Goal: Task Accomplishment & Management: Manage account settings

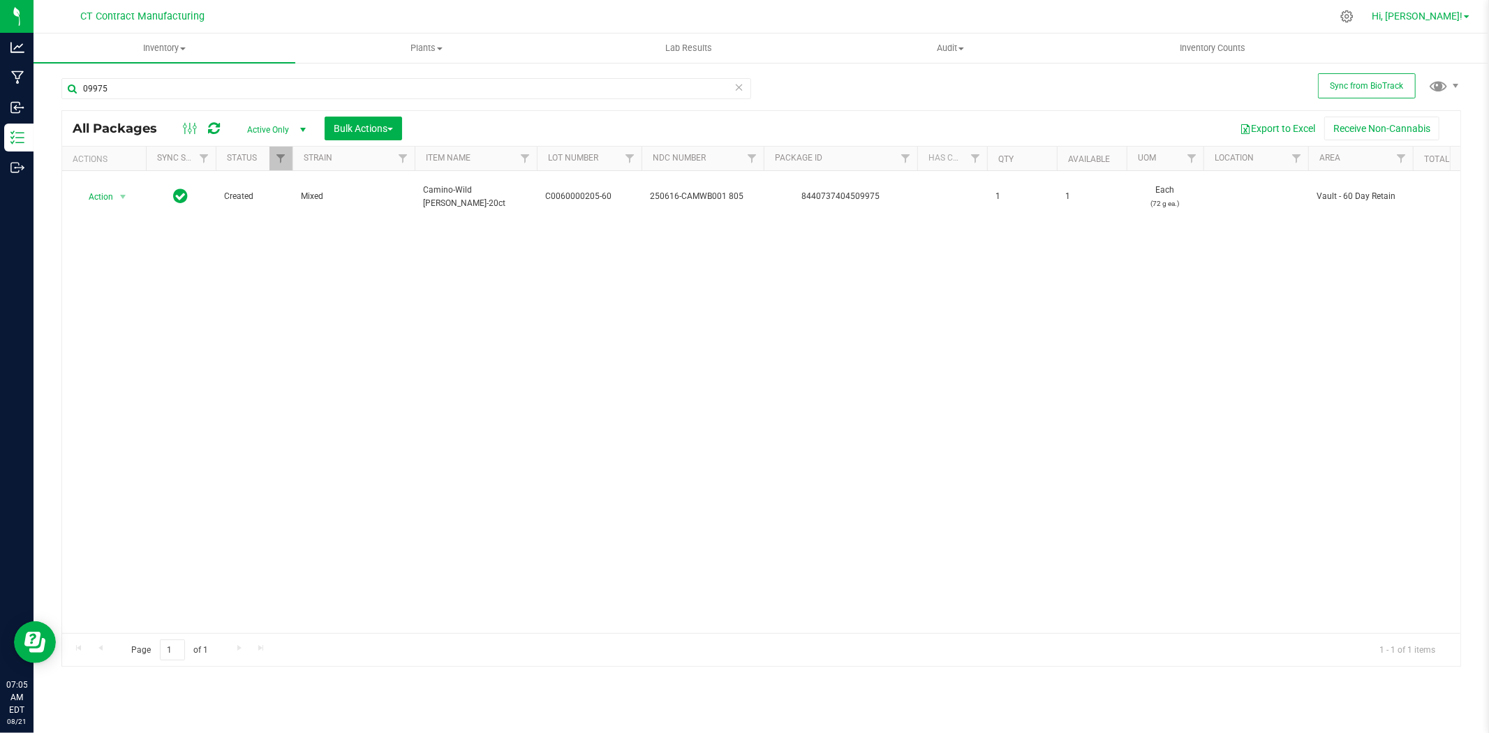
click at [1446, 15] on span "Hi, [PERSON_NAME]!" at bounding box center [1417, 15] width 91 height 11
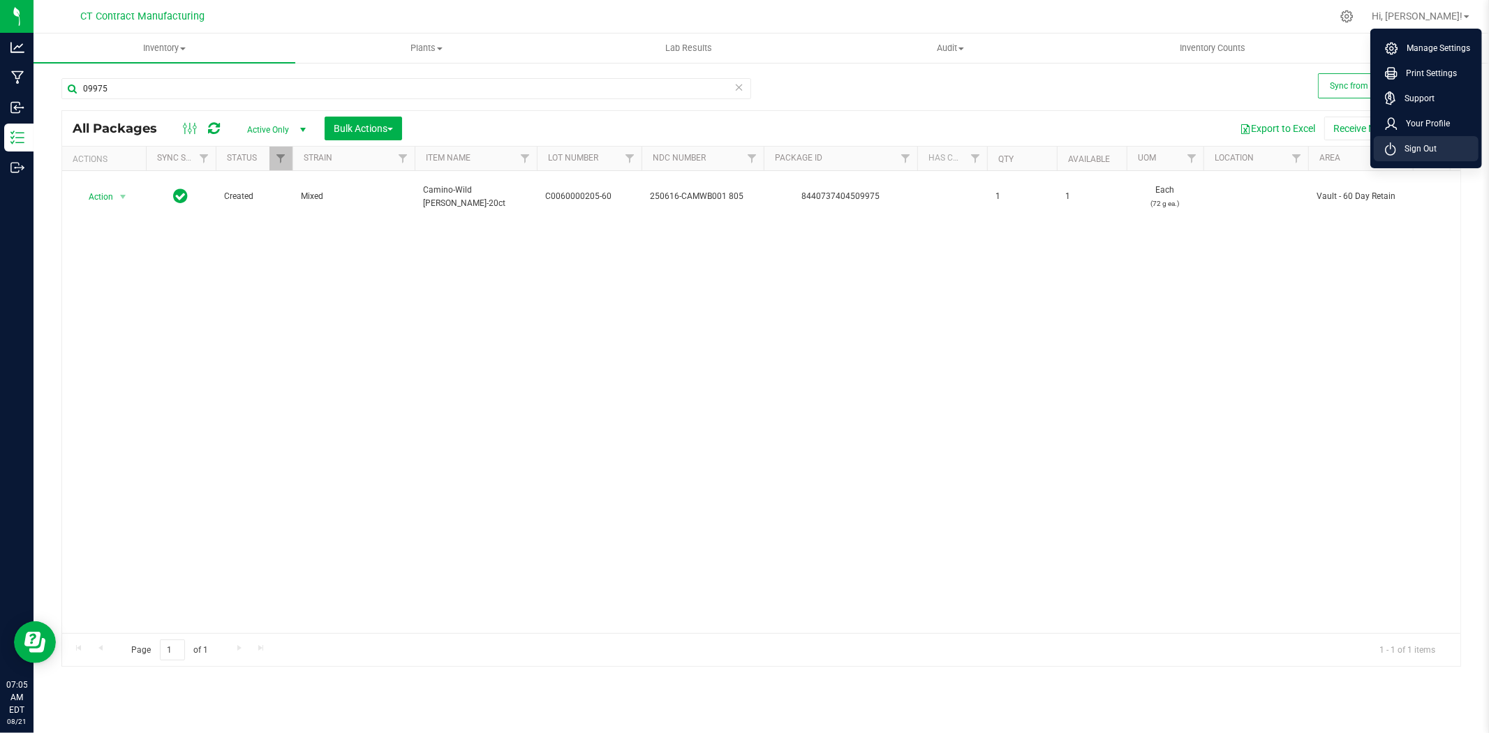
click at [1422, 143] on span "Sign Out" at bounding box center [1416, 149] width 40 height 14
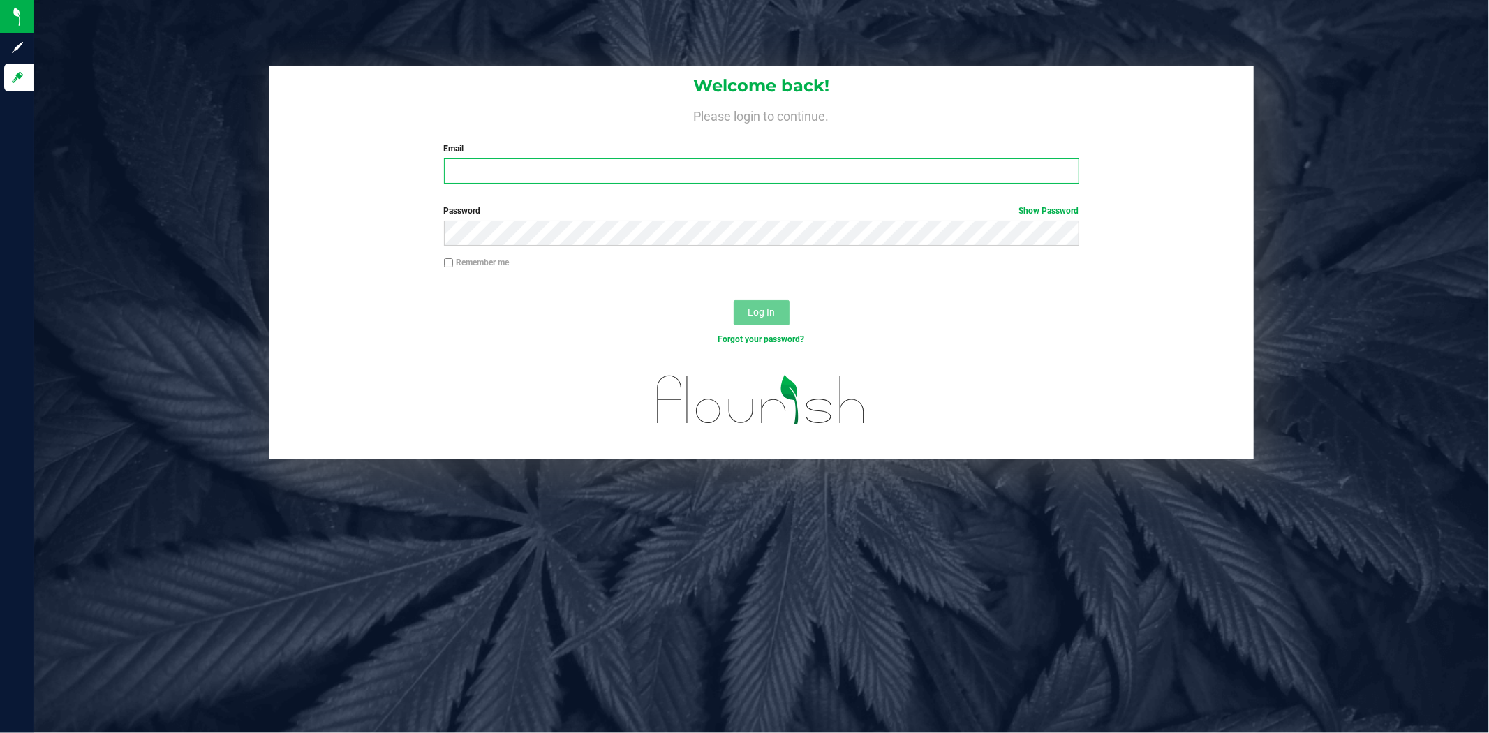
type input "[PERSON_NAME][EMAIL_ADDRESS][DOMAIN_NAME]"
click at [610, 318] on div "Log In" at bounding box center [761, 317] width 984 height 47
click at [764, 317] on span "Log In" at bounding box center [761, 311] width 27 height 11
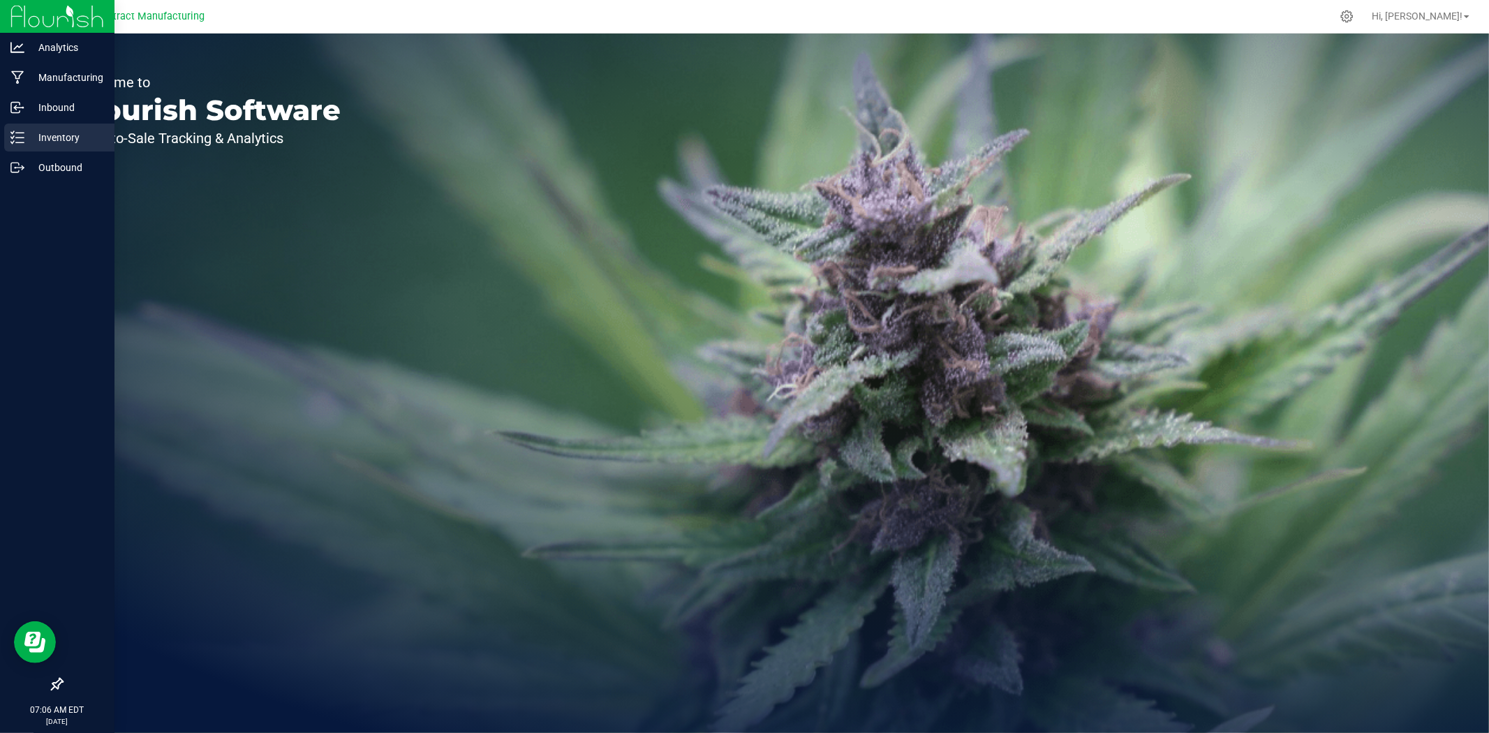
click at [17, 138] on line at bounding box center [20, 138] width 8 height 0
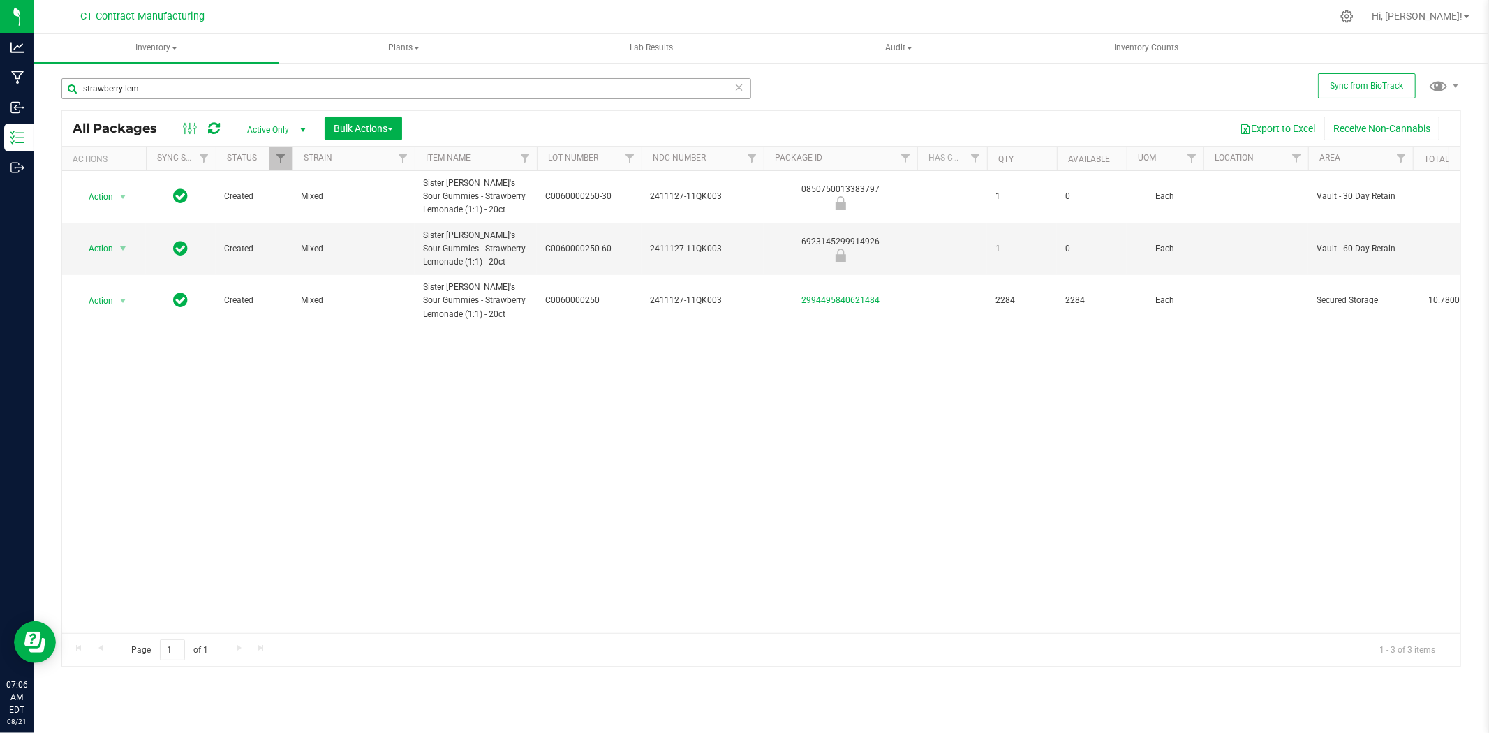
click at [144, 84] on input "strawberry lem" at bounding box center [406, 88] width 690 height 21
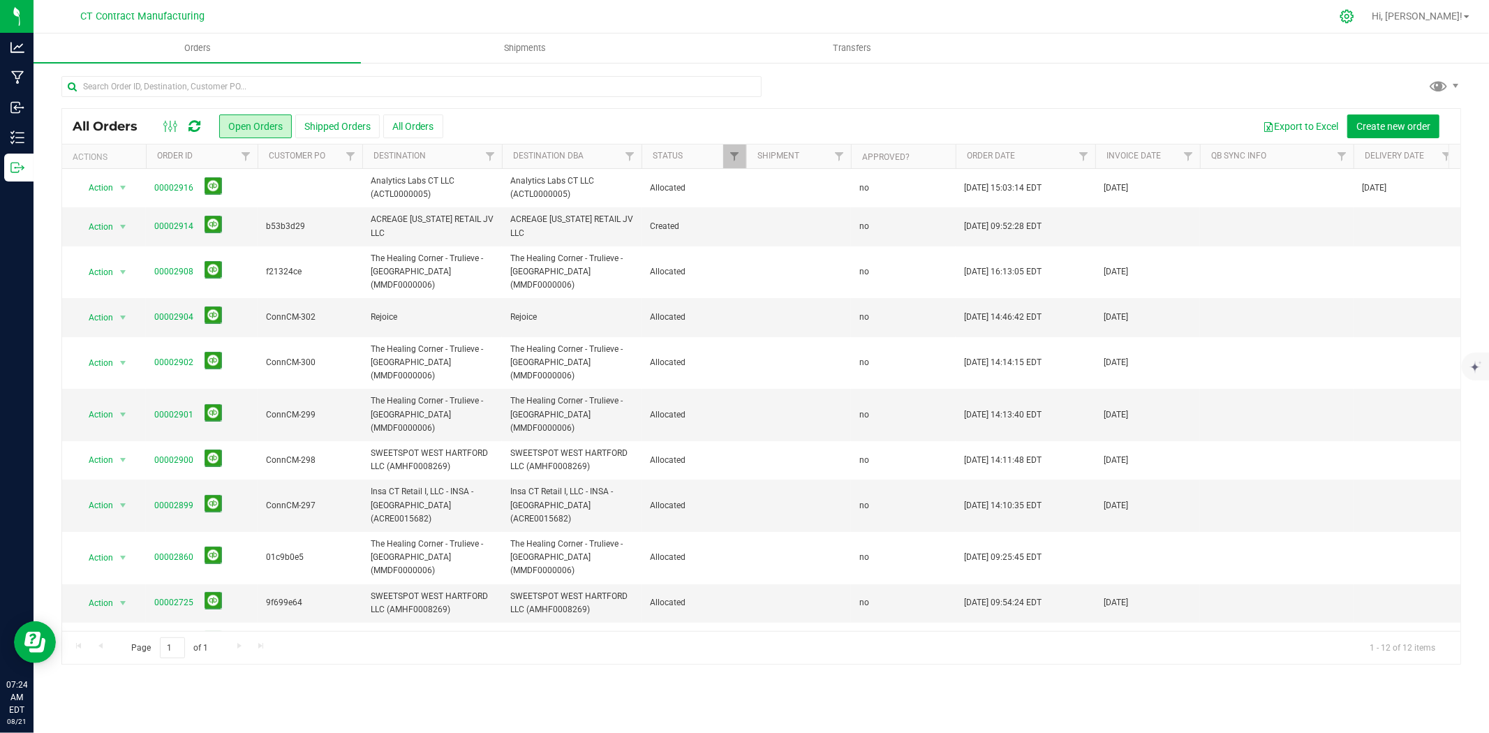
click at [1353, 15] on icon at bounding box center [1346, 16] width 13 height 13
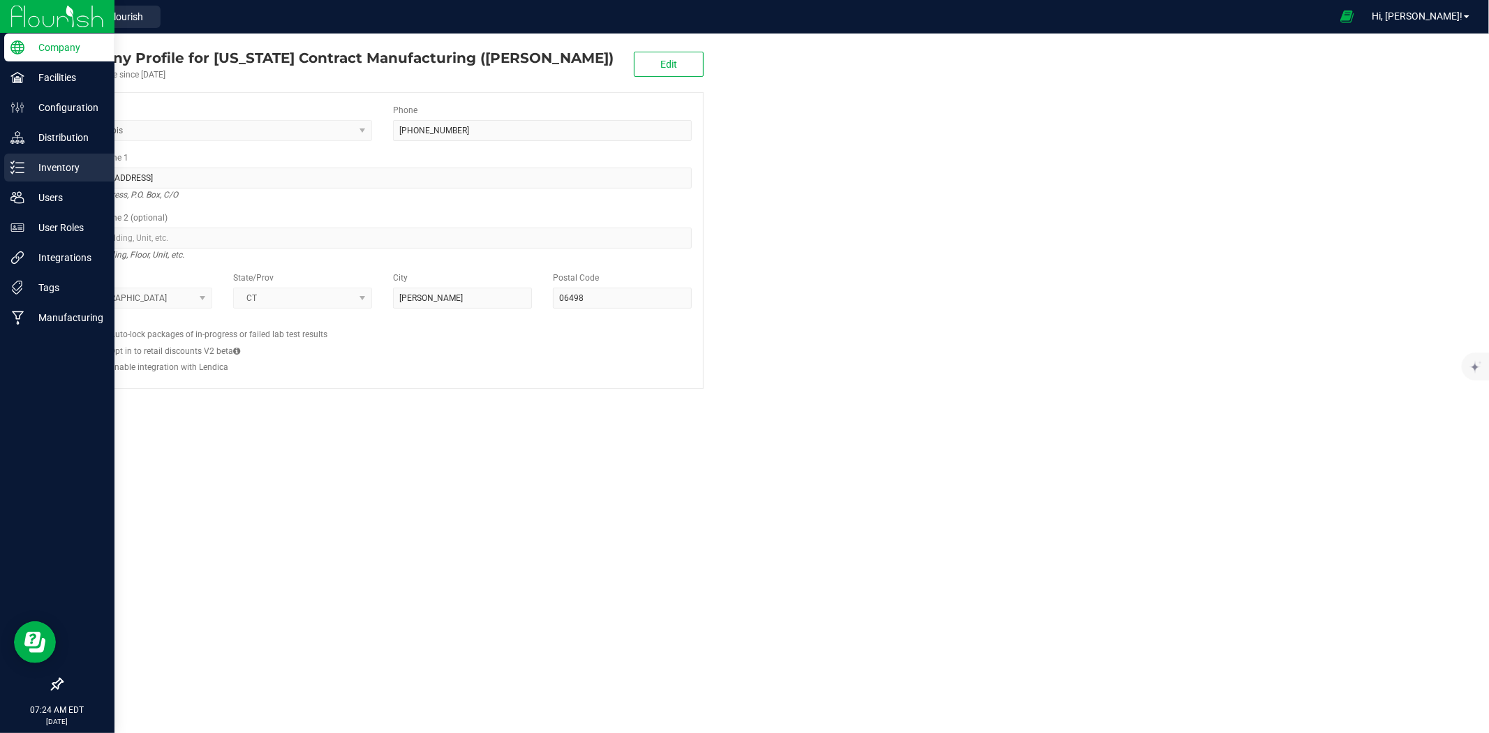
click at [42, 172] on p "Inventory" at bounding box center [66, 167] width 84 height 17
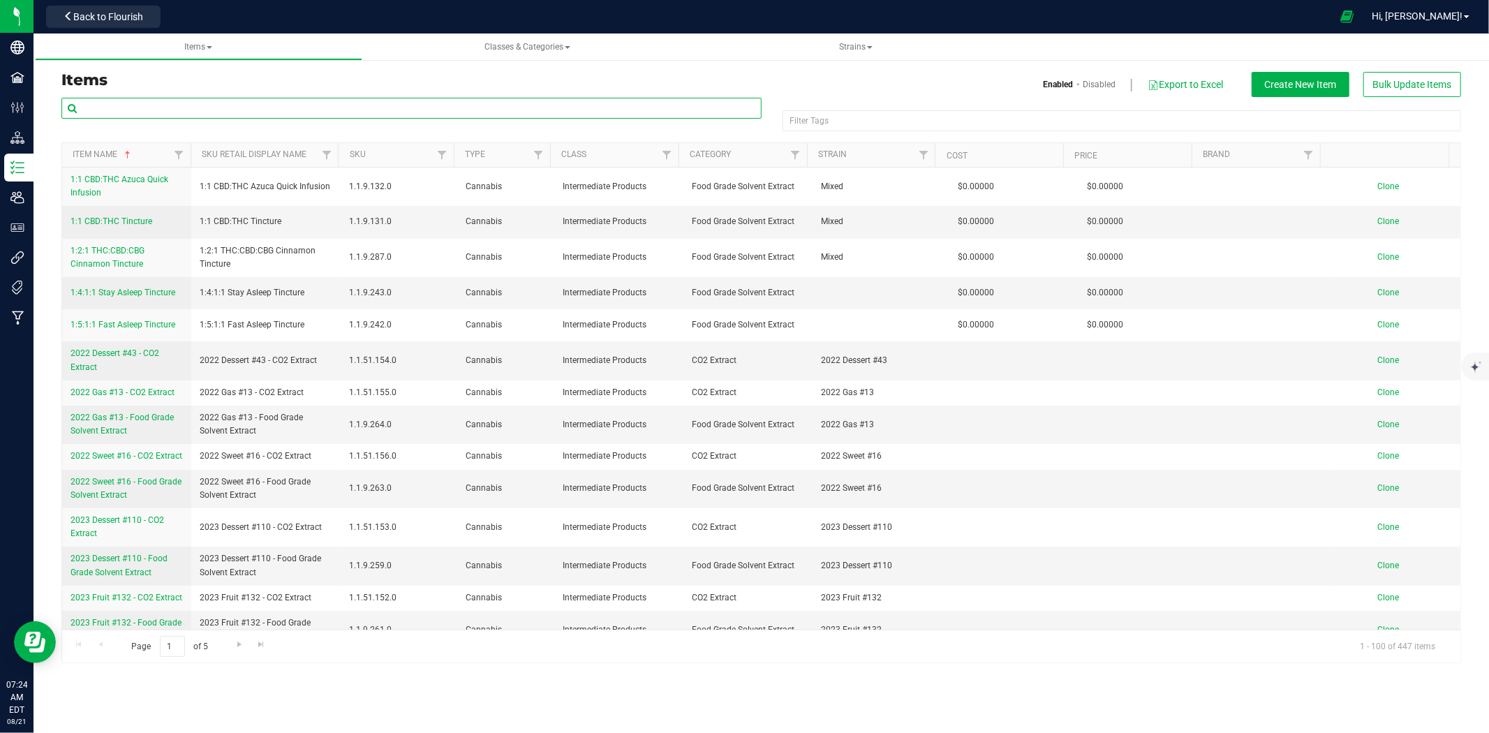
click at [336, 110] on input "text" at bounding box center [411, 108] width 700 height 21
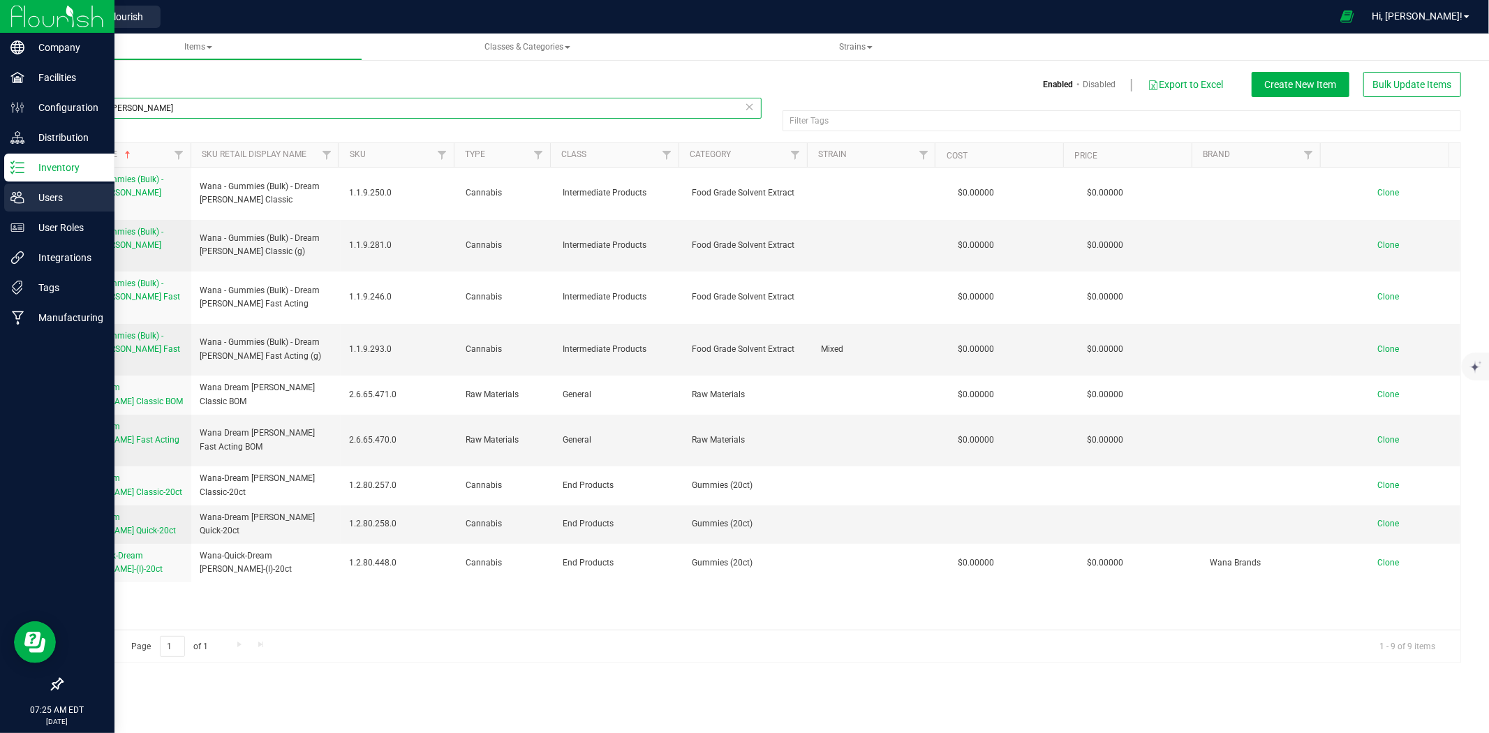
type input "dream berry"
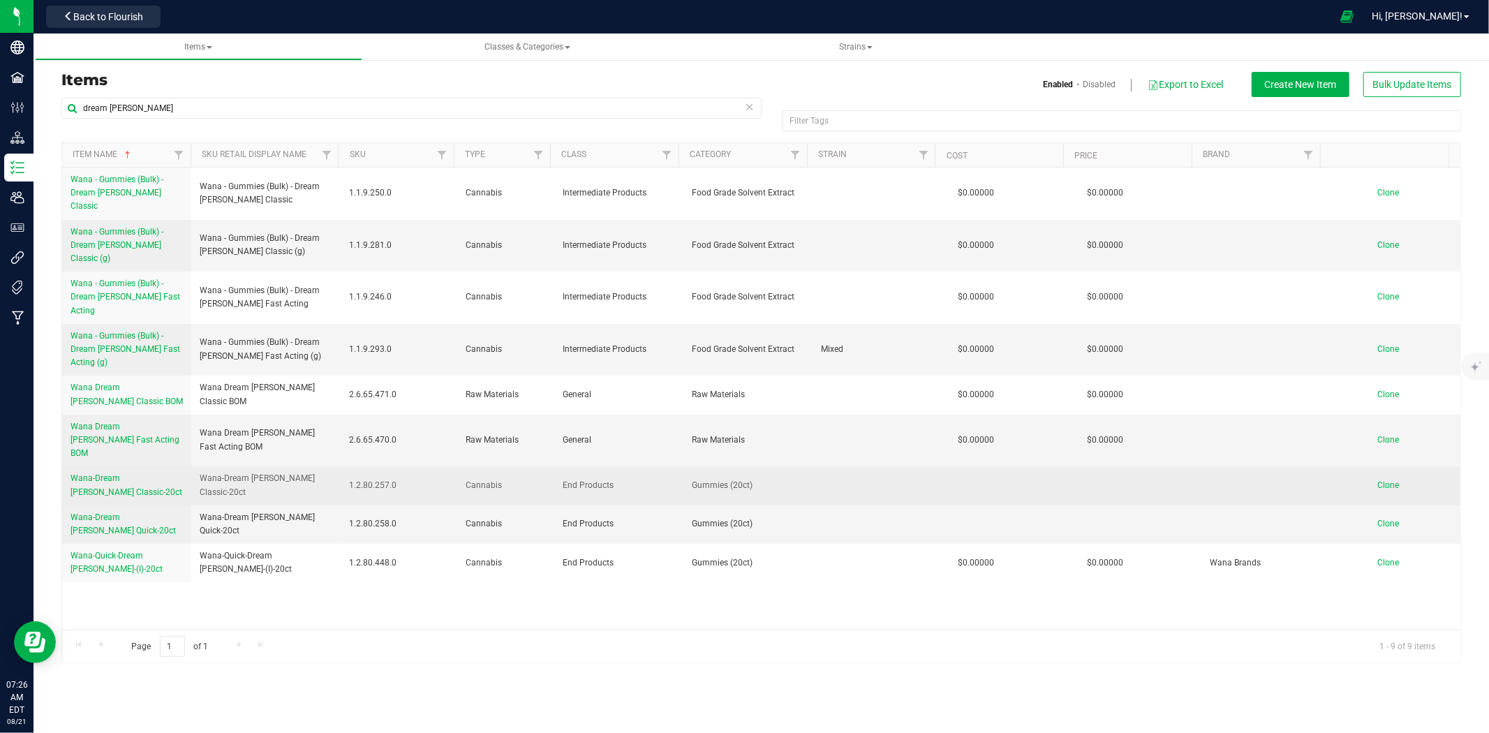
click at [1378, 480] on span "Clone" at bounding box center [1389, 485] width 22 height 10
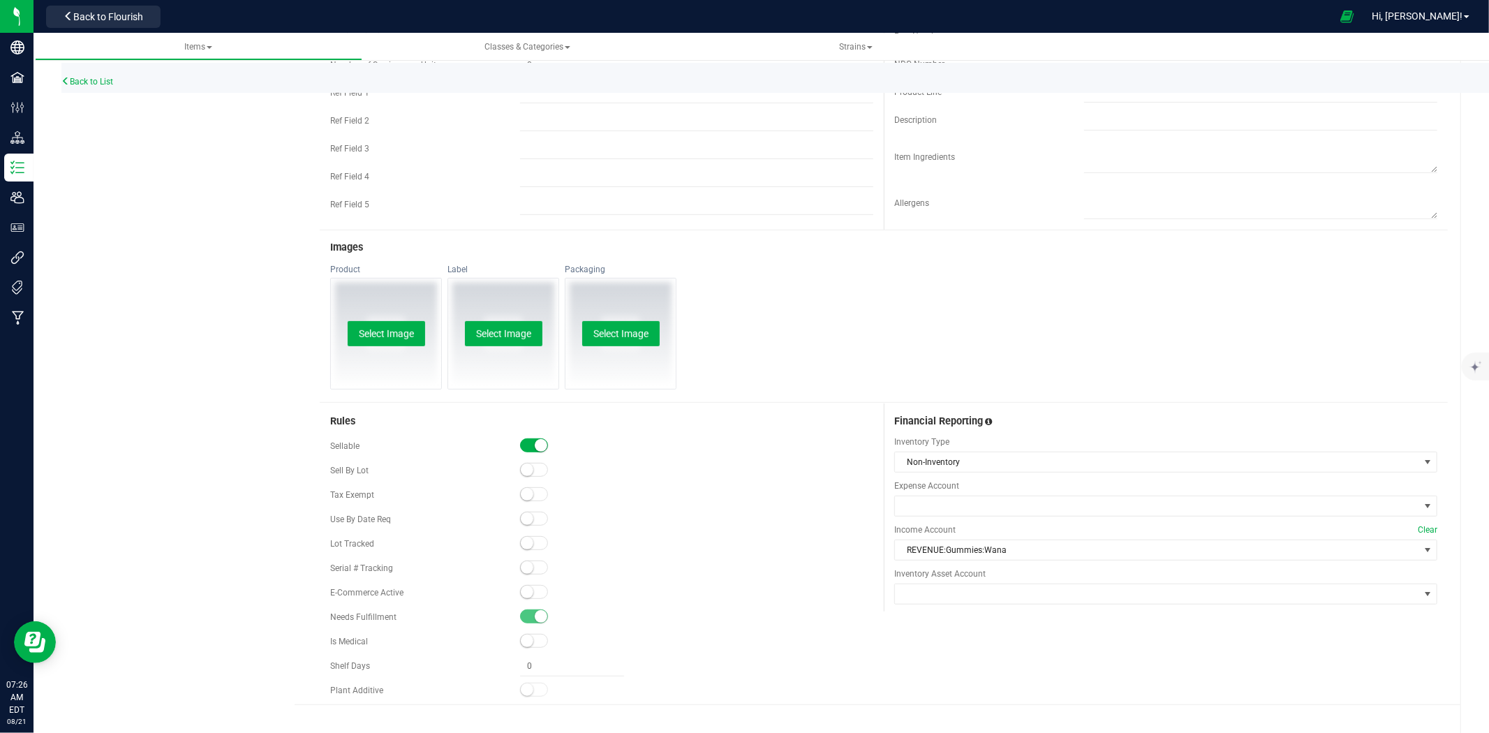
scroll to position [463, 0]
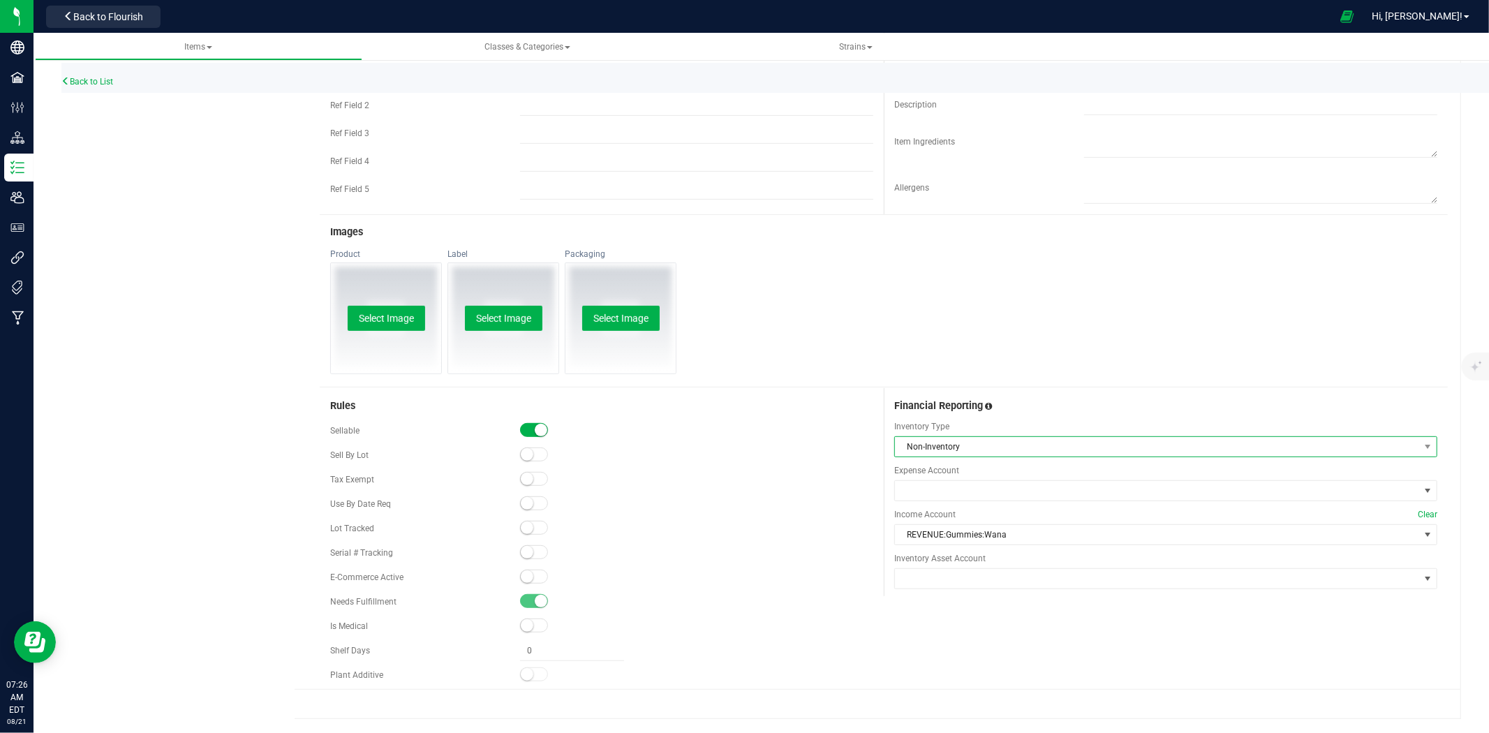
click at [973, 442] on span "Non-Inventory" at bounding box center [1157, 447] width 524 height 20
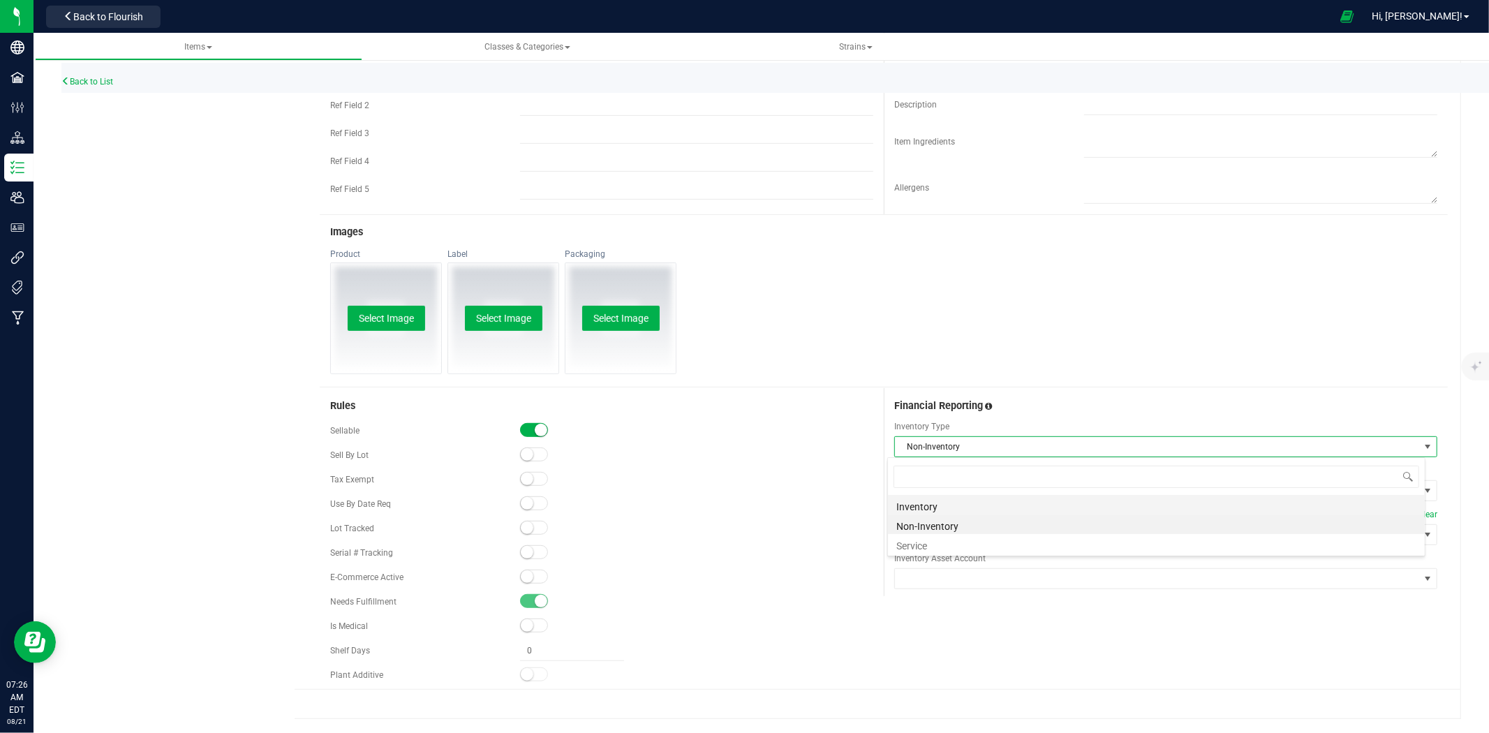
click at [961, 499] on li "Inventory" at bounding box center [1156, 505] width 537 height 20
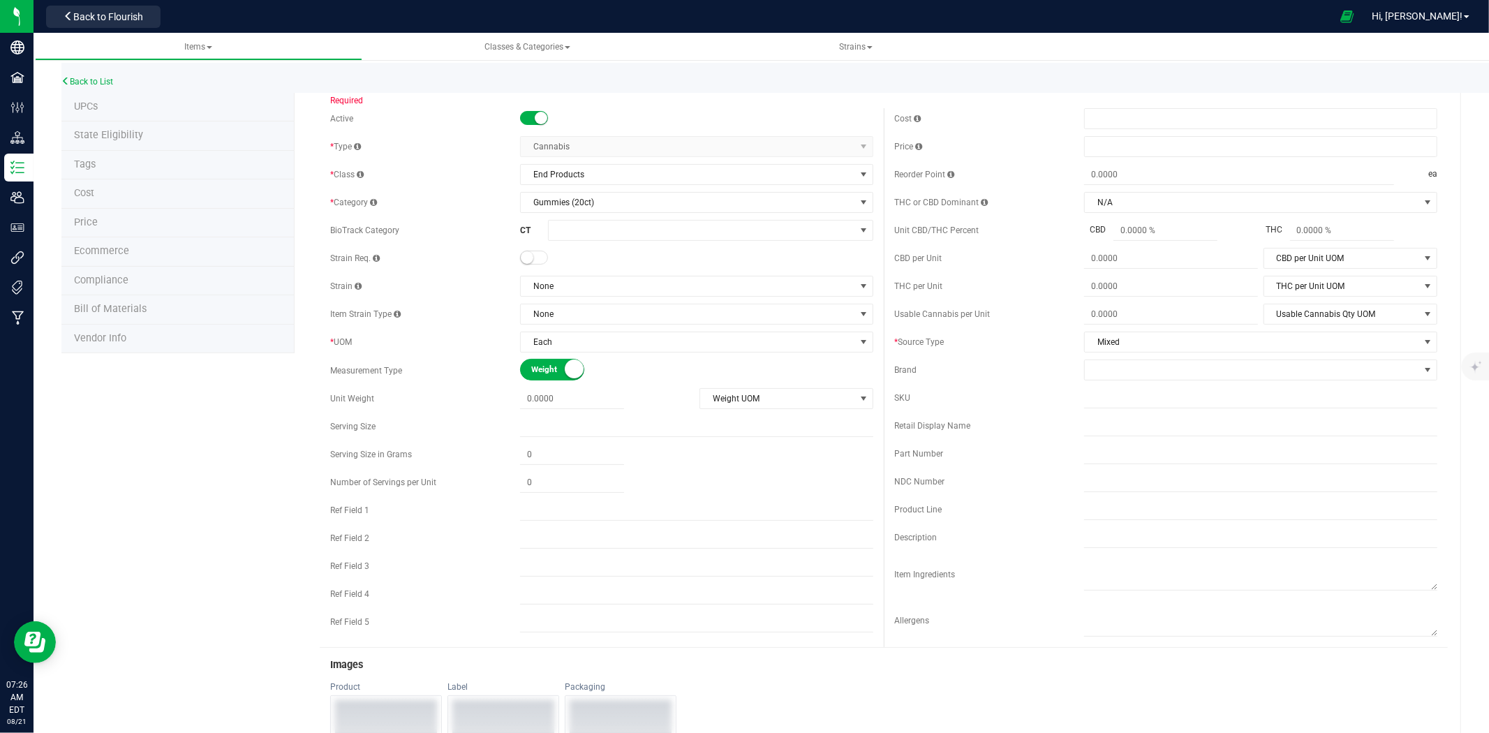
scroll to position [0, 0]
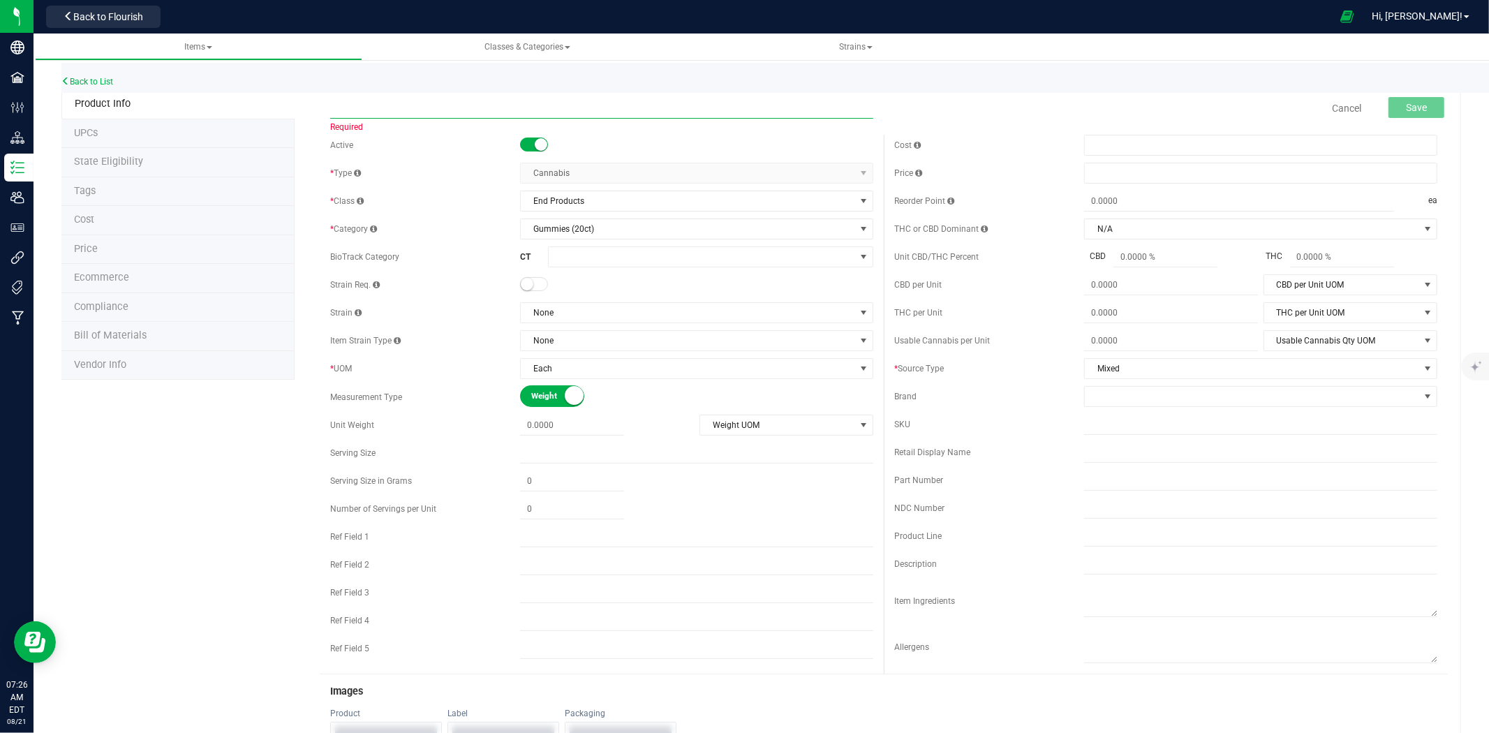
click at [505, 108] on input "text" at bounding box center [601, 108] width 543 height 21
type input "Wana-Classic-Dream Berry-(I)-20ct"
click at [1409, 100] on button "Save" at bounding box center [1416, 107] width 56 height 21
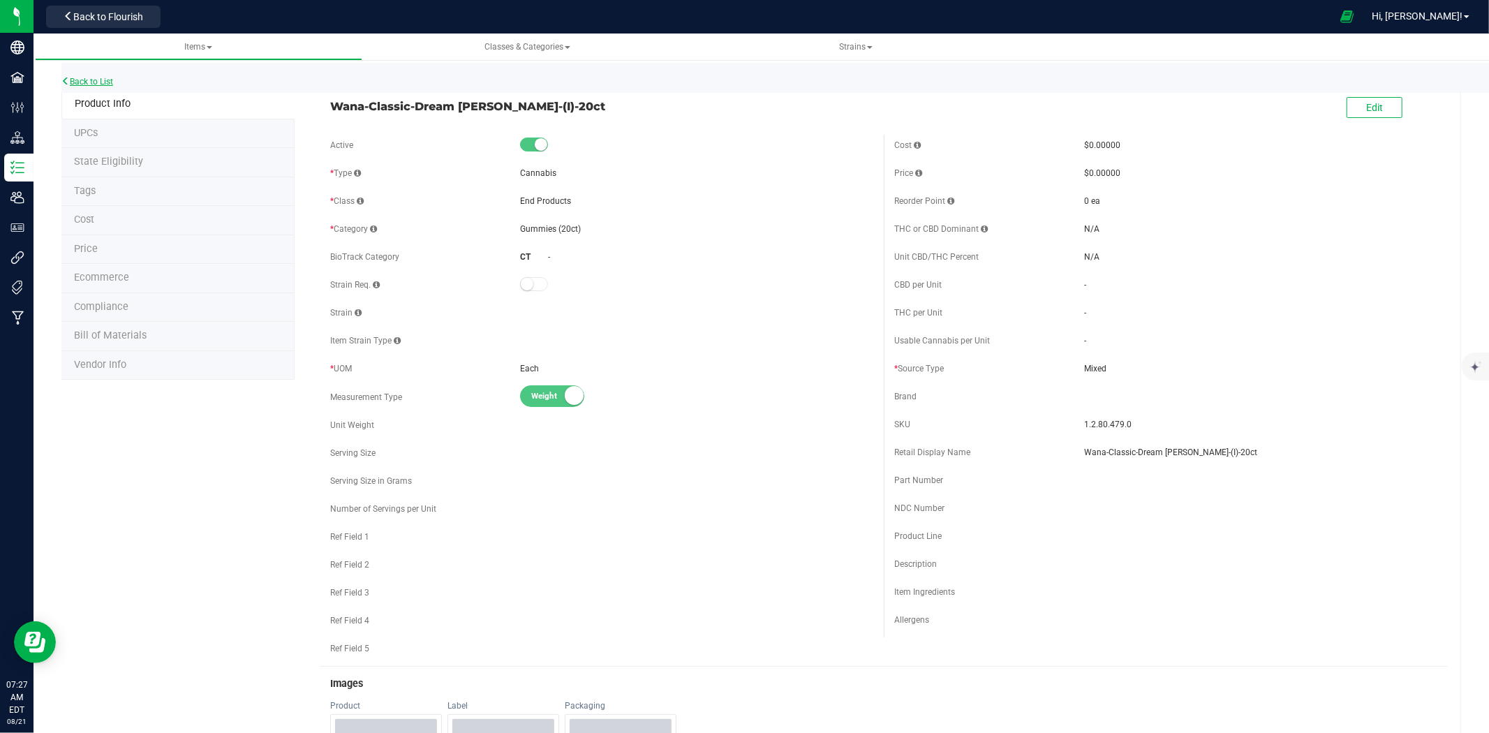
click at [79, 80] on link "Back to List" at bounding box center [87, 82] width 52 height 10
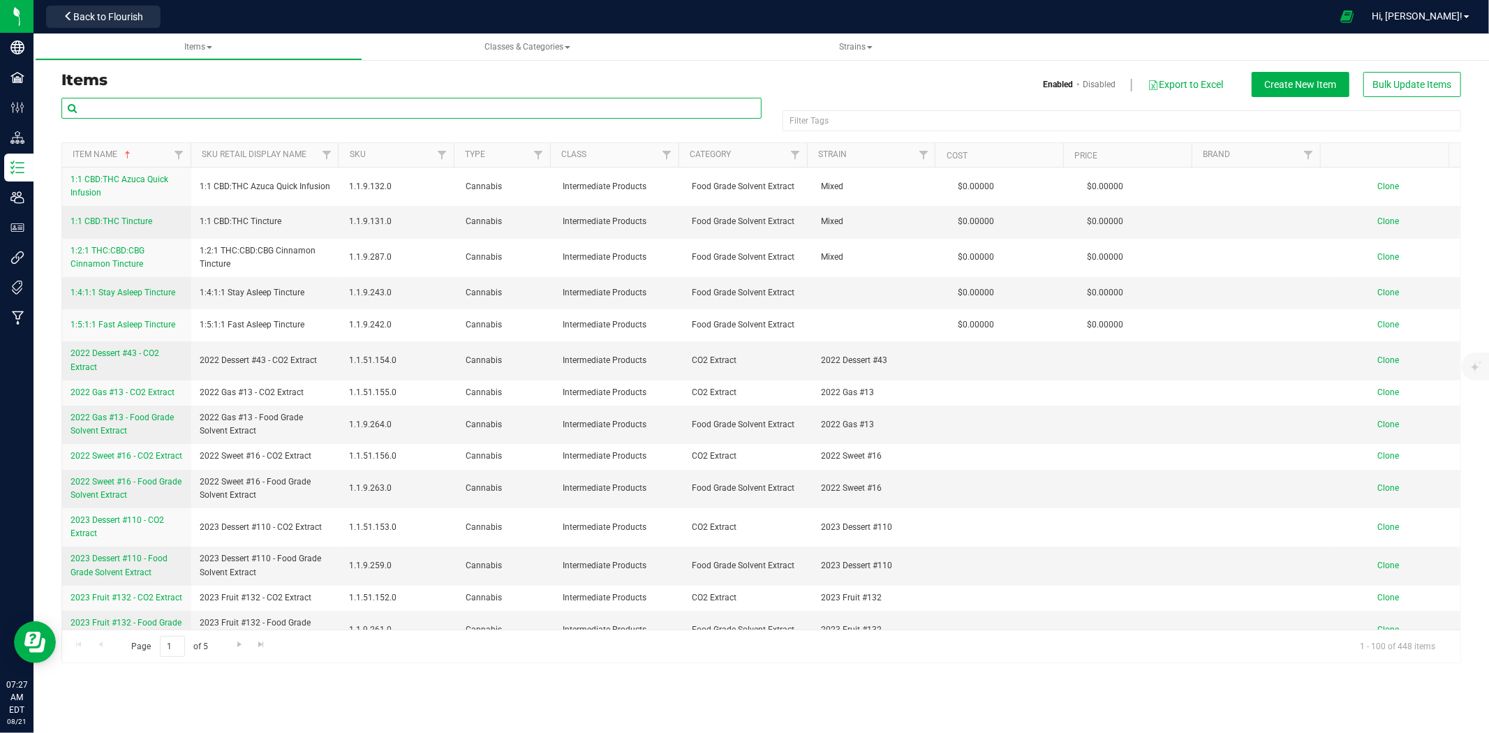
click at [145, 116] on input "text" at bounding box center [411, 108] width 700 height 21
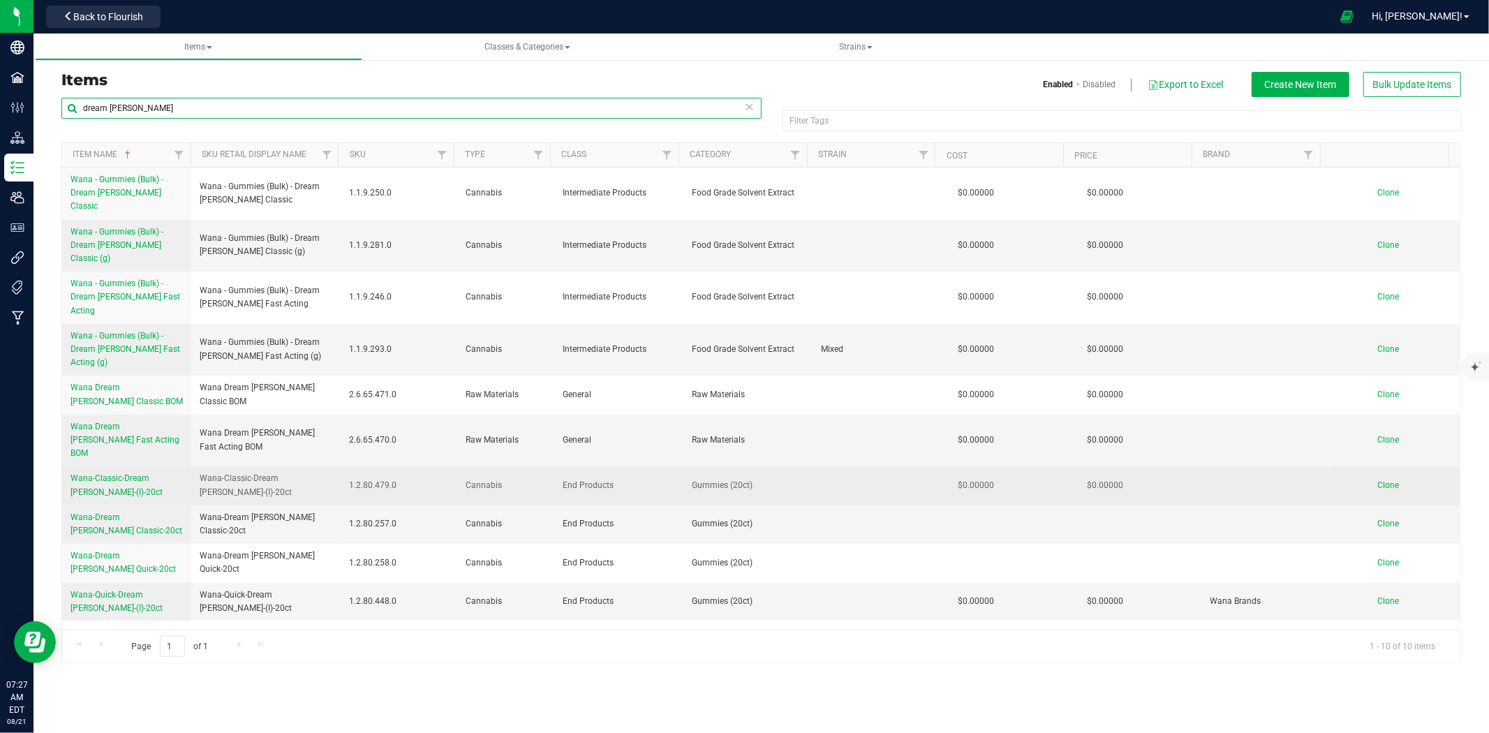
type input "dream berry"
click at [114, 473] on span "Wana-Classic-Dream Berry-(I)-20ct" at bounding box center [116, 484] width 92 height 23
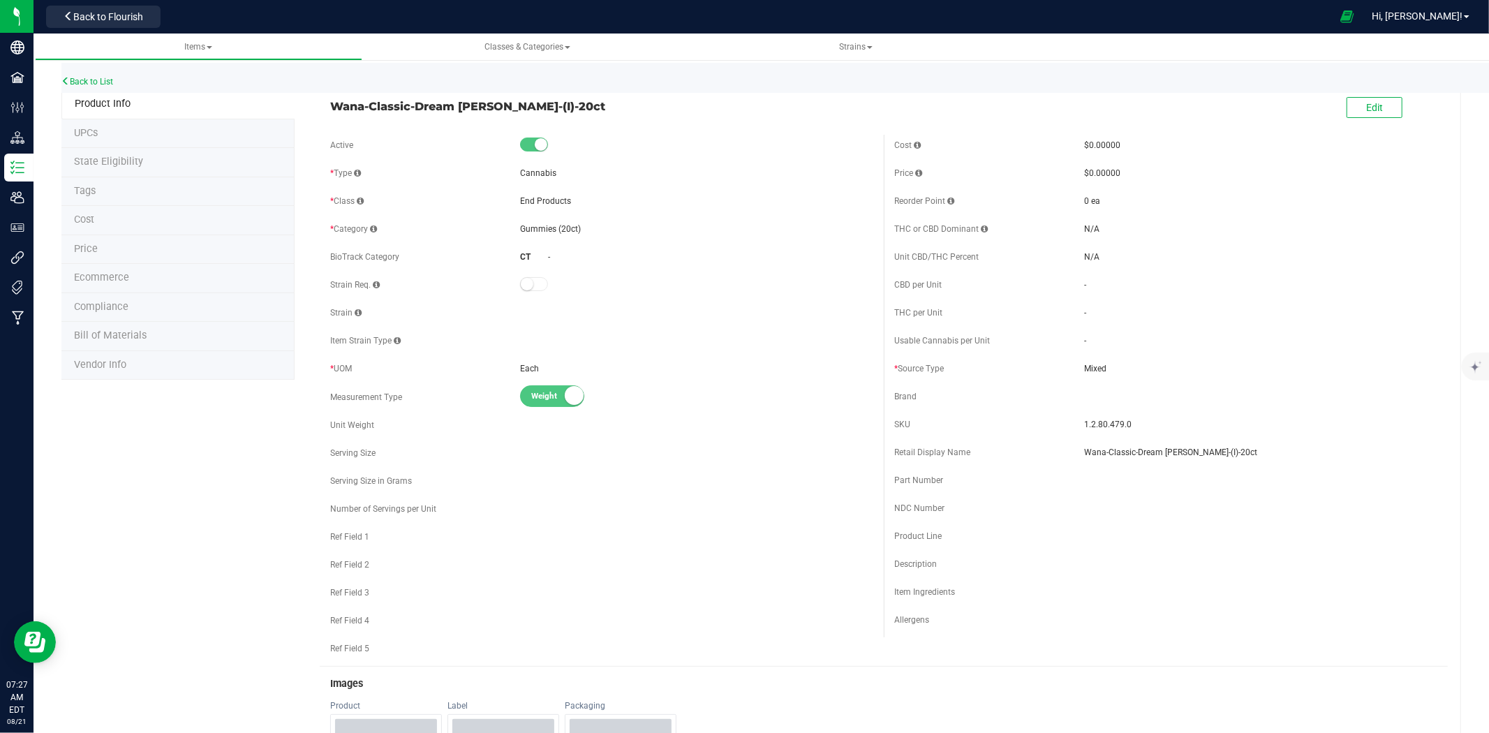
click at [1112, 363] on span "Mixed" at bounding box center [1260, 368] width 353 height 13
click at [1112, 362] on span "Mixed" at bounding box center [1260, 368] width 353 height 13
click at [1346, 109] on button "Edit" at bounding box center [1374, 107] width 56 height 21
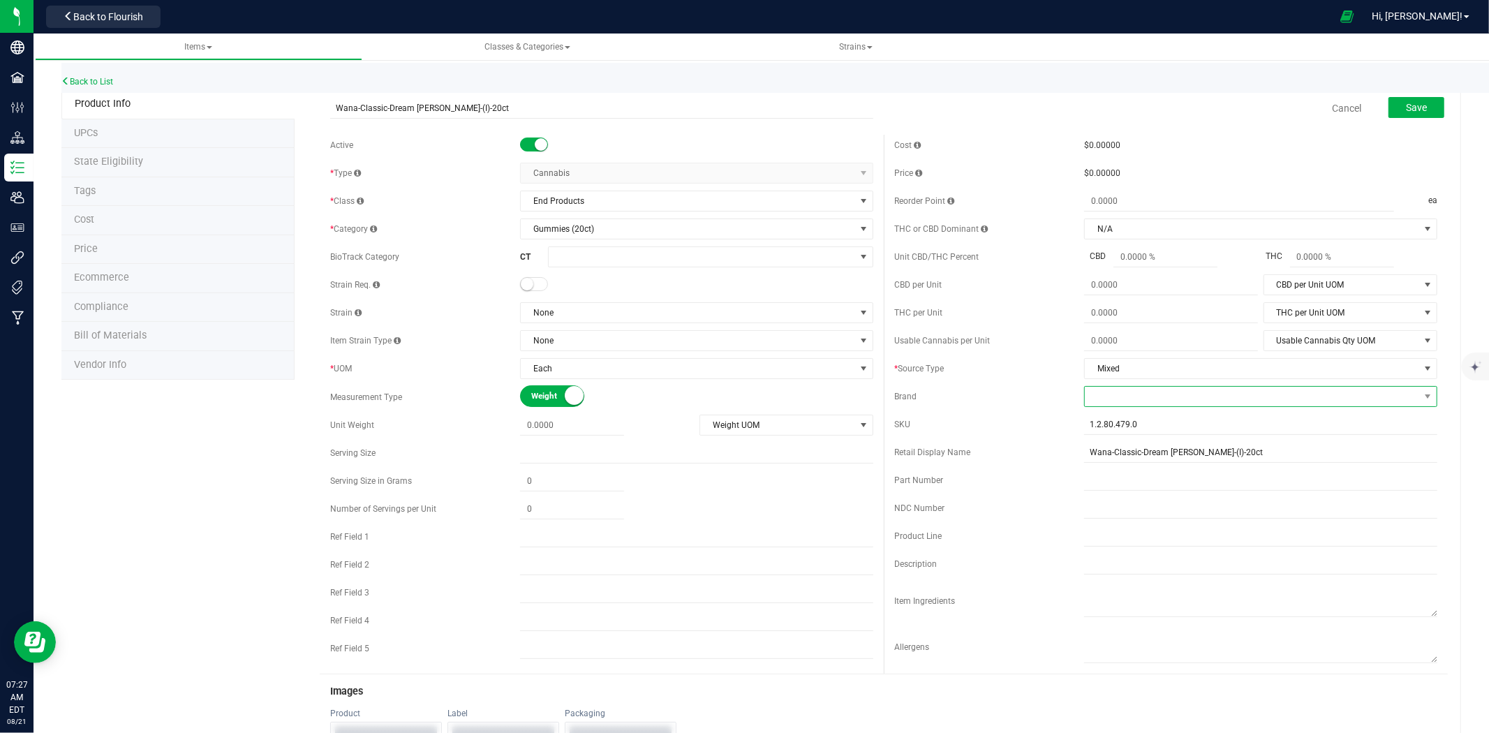
click at [1106, 395] on span at bounding box center [1252, 397] width 334 height 20
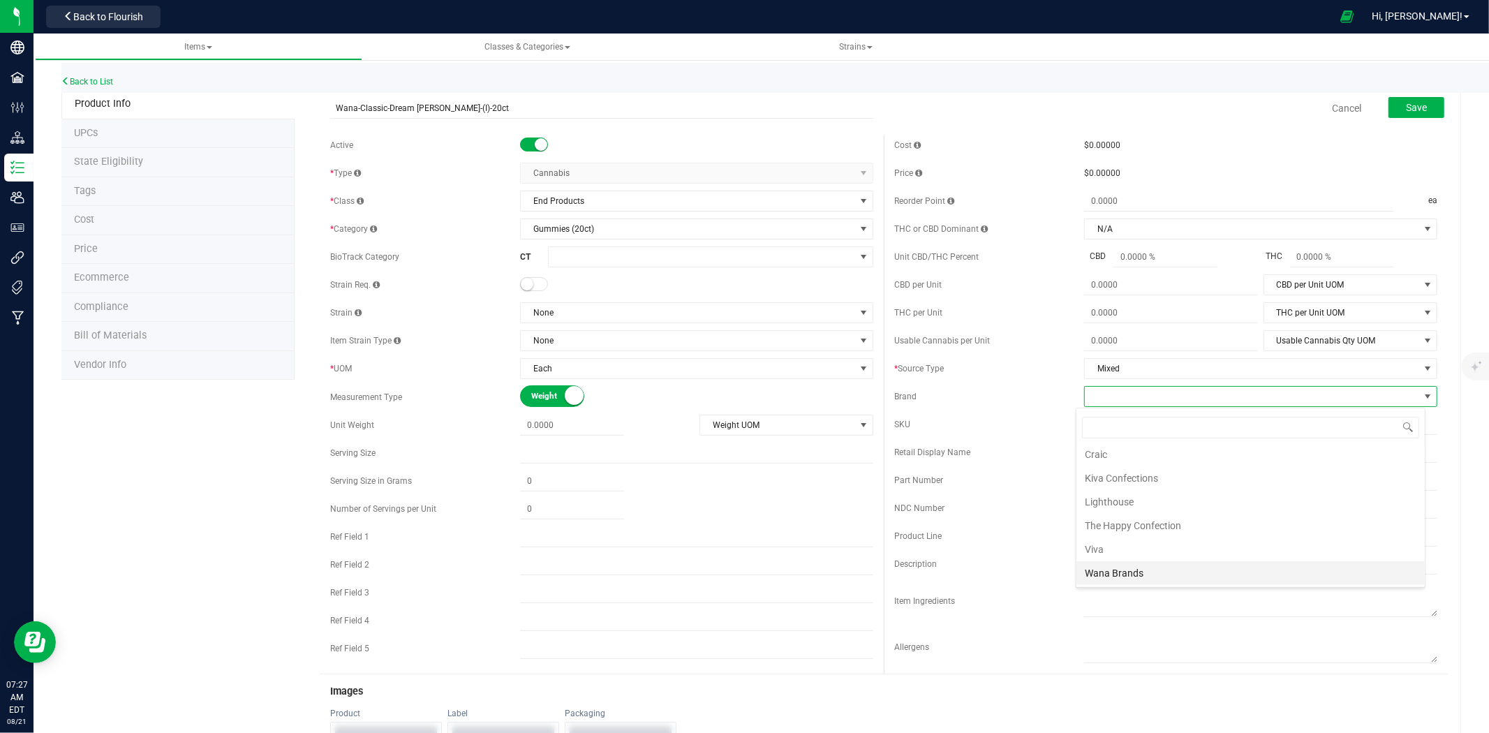
click at [1127, 574] on li "Wana Brands" at bounding box center [1250, 573] width 348 height 24
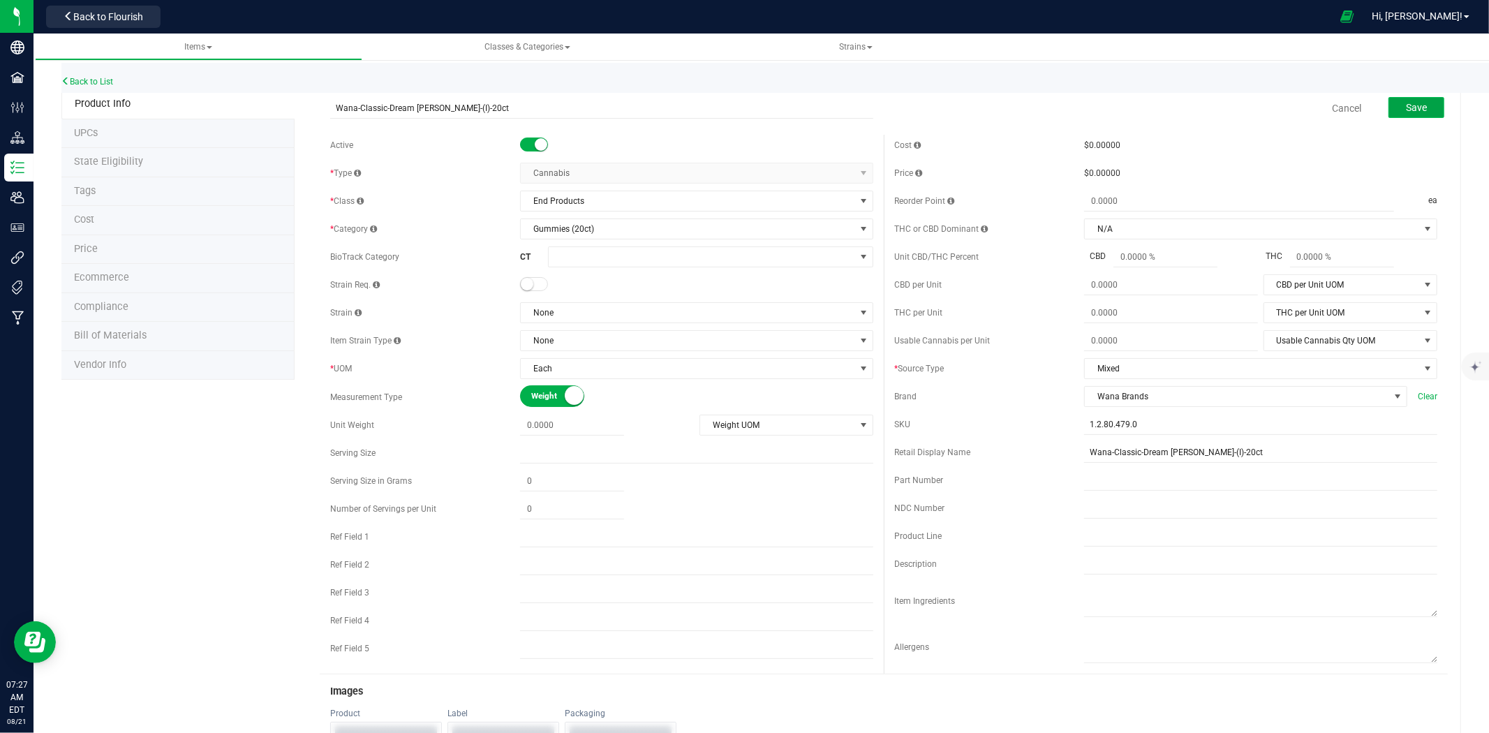
click at [1413, 107] on span "Save" at bounding box center [1416, 107] width 21 height 11
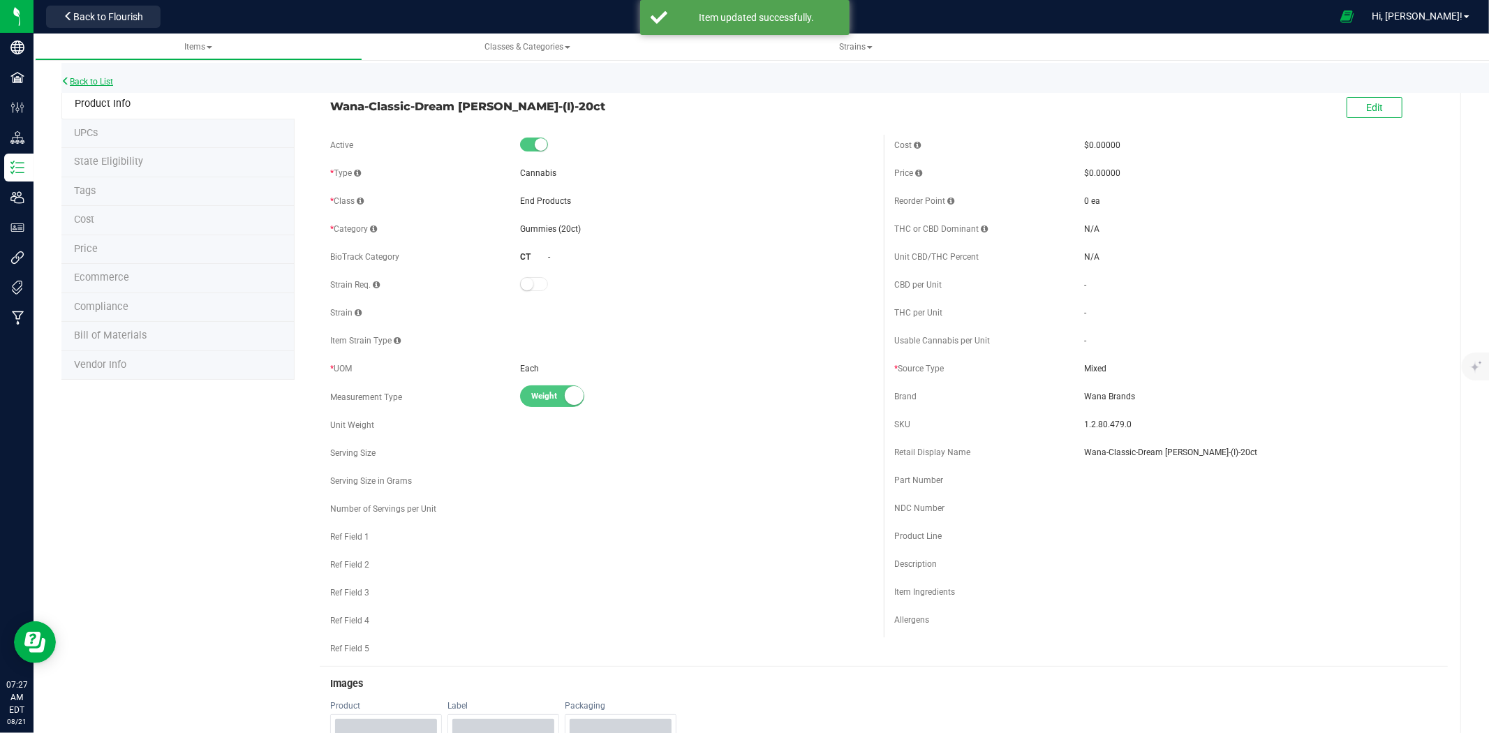
click at [93, 77] on link "Back to List" at bounding box center [87, 82] width 52 height 10
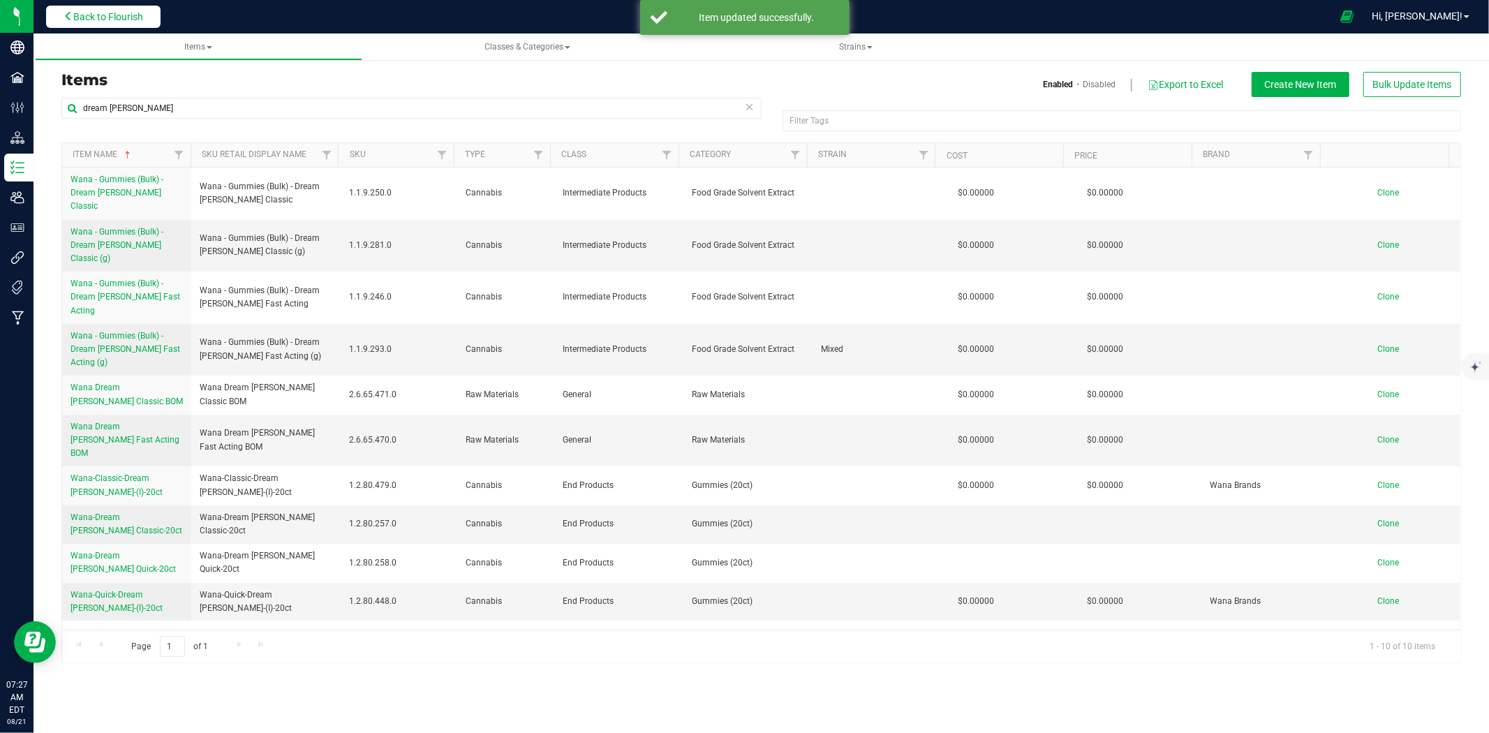
click at [127, 19] on span "Back to Flourish" at bounding box center [108, 16] width 70 height 11
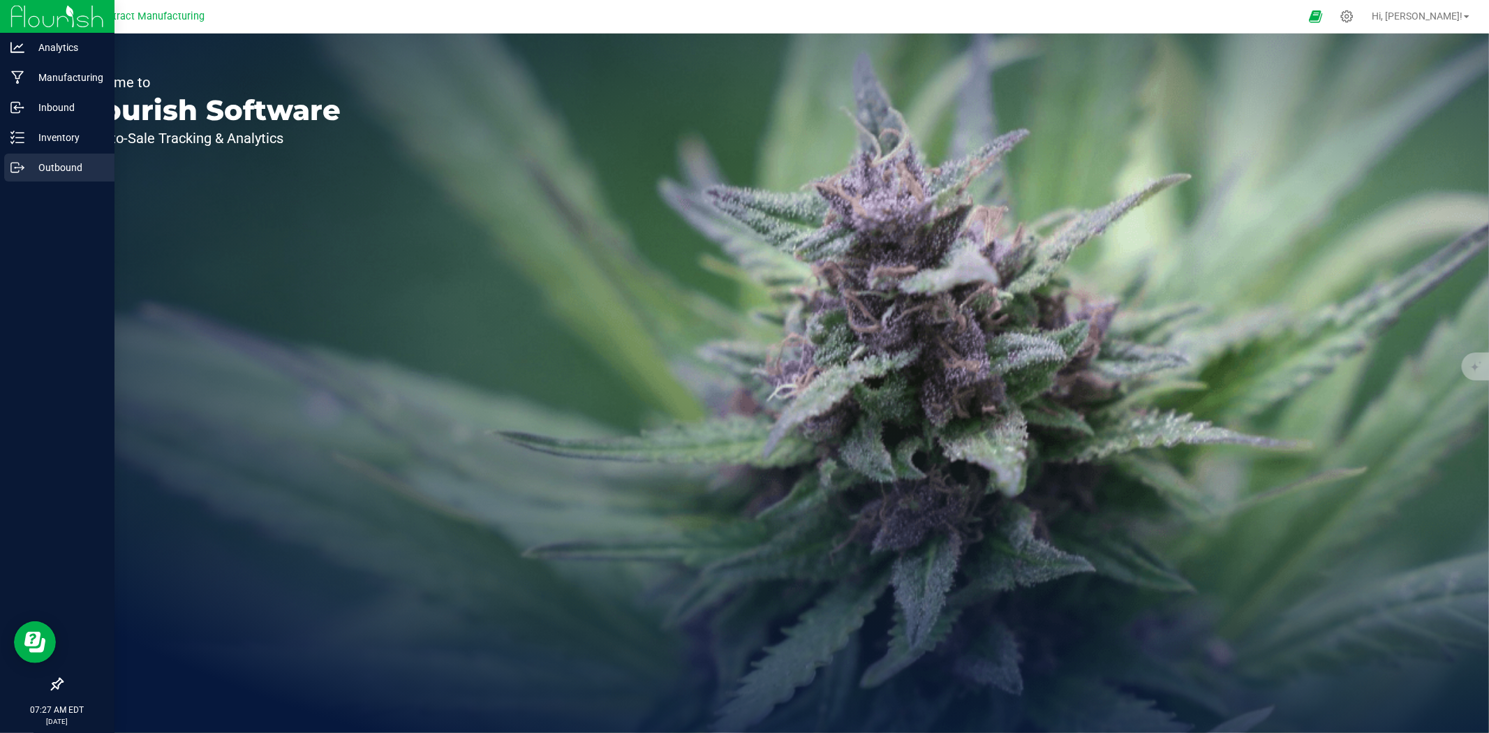
drag, startPoint x: 16, startPoint y: 169, endPoint x: 82, endPoint y: 154, distance: 68.1
click at [17, 169] on icon at bounding box center [17, 168] width 14 height 14
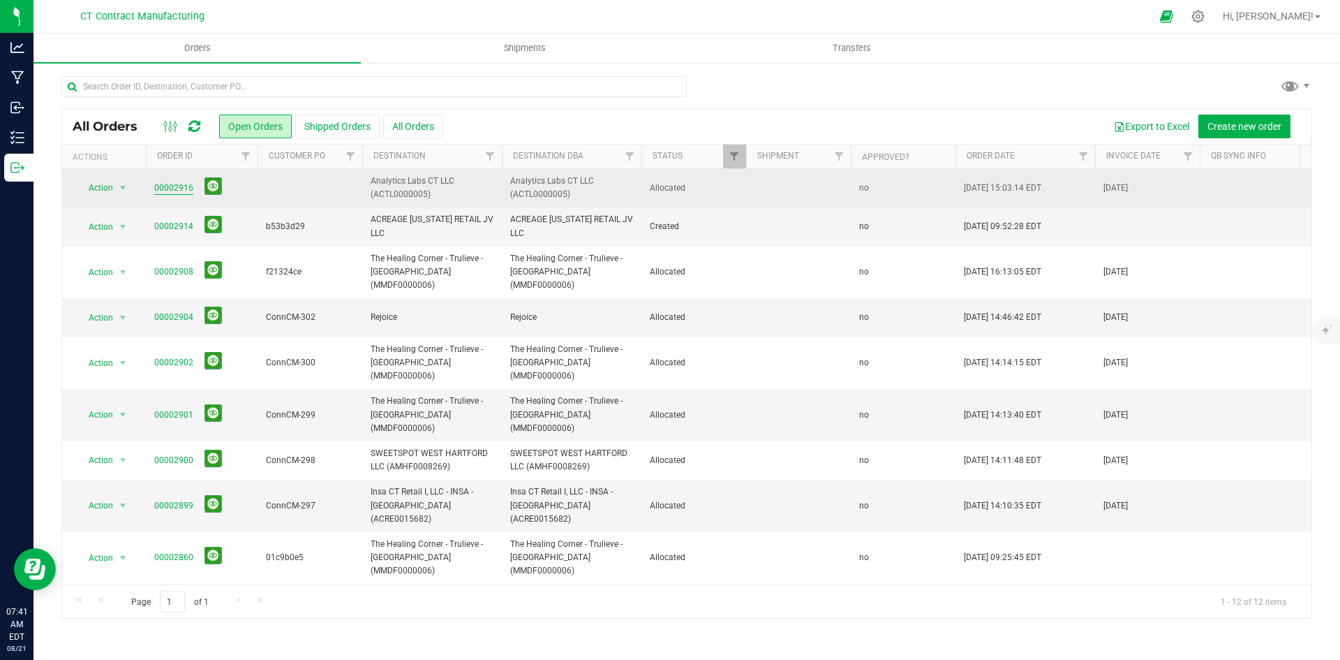
click at [161, 188] on link "00002916" at bounding box center [173, 187] width 39 height 13
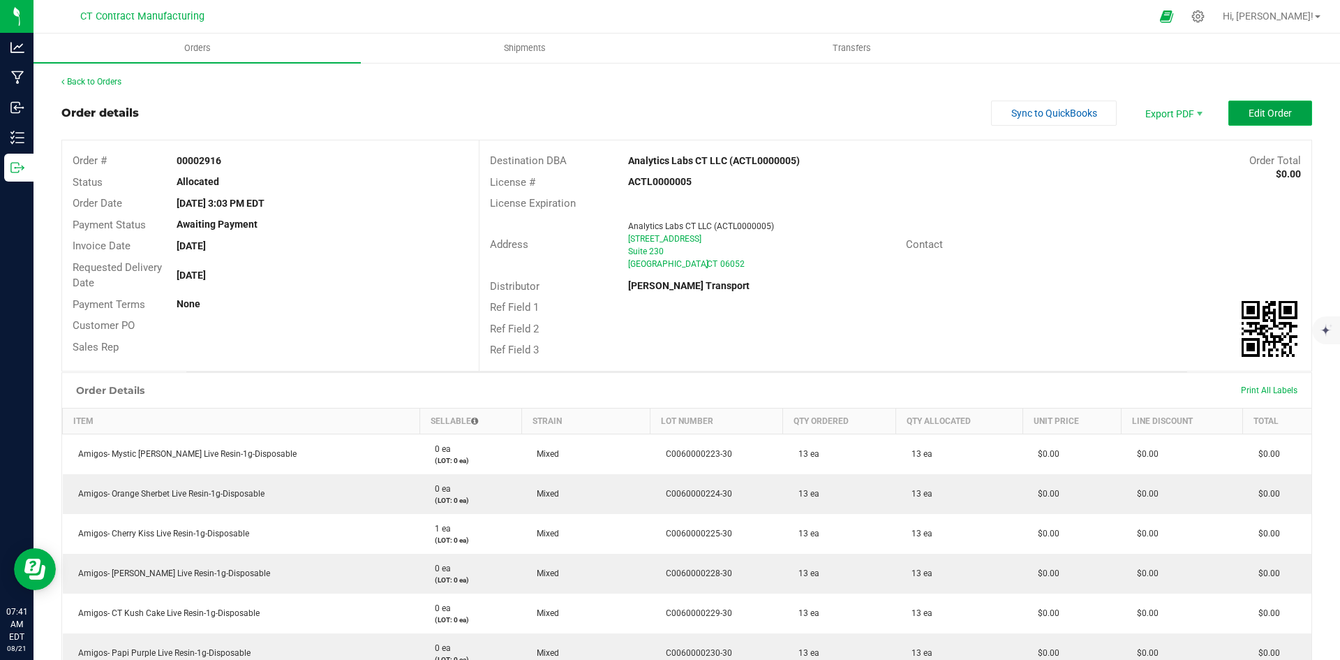
click at [1263, 111] on span "Edit Order" at bounding box center [1270, 112] width 43 height 11
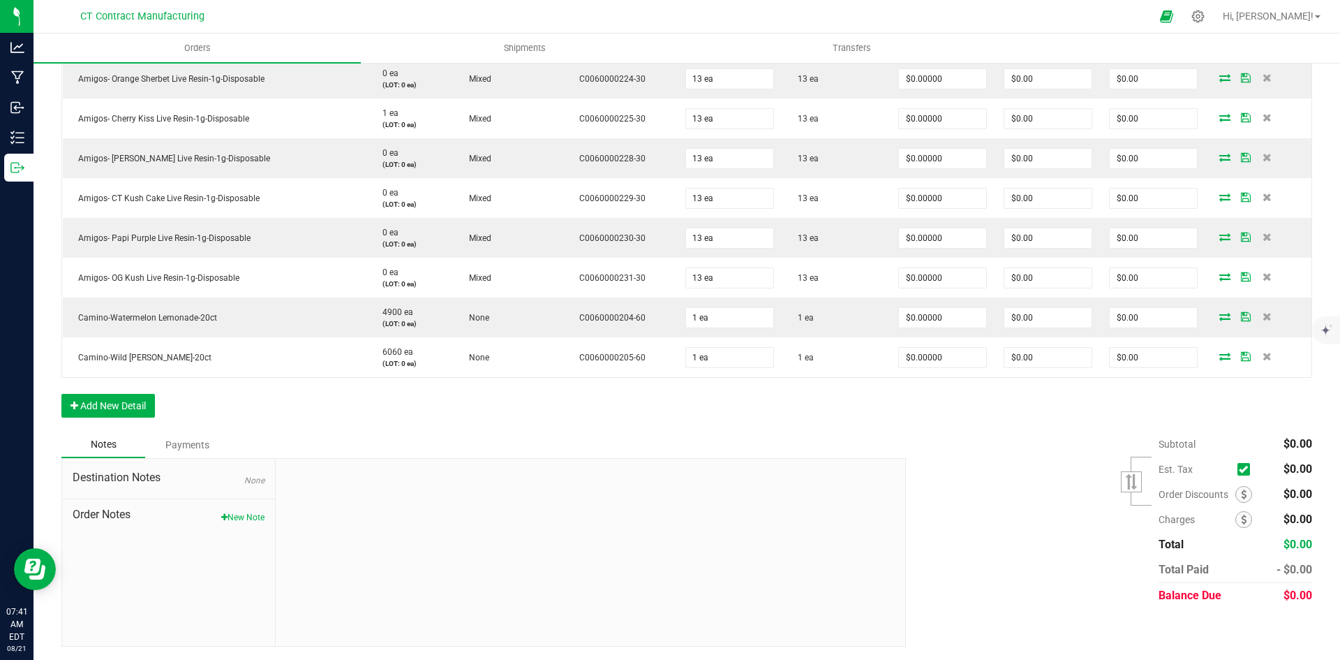
scroll to position [456, 0]
click at [144, 403] on button "Add New Detail" at bounding box center [108, 405] width 94 height 24
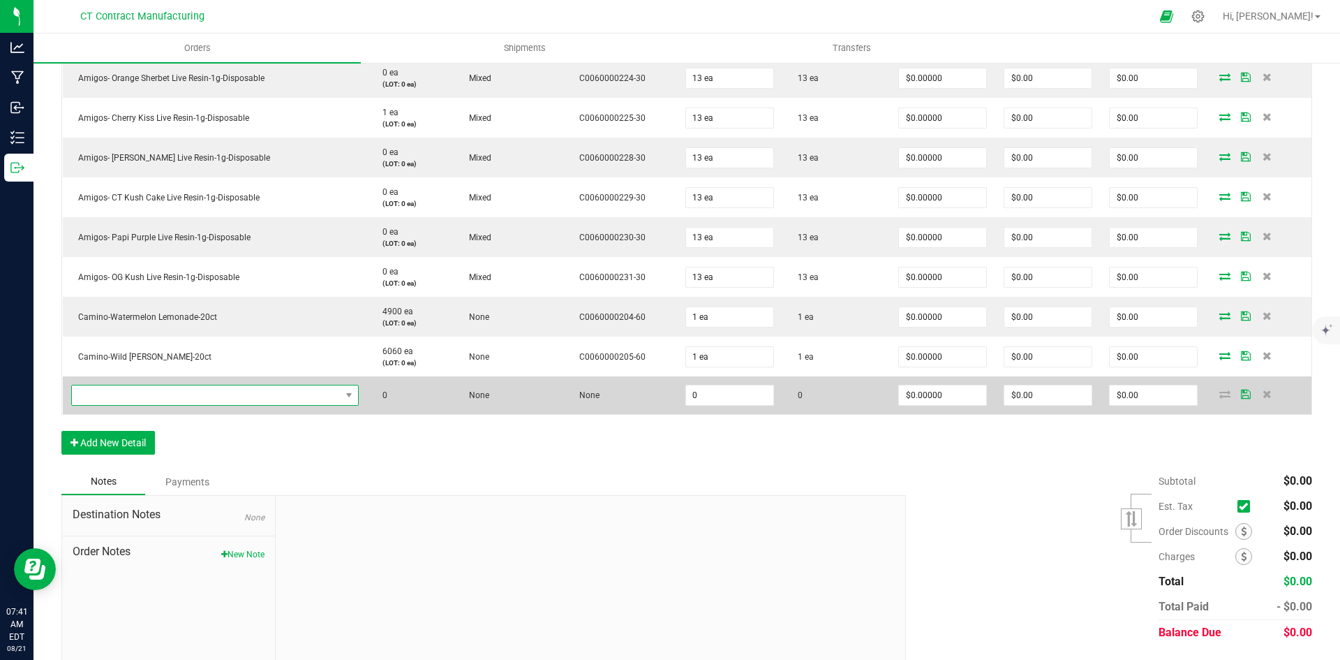
click at [154, 401] on span "NO DATA FOUND" at bounding box center [206, 395] width 269 height 20
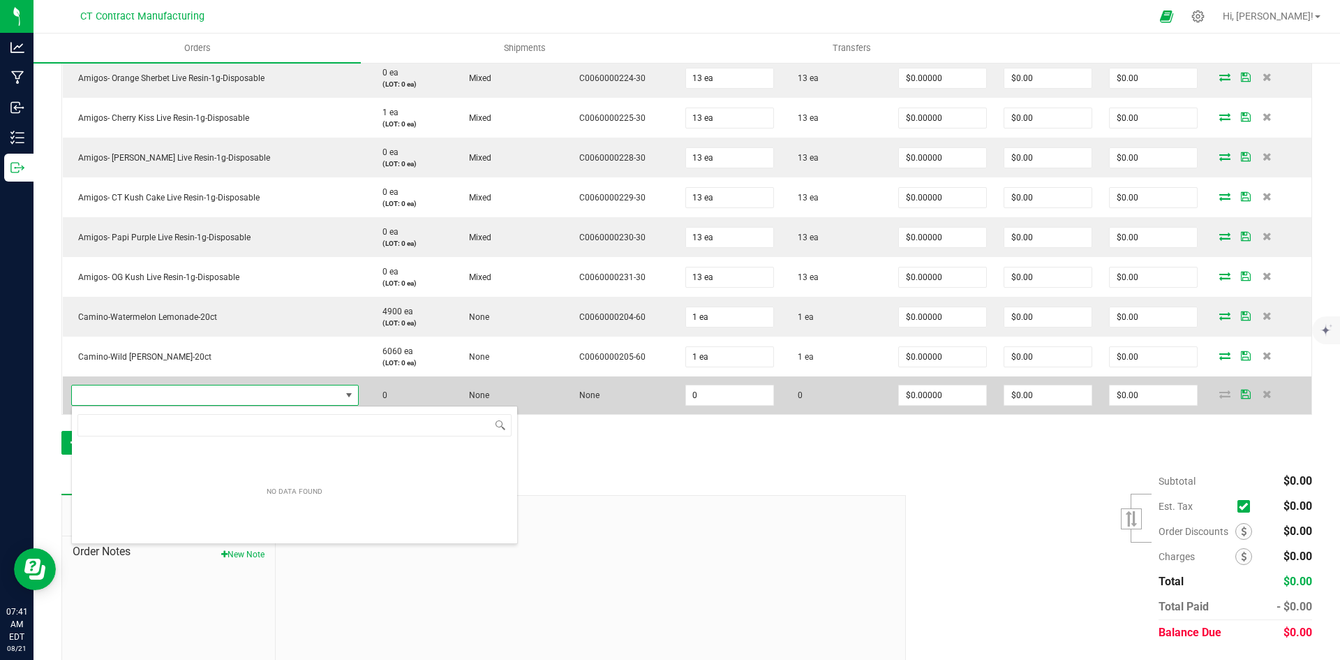
scroll to position [21, 251]
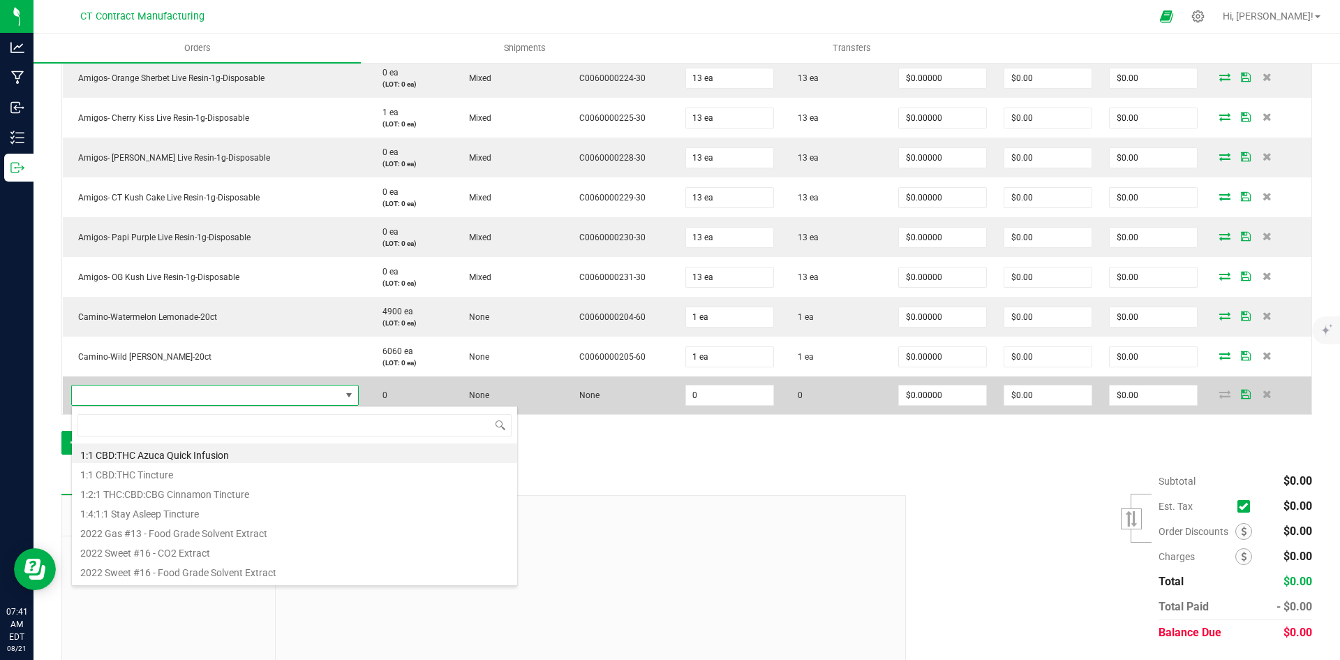
type input "Wana-Classic-Dream [PERSON_NAME]-(I)-20ct"
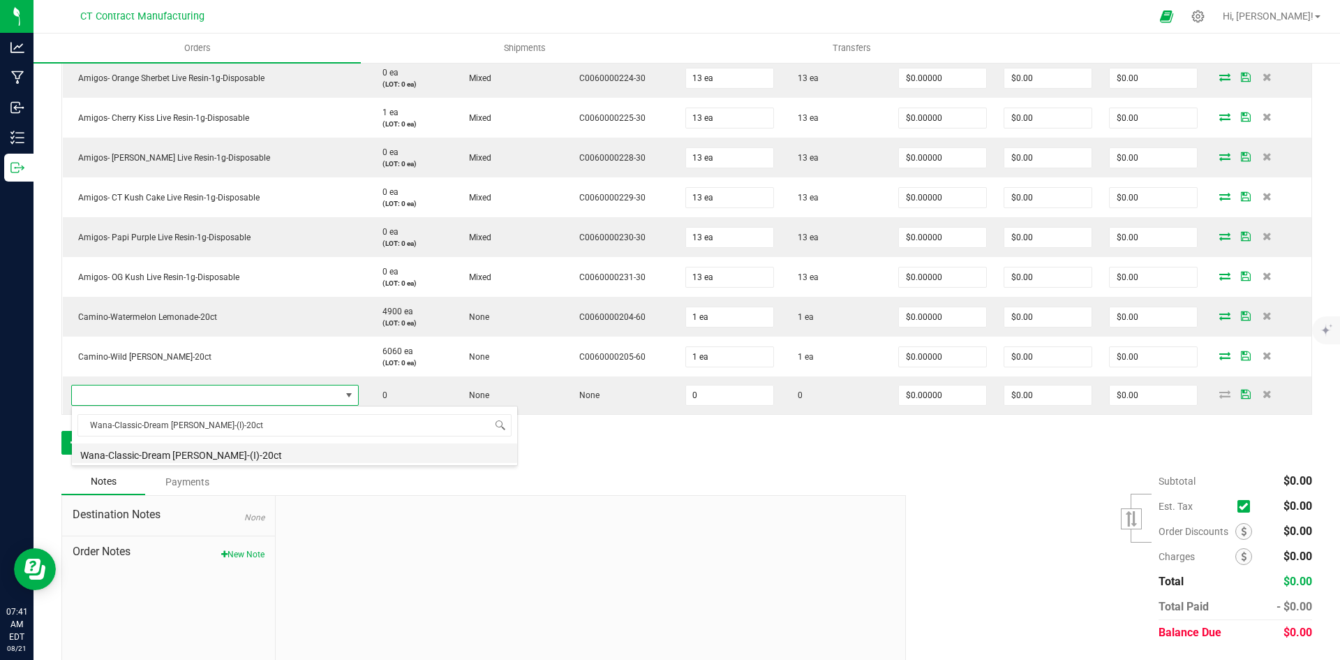
click at [221, 446] on li "Wana-Classic-Dream [PERSON_NAME]-(I)-20ct" at bounding box center [294, 453] width 445 height 20
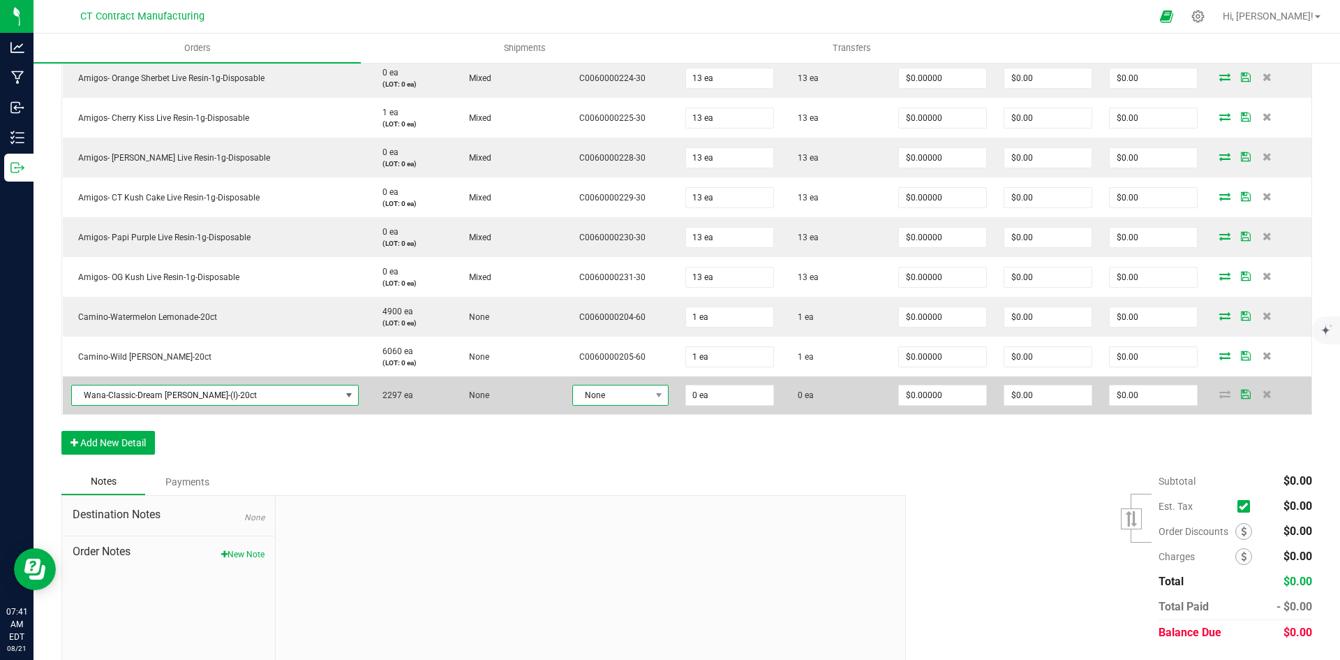
click at [651, 399] on span at bounding box center [659, 395] width 17 height 20
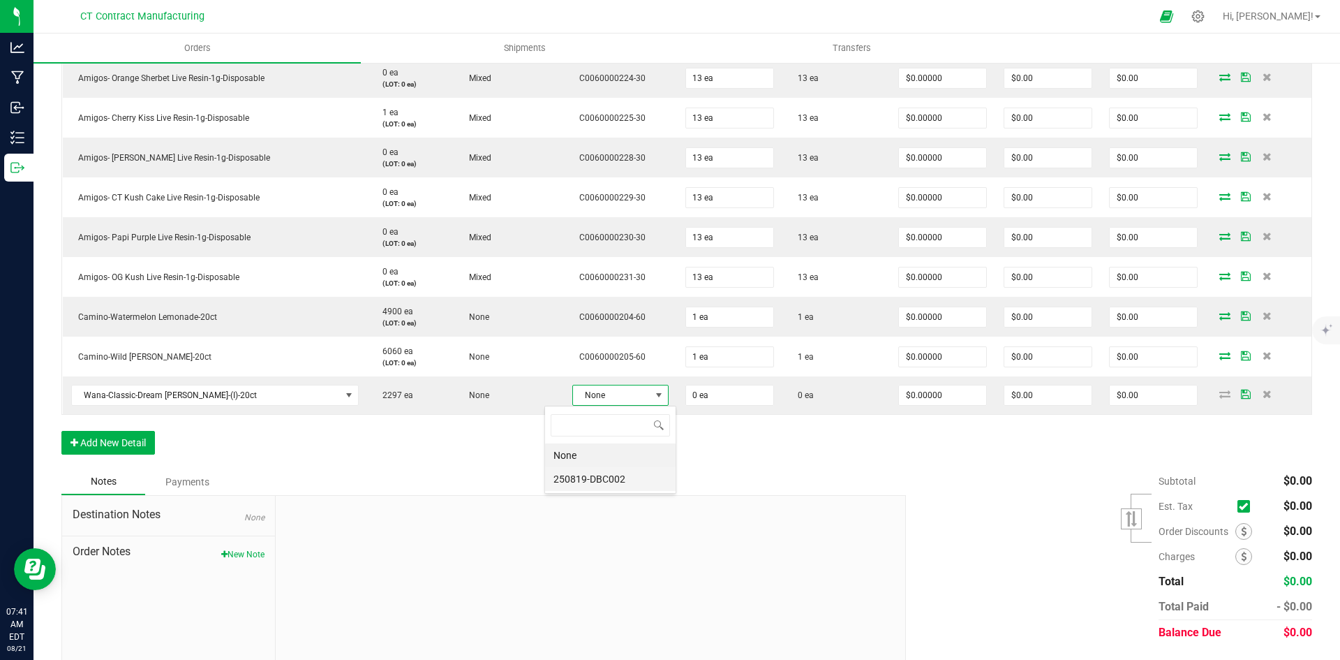
click at [622, 477] on li "250819-DBC002" at bounding box center [610, 479] width 131 height 24
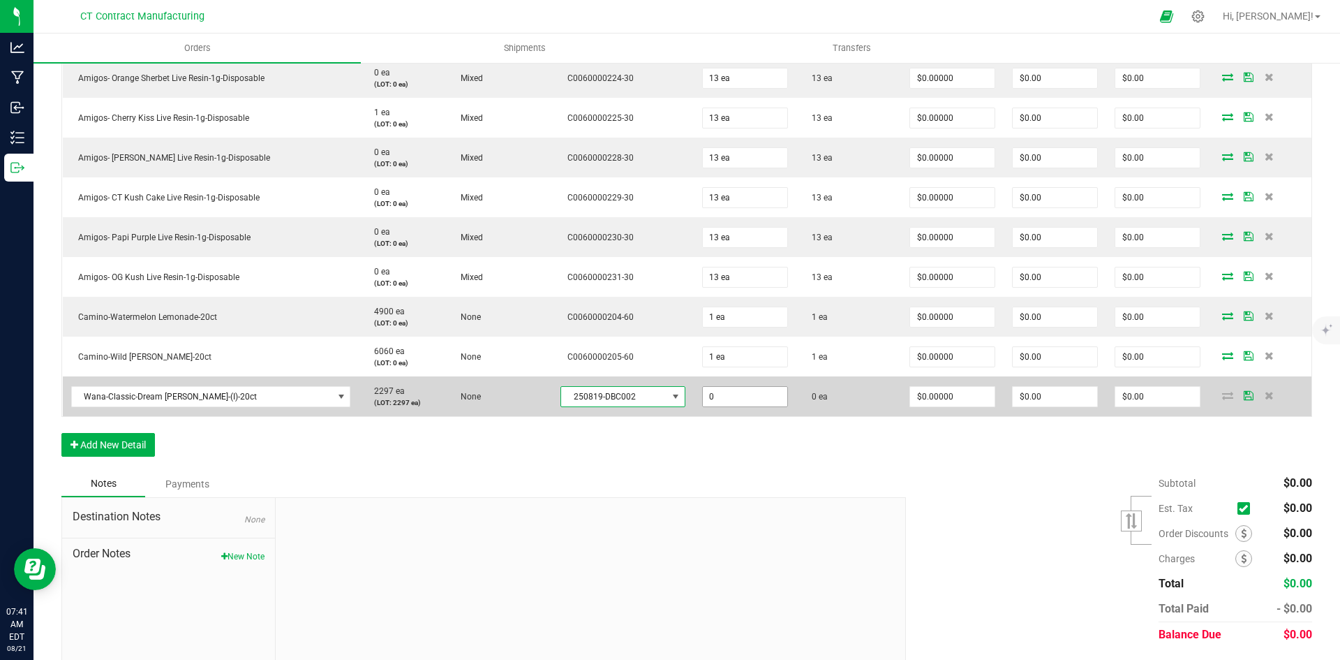
click at [703, 401] on input "0" at bounding box center [745, 397] width 84 height 20
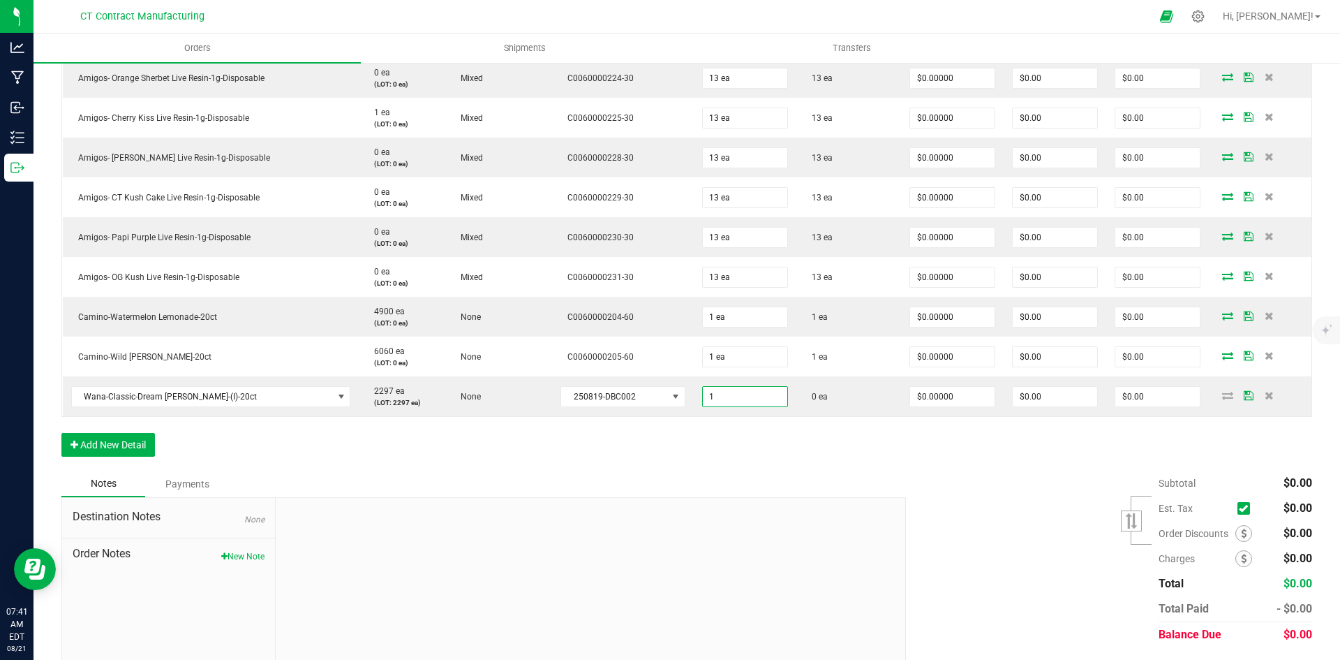
type input "1 ea"
click at [713, 461] on div "Order Details Print All Labels Item Sellable Strain Lot Number Qty Ordered Qty …" at bounding box center [686, 213] width 1251 height 514
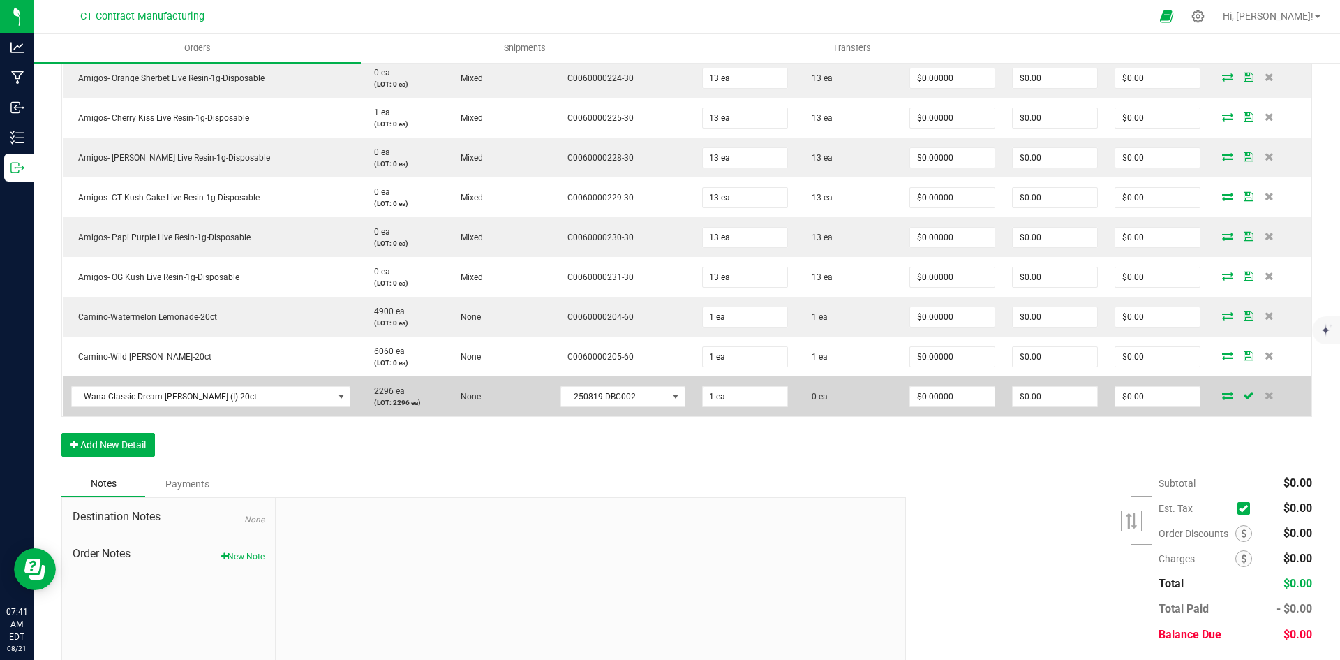
click at [1222, 397] on icon at bounding box center [1227, 395] width 11 height 8
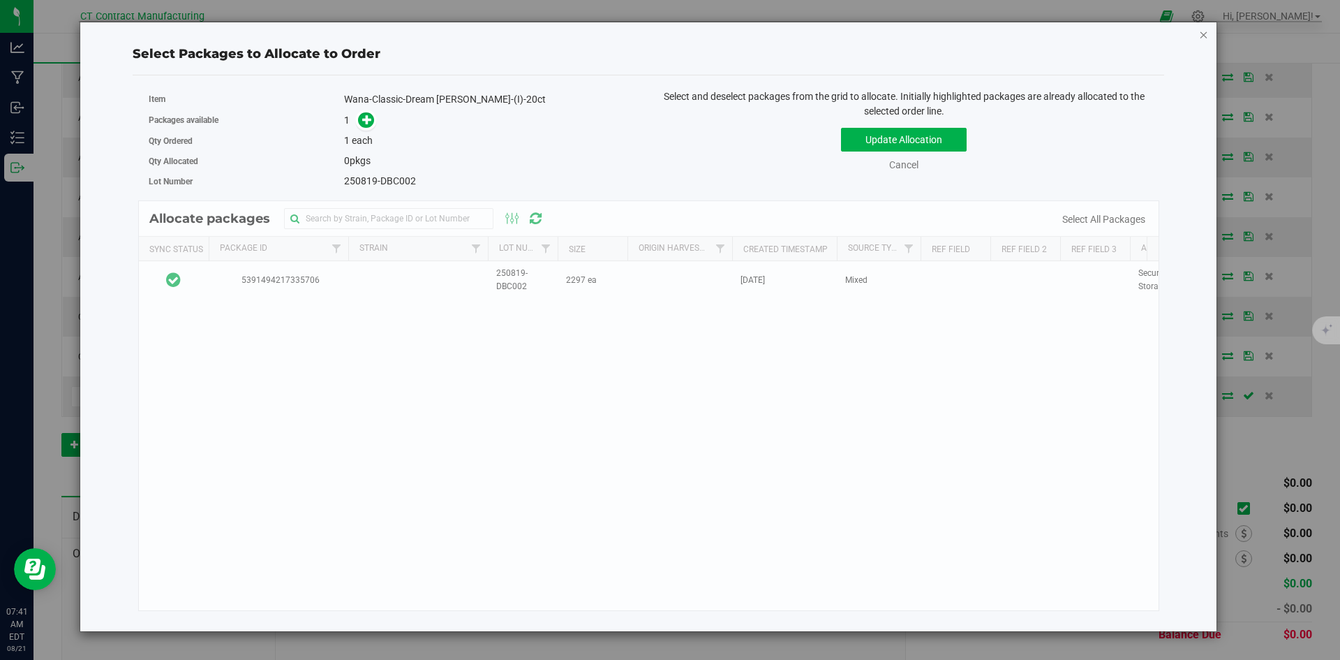
click at [1201, 34] on icon "button" at bounding box center [1204, 34] width 10 height 17
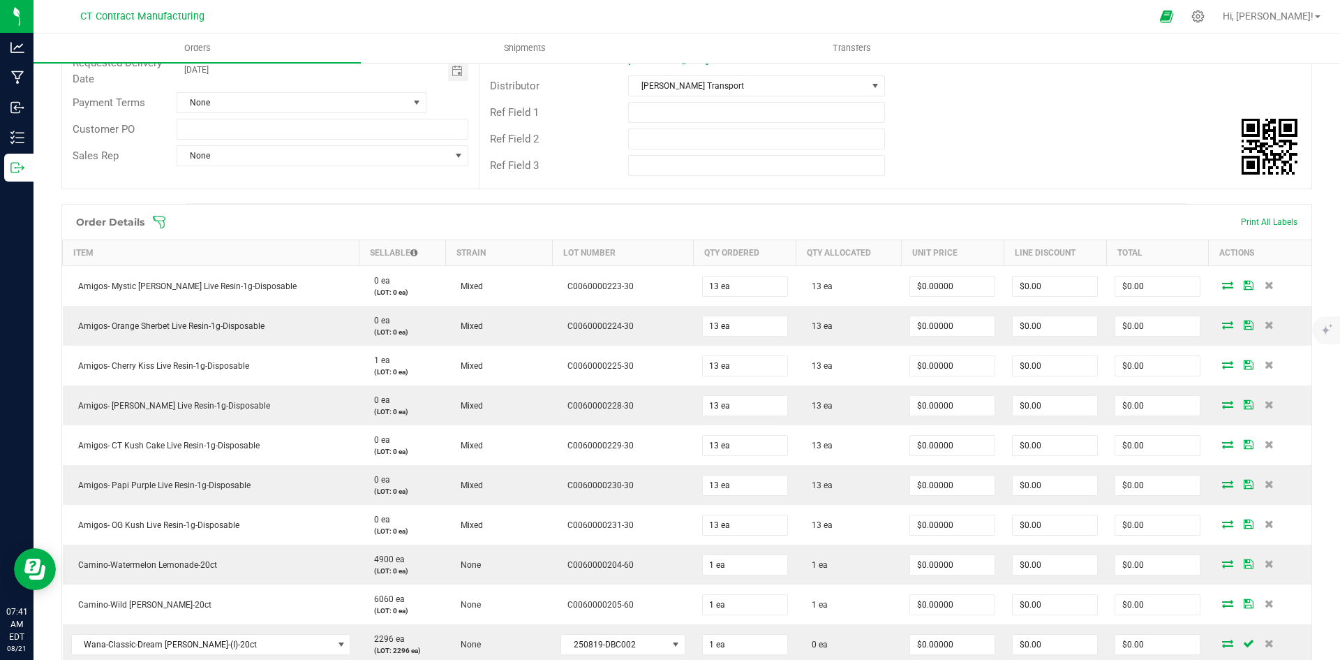
scroll to position [0, 0]
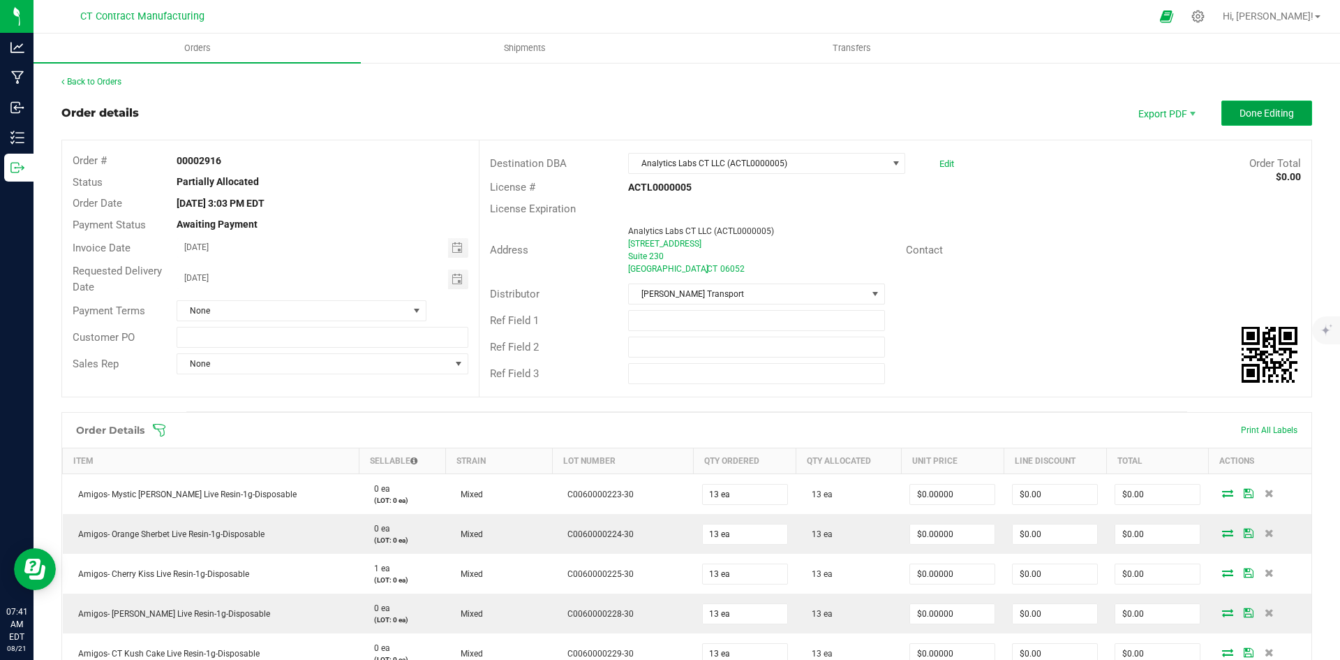
drag, startPoint x: 1231, startPoint y: 111, endPoint x: 1219, endPoint y: 114, distance: 12.2
click at [1240, 111] on span "Done Editing" at bounding box center [1267, 112] width 54 height 11
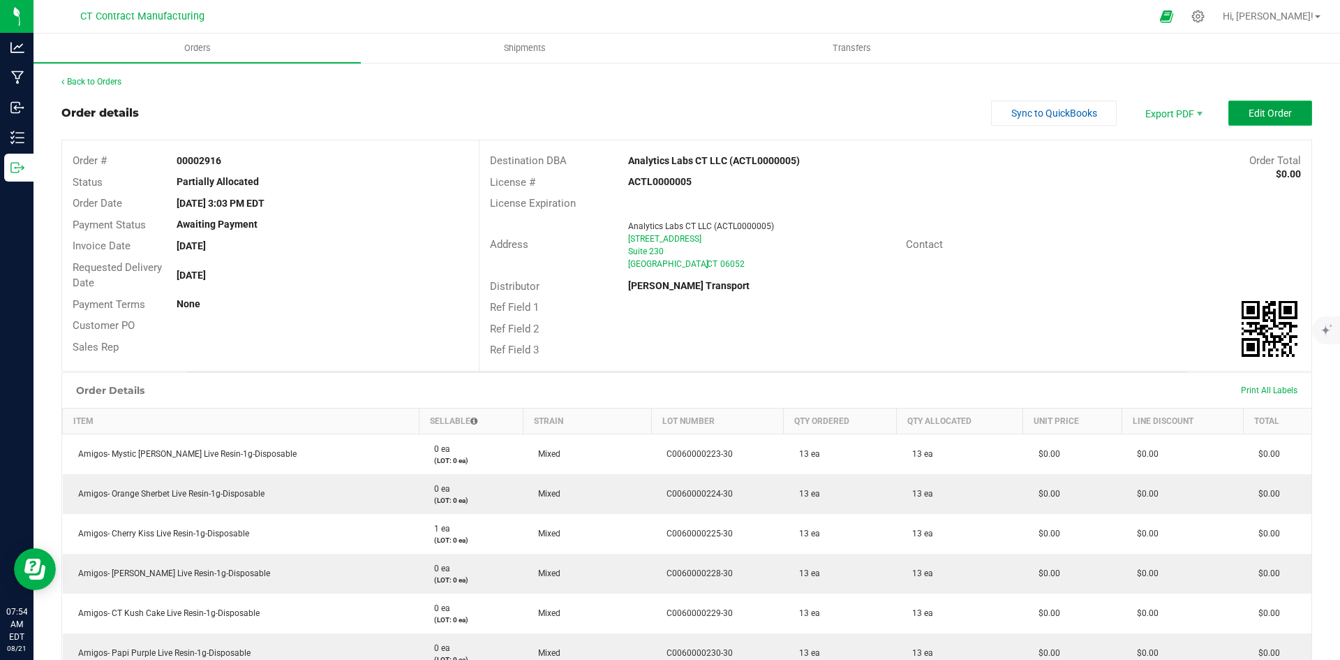
click at [1294, 115] on button "Edit Order" at bounding box center [1271, 113] width 84 height 25
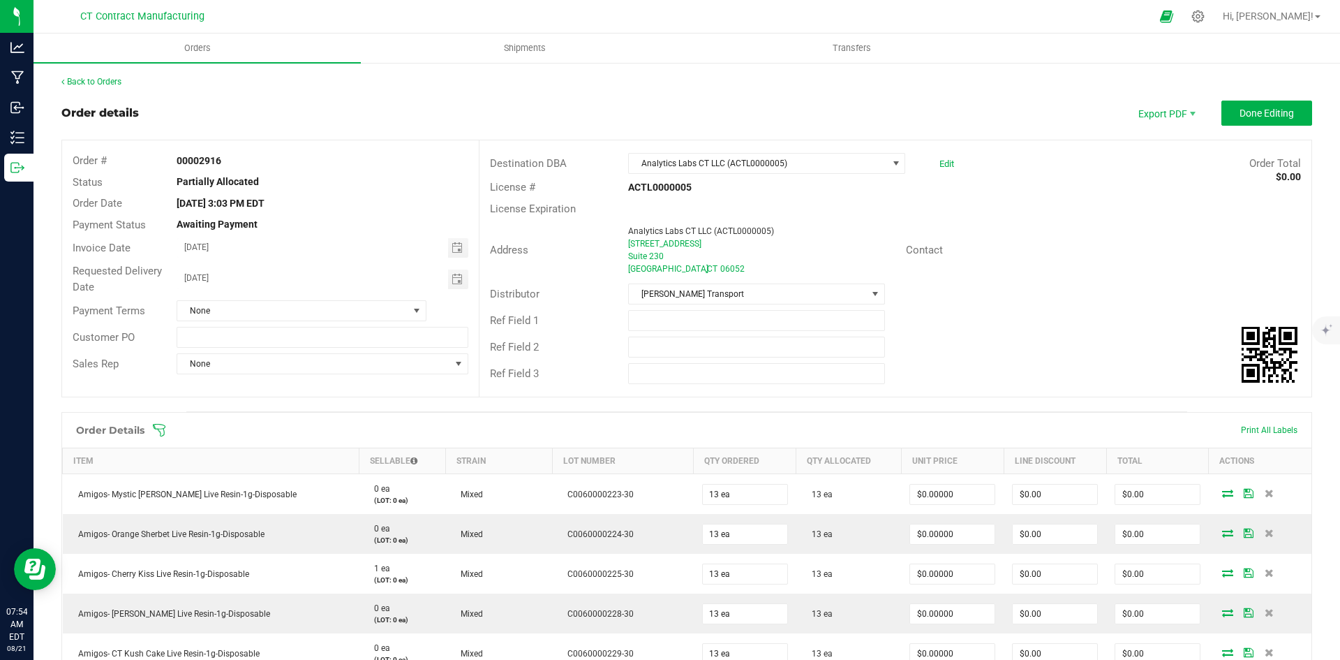
scroll to position [419, 0]
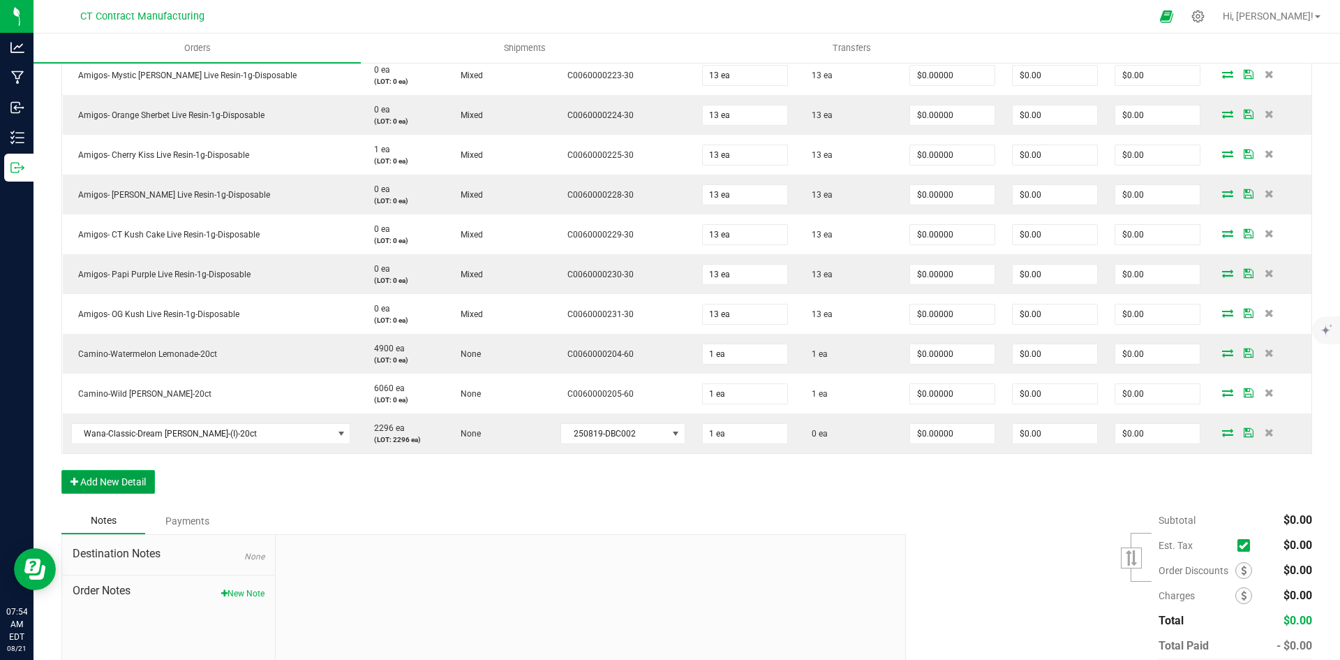
click at [132, 483] on button "Add New Detail" at bounding box center [108, 482] width 94 height 24
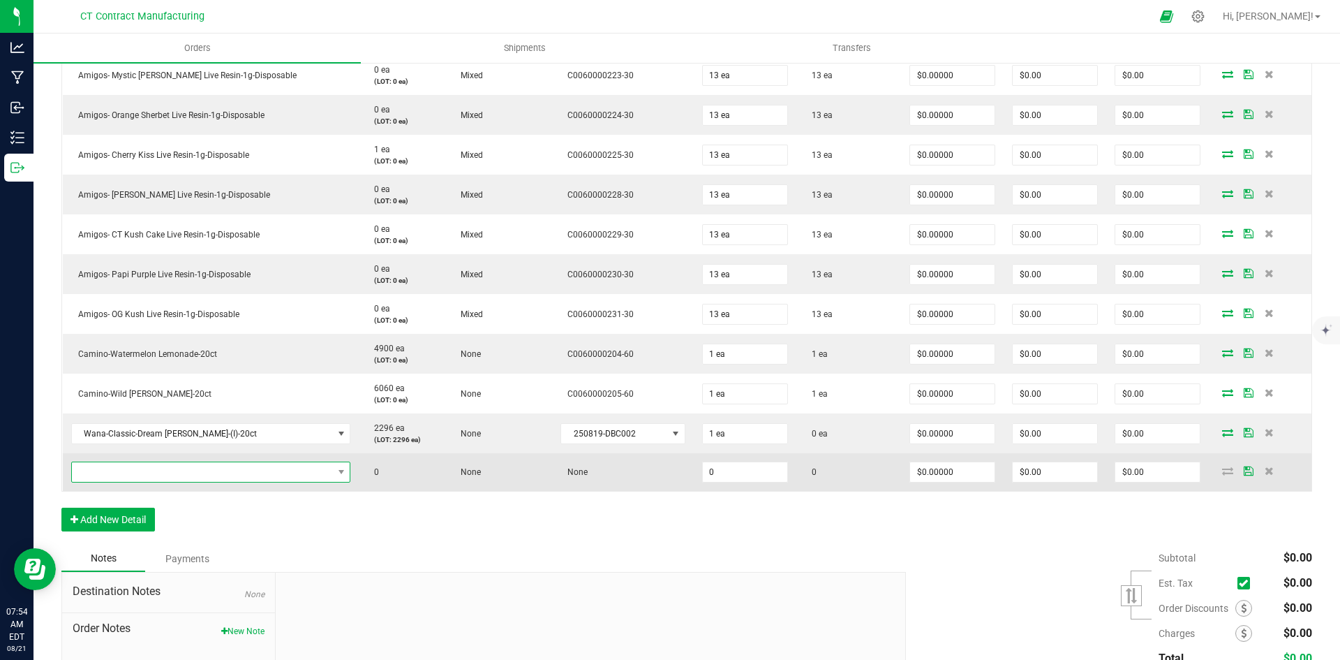
click at [140, 475] on span "NO DATA FOUND" at bounding box center [202, 472] width 261 height 20
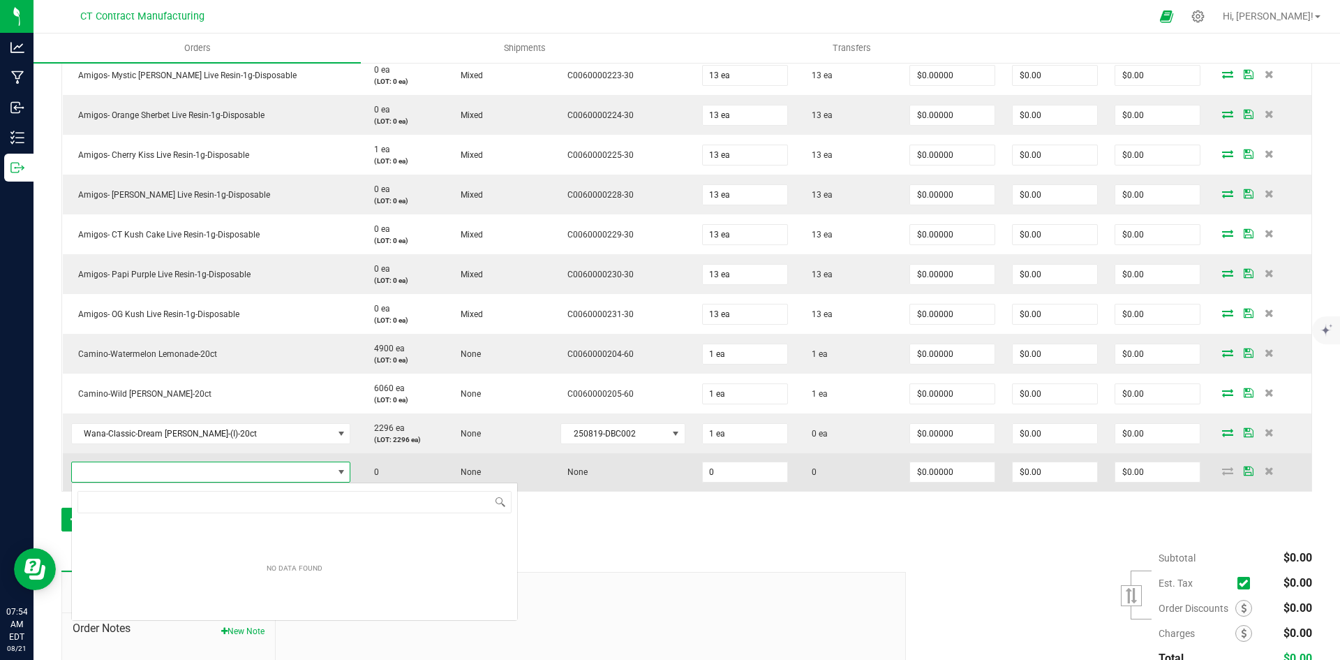
scroll to position [21, 244]
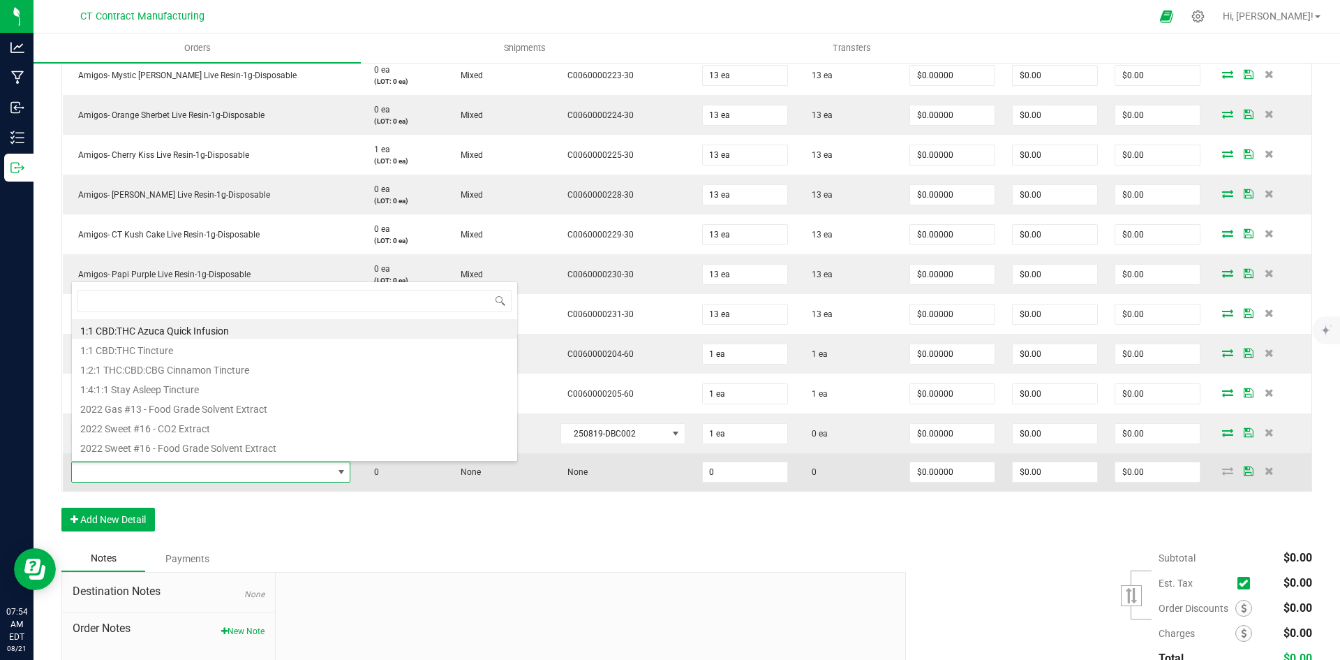
type input "Treeworks-Tincture (Bulk)- Dream Drops (med)"
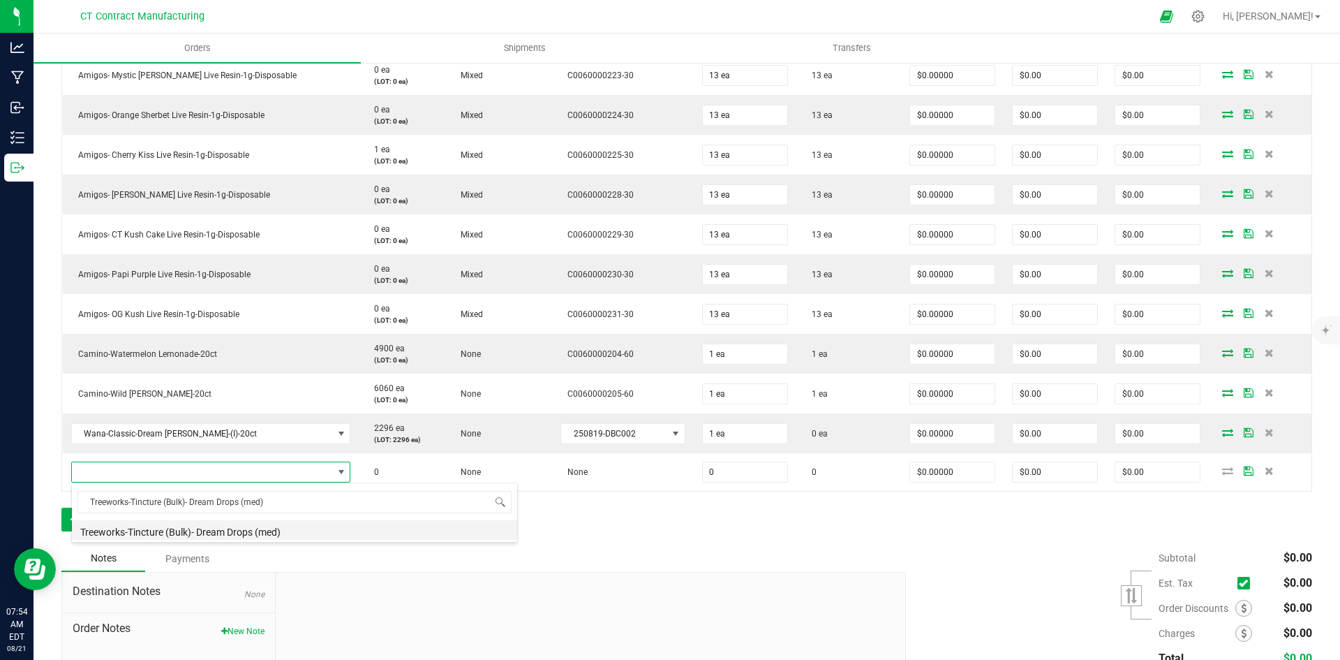
click at [255, 535] on li "Treeworks-Tincture (Bulk)- Dream Drops (med)" at bounding box center [294, 530] width 445 height 20
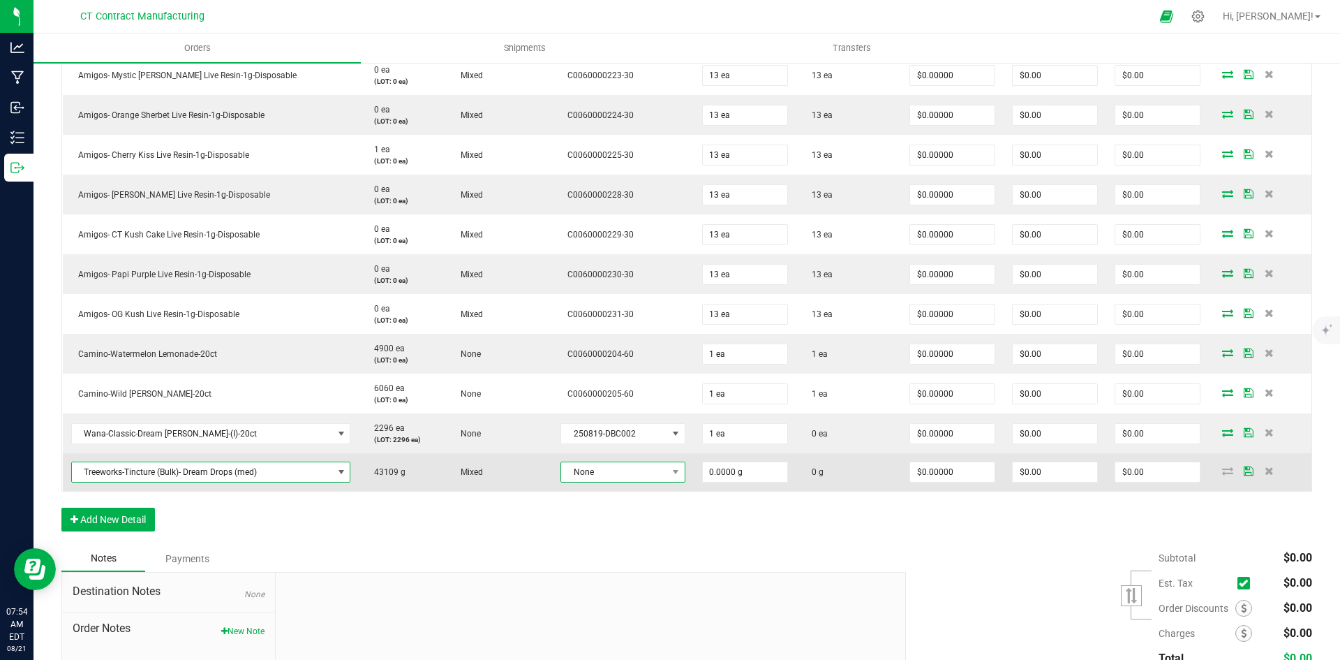
click at [618, 471] on span "None" at bounding box center [614, 472] width 106 height 20
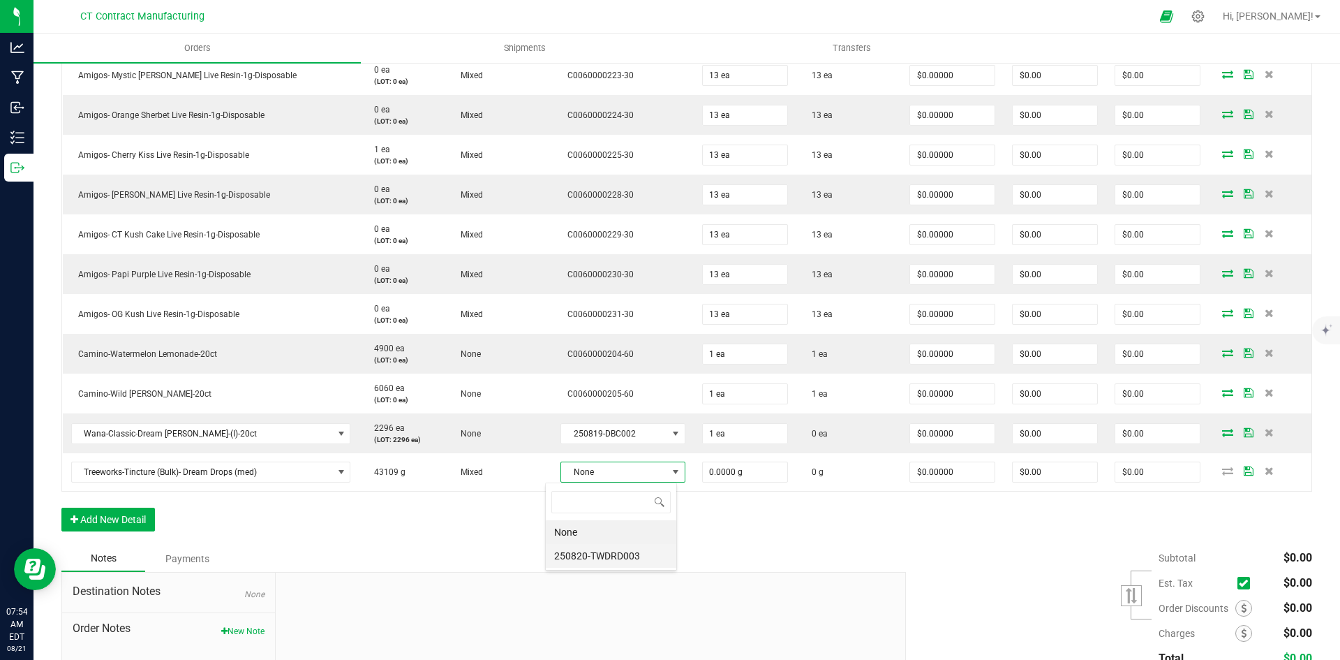
click at [625, 560] on li "250820-TWDRD003" at bounding box center [611, 556] width 131 height 24
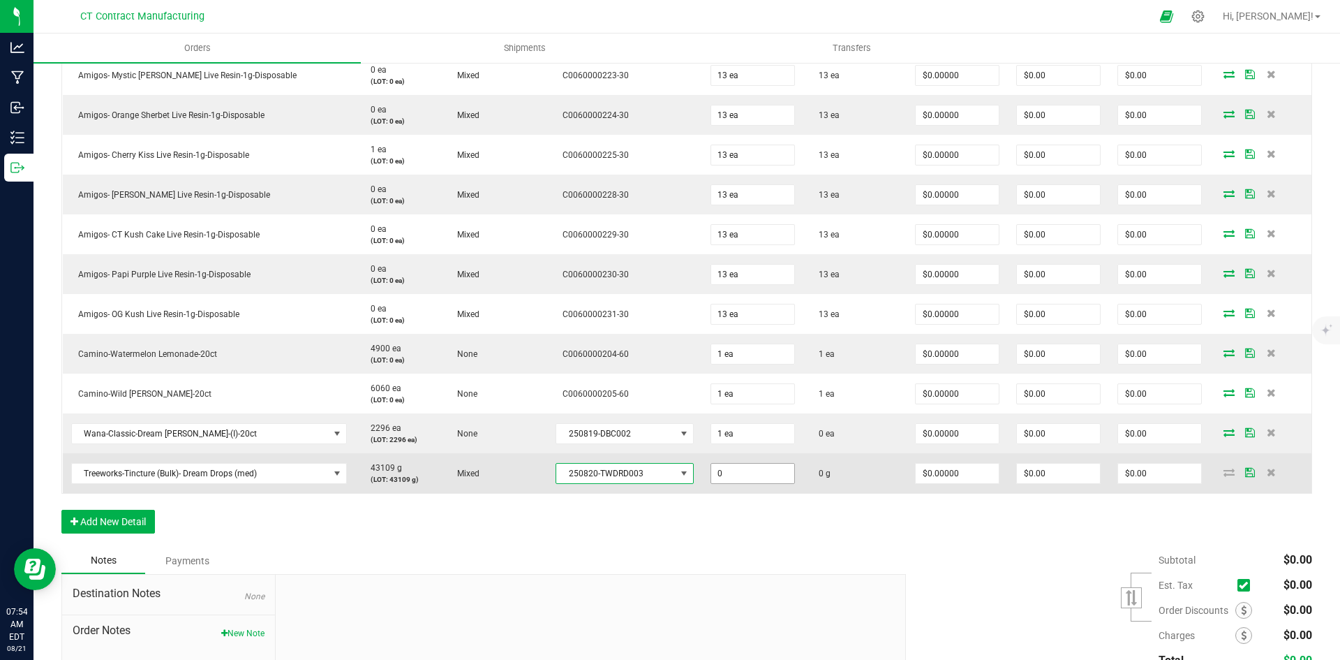
click at [719, 477] on input "0" at bounding box center [752, 473] width 83 height 20
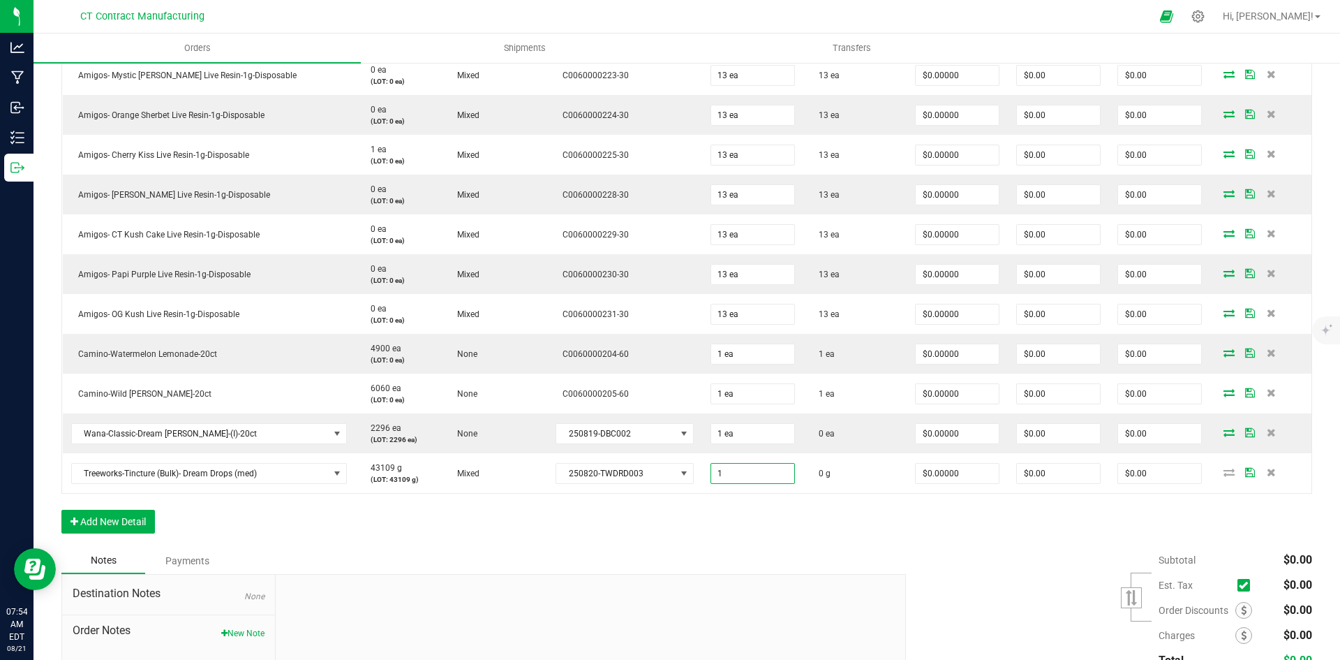
type input "1.0000 g"
click at [720, 535] on div "Order Details Print All Labels Item Sellable Strain Lot Number Qty Ordered Qty …" at bounding box center [686, 270] width 1251 height 554
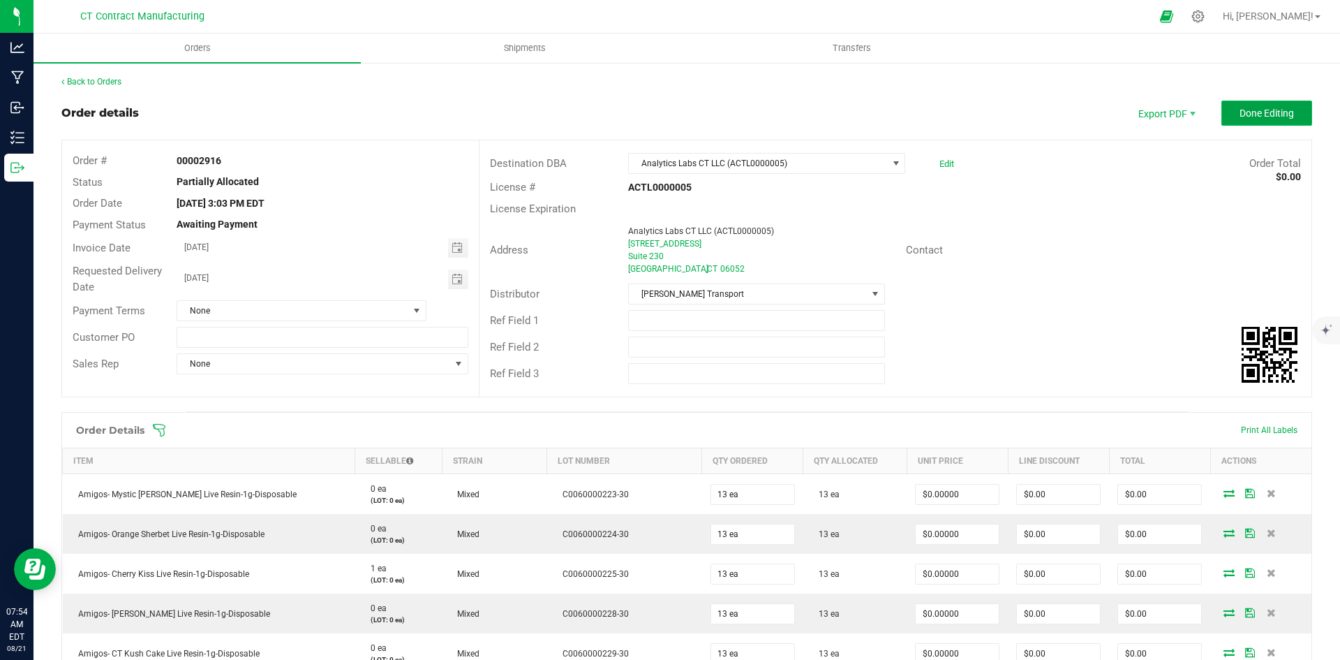
click at [1240, 113] on span "Done Editing" at bounding box center [1267, 112] width 54 height 11
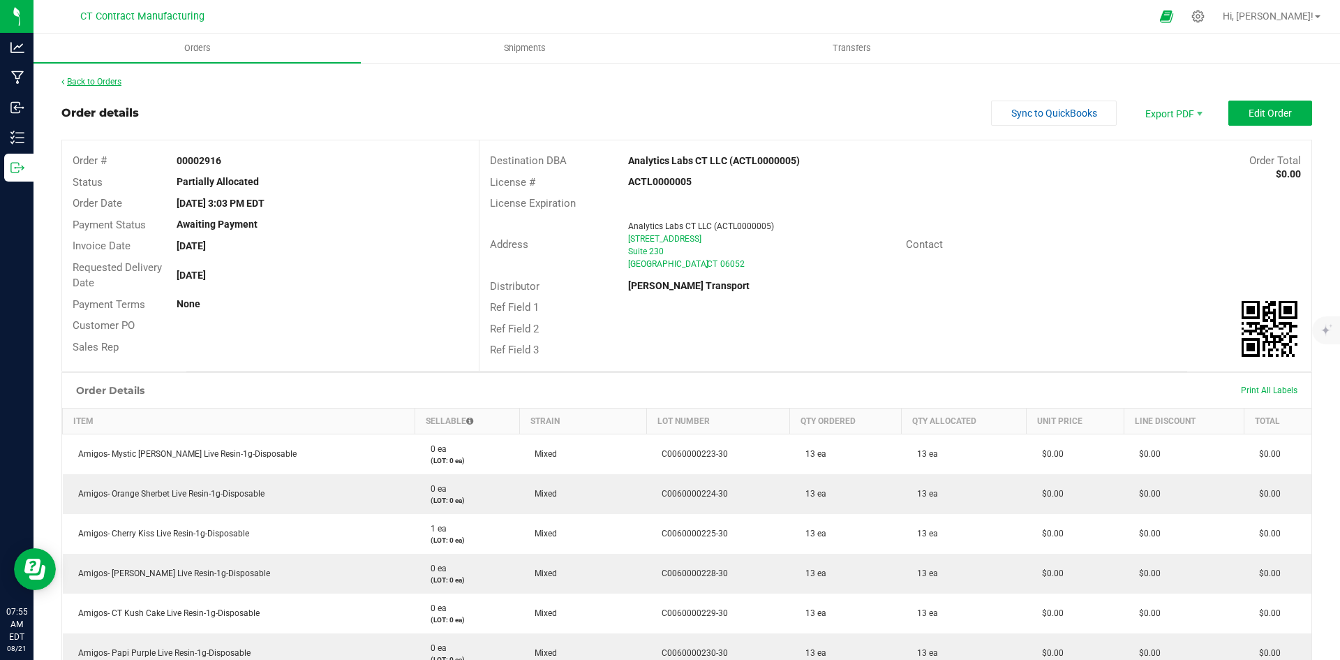
click at [118, 80] on link "Back to Orders" at bounding box center [91, 82] width 60 height 10
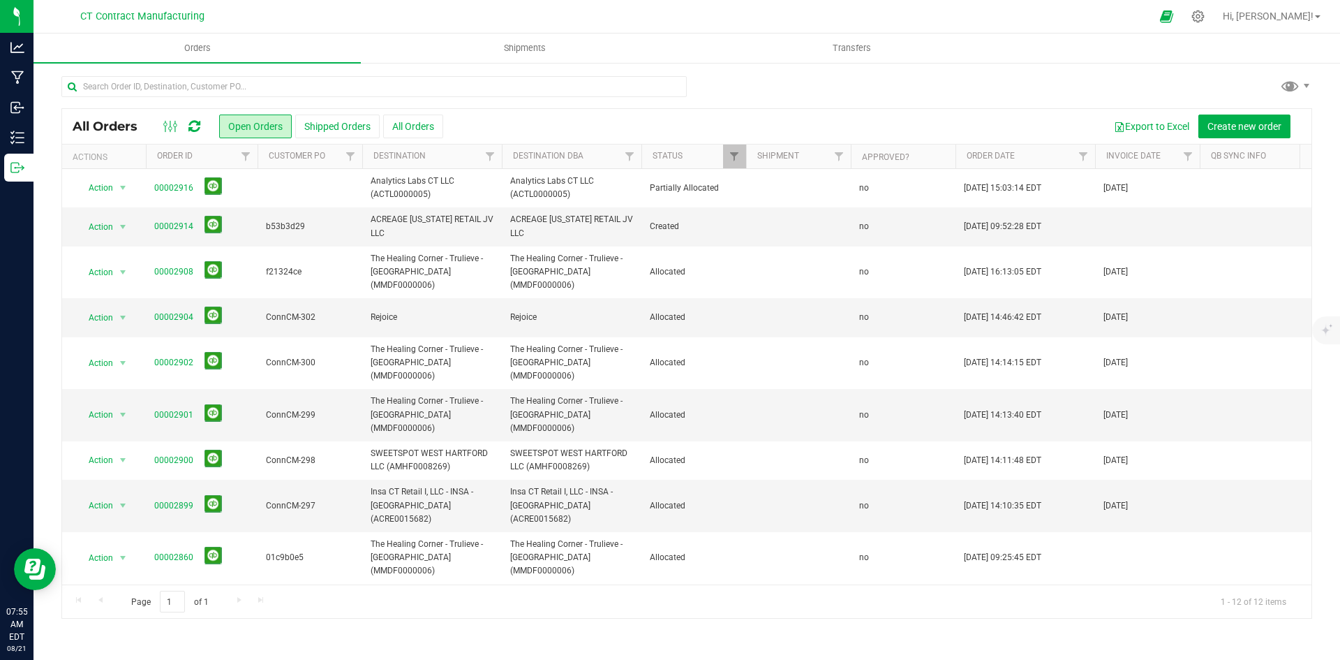
click at [197, 124] on icon at bounding box center [194, 126] width 12 height 14
click at [496, 18] on div at bounding box center [700, 16] width 901 height 27
click at [523, 8] on div at bounding box center [700, 16] width 901 height 27
click at [612, 26] on div at bounding box center [700, 16] width 901 height 27
click at [176, 224] on link "00002914" at bounding box center [173, 226] width 39 height 13
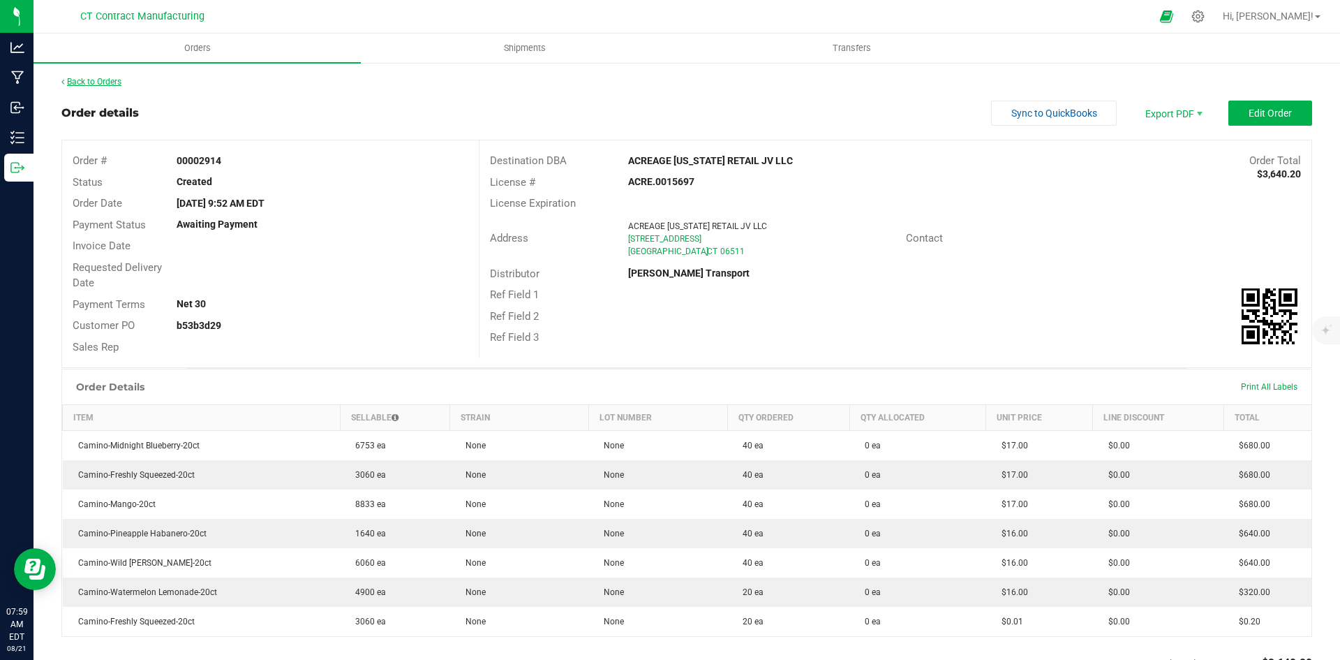
click at [108, 77] on link "Back to Orders" at bounding box center [91, 82] width 60 height 10
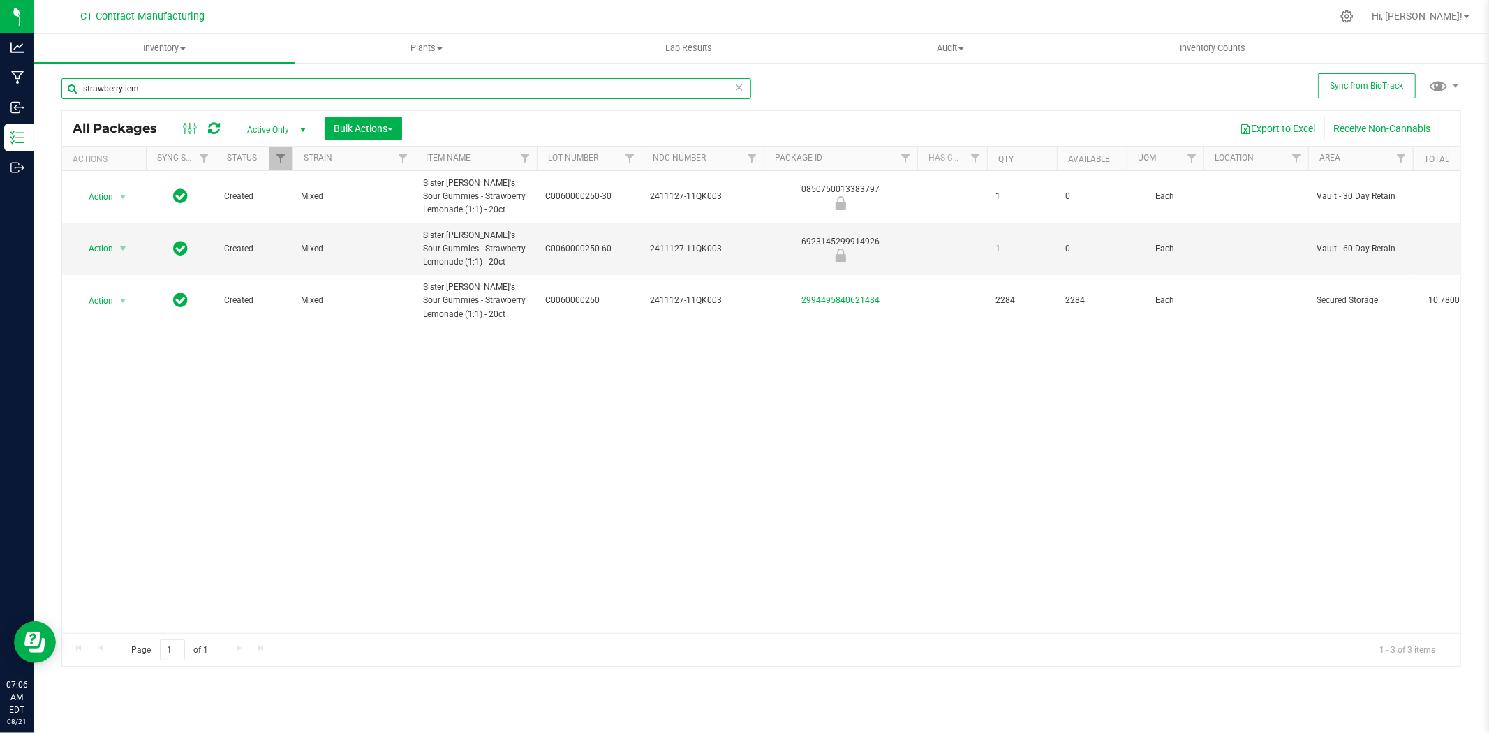
click at [322, 85] on input "strawberry lem" at bounding box center [406, 88] width 690 height 21
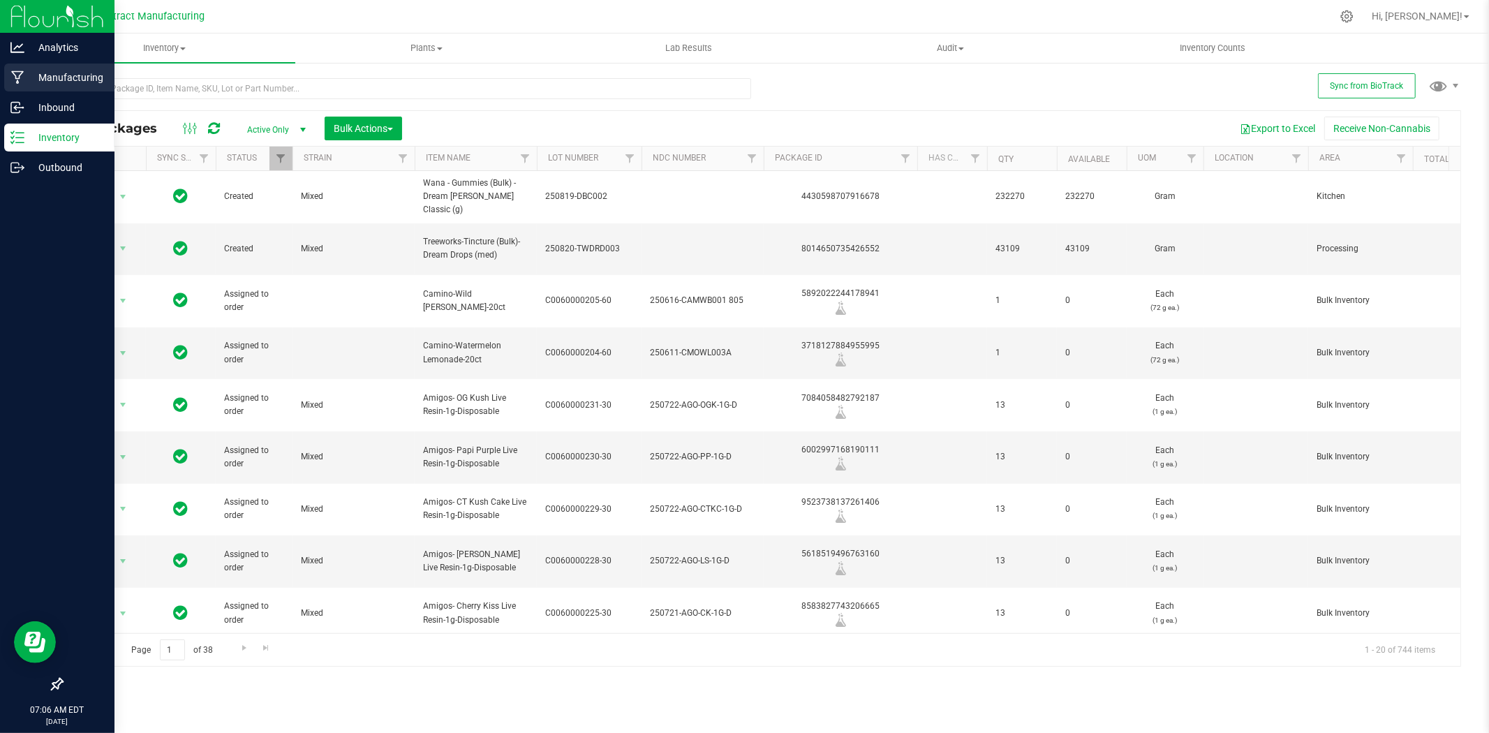
click at [59, 74] on p "Manufacturing" at bounding box center [66, 77] width 84 height 17
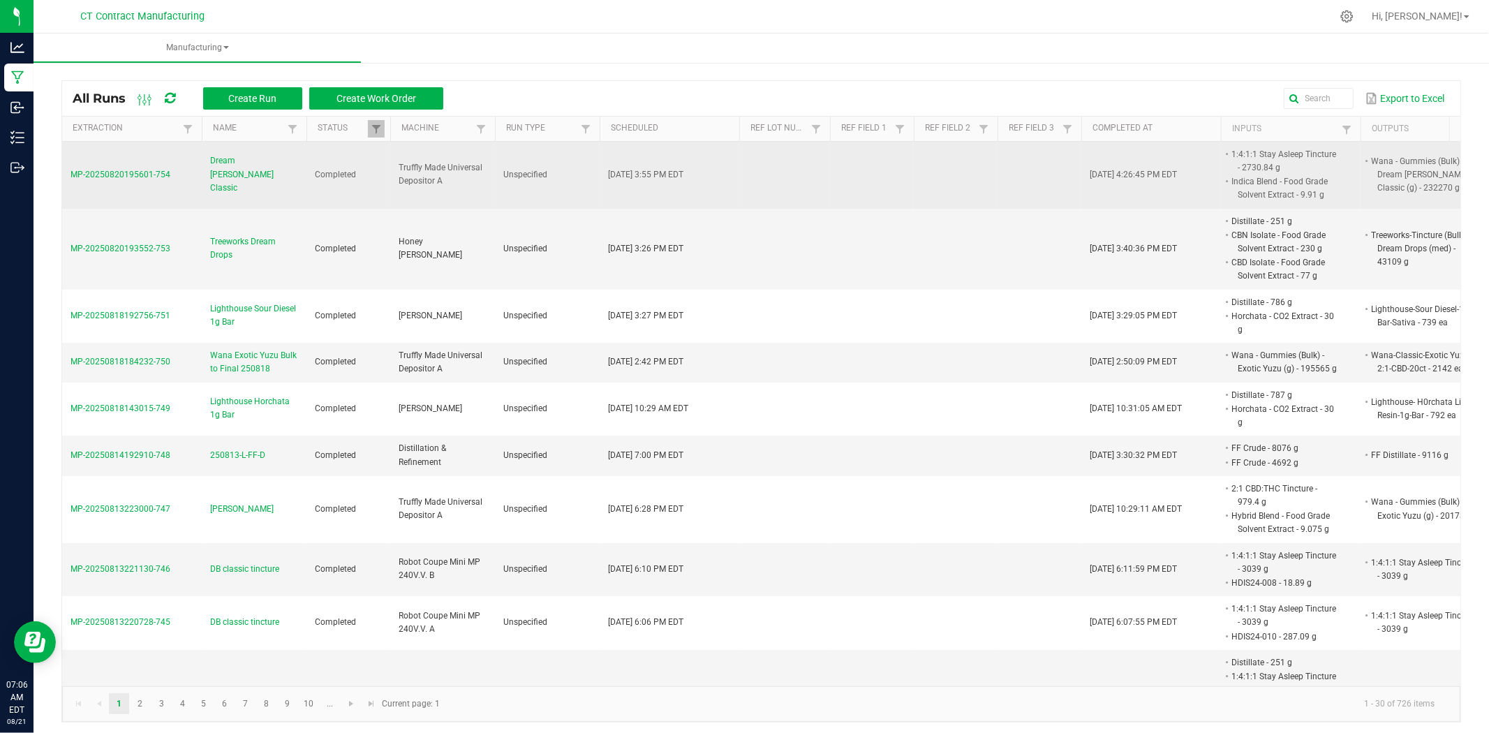
click at [241, 178] on span "Dream Berry Classic" at bounding box center [254, 174] width 88 height 40
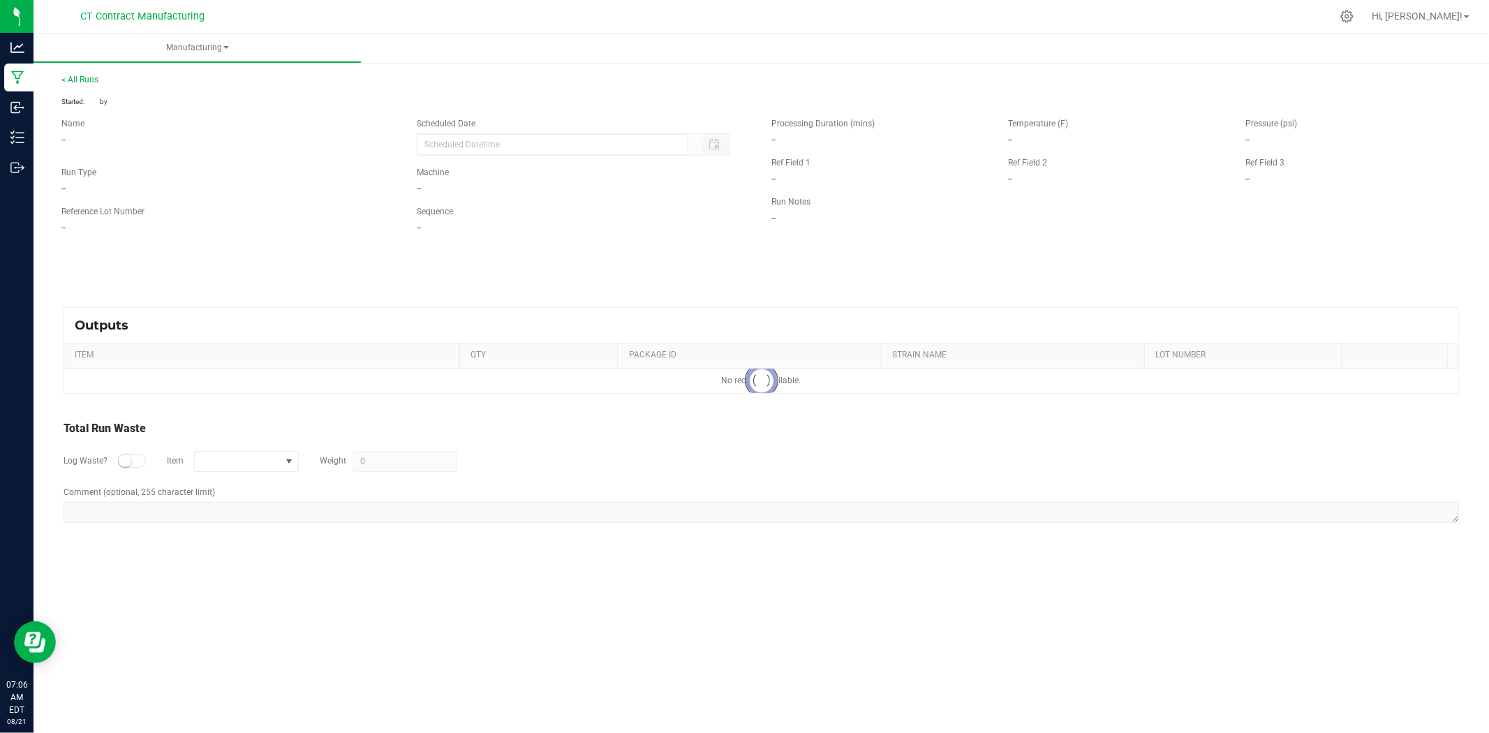
type input "08/20/2025 3:55 PM"
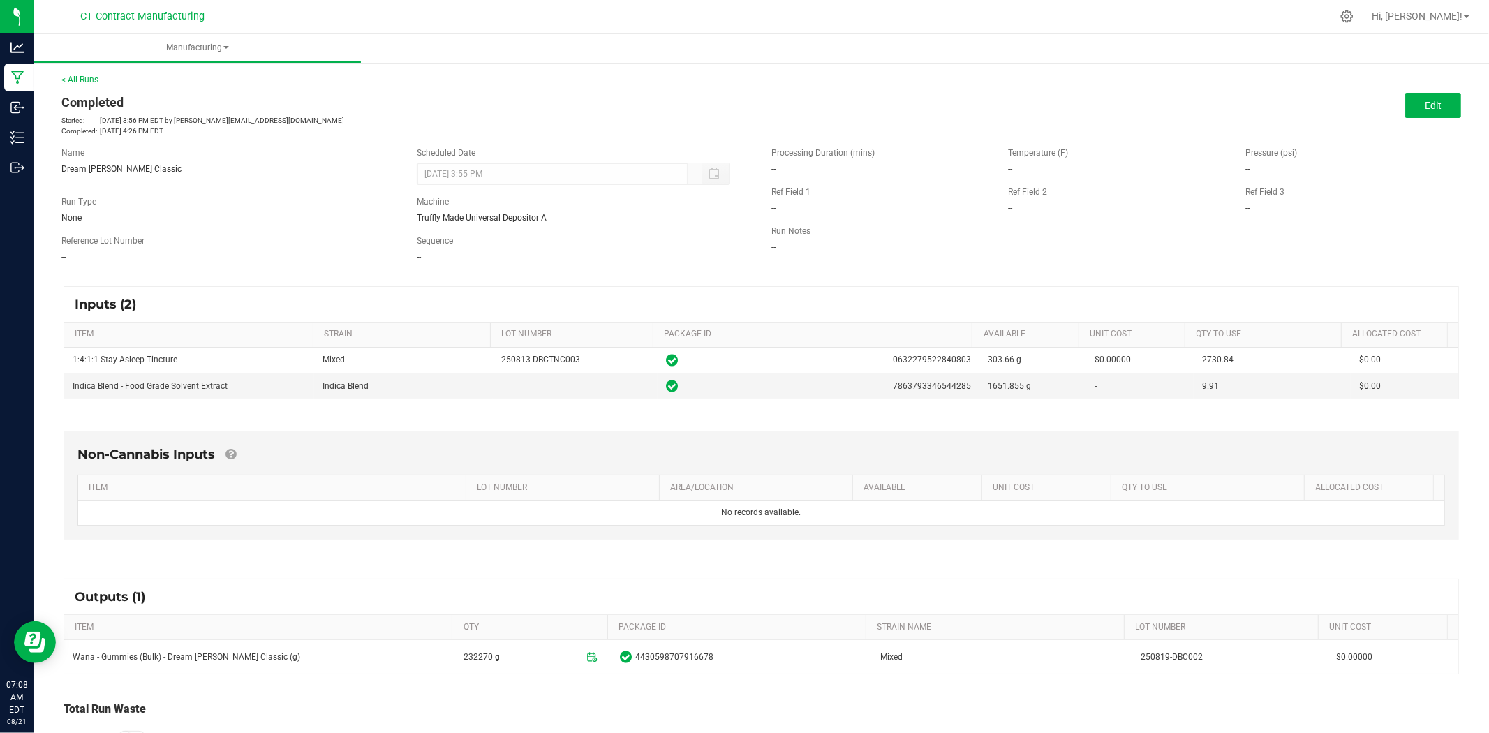
click at [93, 81] on link "< All Runs" at bounding box center [79, 80] width 37 height 10
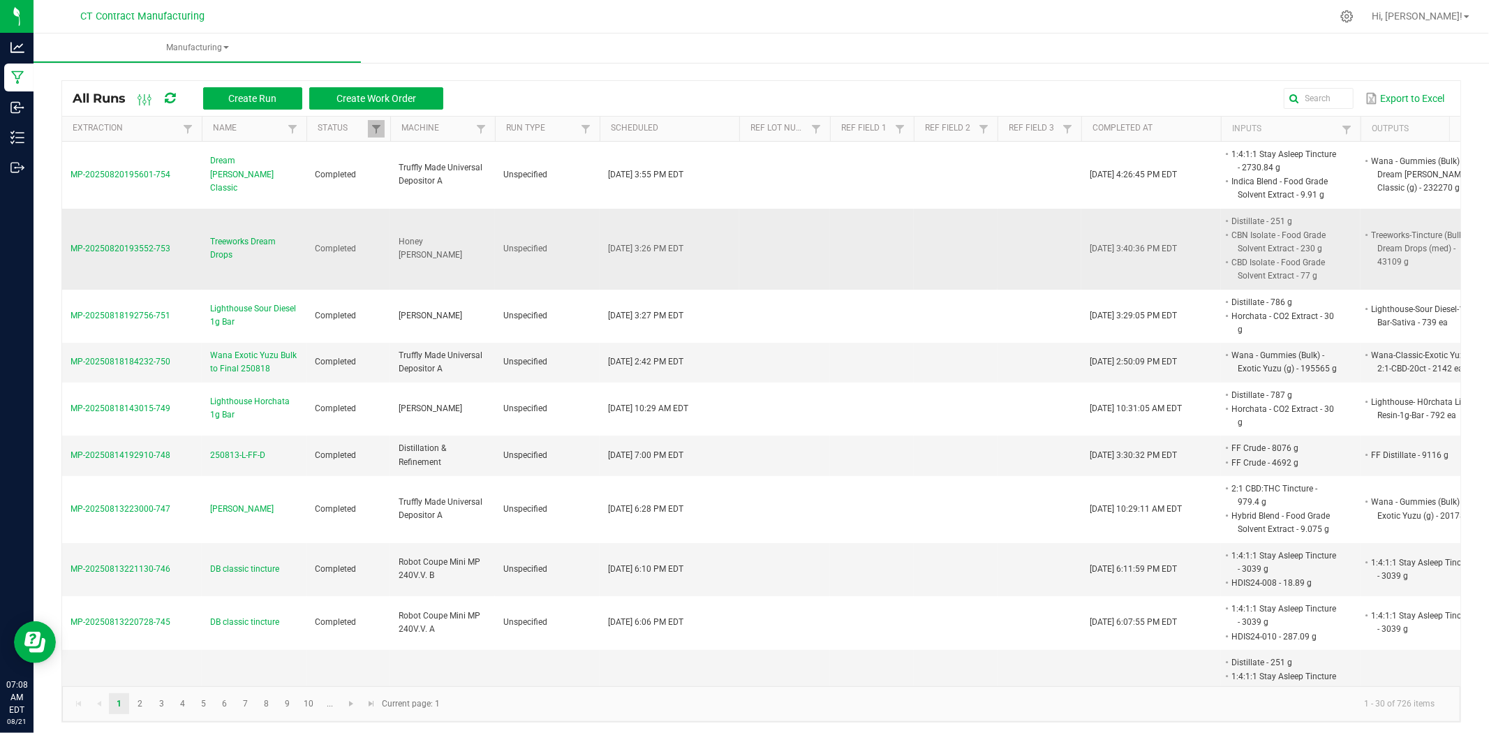
click at [225, 240] on span "Treeworks Dream Drops" at bounding box center [254, 248] width 88 height 27
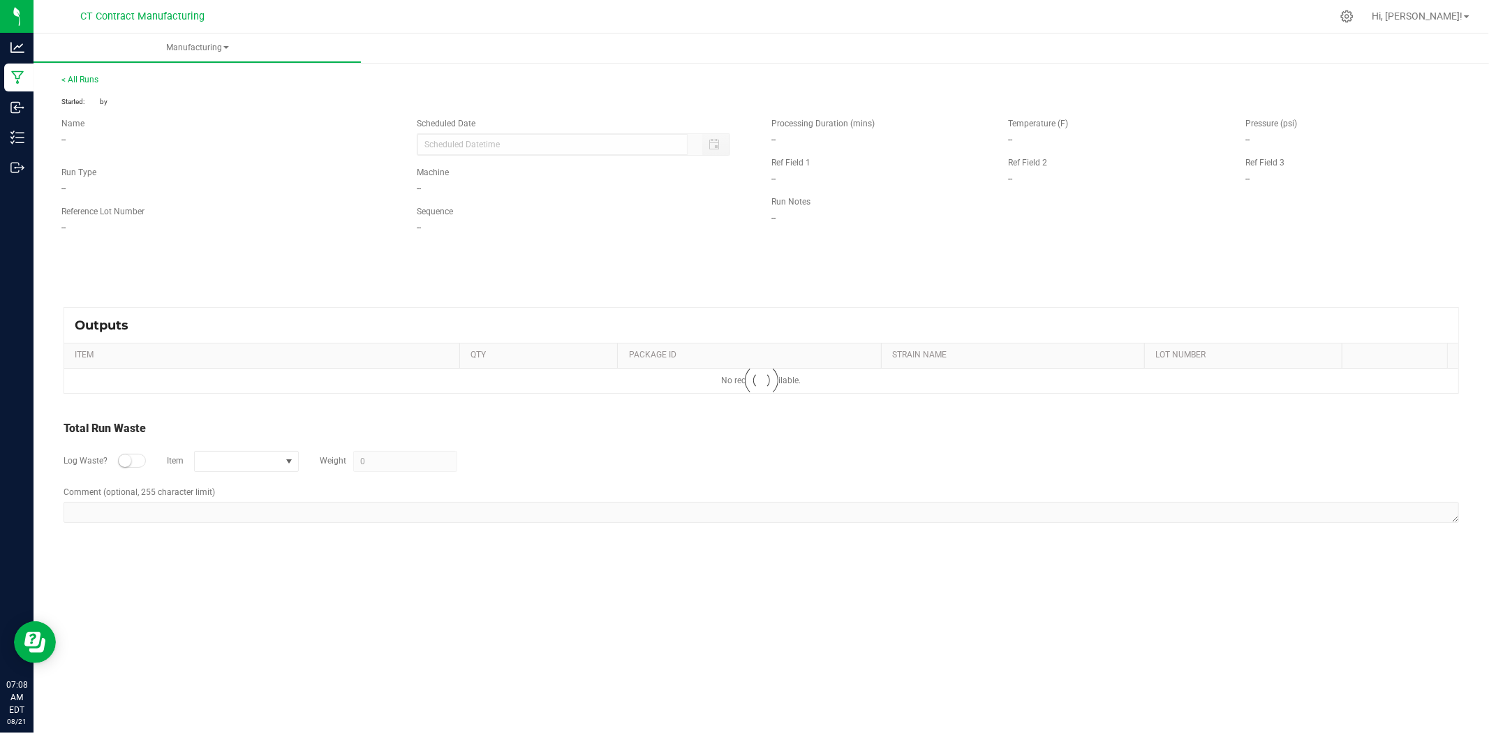
type input "08/20/2025 3:26 PM"
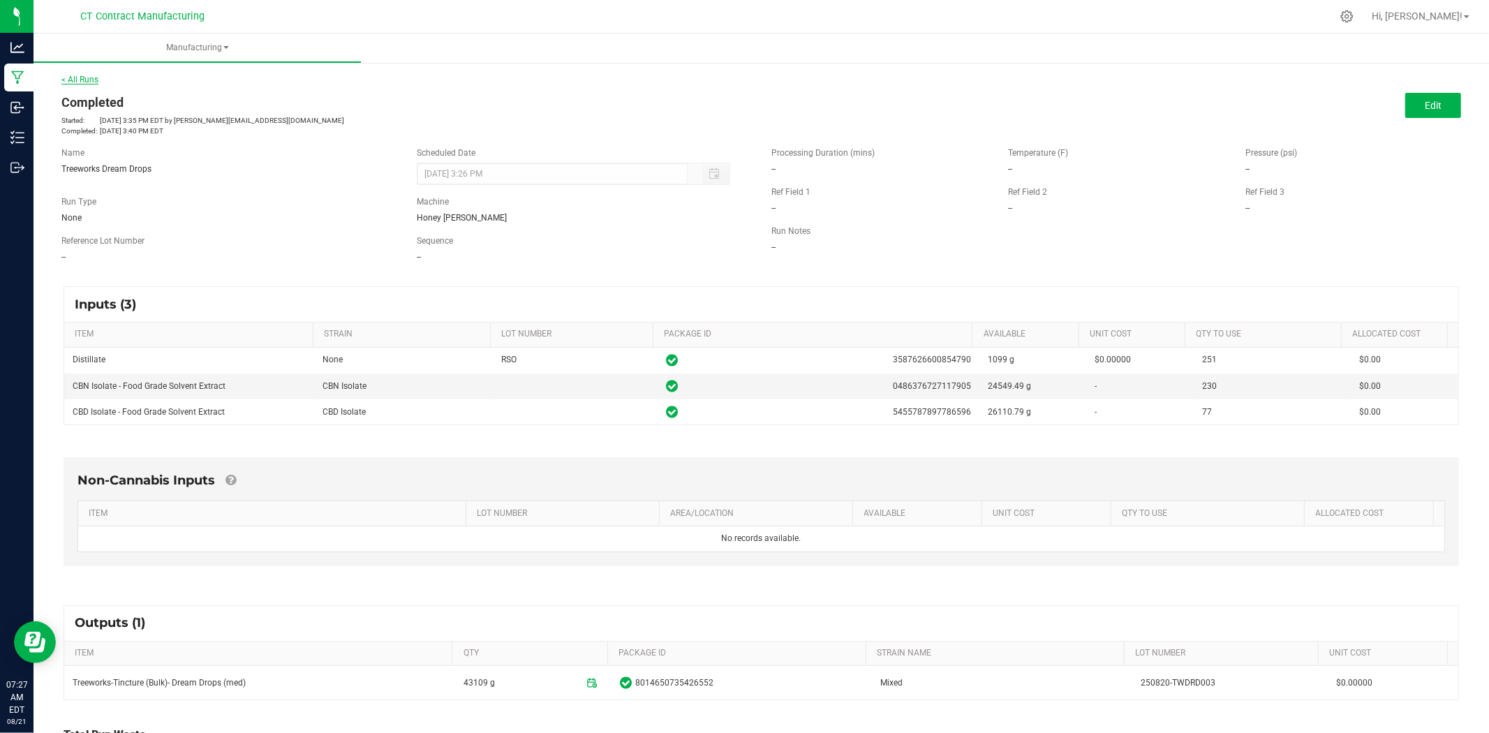
click at [91, 78] on link "< All Runs" at bounding box center [79, 80] width 37 height 10
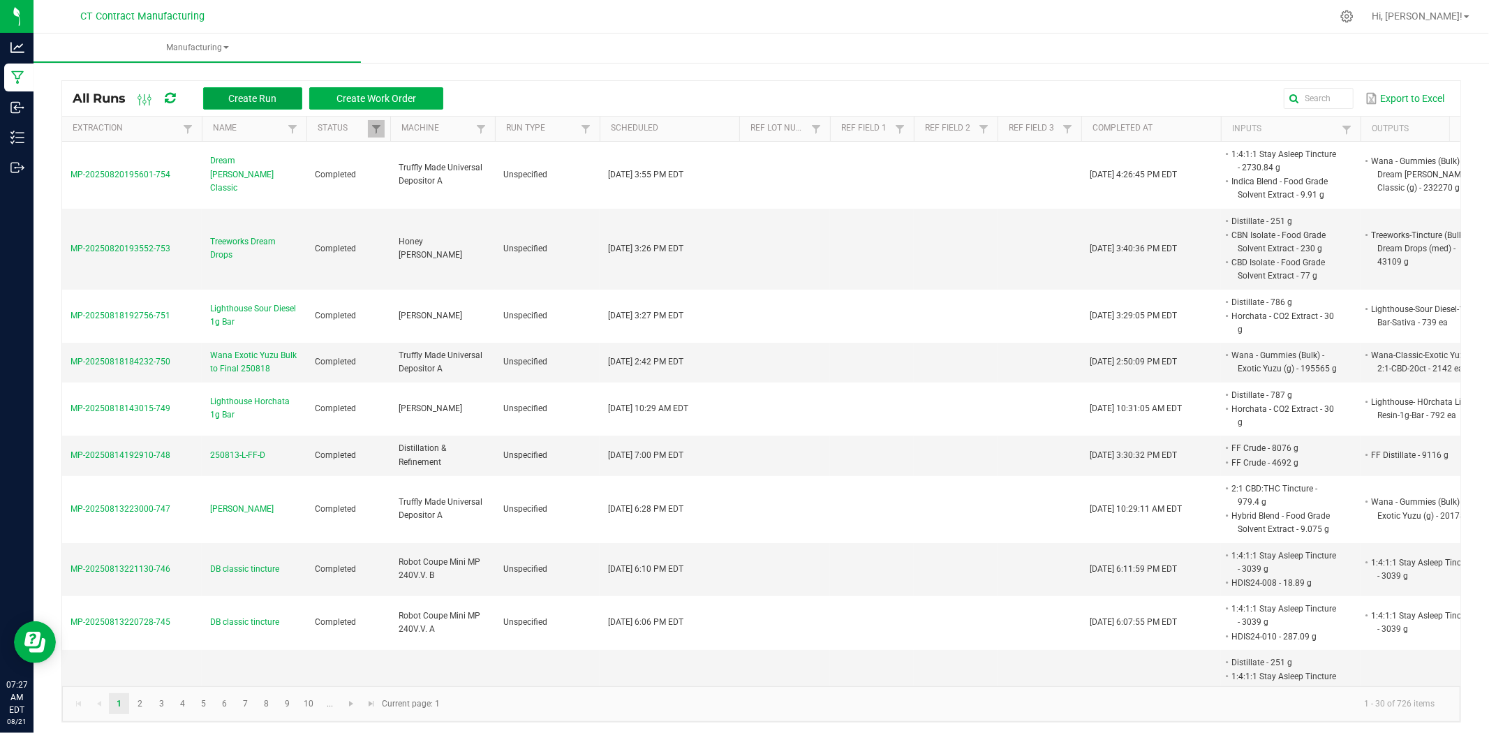
click at [256, 96] on span "Create Run" at bounding box center [252, 98] width 48 height 11
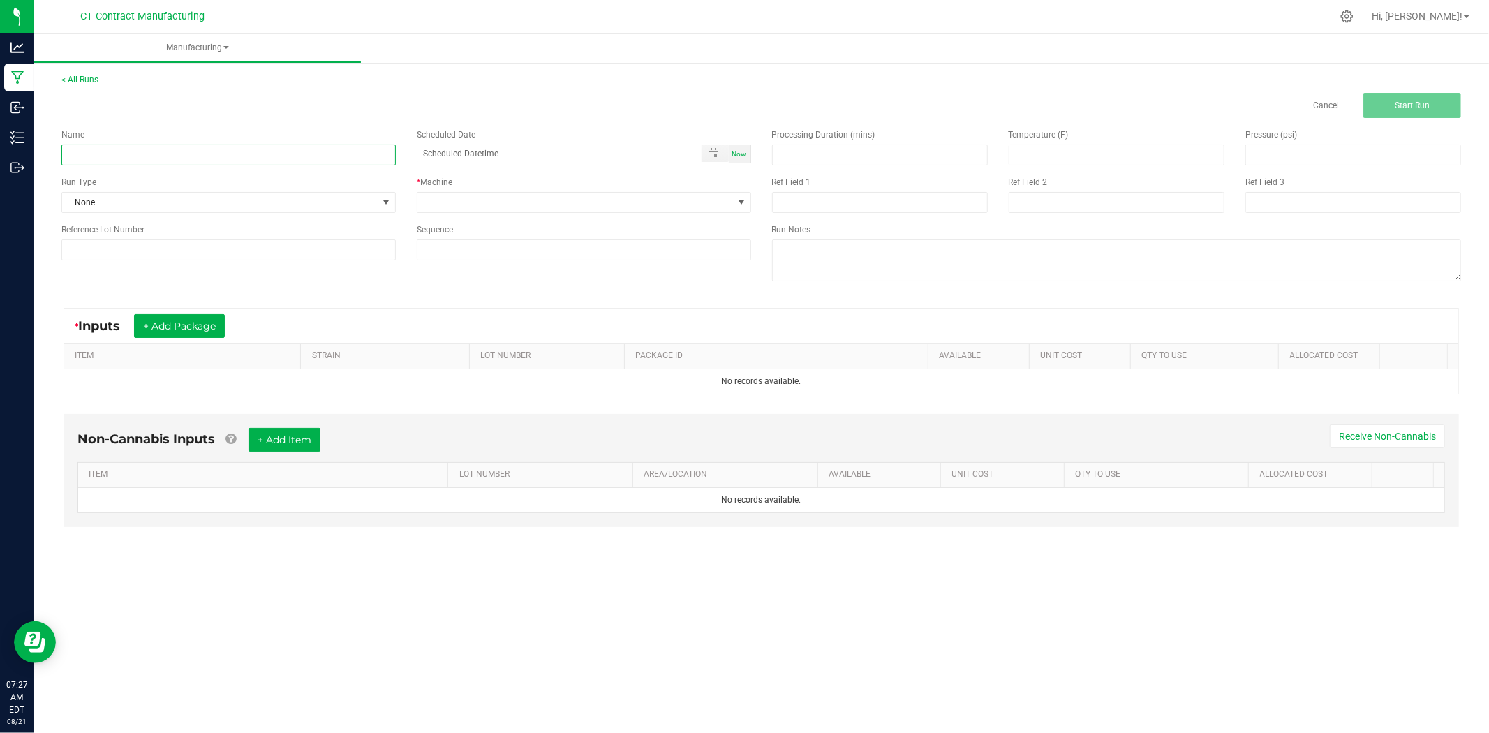
click at [266, 164] on input at bounding box center [228, 154] width 334 height 21
type input "D"
type input "Wana Dream Berry Classic Bulk to Final 250821"
click at [743, 150] on span "Now" at bounding box center [739, 154] width 15 height 8
type input "08/21/2025 7:28 AM"
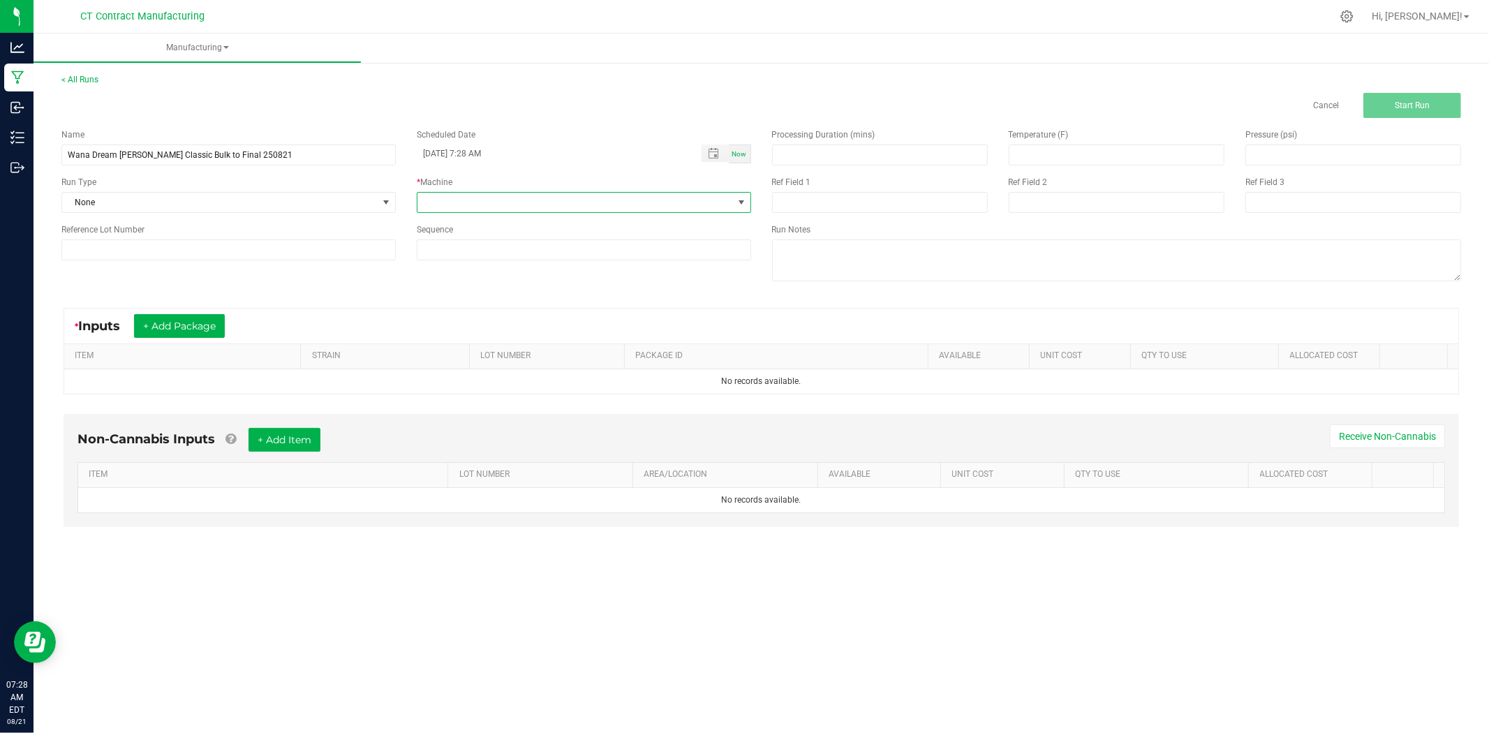
click at [533, 200] on span at bounding box center [575, 203] width 316 height 20
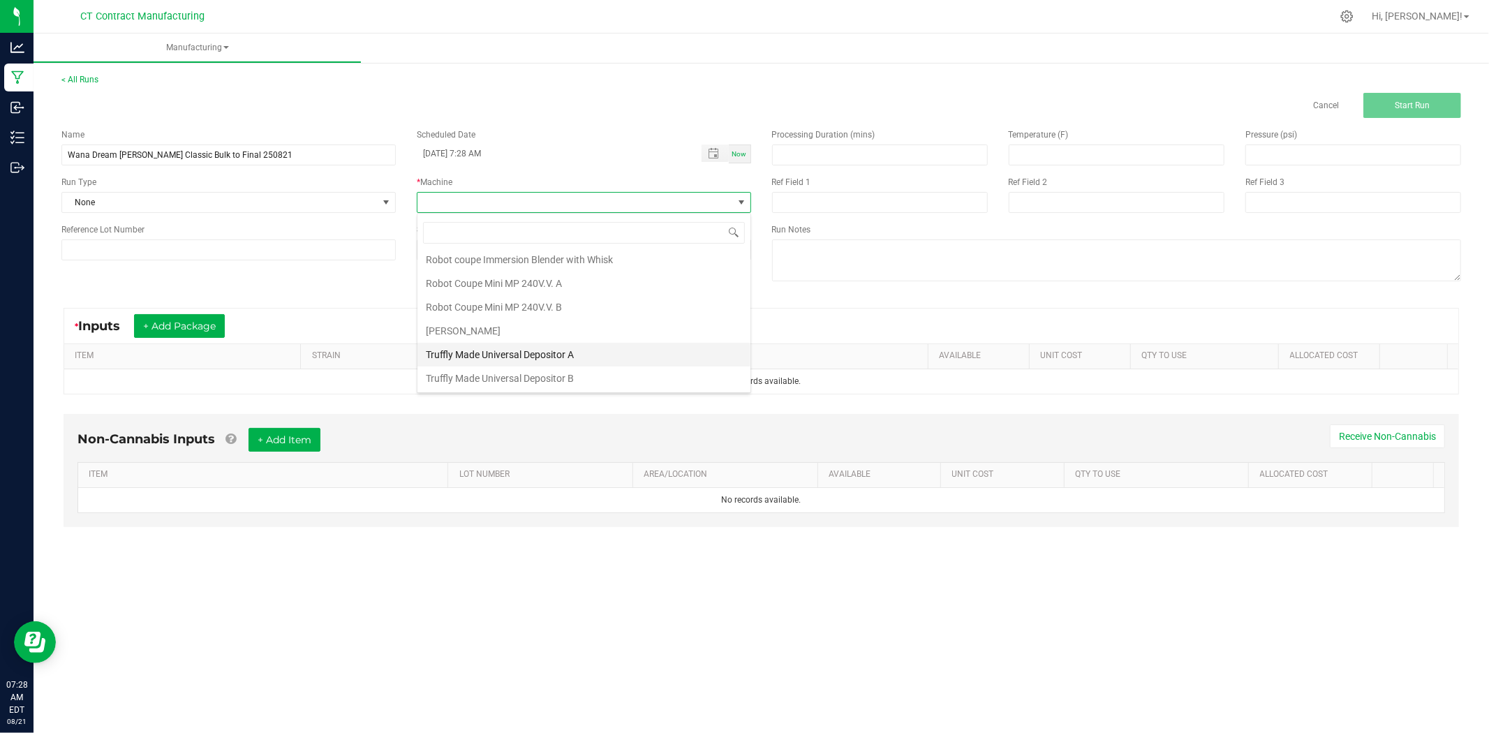
click at [505, 350] on li "Truffly Made Universal Depositor A" at bounding box center [583, 355] width 333 height 24
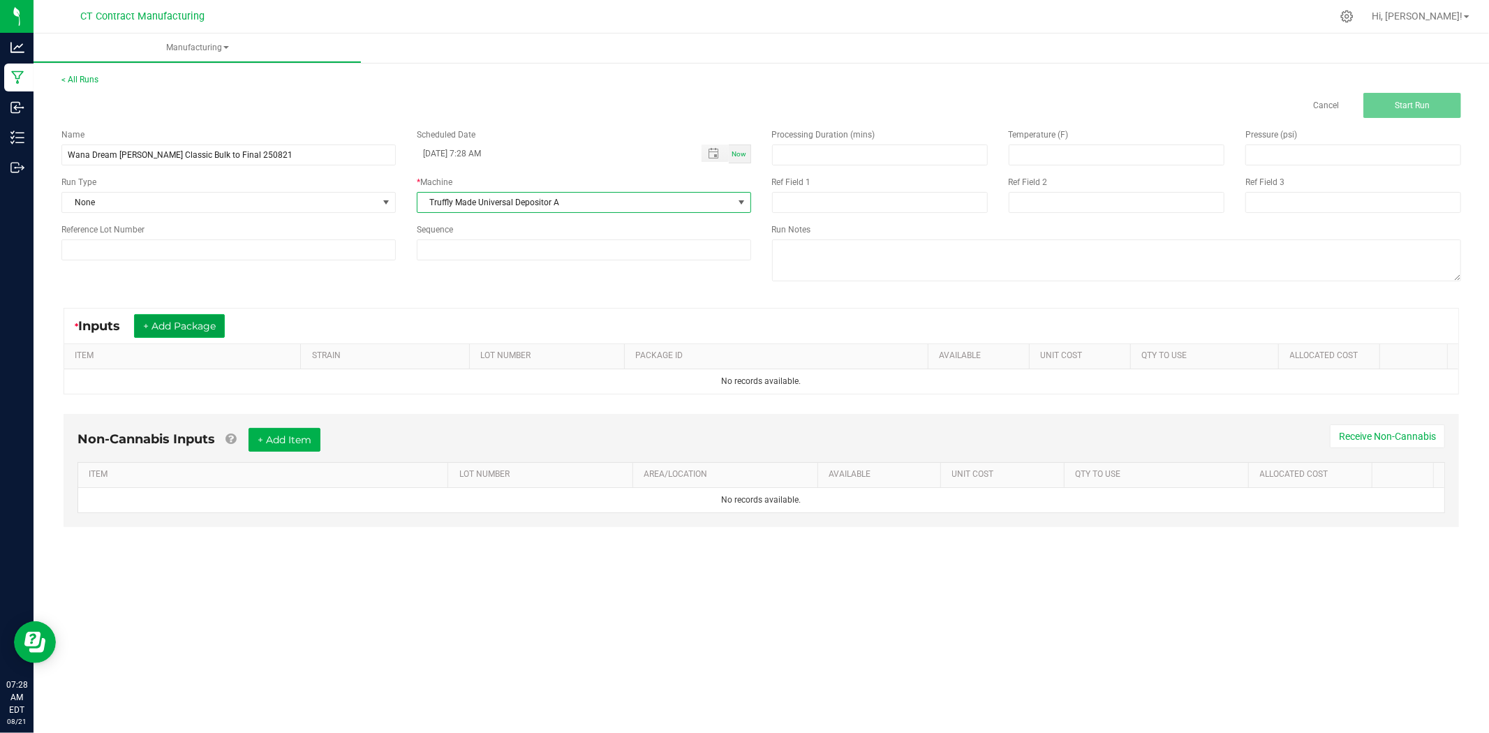
click at [158, 326] on button "+ Add Package" at bounding box center [179, 326] width 91 height 24
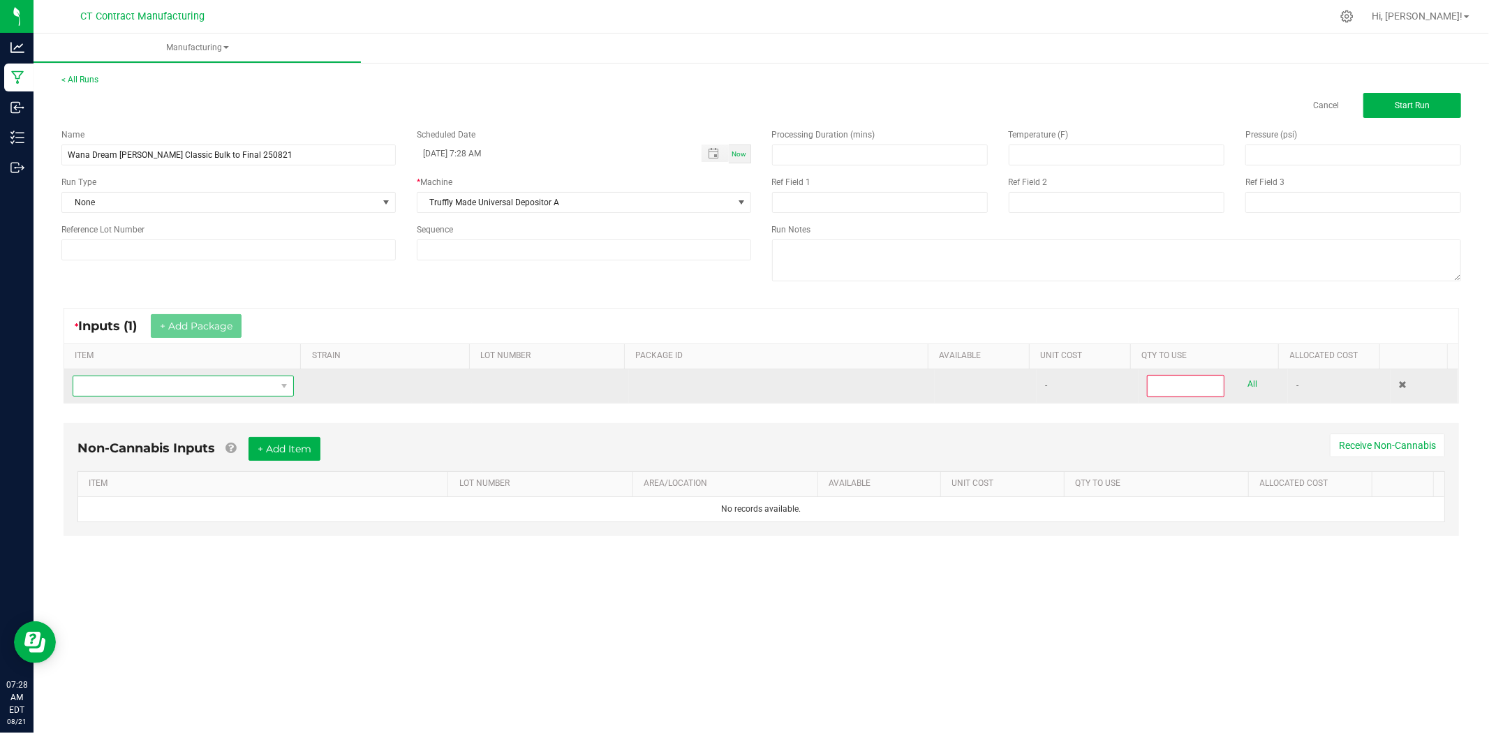
click at [226, 387] on span "NO DATA FOUND" at bounding box center [174, 386] width 202 height 20
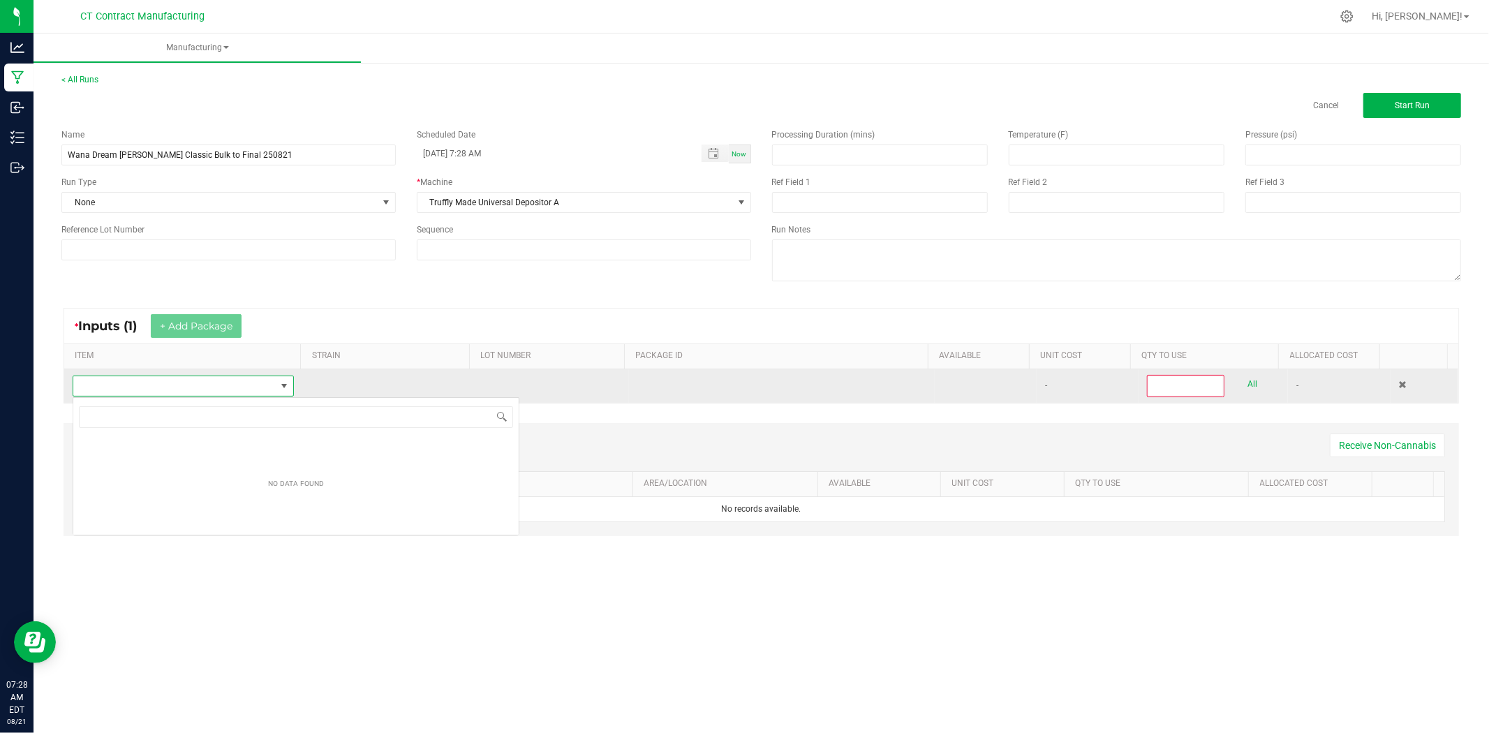
scroll to position [21, 219]
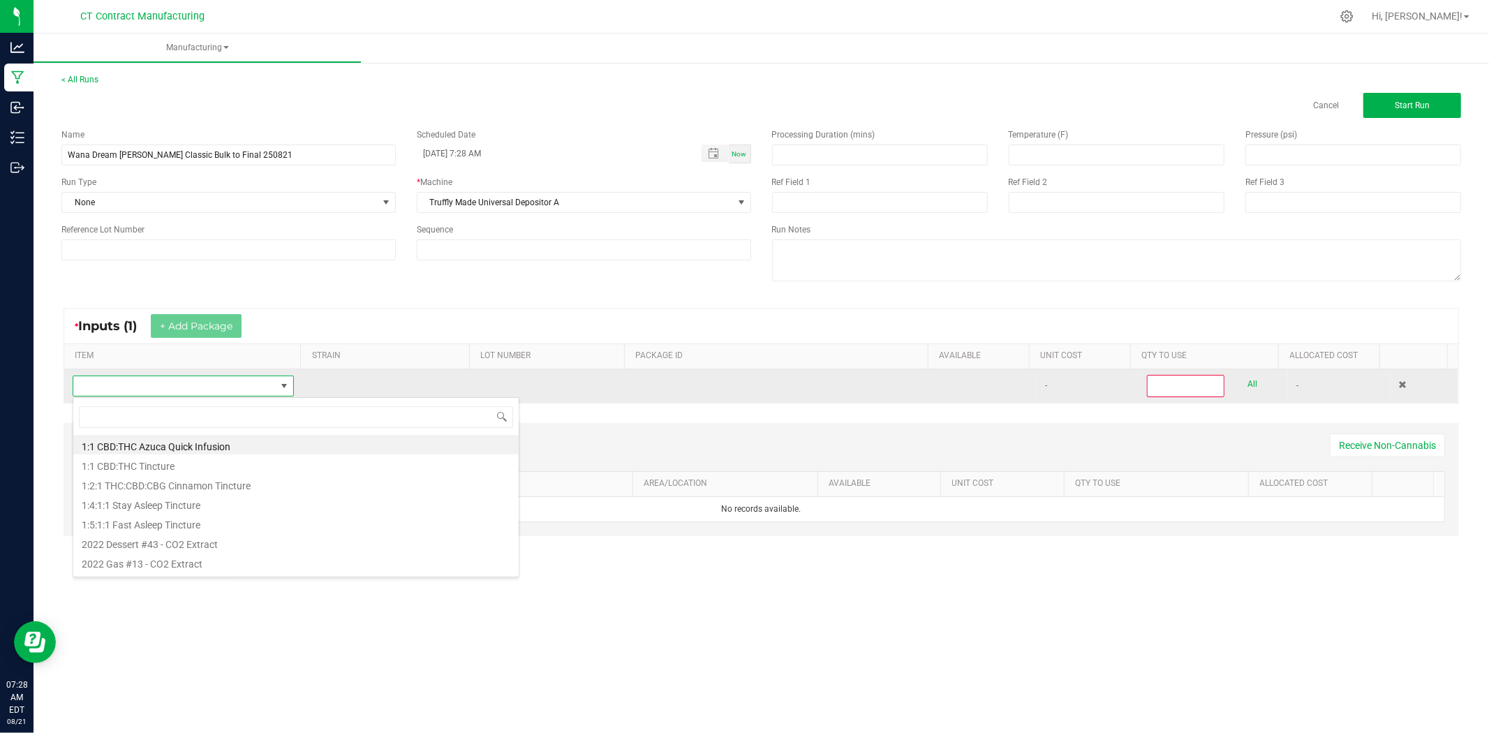
type input "Wana - Gummies (Bulk) - Dream [PERSON_NAME] Classic (g)"
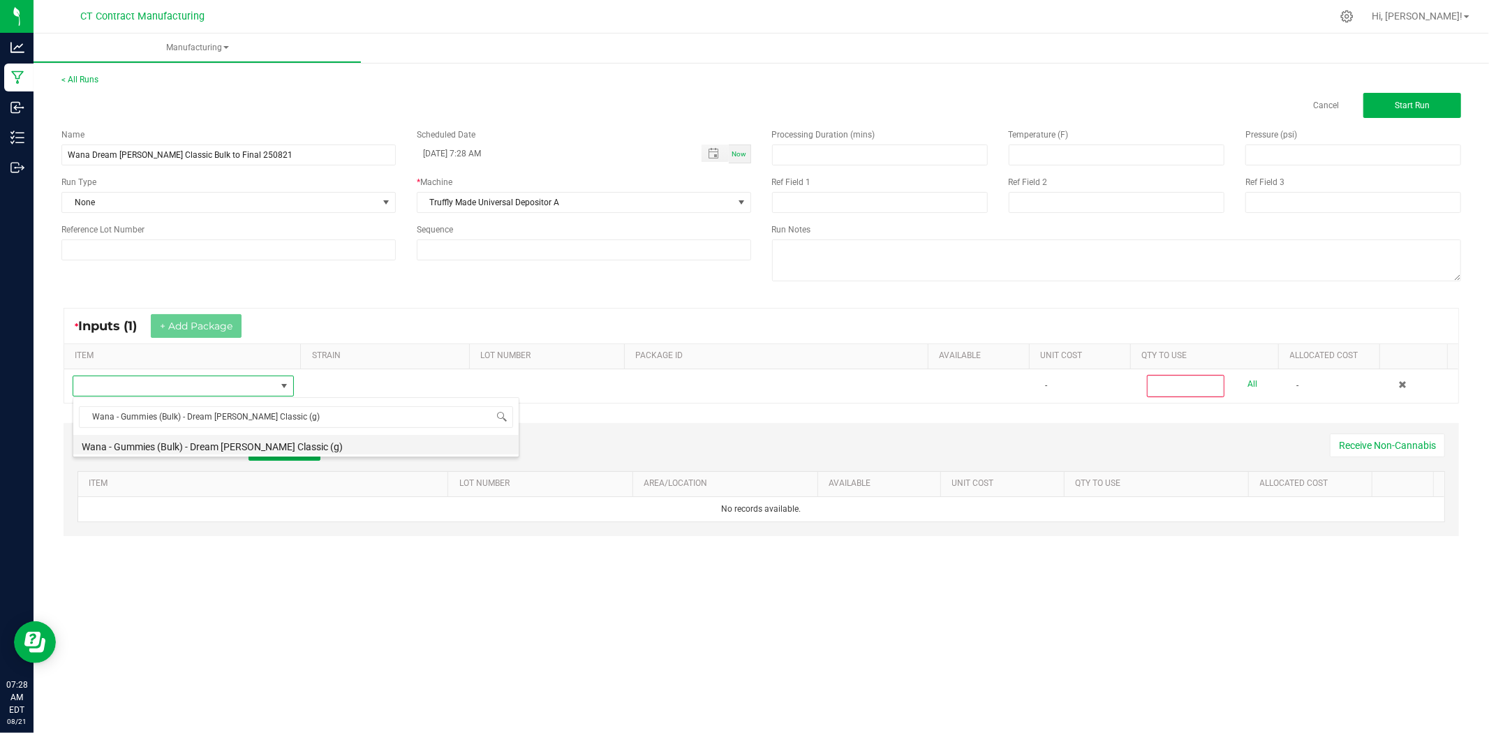
click at [242, 444] on li "Wana - Gummies (Bulk) - Dream [PERSON_NAME] Classic (g)" at bounding box center [295, 445] width 445 height 20
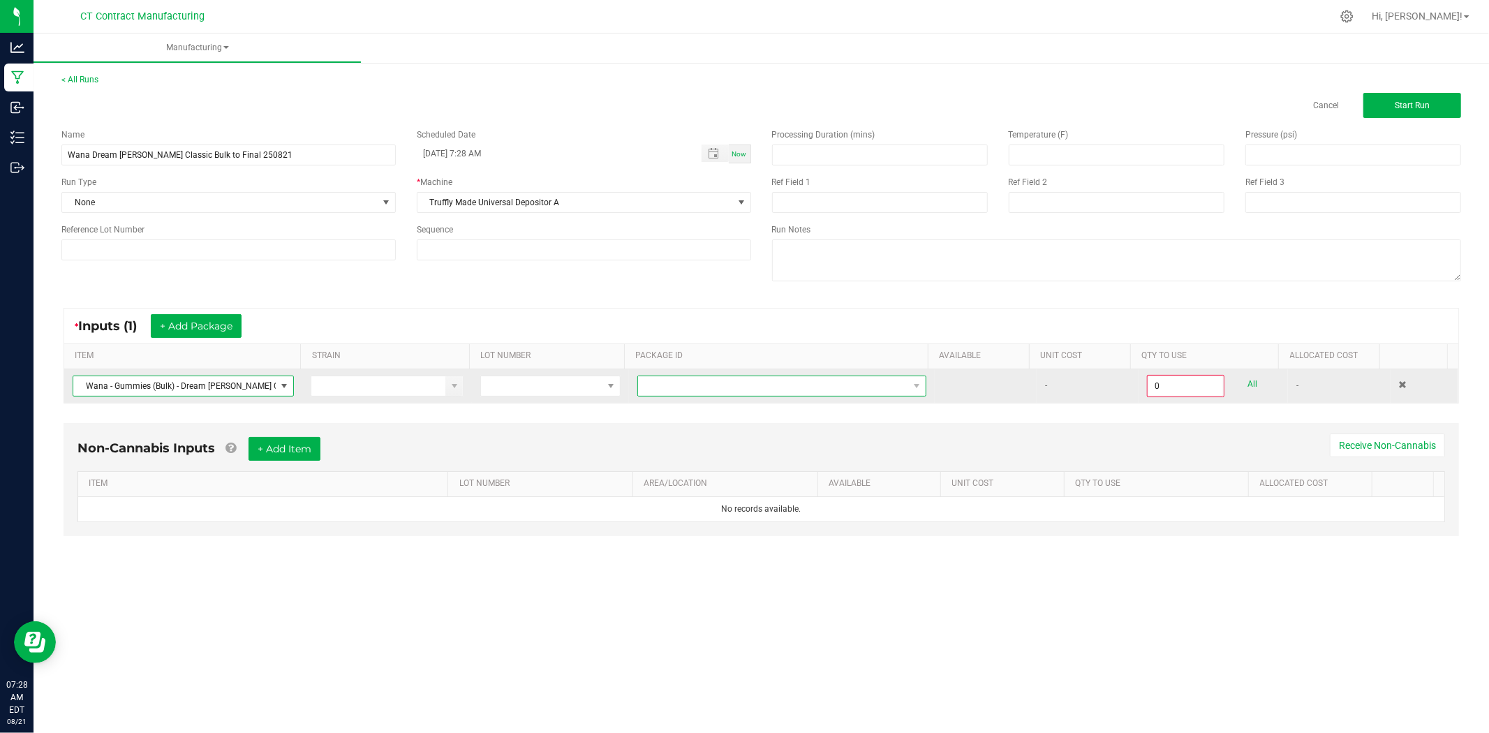
click at [725, 382] on span at bounding box center [773, 386] width 270 height 20
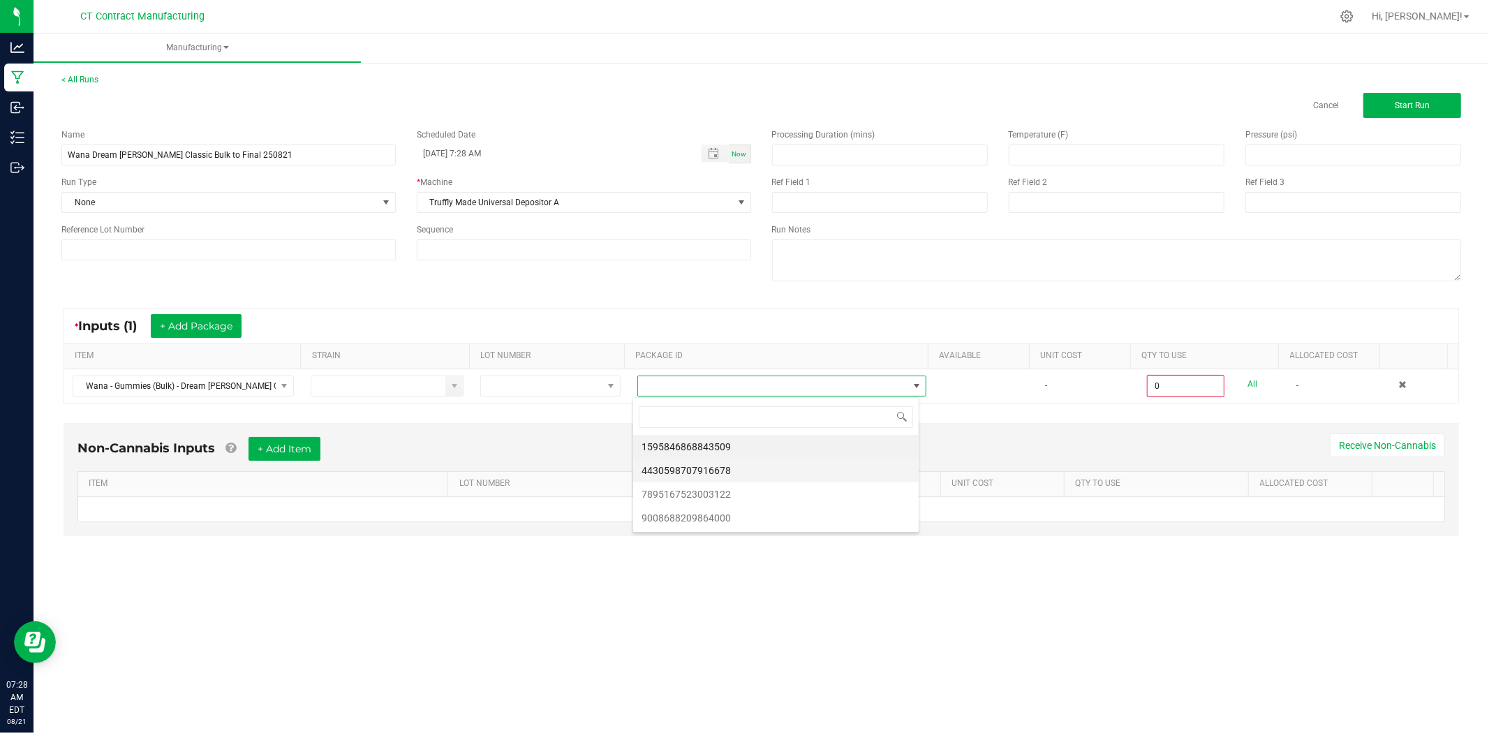
click at [776, 470] on li "4430598707916678" at bounding box center [775, 471] width 285 height 24
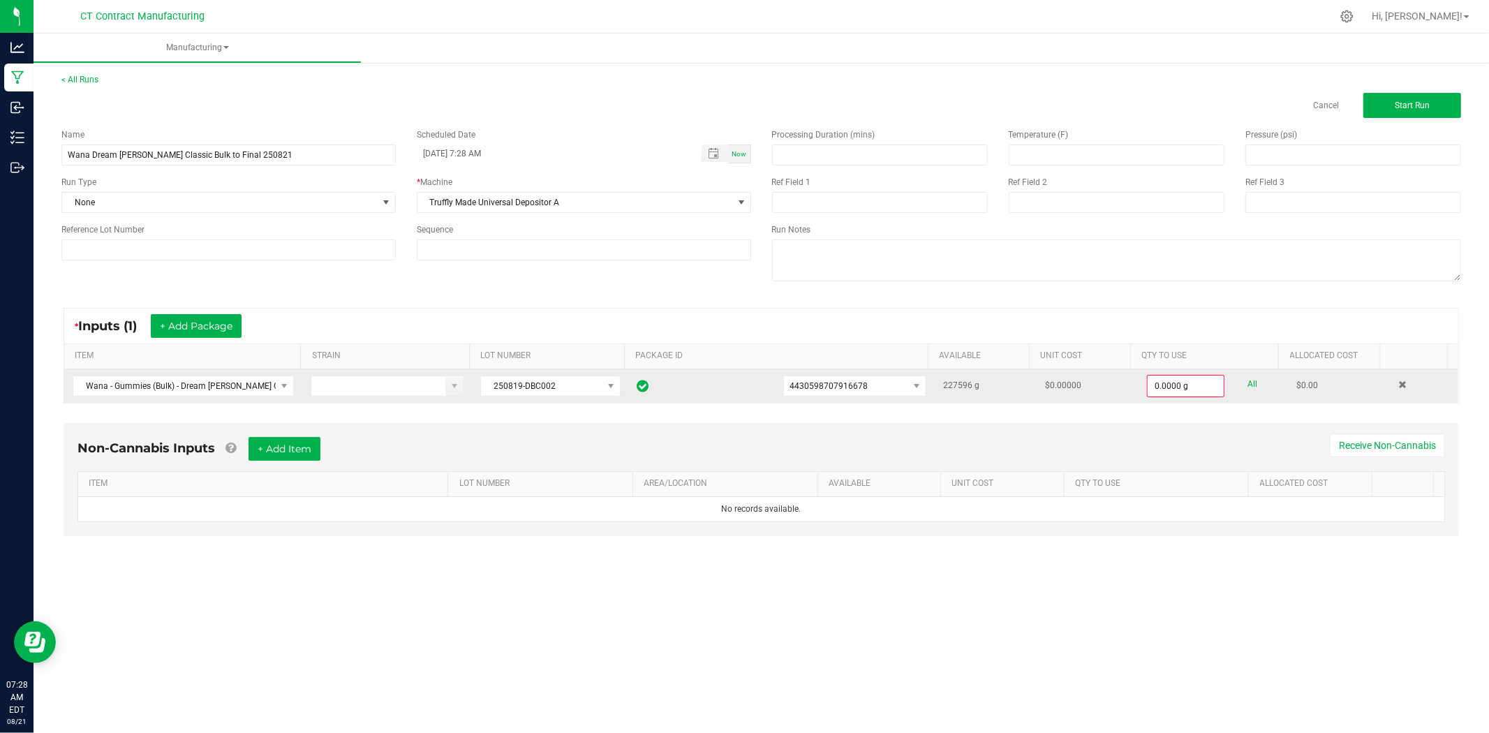
click at [1248, 382] on link "All" at bounding box center [1253, 384] width 10 height 19
click at [1171, 383] on input "227596" at bounding box center [1186, 386] width 76 height 20
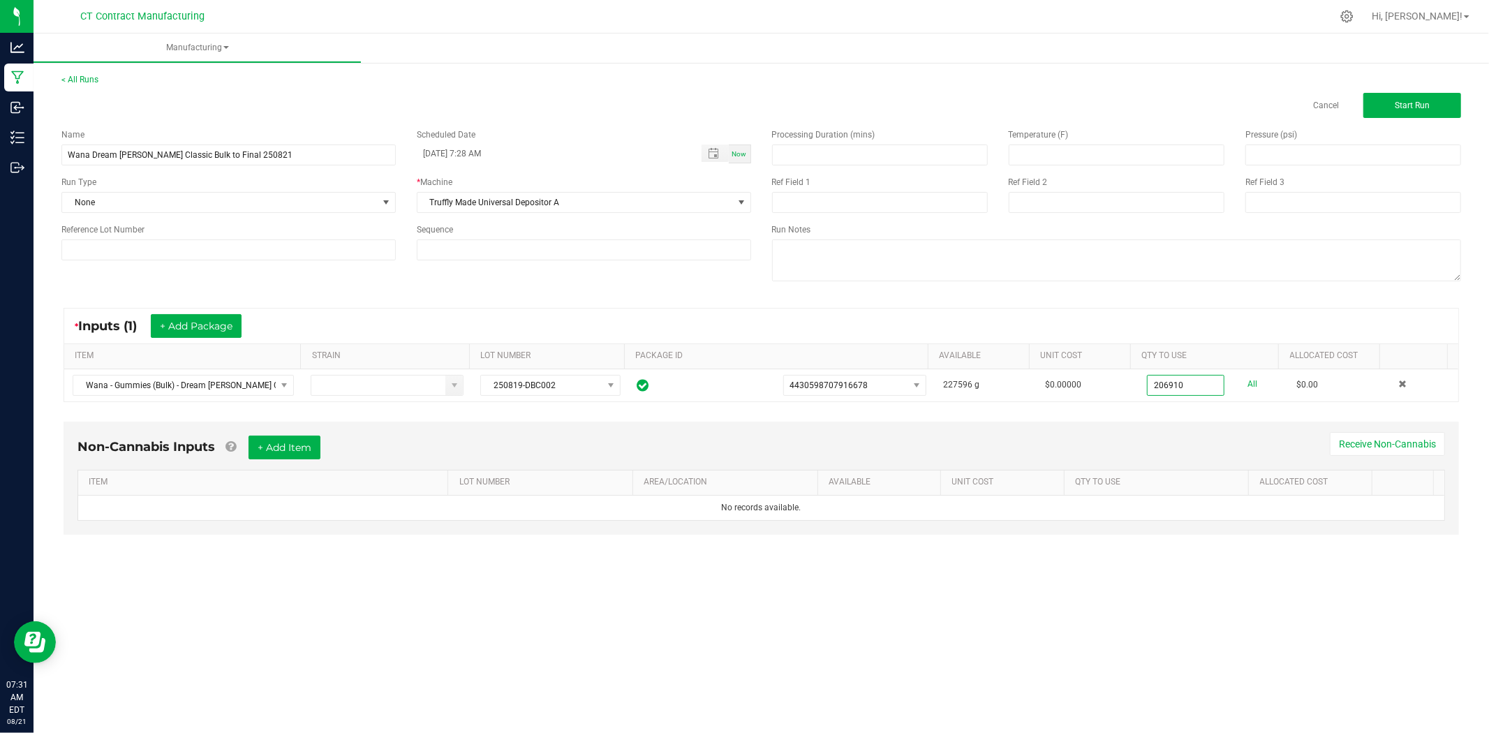
type input "206910.0000 g"
click at [1203, 438] on div "Non-Cannabis Inputs + Add Item Receive Non-Cannabis" at bounding box center [760, 453] width 1367 height 34
click at [1441, 101] on button "Start Run" at bounding box center [1412, 105] width 98 height 25
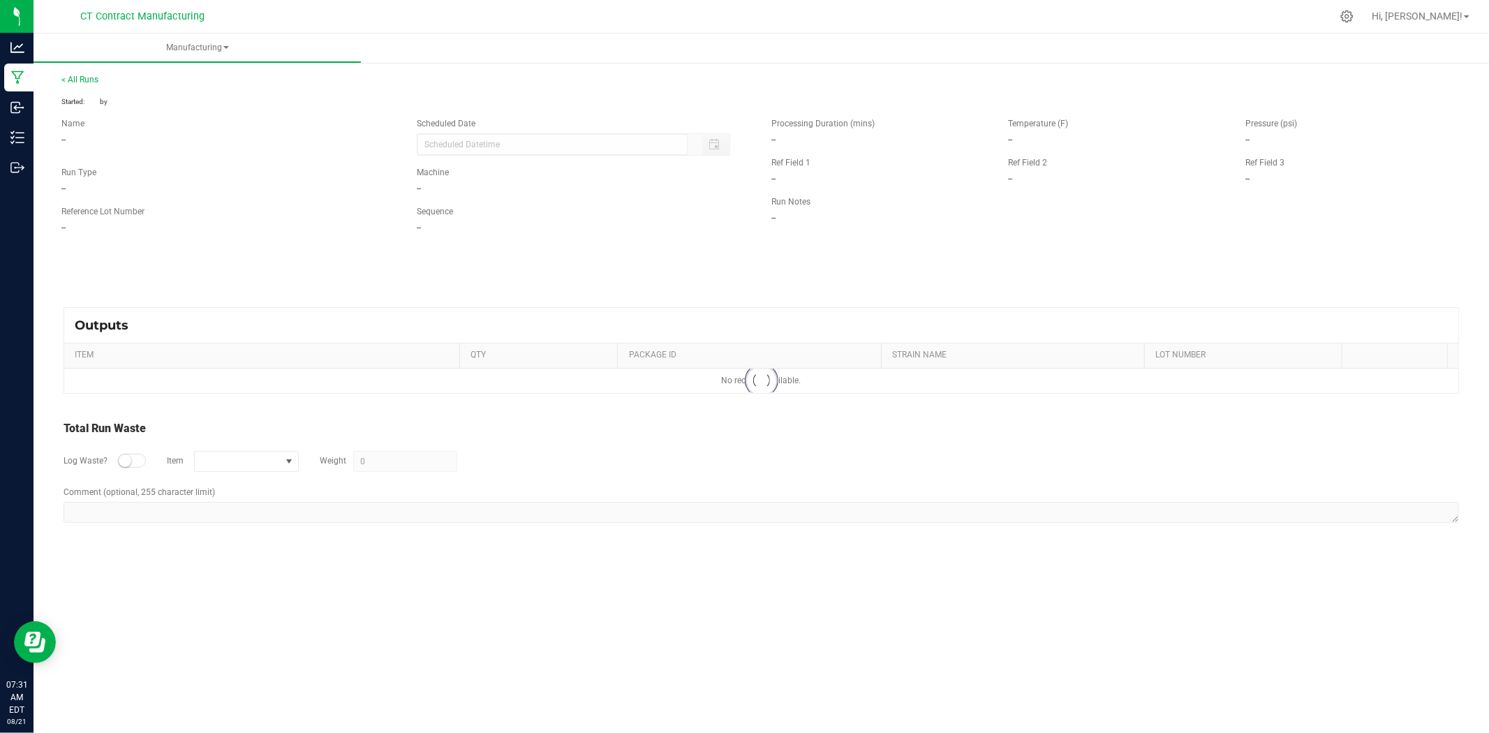
type input "08/21/2025 7:28 AM"
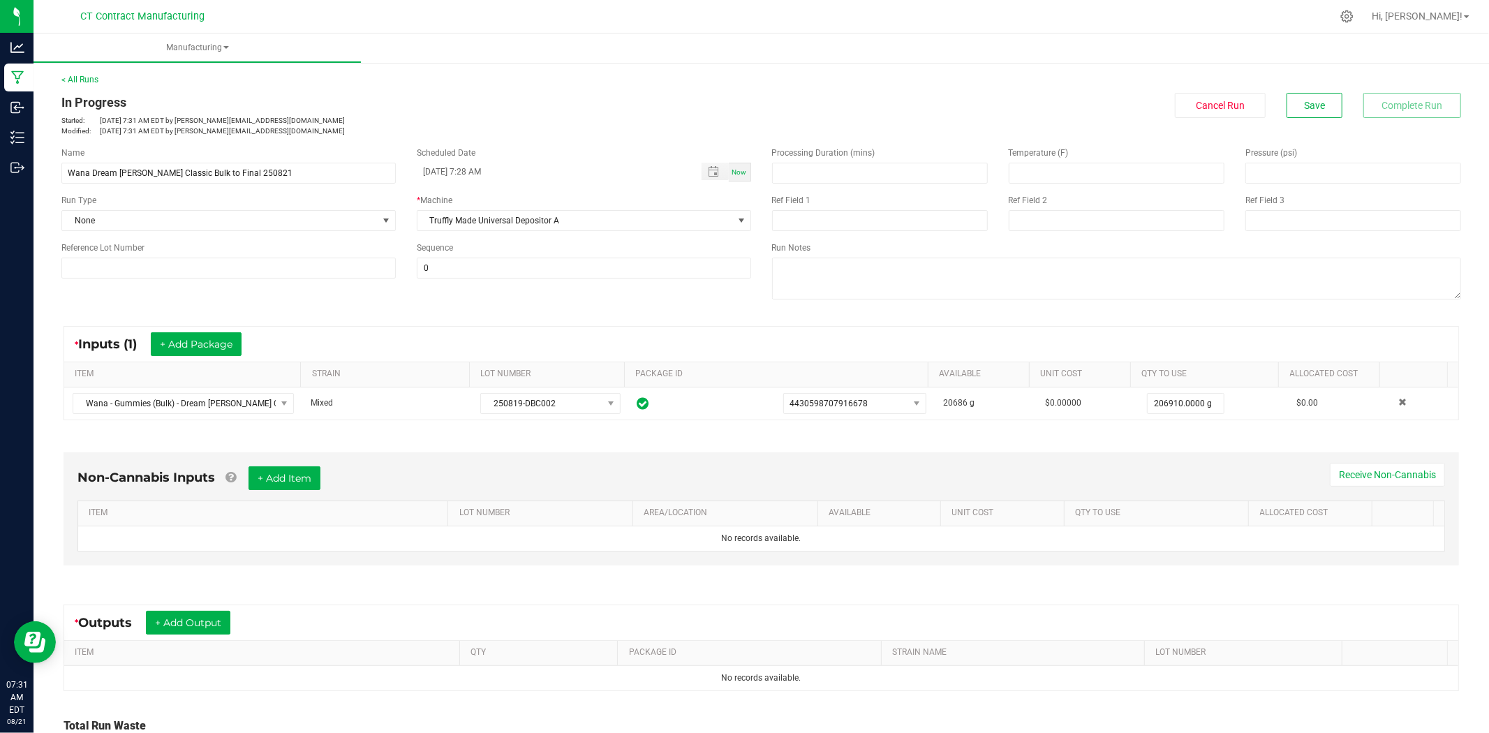
scroll to position [119, 0]
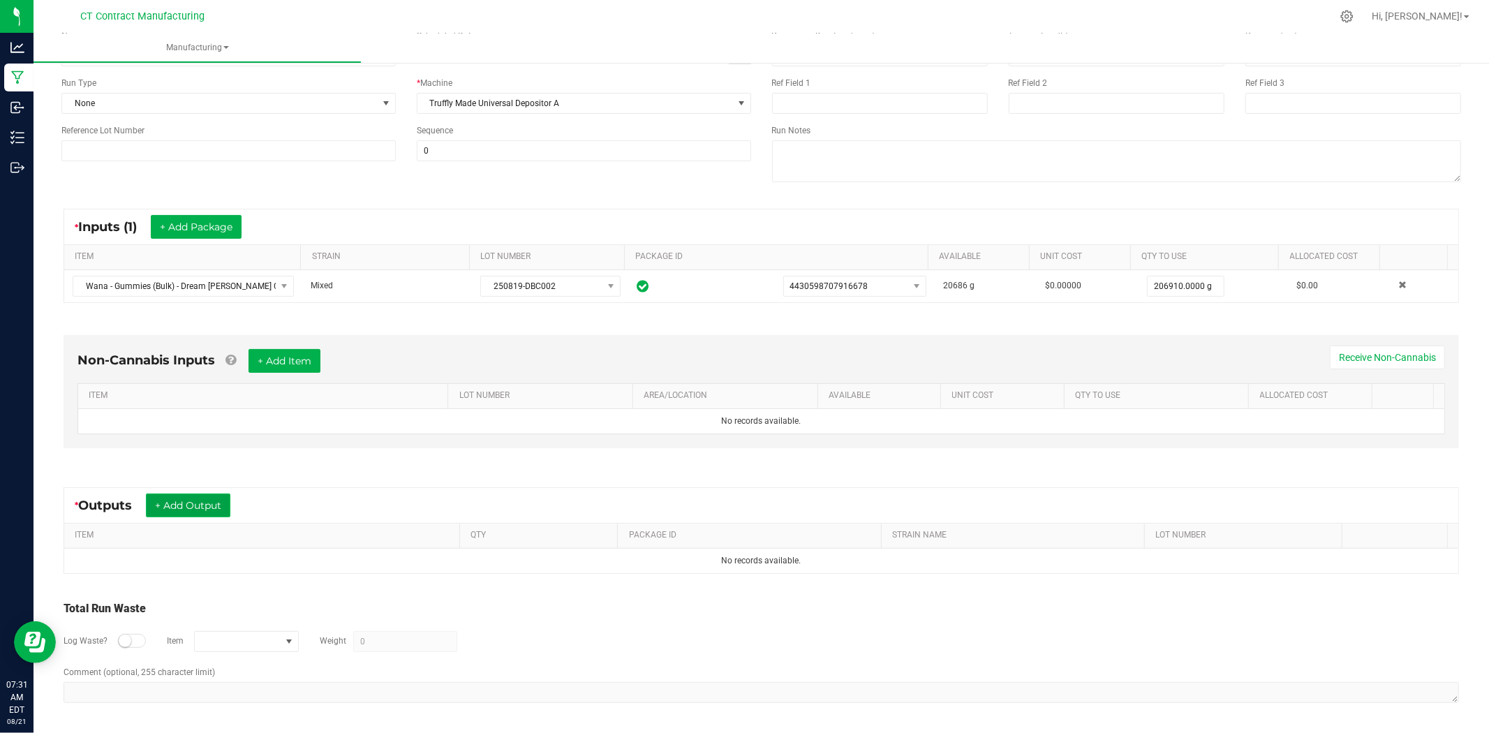
click at [188, 505] on button "+ Add Output" at bounding box center [188, 505] width 84 height 24
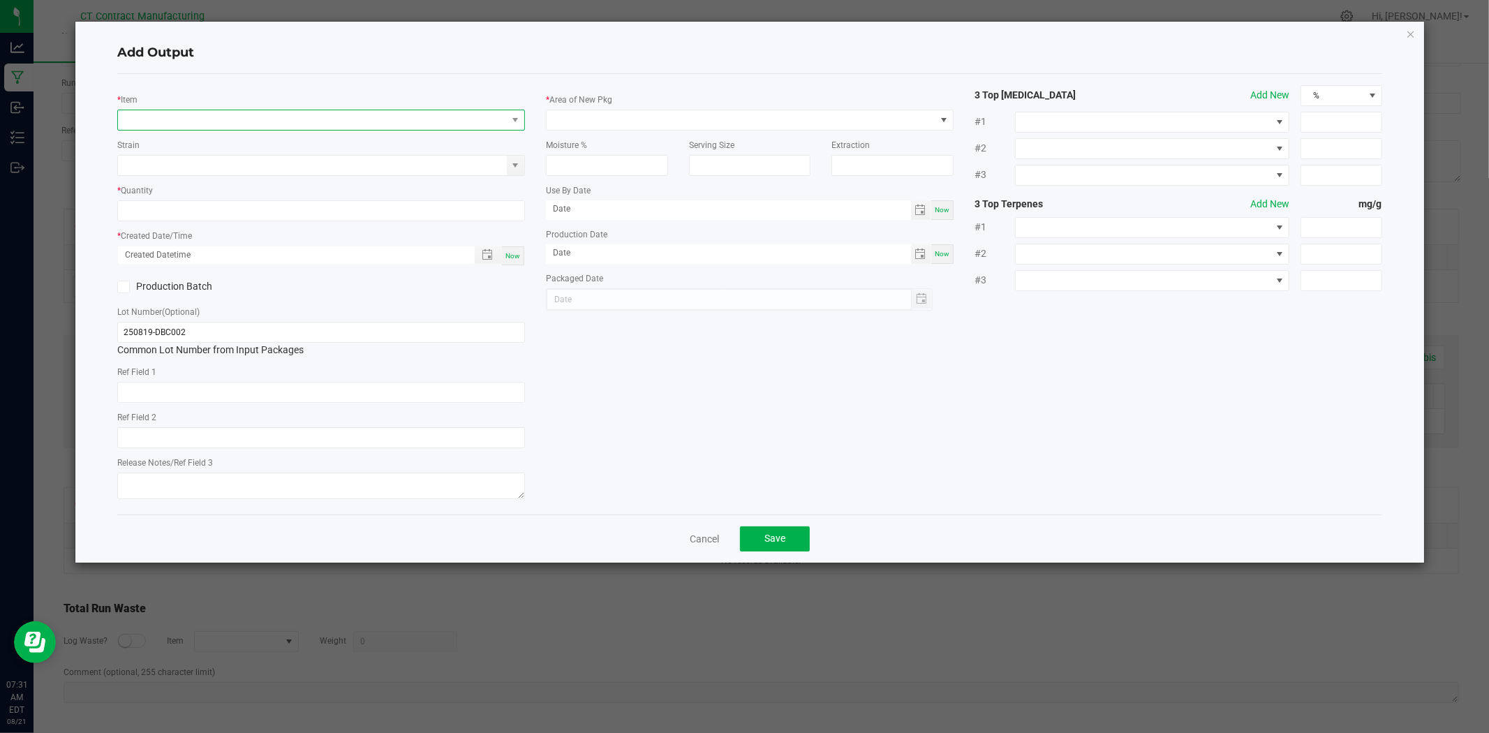
click at [229, 115] on span "NO DATA FOUND" at bounding box center [312, 120] width 389 height 20
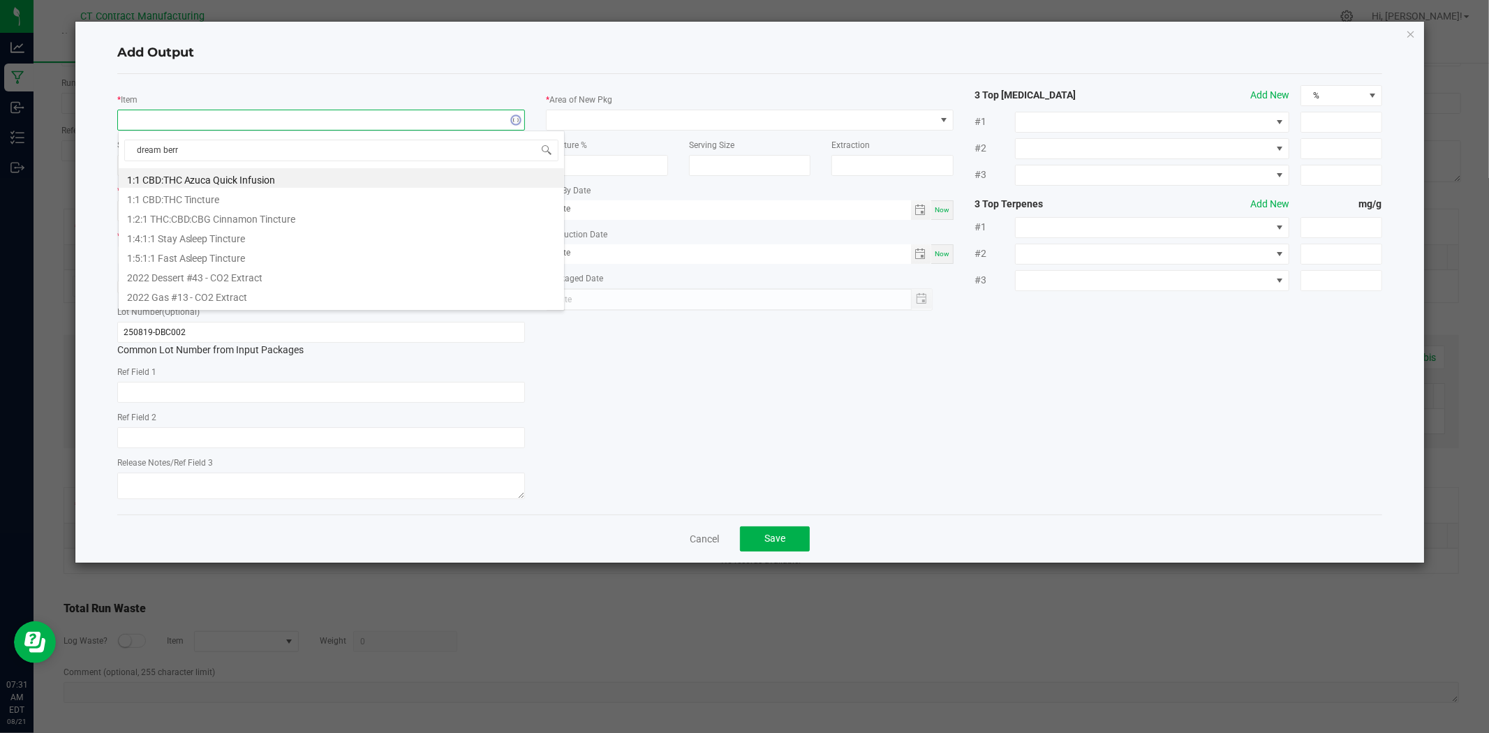
type input "dream berry"
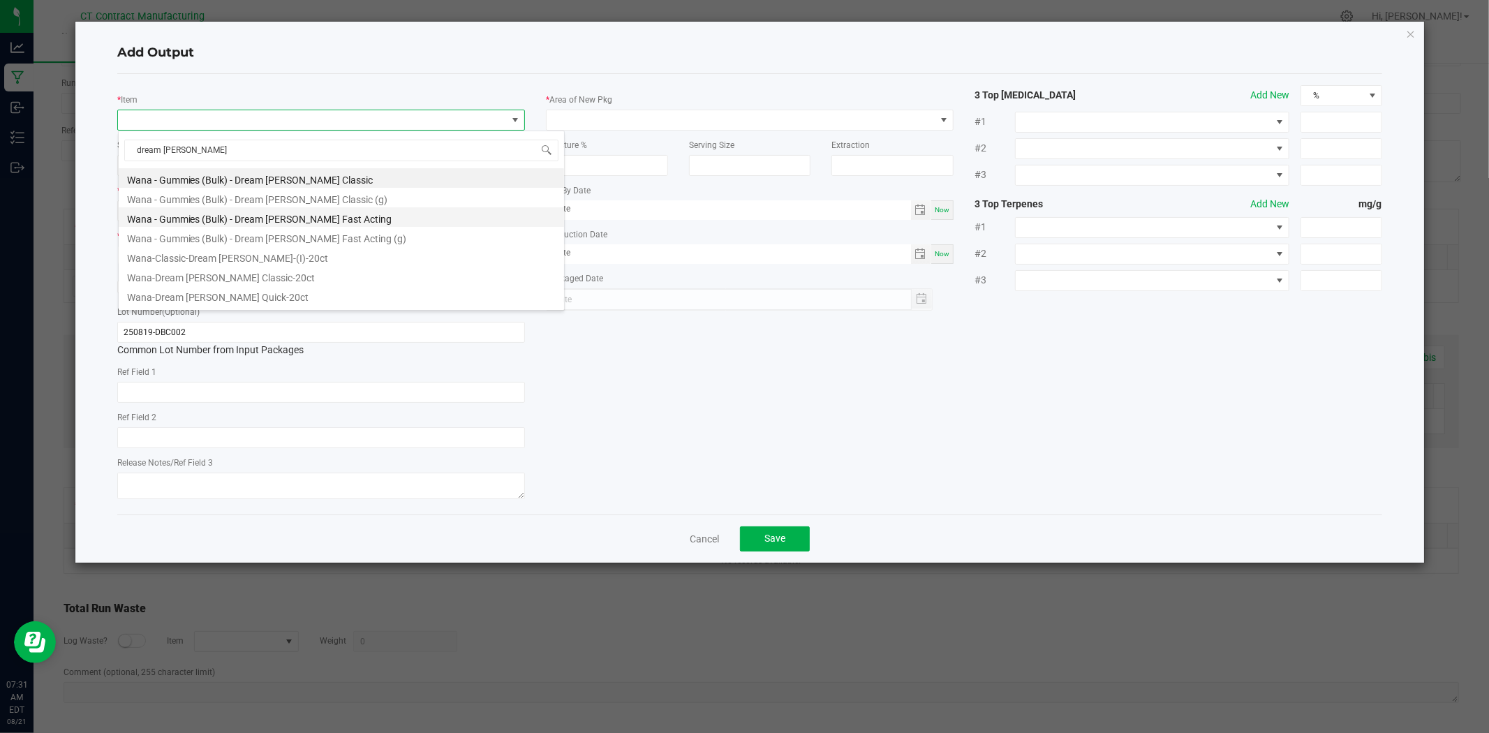
scroll to position [17, 0]
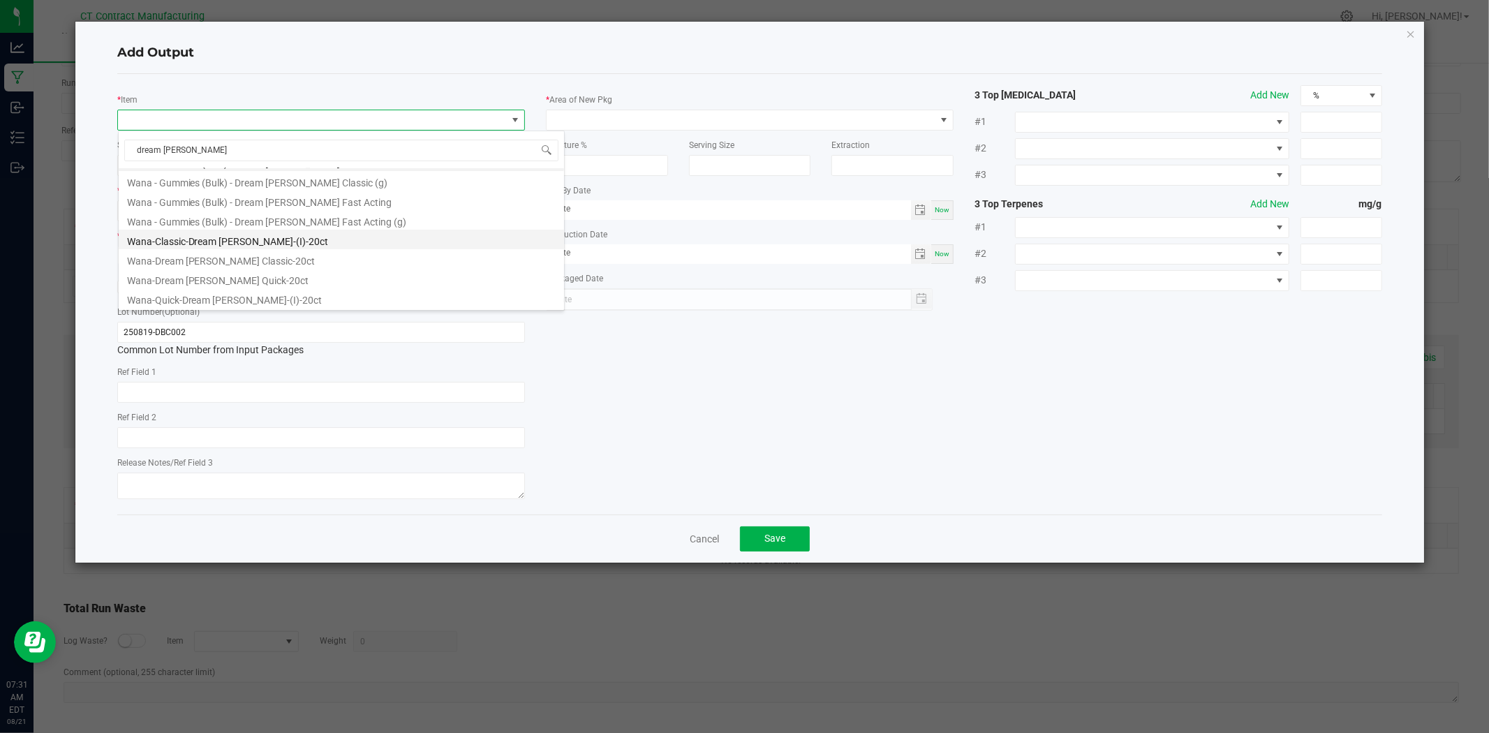
click at [283, 243] on li "Wana-Classic-Dream Berry-(I)-20ct" at bounding box center [341, 240] width 445 height 20
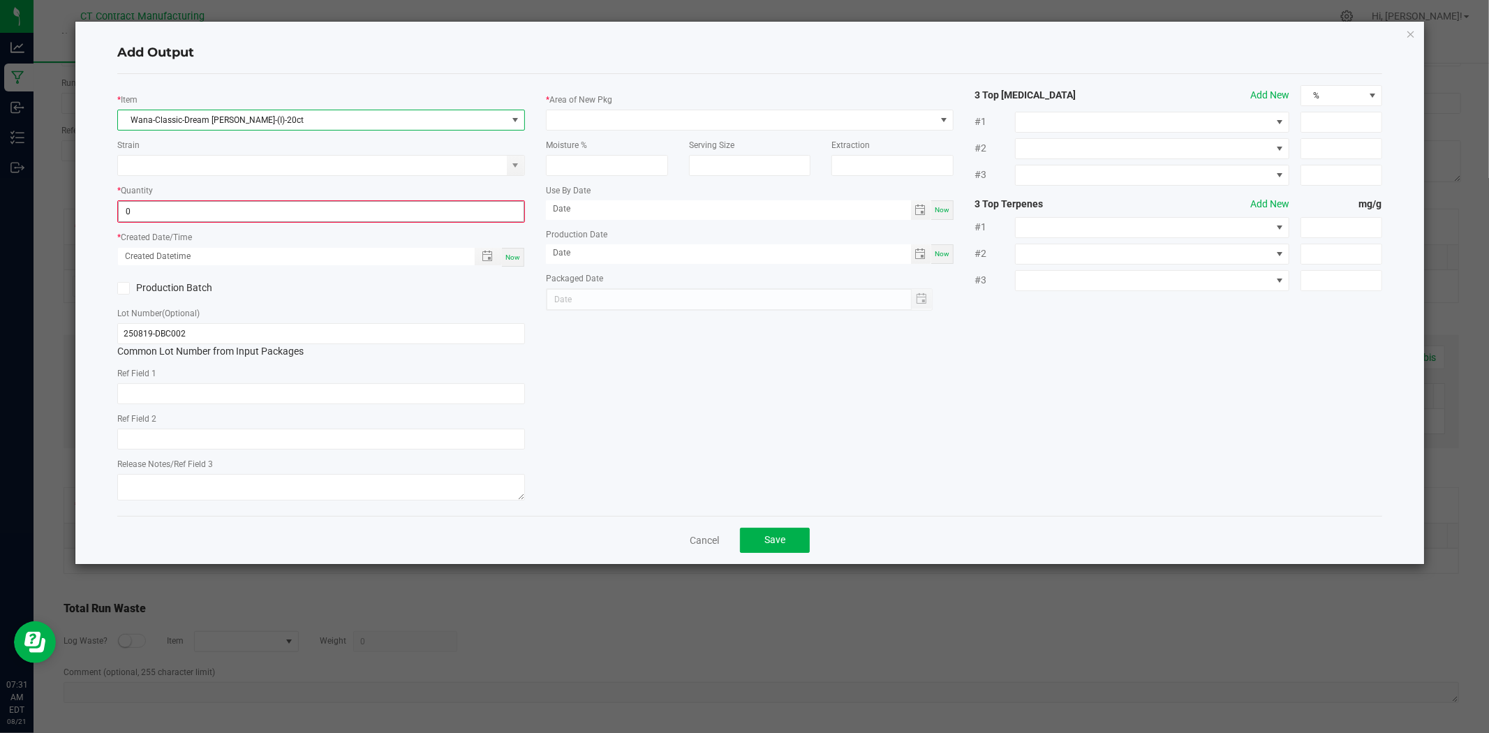
click at [302, 207] on input "0" at bounding box center [321, 212] width 405 height 20
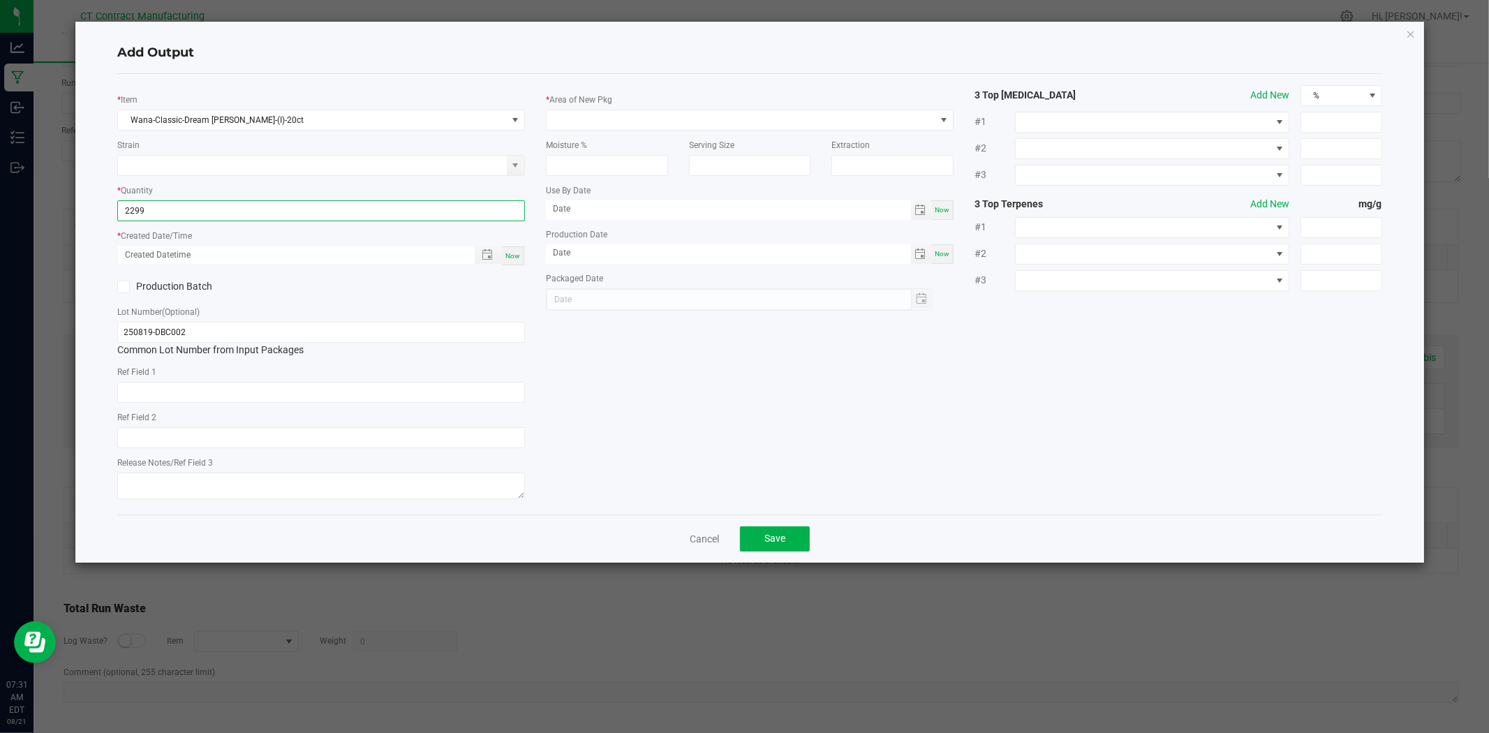
type input "2299 ea"
click at [519, 255] on span "Now" at bounding box center [512, 256] width 15 height 8
type input "08/21/2025 7:31 AM"
type input "[DATE]"
click at [570, 126] on span at bounding box center [741, 120] width 389 height 20
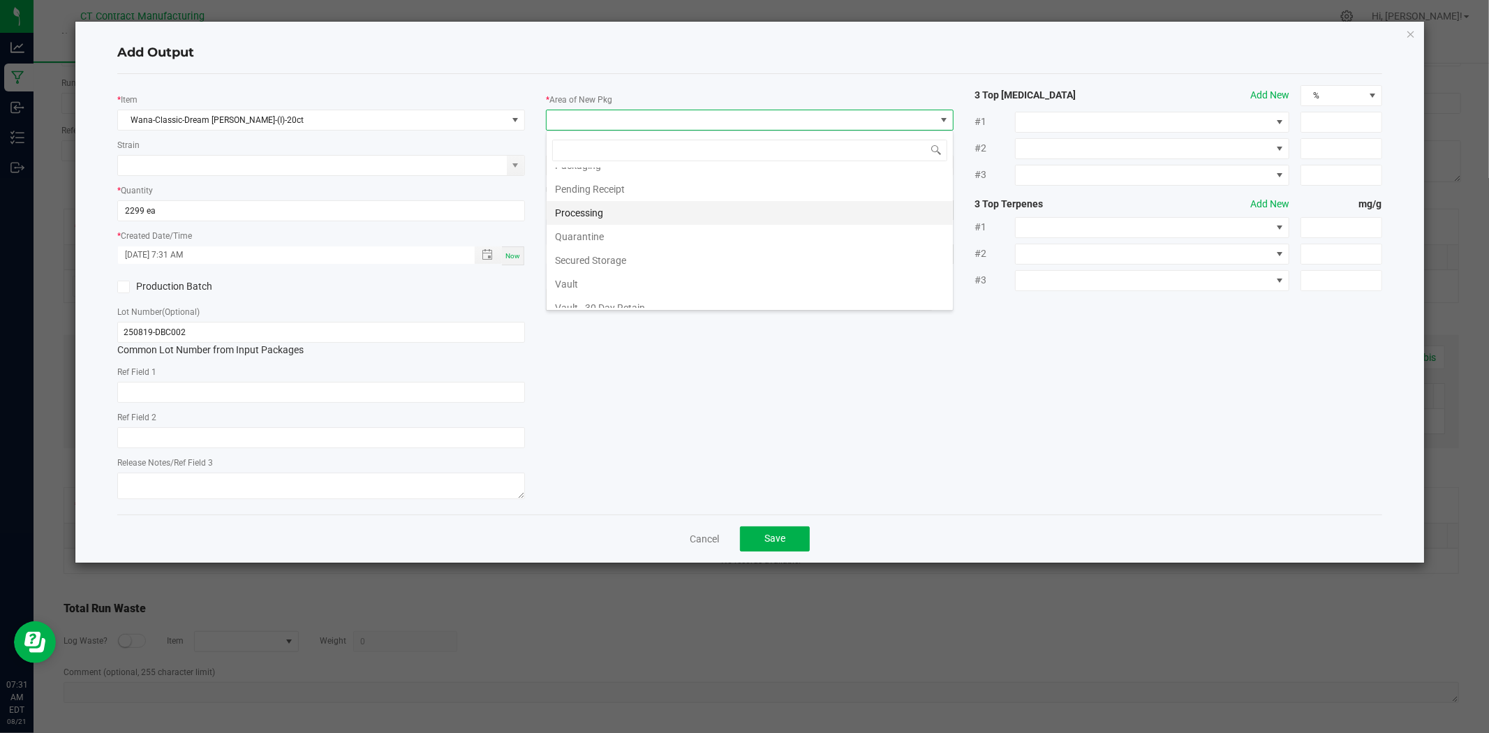
scroll to position [218, 0]
click at [621, 177] on li "Secured Storage" at bounding box center [750, 177] width 406 height 24
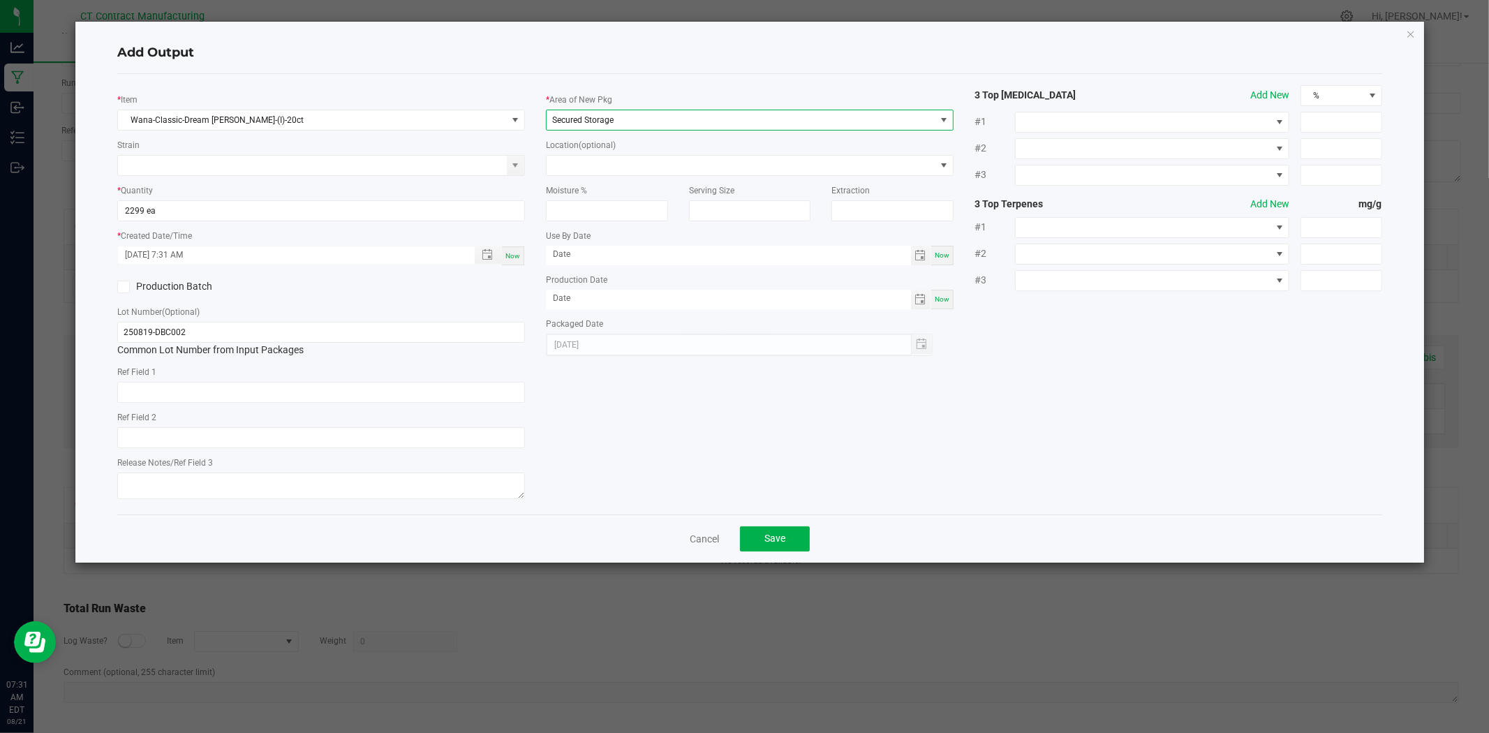
drag, startPoint x: 621, startPoint y: 177, endPoint x: 730, endPoint y: 32, distance: 181.5
click at [730, 33] on div "Add Output" at bounding box center [749, 53] width 1264 height 41
click at [776, 538] on span "Save" at bounding box center [774, 538] width 21 height 11
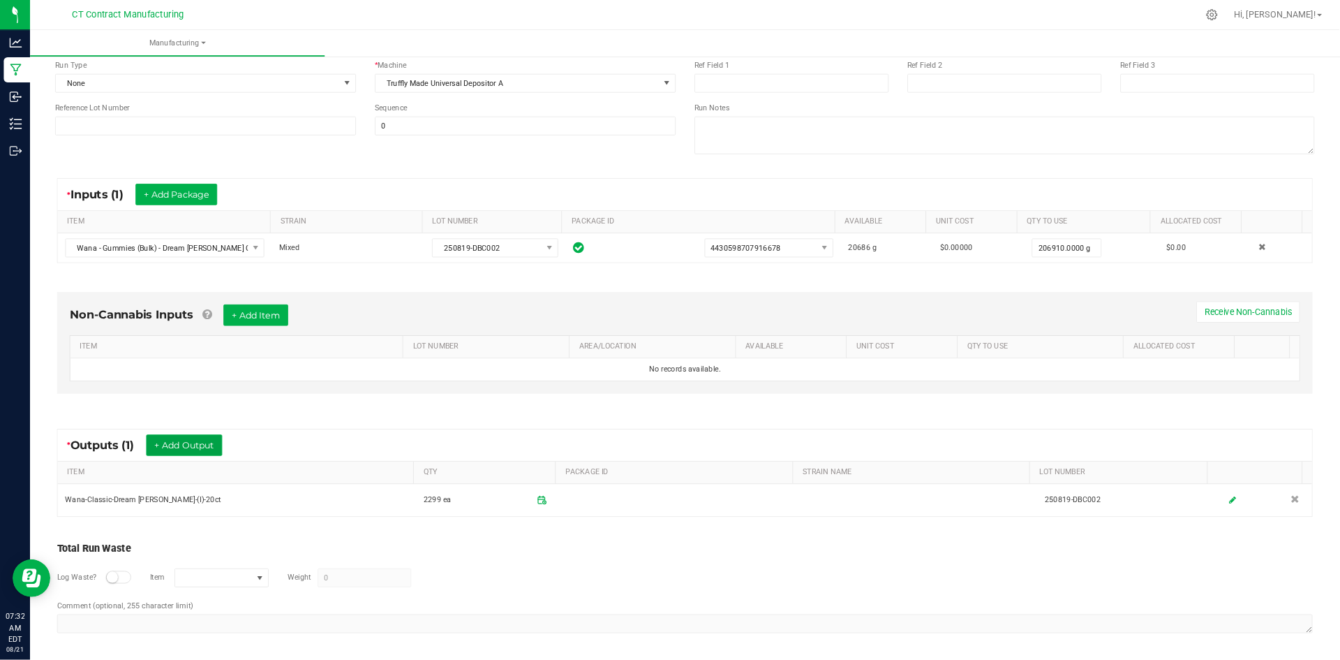
scroll to position [0, 0]
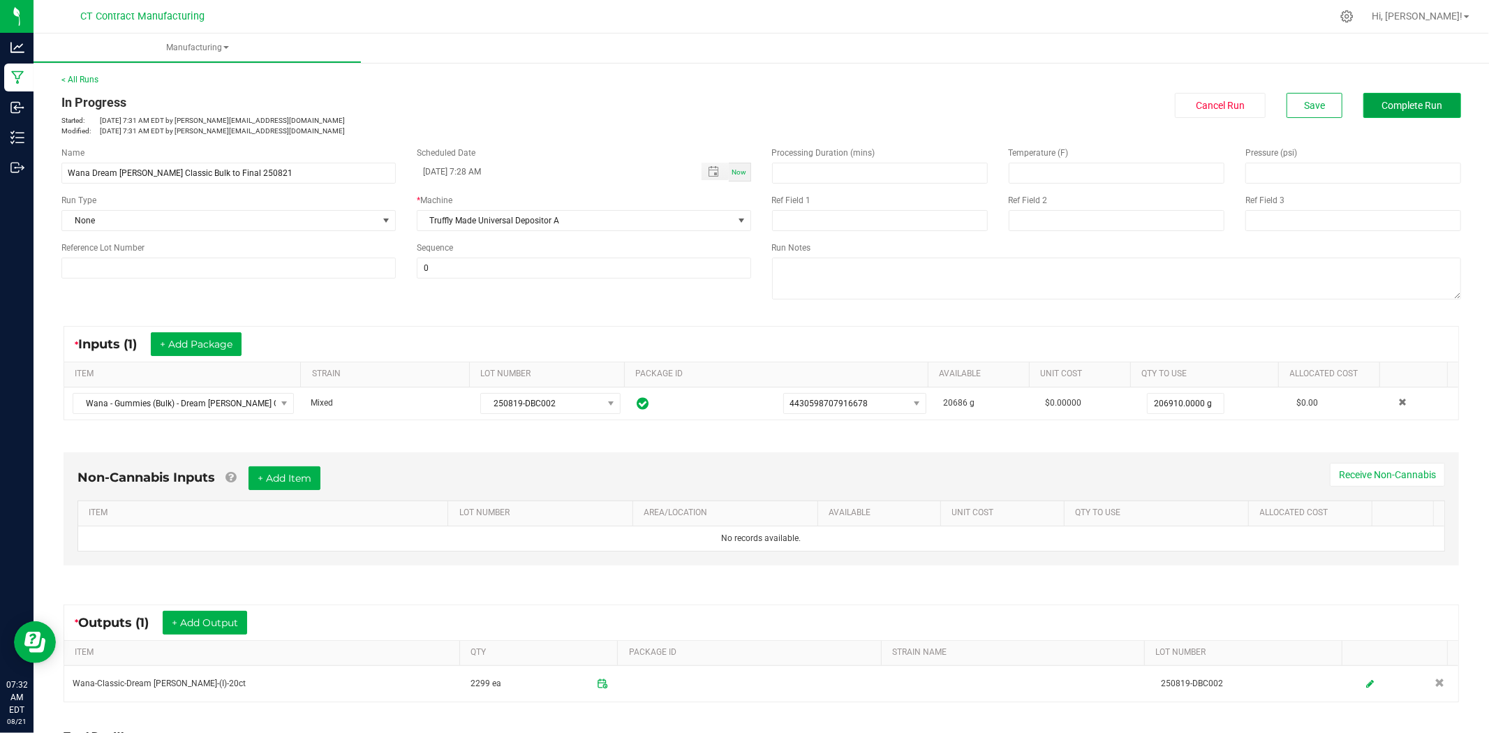
click at [1383, 109] on span "Complete Run" at bounding box center [1412, 105] width 61 height 11
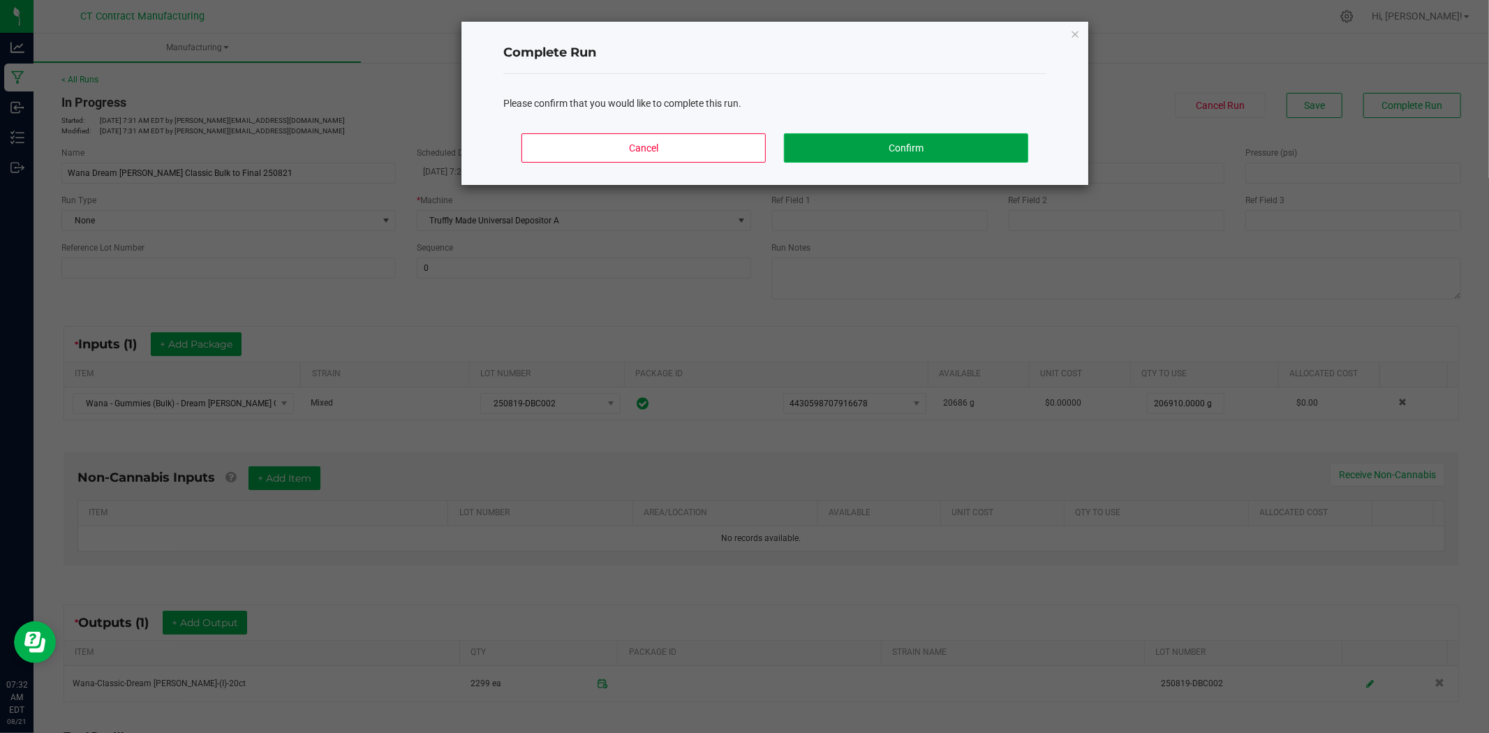
click at [944, 144] on button "Confirm" at bounding box center [906, 147] width 244 height 29
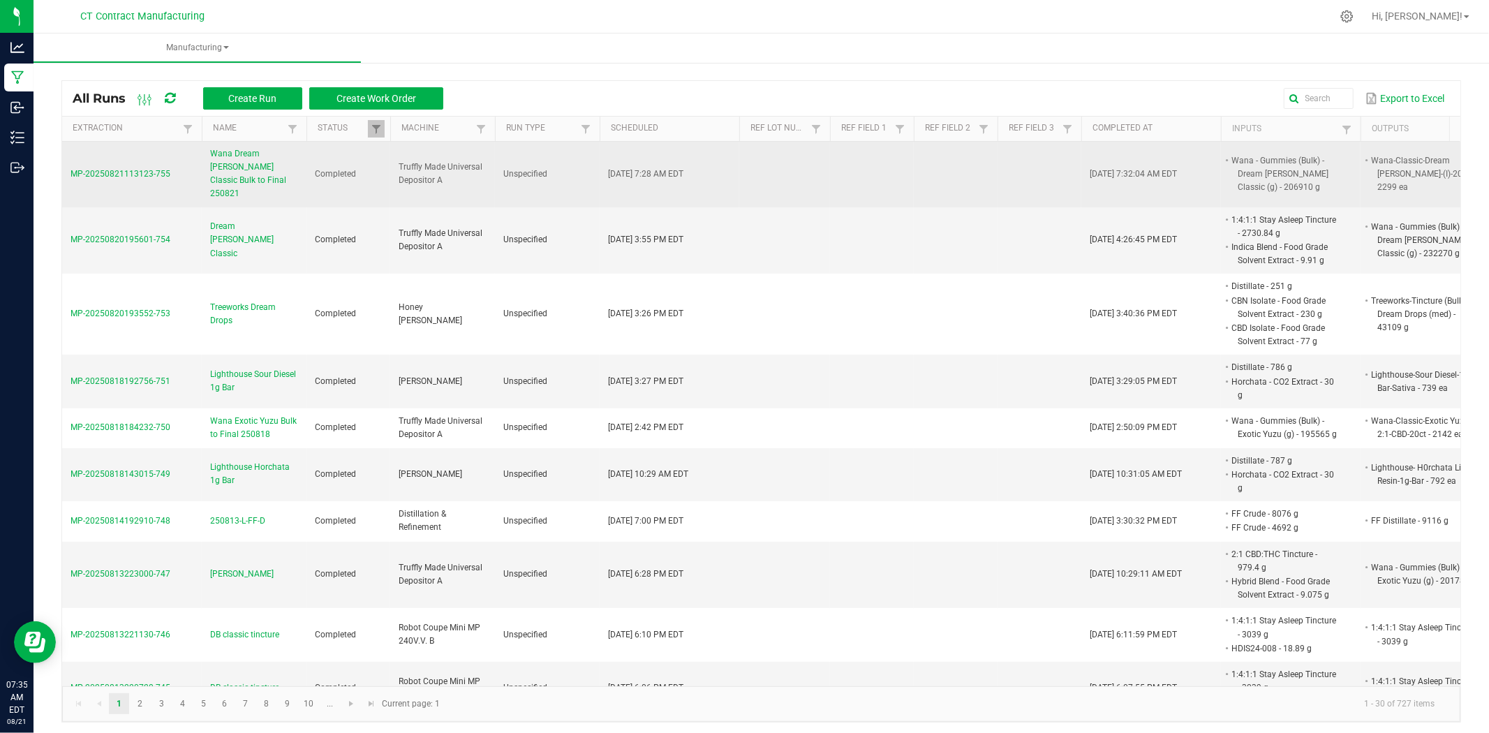
click at [236, 163] on span "Wana Dream Berry Classic Bulk to Final 250821" at bounding box center [254, 174] width 88 height 54
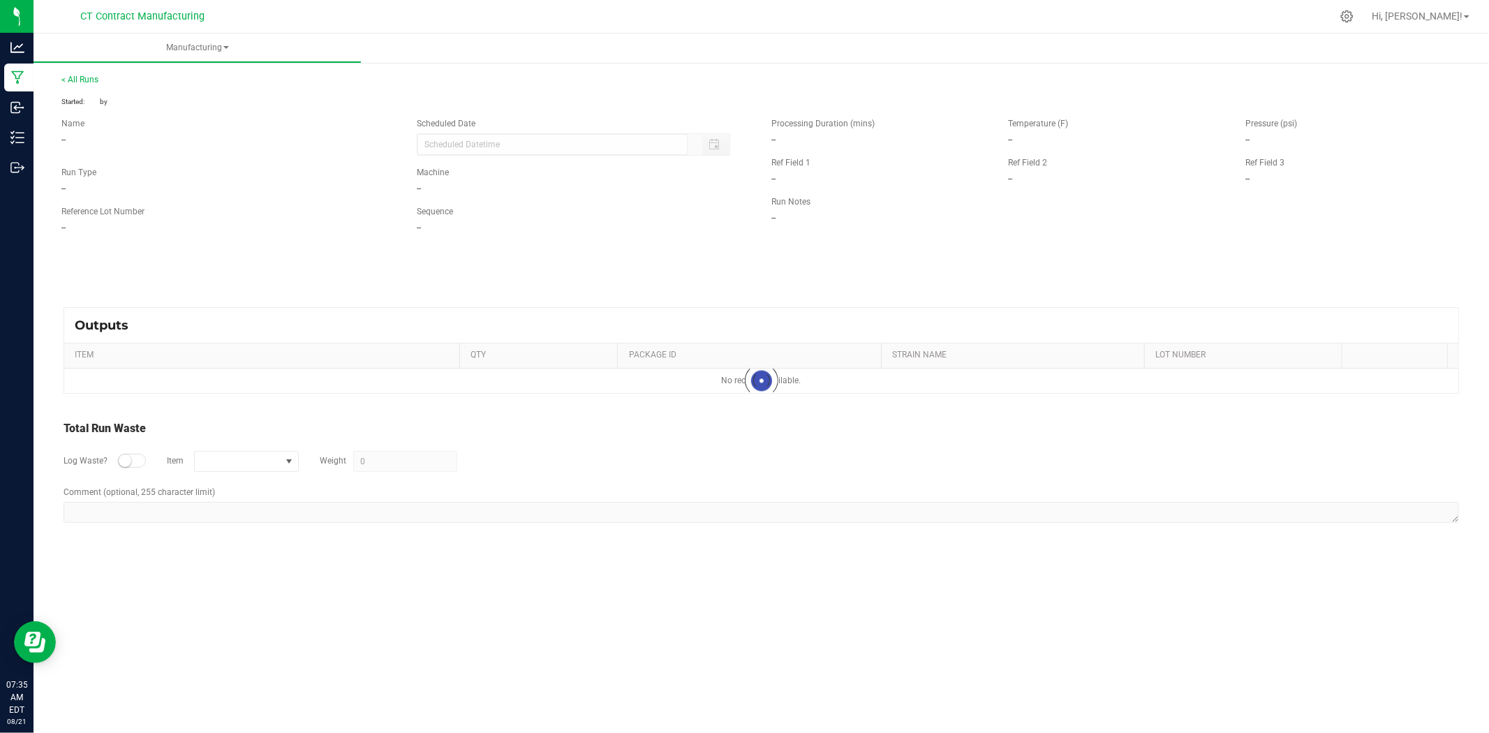
type input "08/21/2025 7:28 AM"
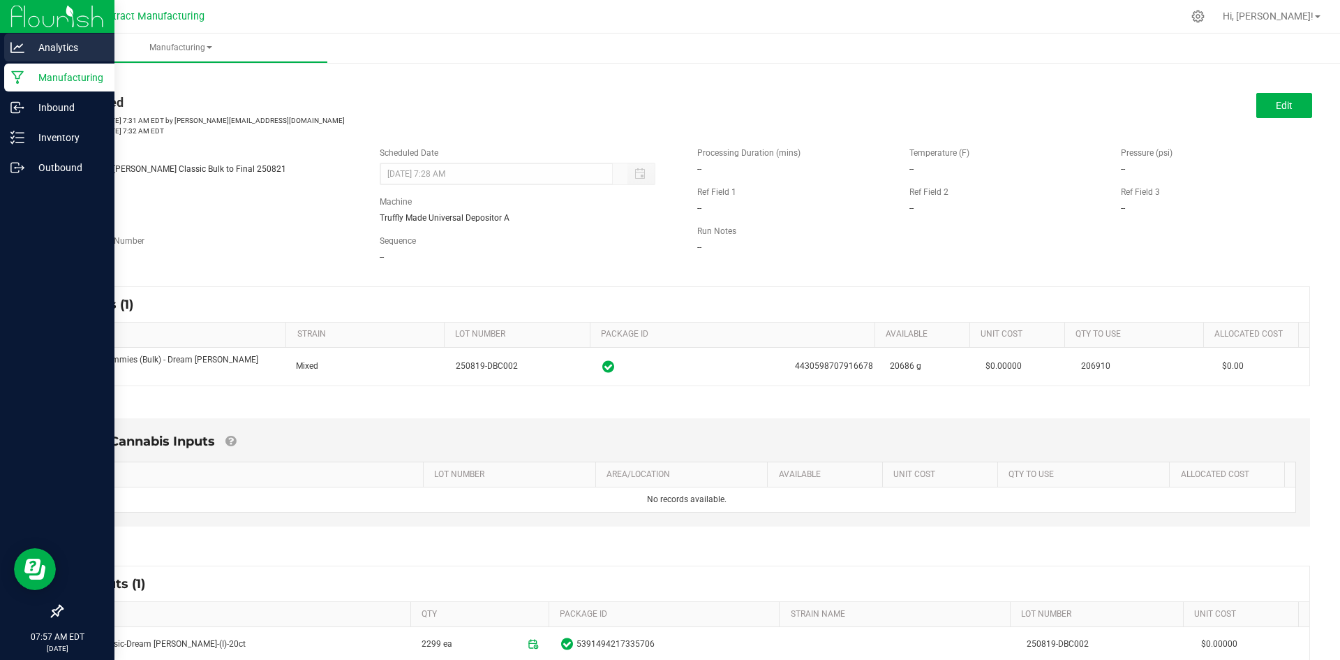
click at [16, 45] on icon at bounding box center [17, 47] width 14 height 14
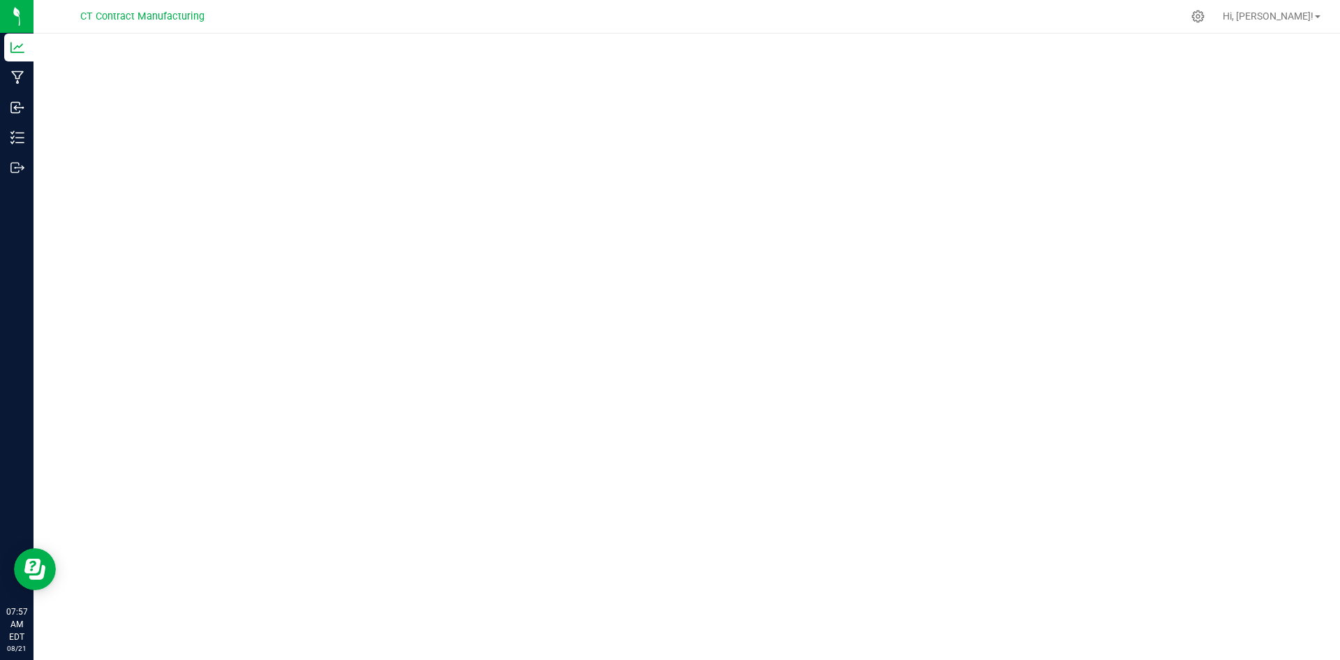
click at [677, 15] on div at bounding box center [716, 16] width 933 height 27
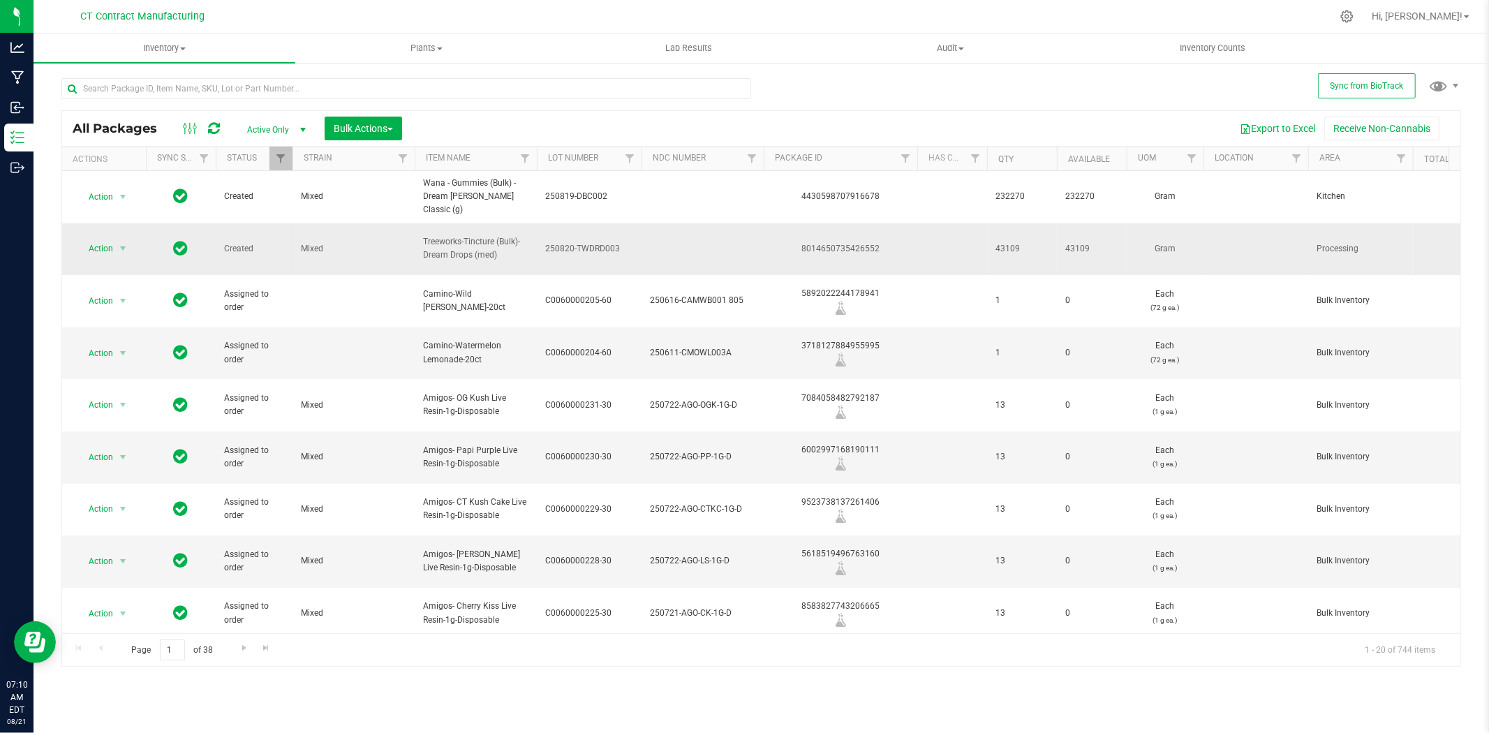
click at [586, 242] on span "250820-TWDRD003" at bounding box center [589, 248] width 88 height 13
click at [586, 238] on input "250820-TWDRD003" at bounding box center [586, 249] width 100 height 22
click at [871, 242] on div "8014650735426552" at bounding box center [841, 248] width 158 height 13
click at [592, 242] on span "250820-TWDRD003" at bounding box center [589, 248] width 88 height 13
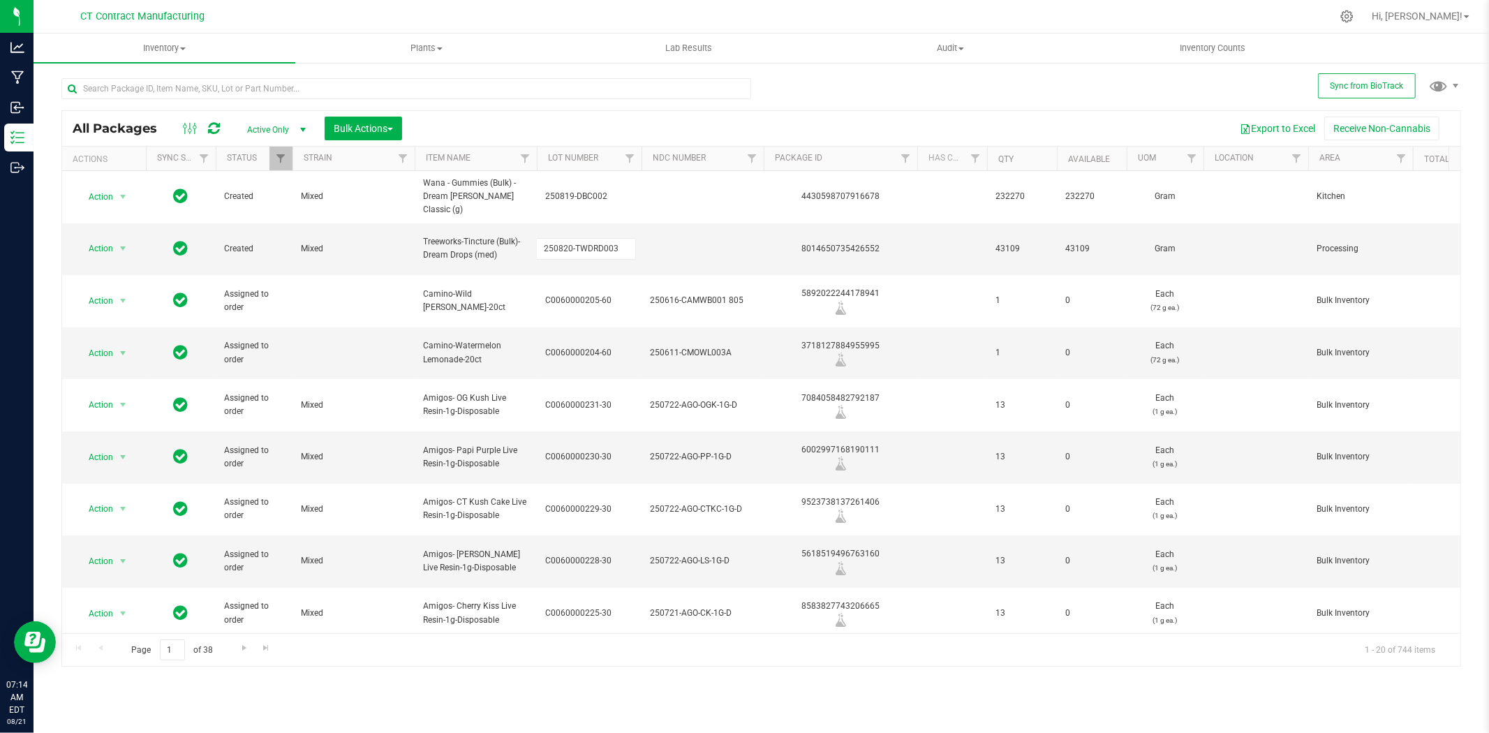
click at [592, 238] on input "250820-TWDRD003" at bounding box center [586, 249] width 100 height 22
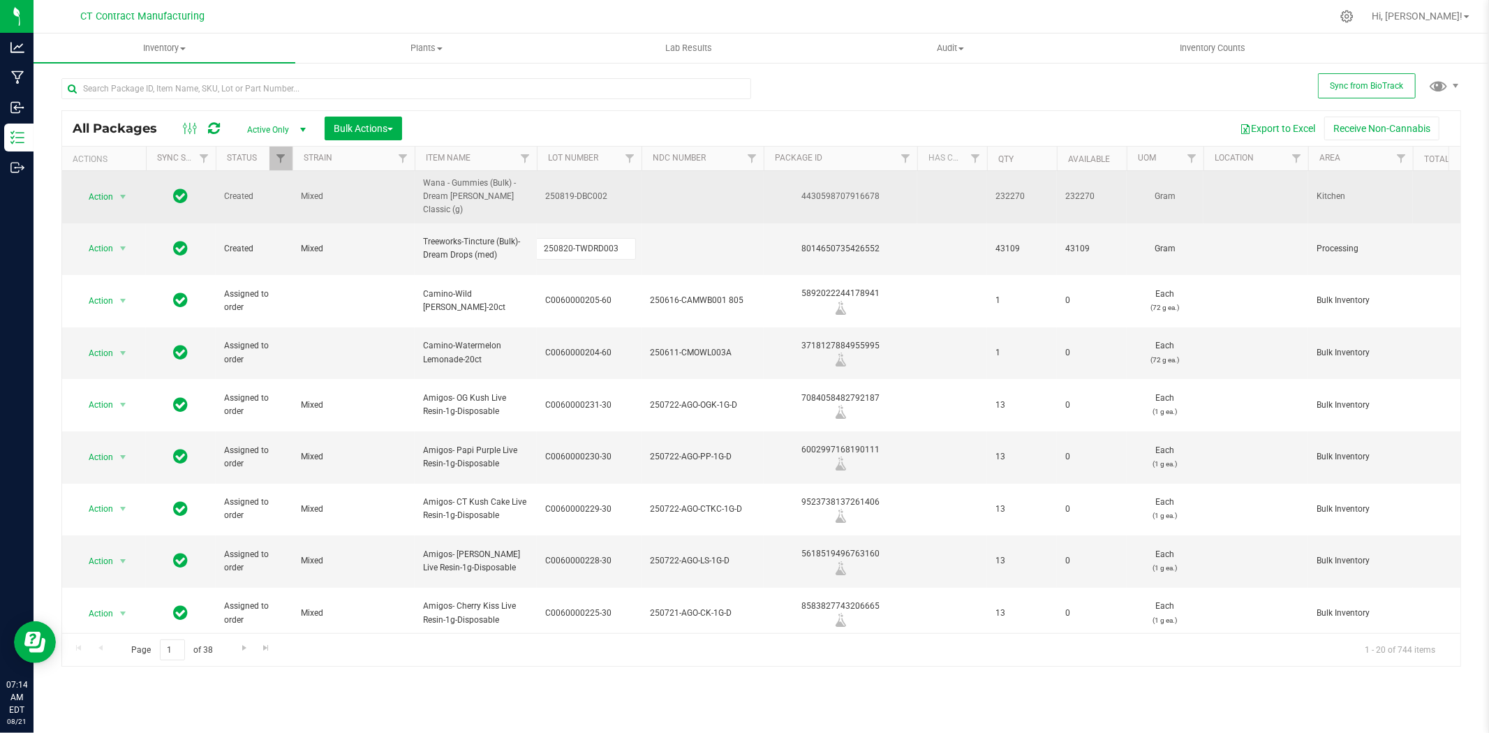
click at [584, 191] on span "250819-DBC002" at bounding box center [589, 196] width 88 height 13
click at [584, 191] on input "250819-DBC002" at bounding box center [586, 197] width 100 height 22
click at [836, 192] on div "4430598707916678" at bounding box center [841, 196] width 158 height 13
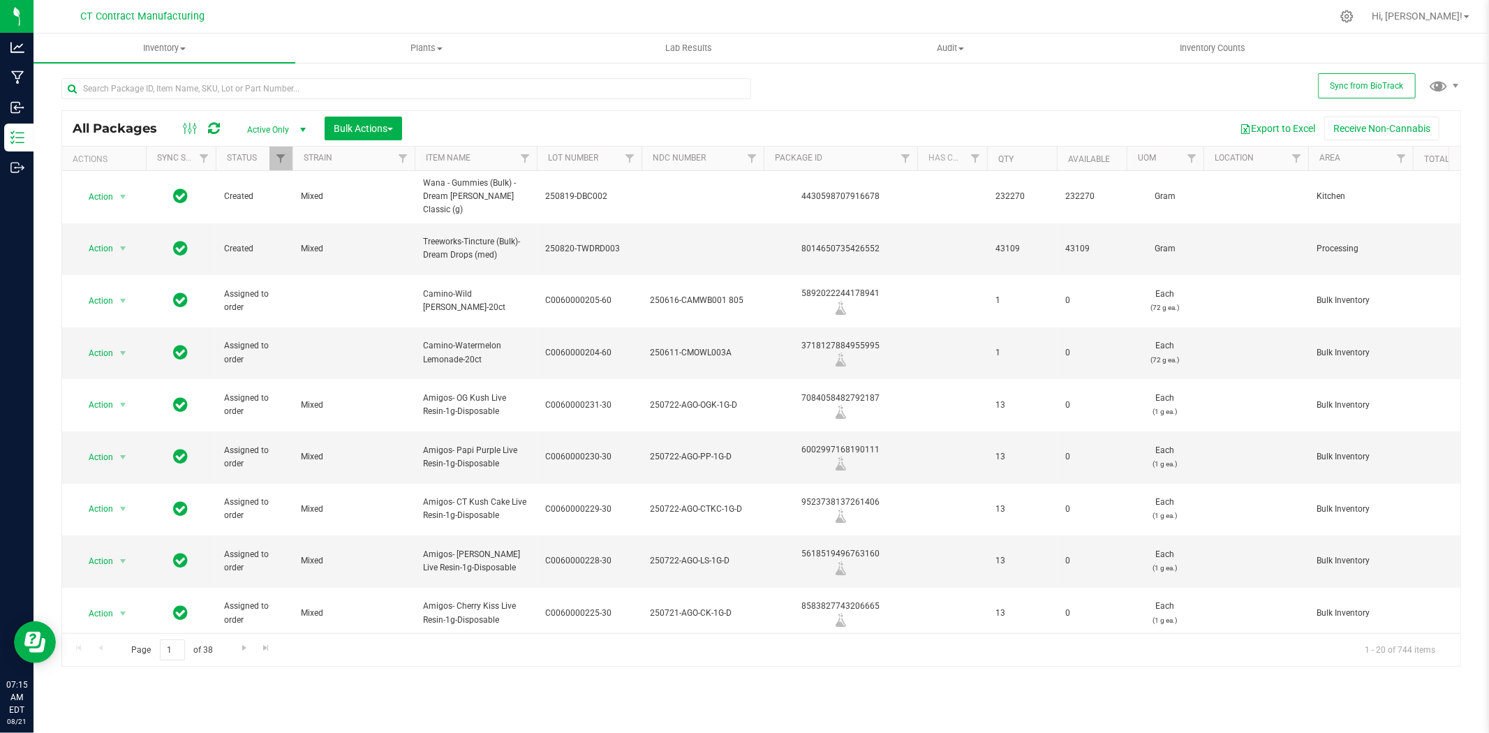
click at [878, 4] on div at bounding box center [790, 16] width 1081 height 27
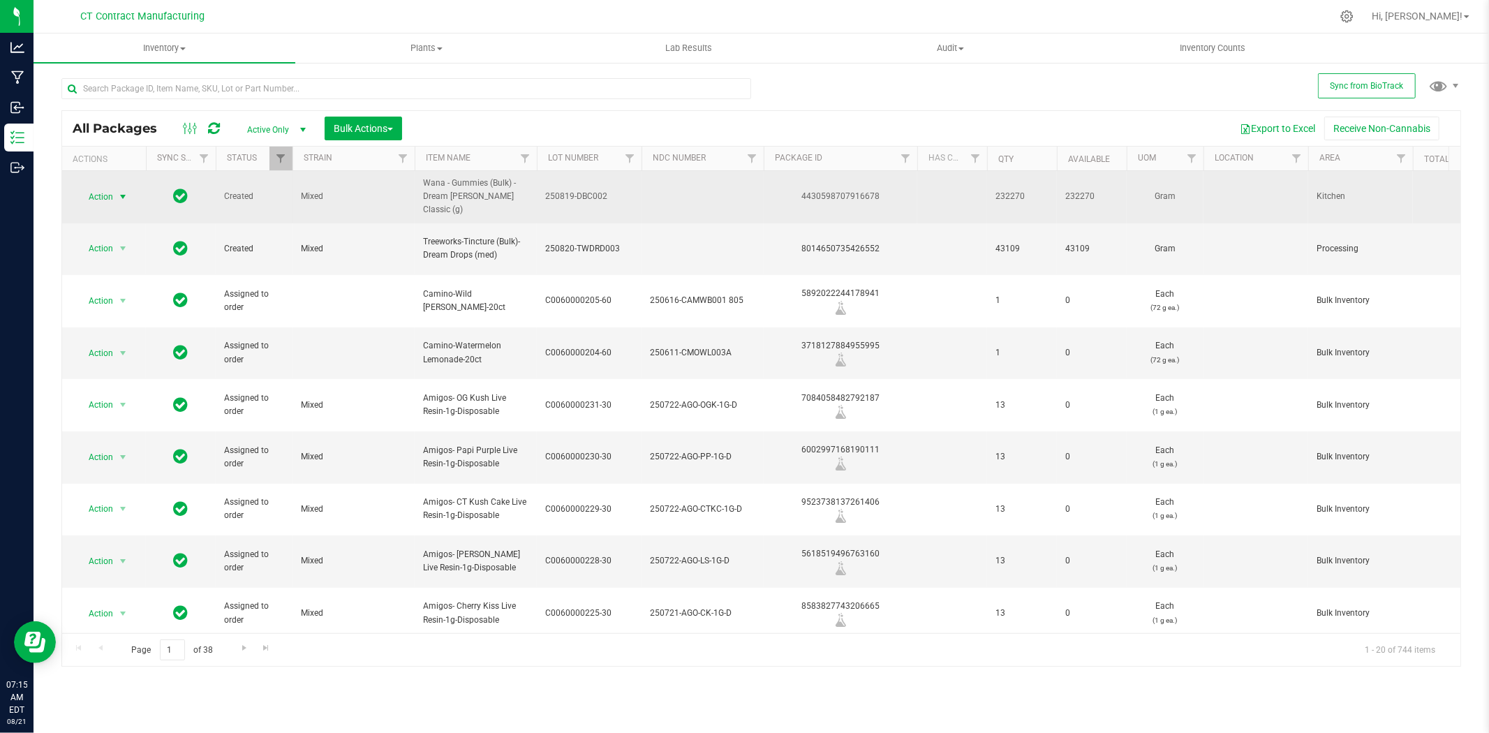
click at [114, 189] on span "select" at bounding box center [122, 197] width 17 height 20
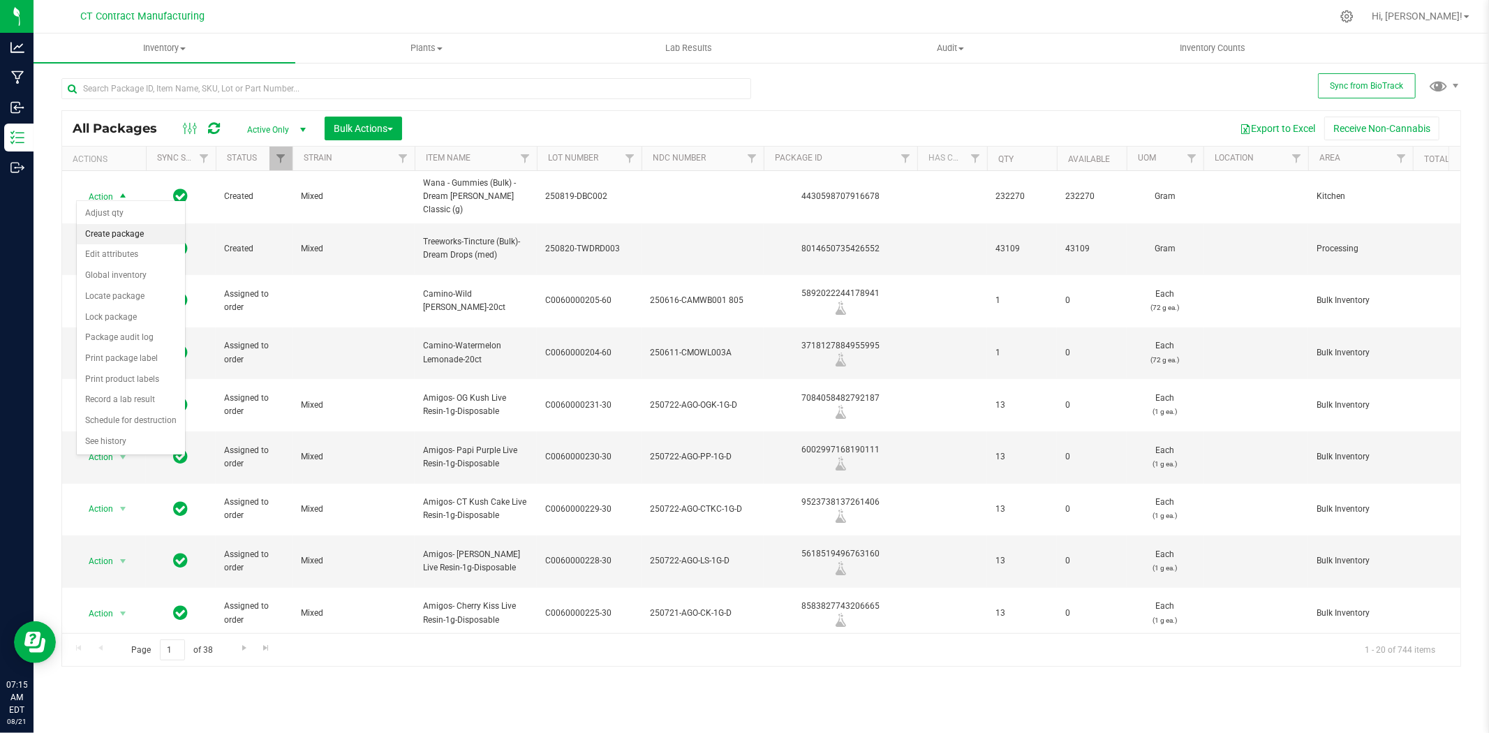
click at [138, 239] on li "Create package" at bounding box center [131, 234] width 108 height 21
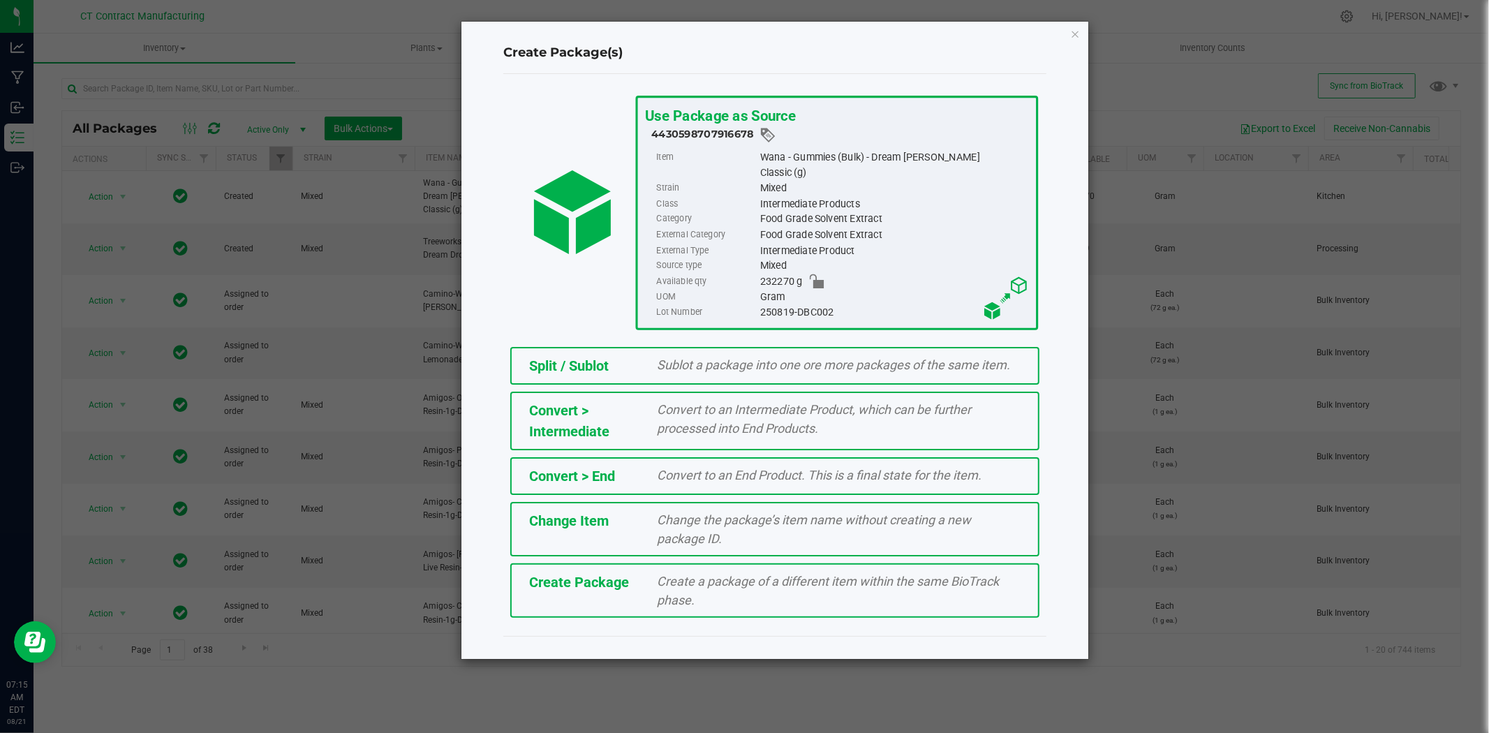
click at [761, 357] on span "Sublot a package into one ore more packages of the same item." at bounding box center [834, 364] width 353 height 15
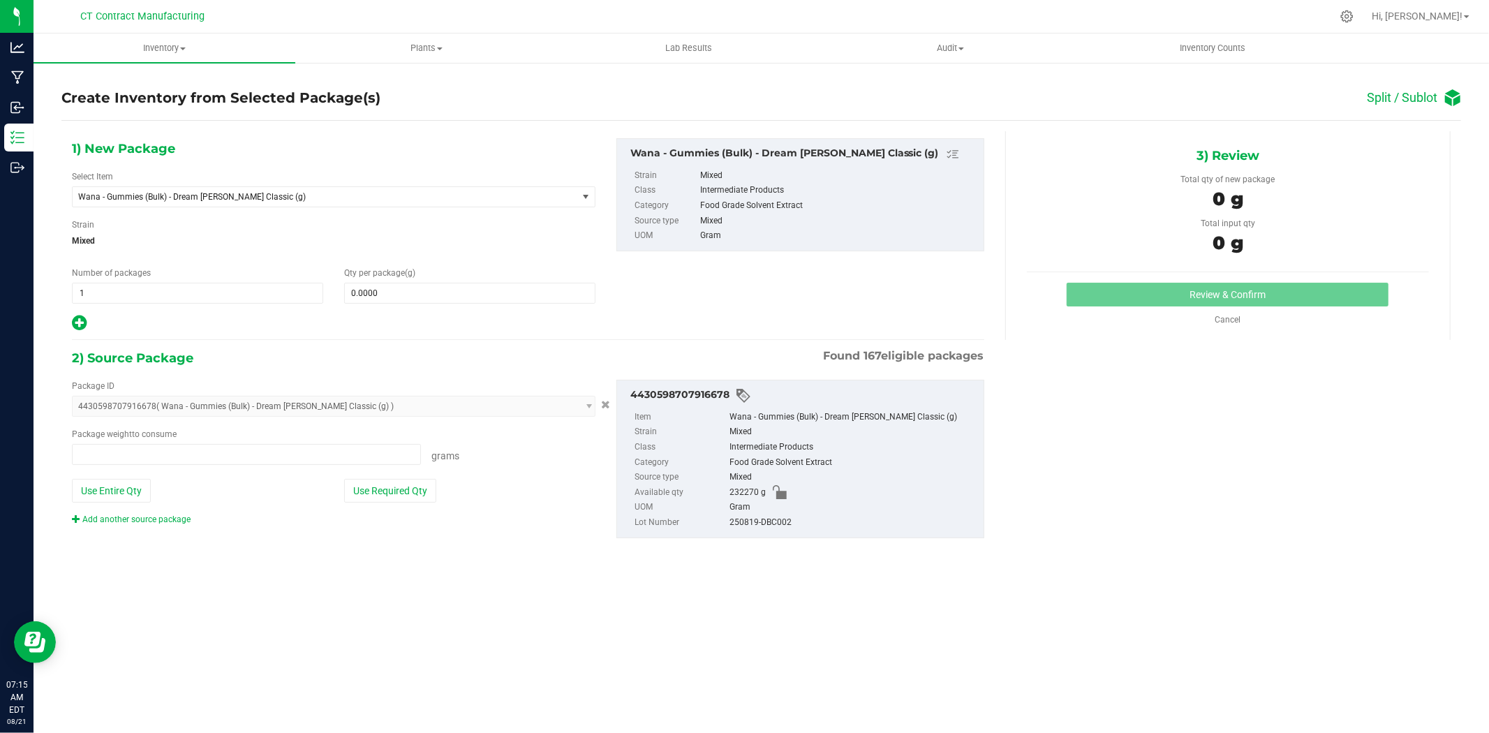
type input "0.0000 g"
click at [505, 291] on span at bounding box center [469, 293] width 251 height 21
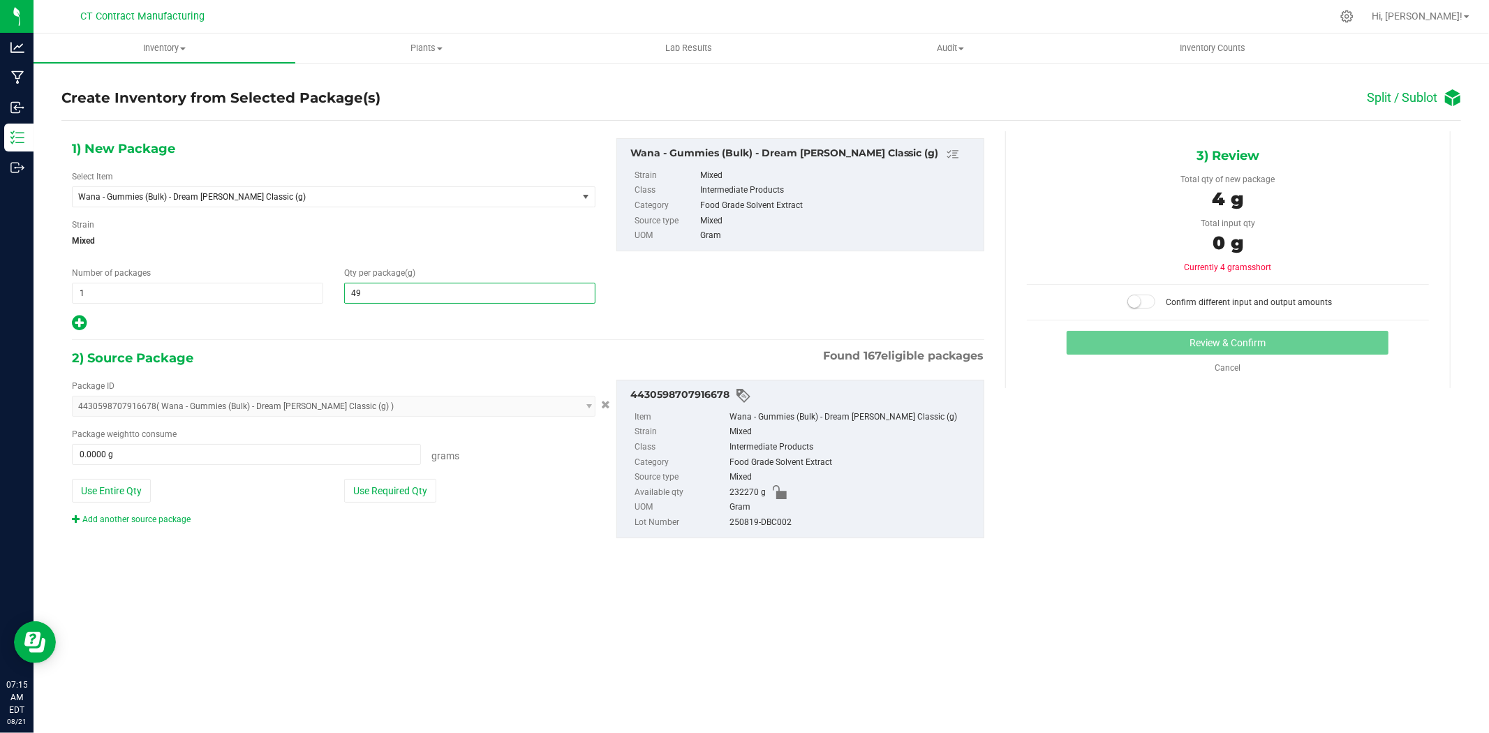
type input "498"
type input "498.0000"
click at [325, 464] on span at bounding box center [246, 454] width 349 height 21
type input "498"
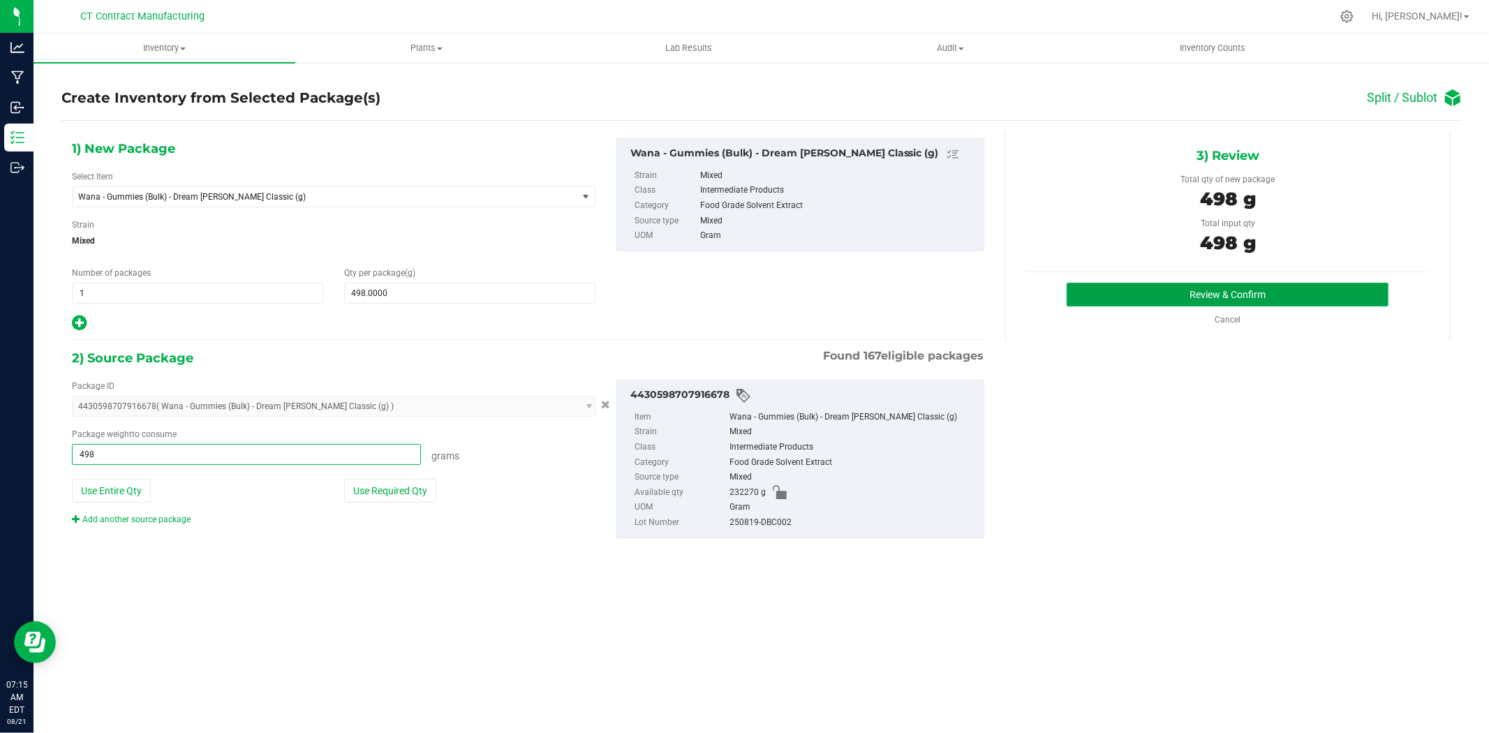
type input "498.0000 g"
click at [1162, 290] on button "Review & Confirm" at bounding box center [1228, 295] width 322 height 24
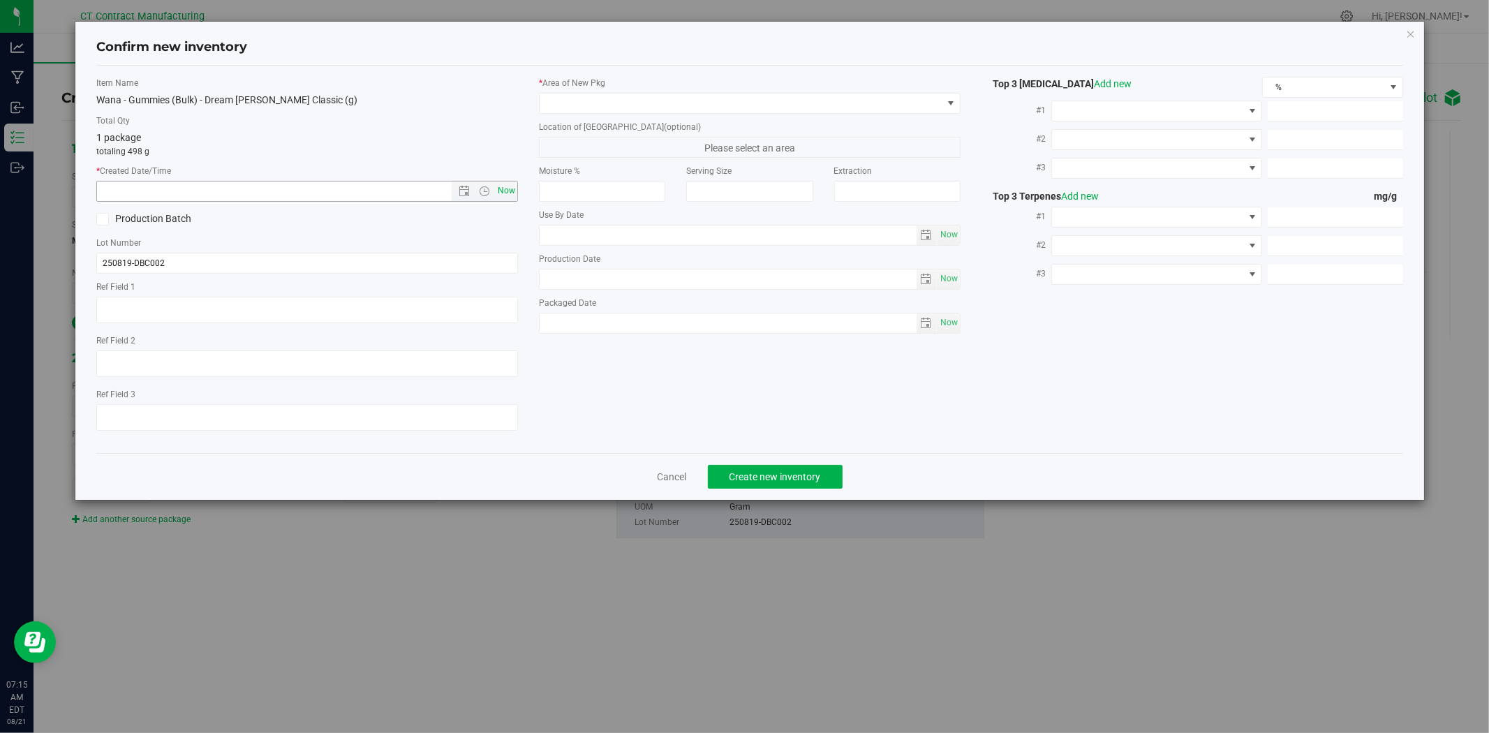
click at [512, 193] on span "Now" at bounding box center [507, 191] width 24 height 20
type input "8/21/2025 7:15 AM"
click at [572, 105] on span at bounding box center [741, 104] width 403 height 20
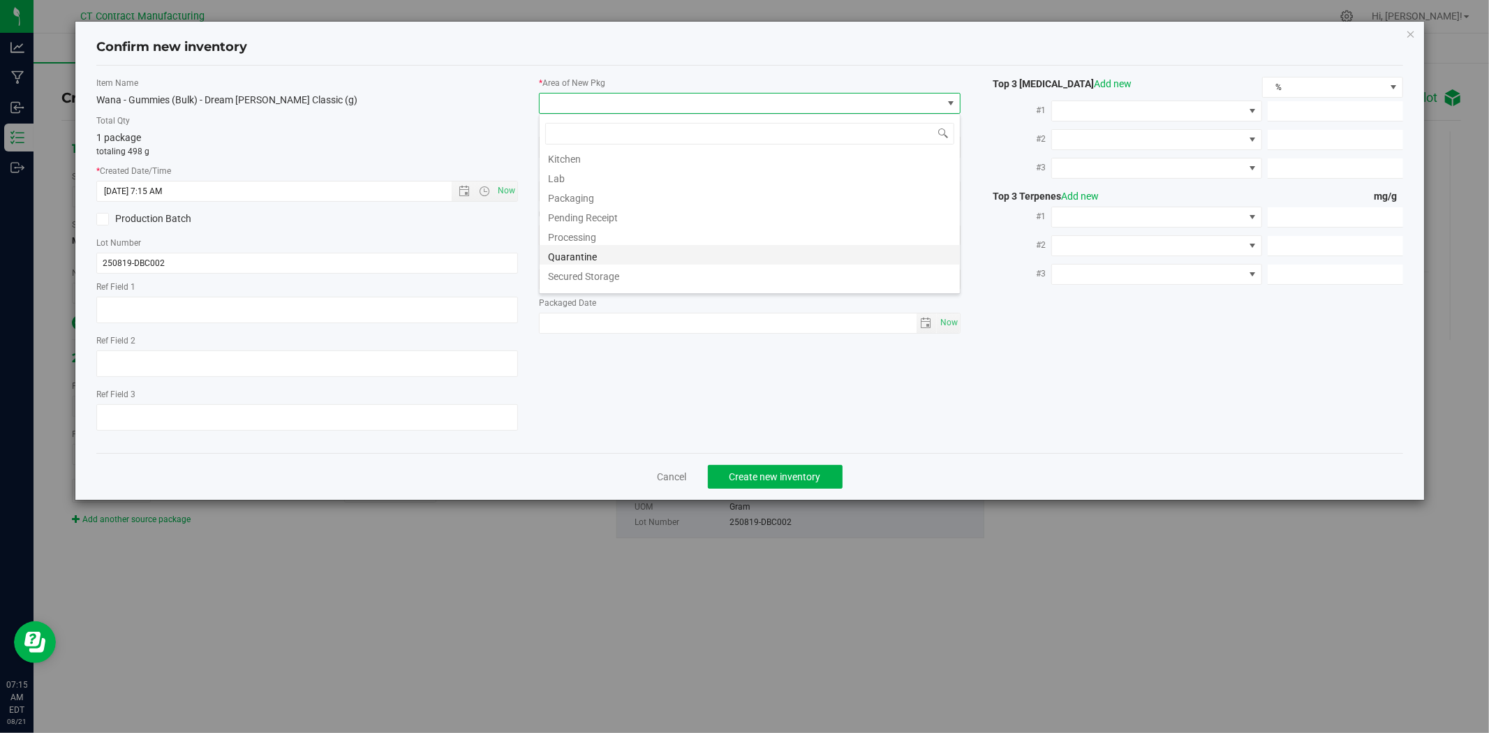
scroll to position [154, 0]
click at [586, 278] on li "Waste Storage" at bounding box center [750, 282] width 420 height 20
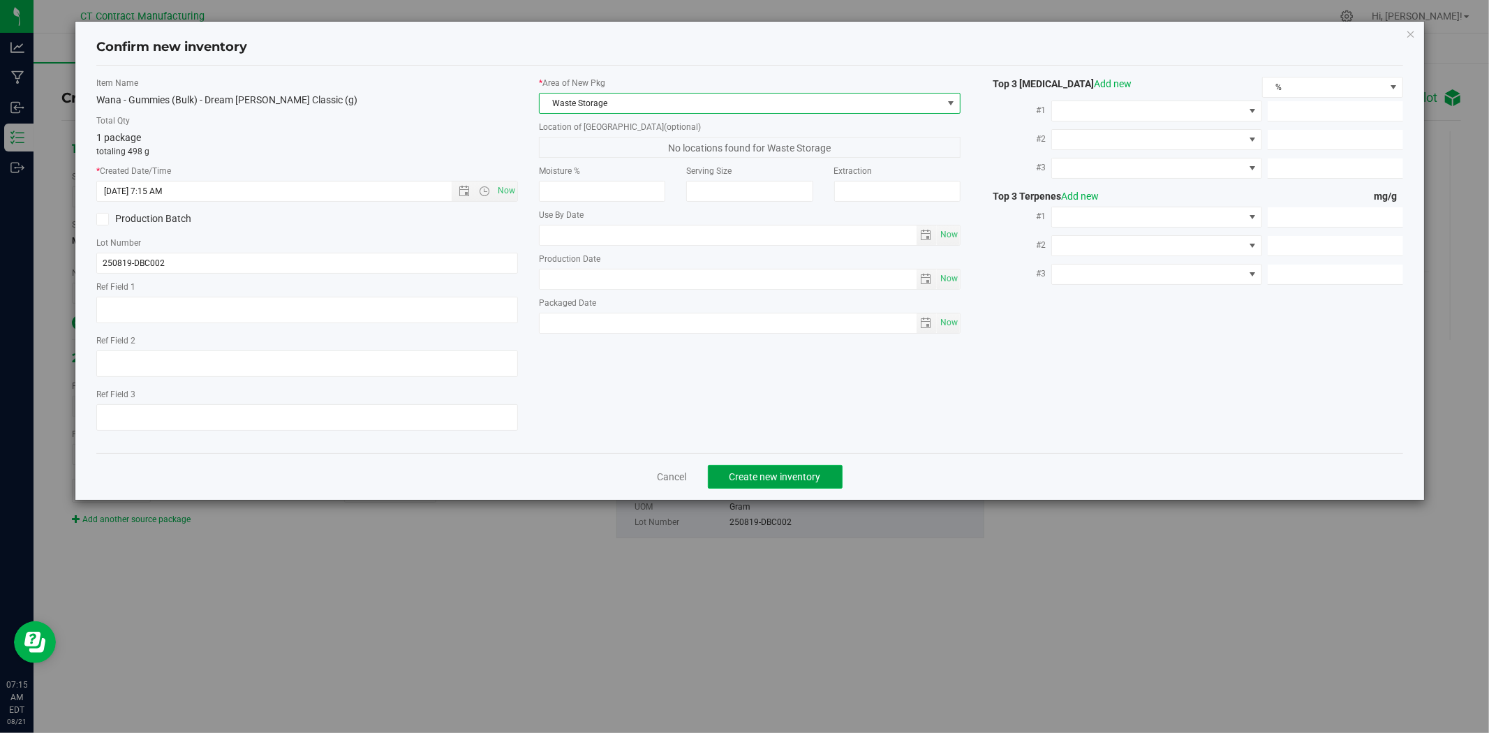
click at [763, 482] on span "Create new inventory" at bounding box center [774, 476] width 91 height 11
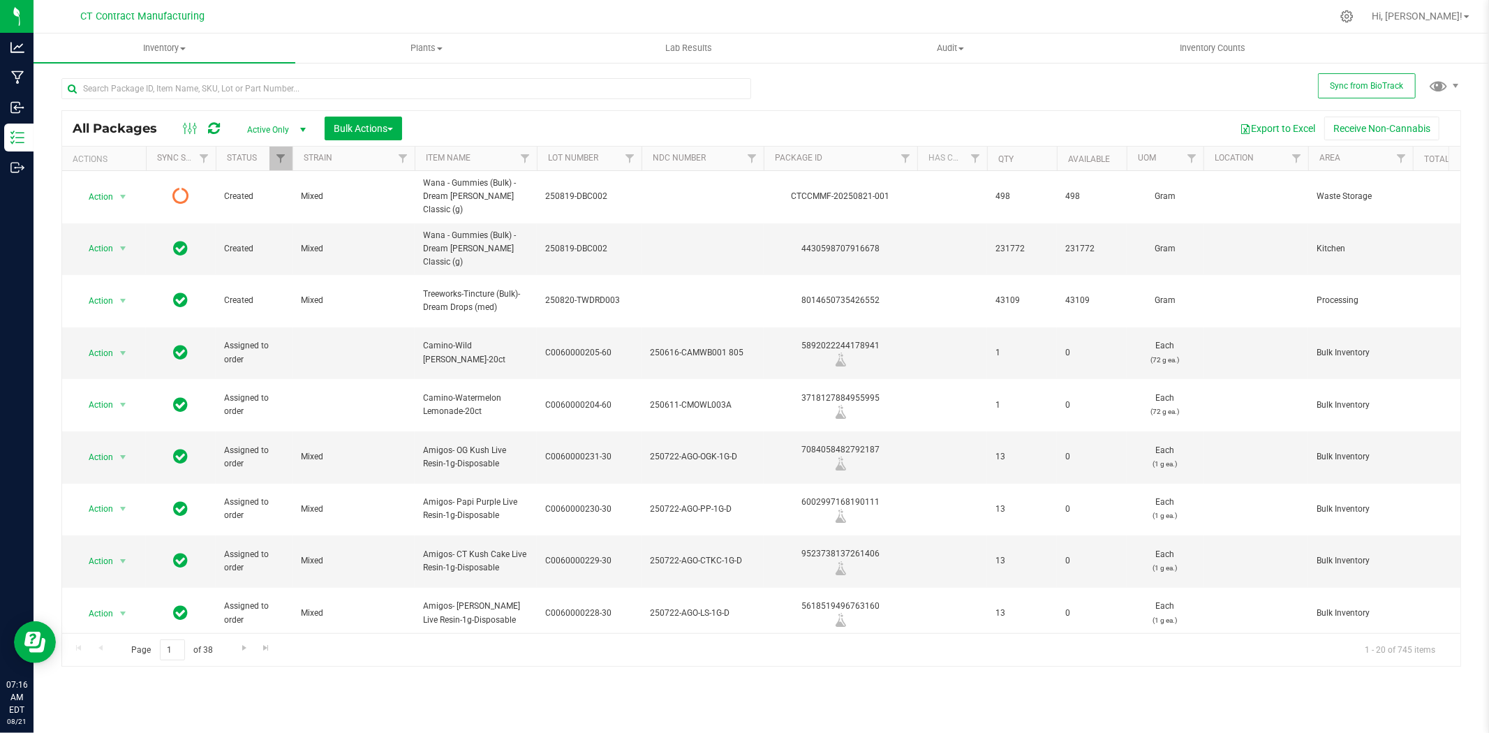
click at [214, 121] on icon at bounding box center [214, 128] width 12 height 14
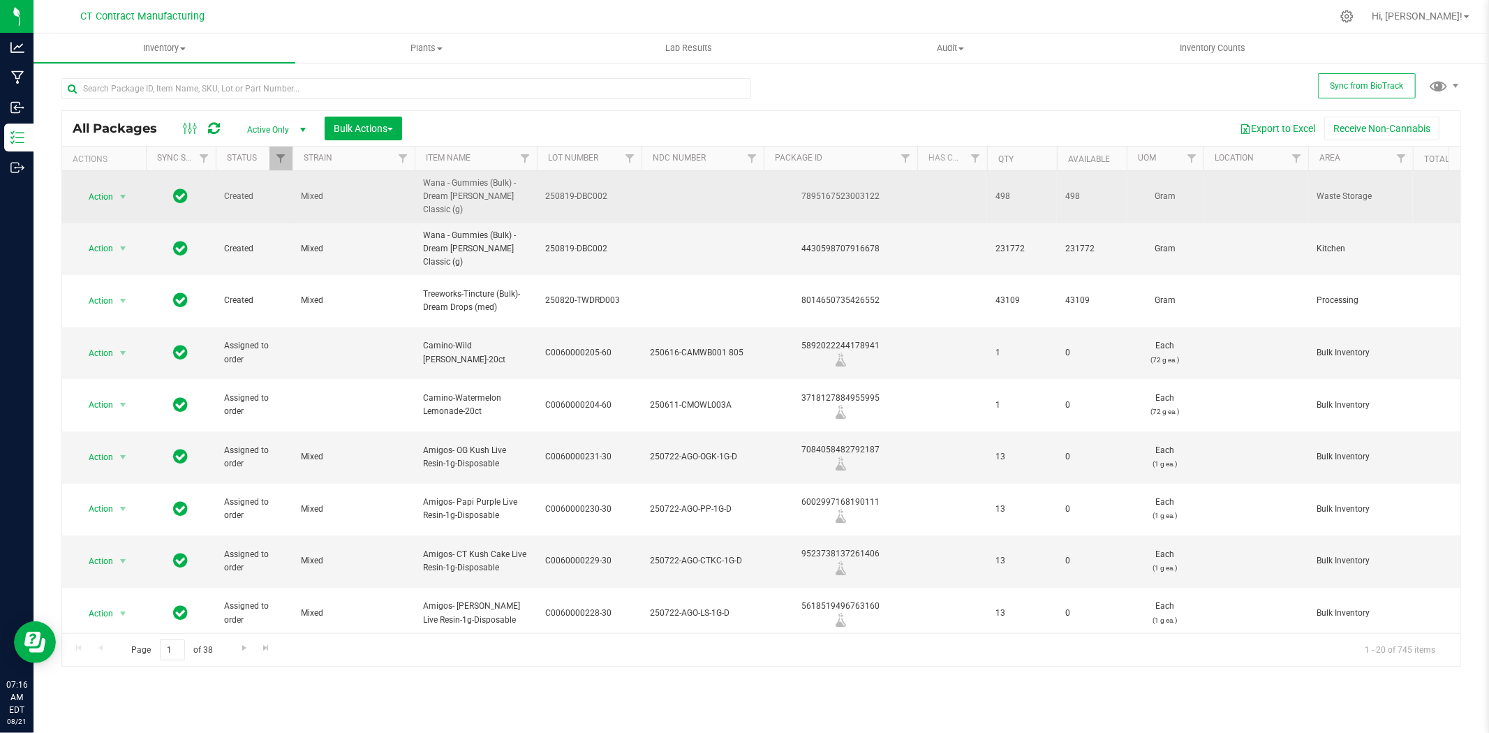
click at [859, 193] on div "7895167523003122" at bounding box center [841, 196] width 158 height 13
drag, startPoint x: 859, startPoint y: 193, endPoint x: 827, endPoint y: 195, distance: 31.5
click at [827, 195] on div "7895167523003122" at bounding box center [841, 196] width 158 height 13
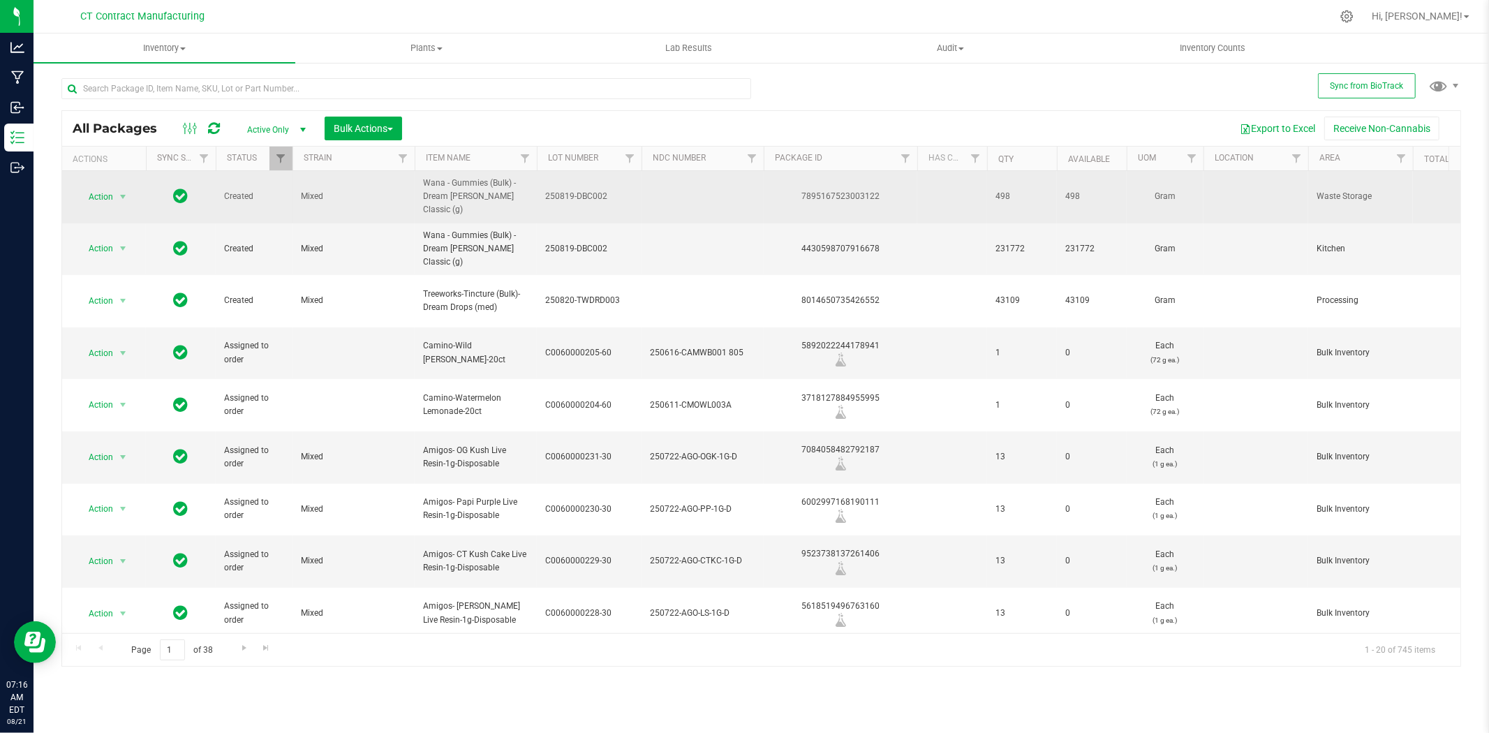
copy div "7895167523003122"
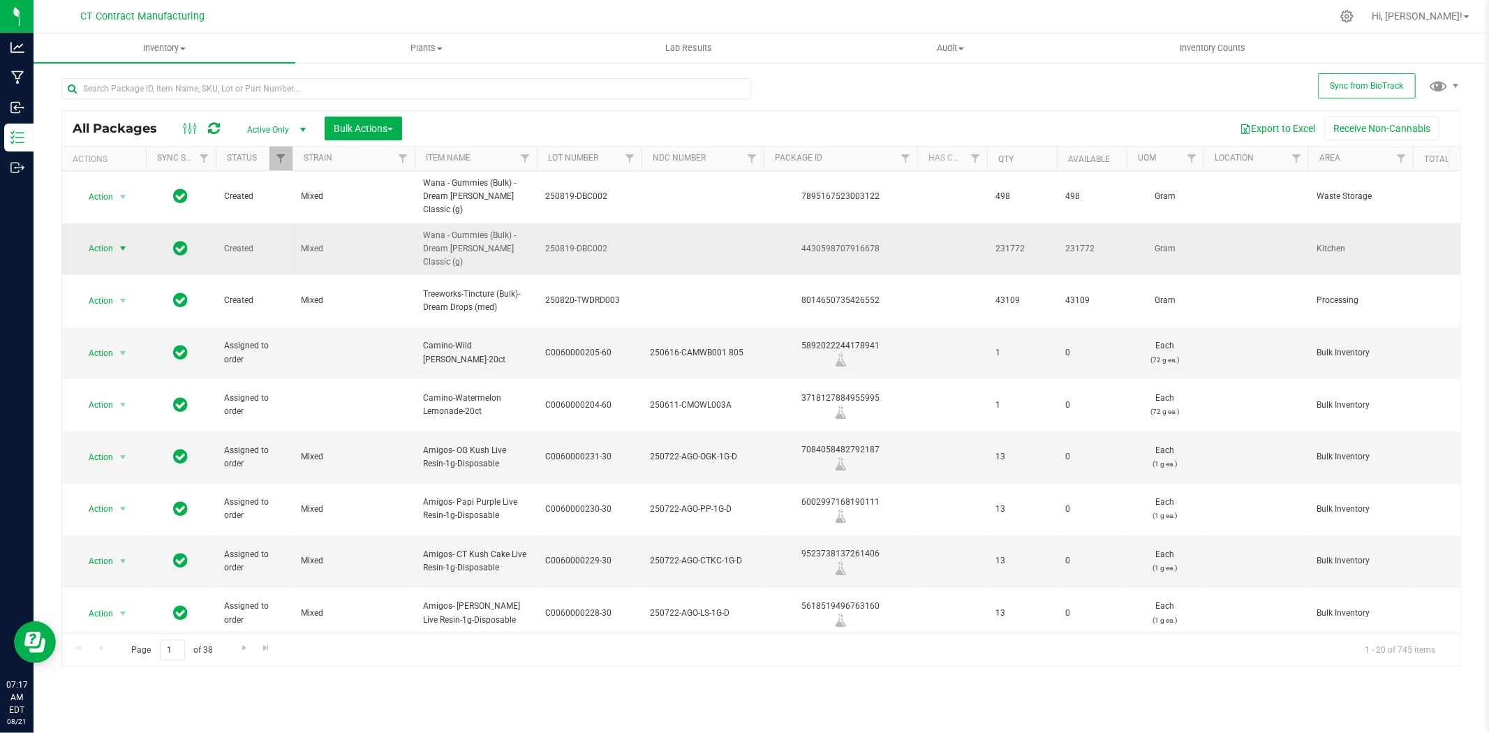
click at [116, 239] on span "select" at bounding box center [122, 249] width 17 height 20
click at [119, 276] on li "Create package" at bounding box center [131, 272] width 108 height 21
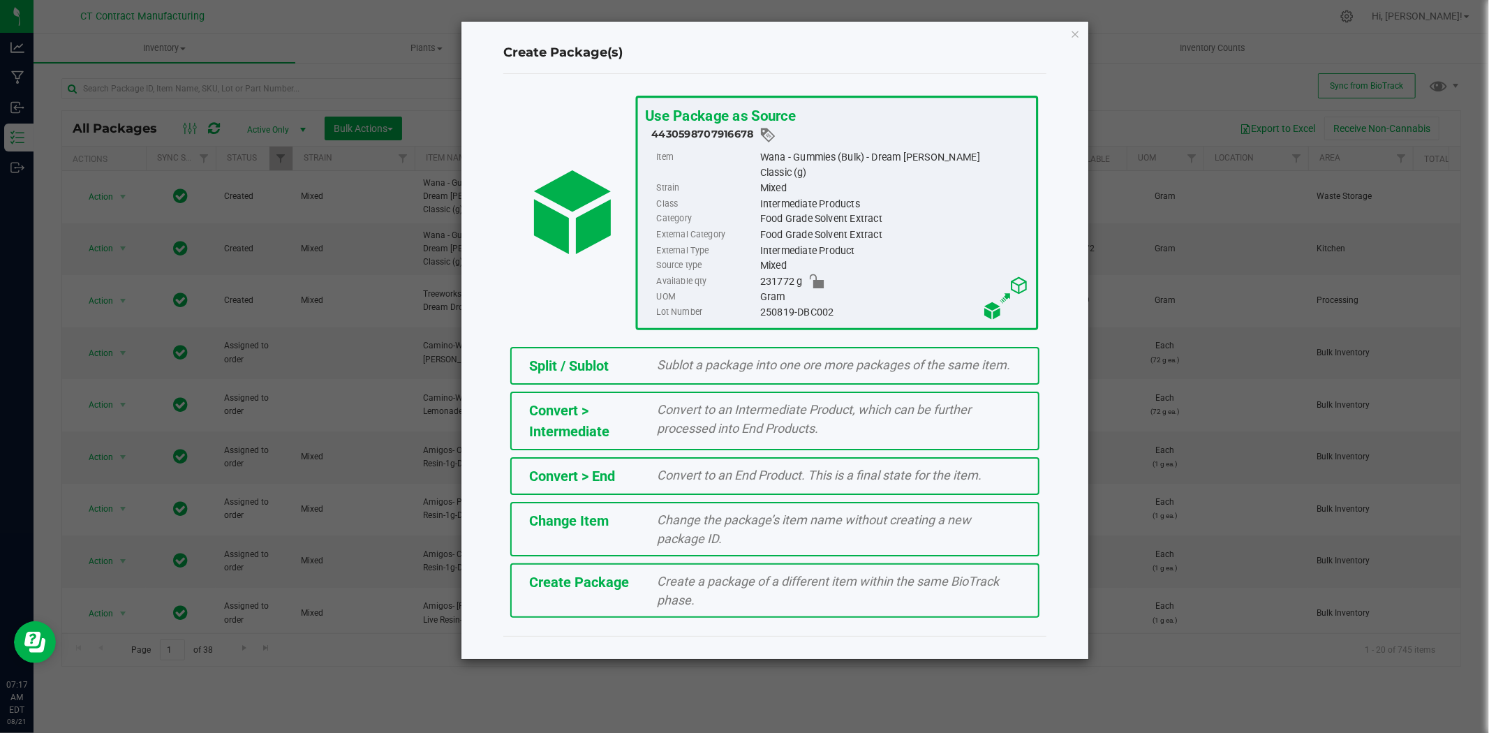
click at [824, 357] on span "Sublot a package into one ore more packages of the same item." at bounding box center [834, 364] width 353 height 15
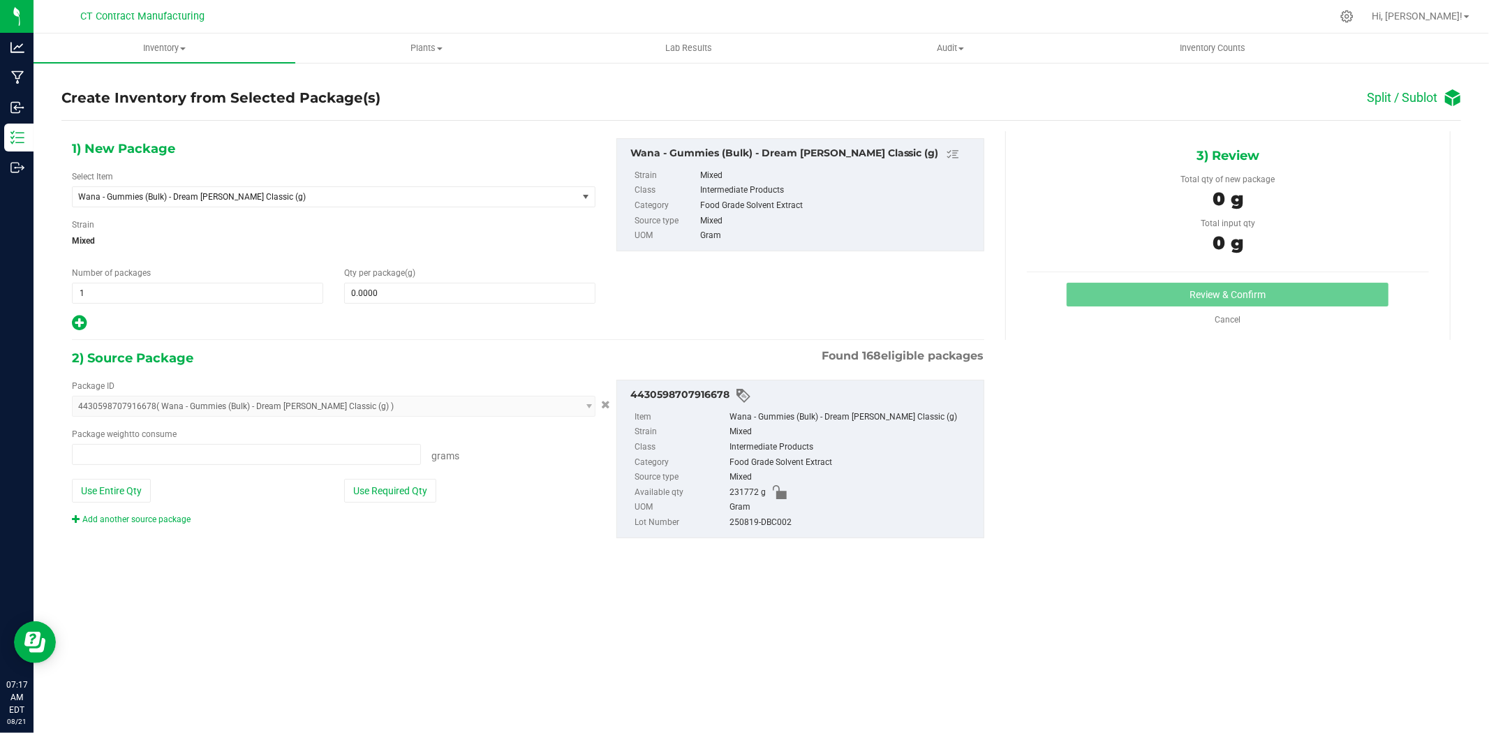
type input "0.0000 g"
click at [376, 295] on span at bounding box center [469, 293] width 251 height 21
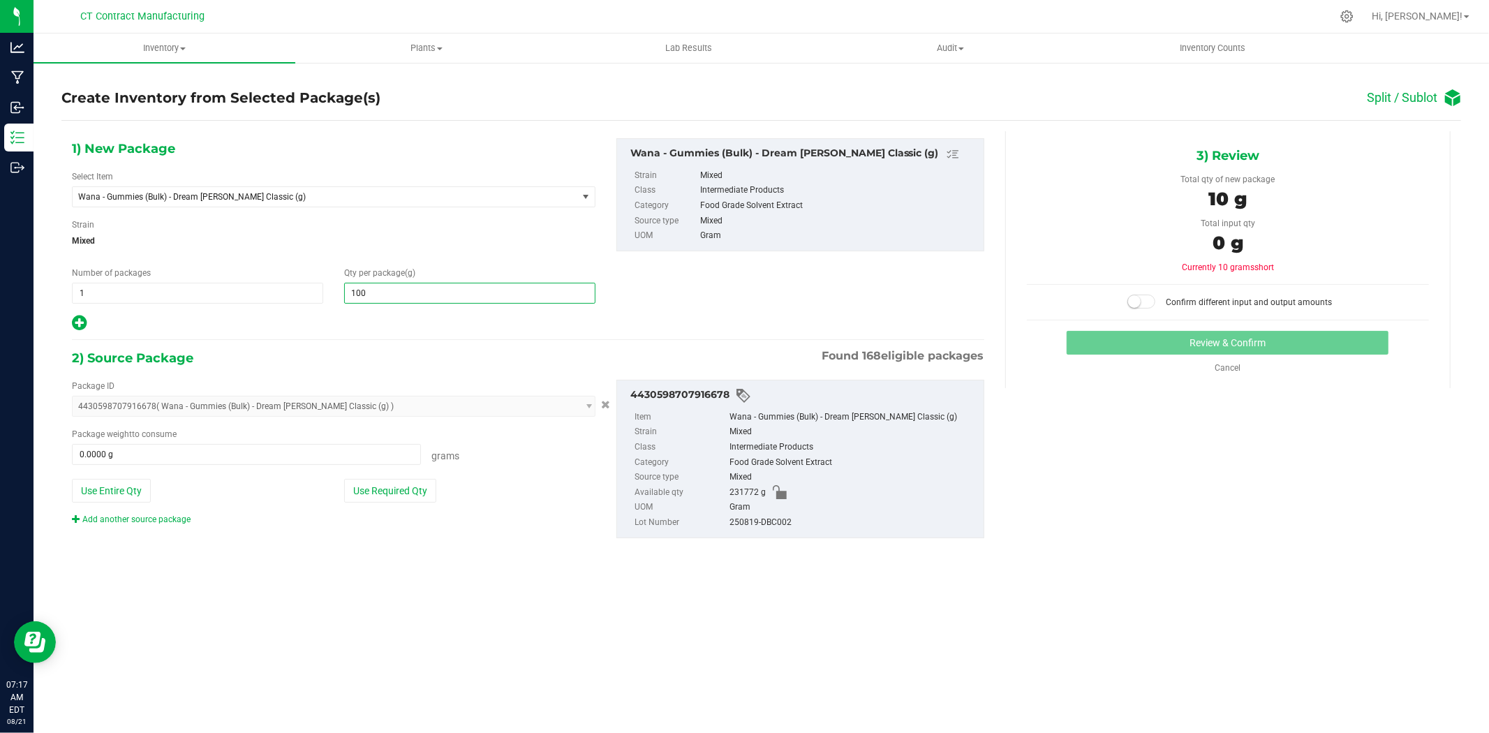
type input "1006"
type input "1,006.0000"
click at [244, 452] on span at bounding box center [246, 454] width 349 height 21
type input "1006"
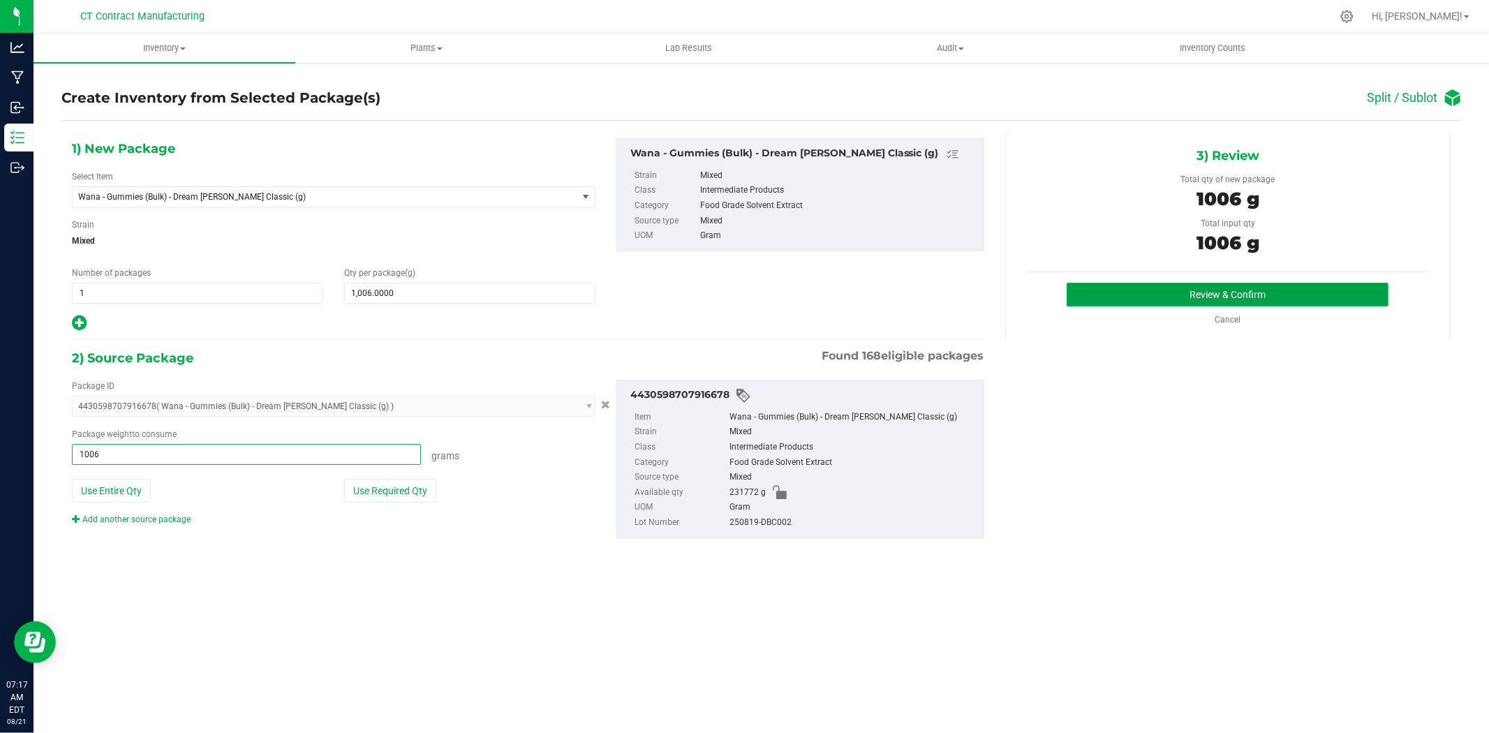
type input "1006.0000 g"
click at [1143, 300] on button "Review & Confirm" at bounding box center [1228, 295] width 322 height 24
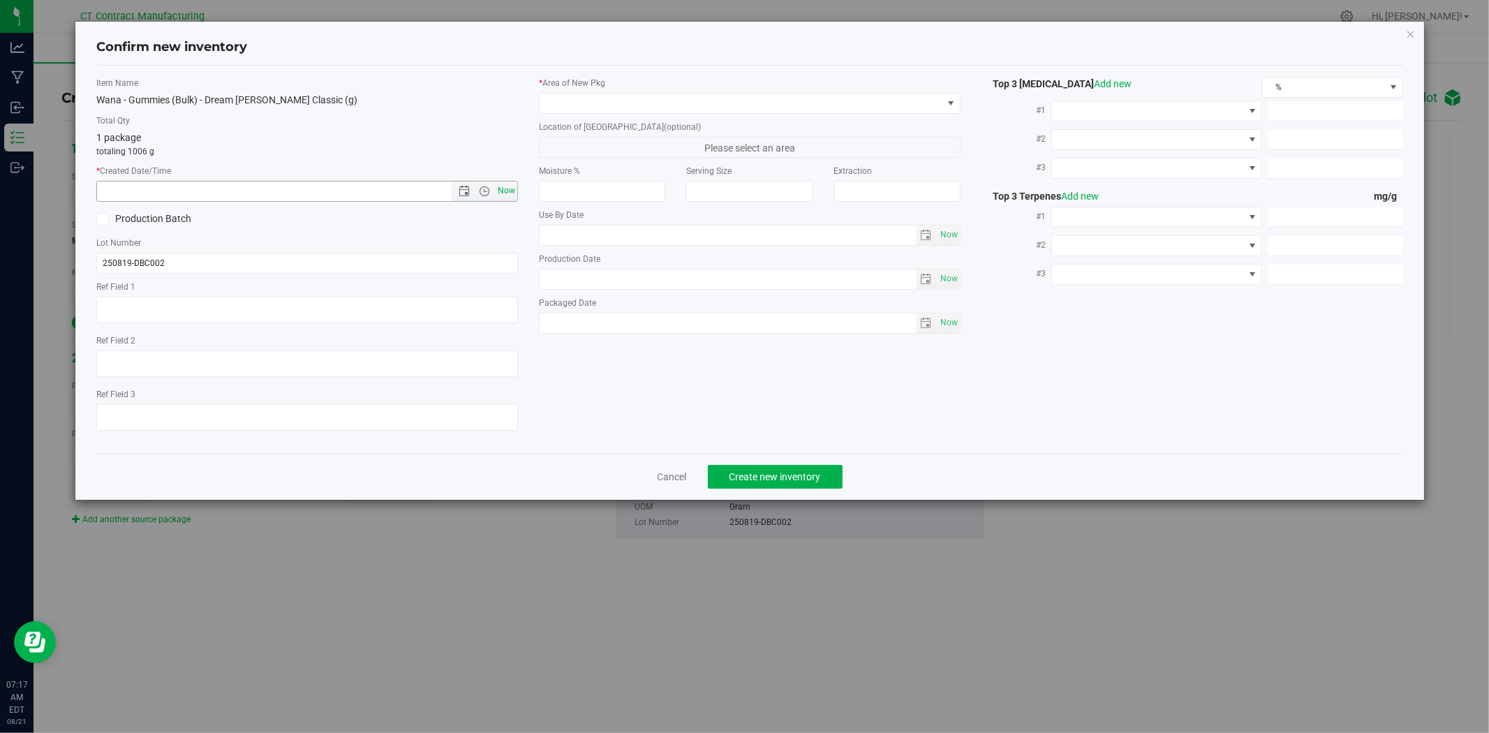
click at [504, 184] on span "Now" at bounding box center [507, 191] width 24 height 20
type input "8/21/2025 7:17 AM"
click at [561, 107] on span at bounding box center [741, 104] width 403 height 20
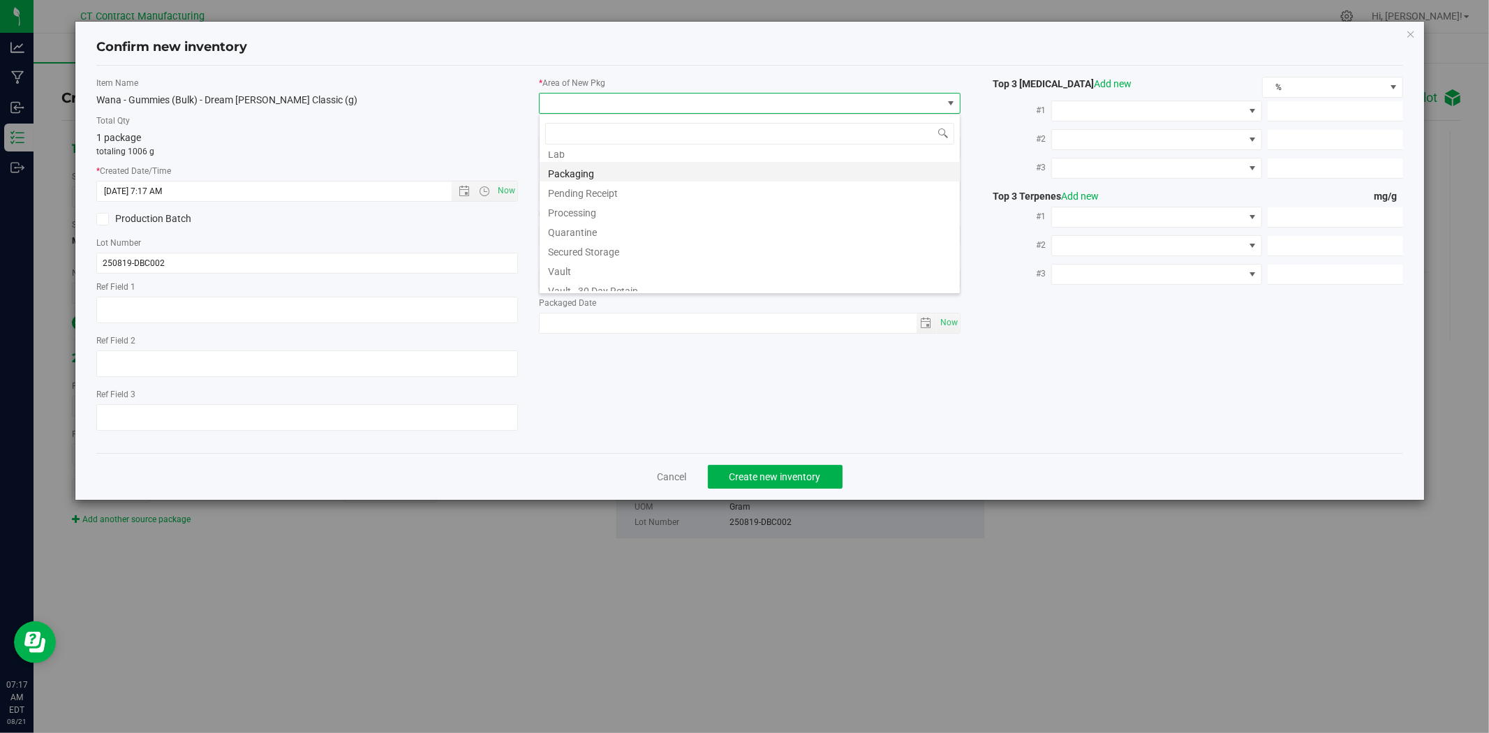
scroll to position [154, 0]
click at [573, 281] on li "Waste Storage" at bounding box center [750, 282] width 420 height 20
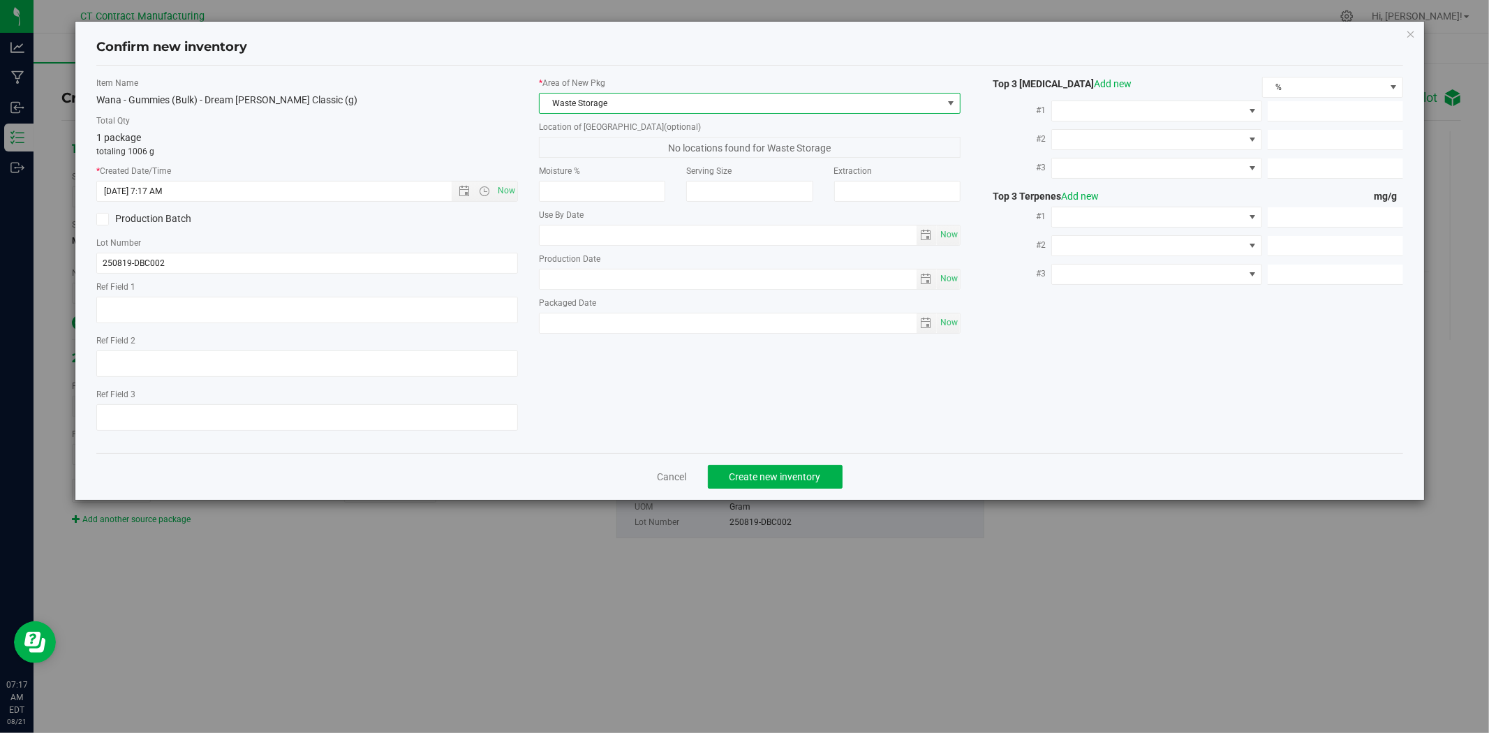
click at [740, 466] on div "Cancel Create new inventory" at bounding box center [749, 476] width 1306 height 47
click at [737, 482] on span "Create new inventory" at bounding box center [774, 476] width 91 height 11
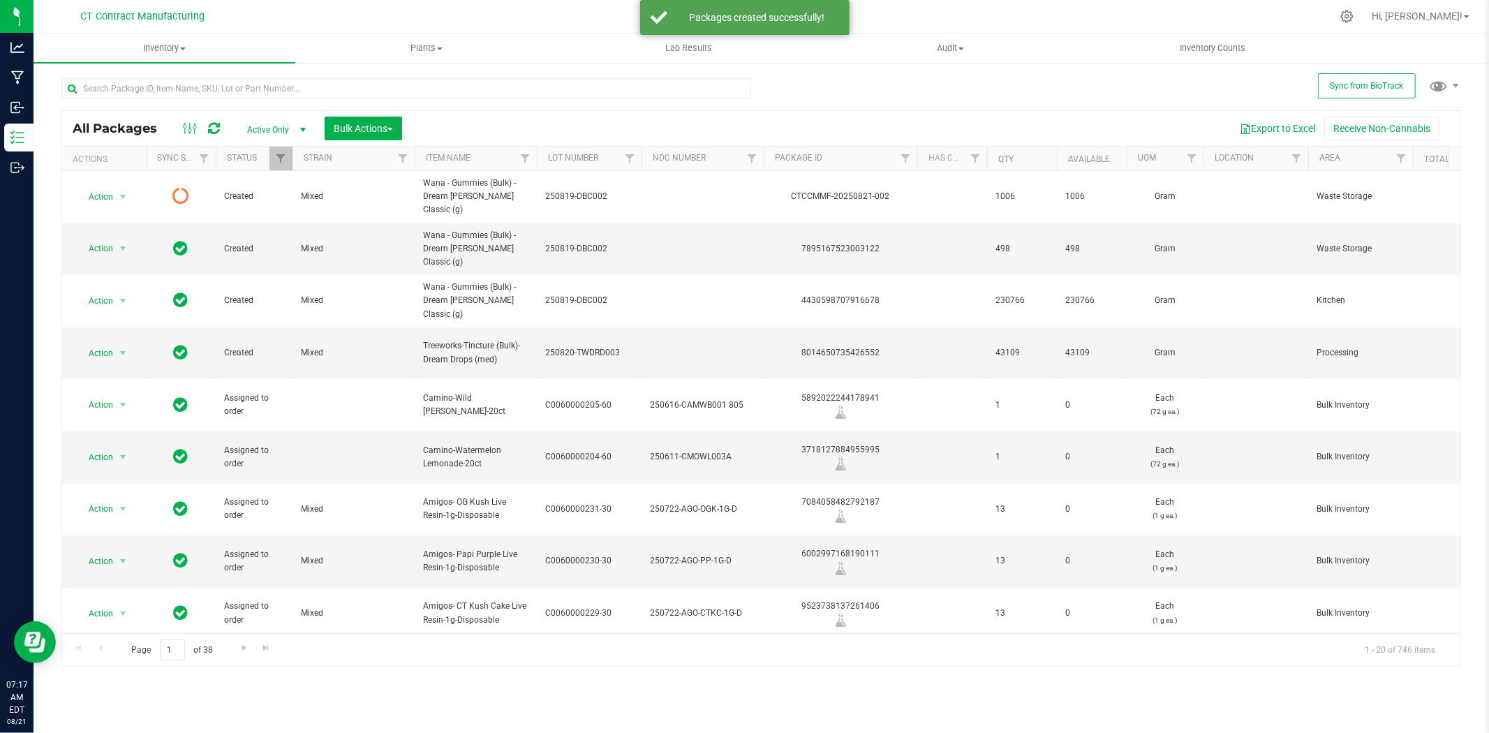
click at [214, 128] on icon at bounding box center [214, 128] width 12 height 14
click at [211, 127] on icon at bounding box center [214, 128] width 12 height 14
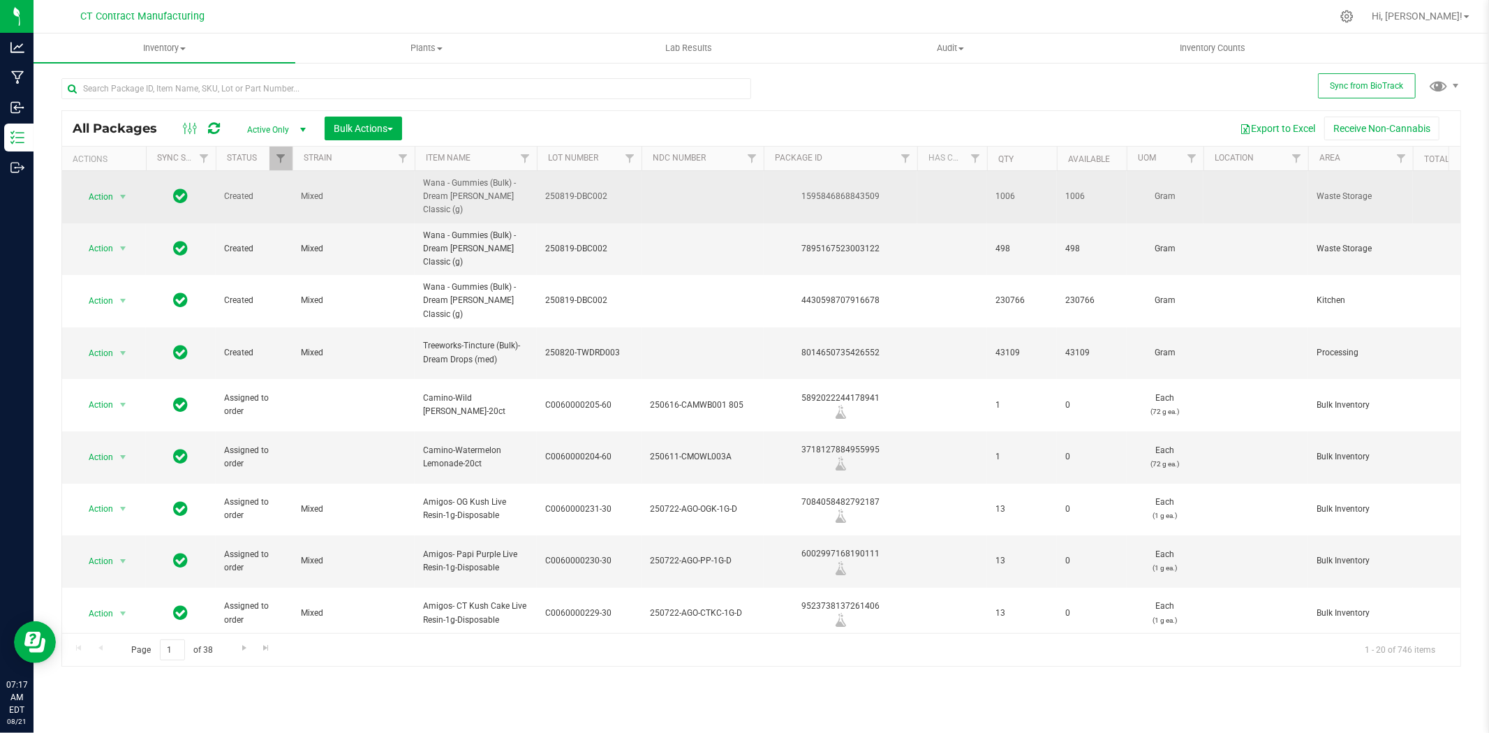
click at [831, 190] on div "1595846868843509" at bounding box center [841, 196] width 158 height 13
copy div "1595846868843509"
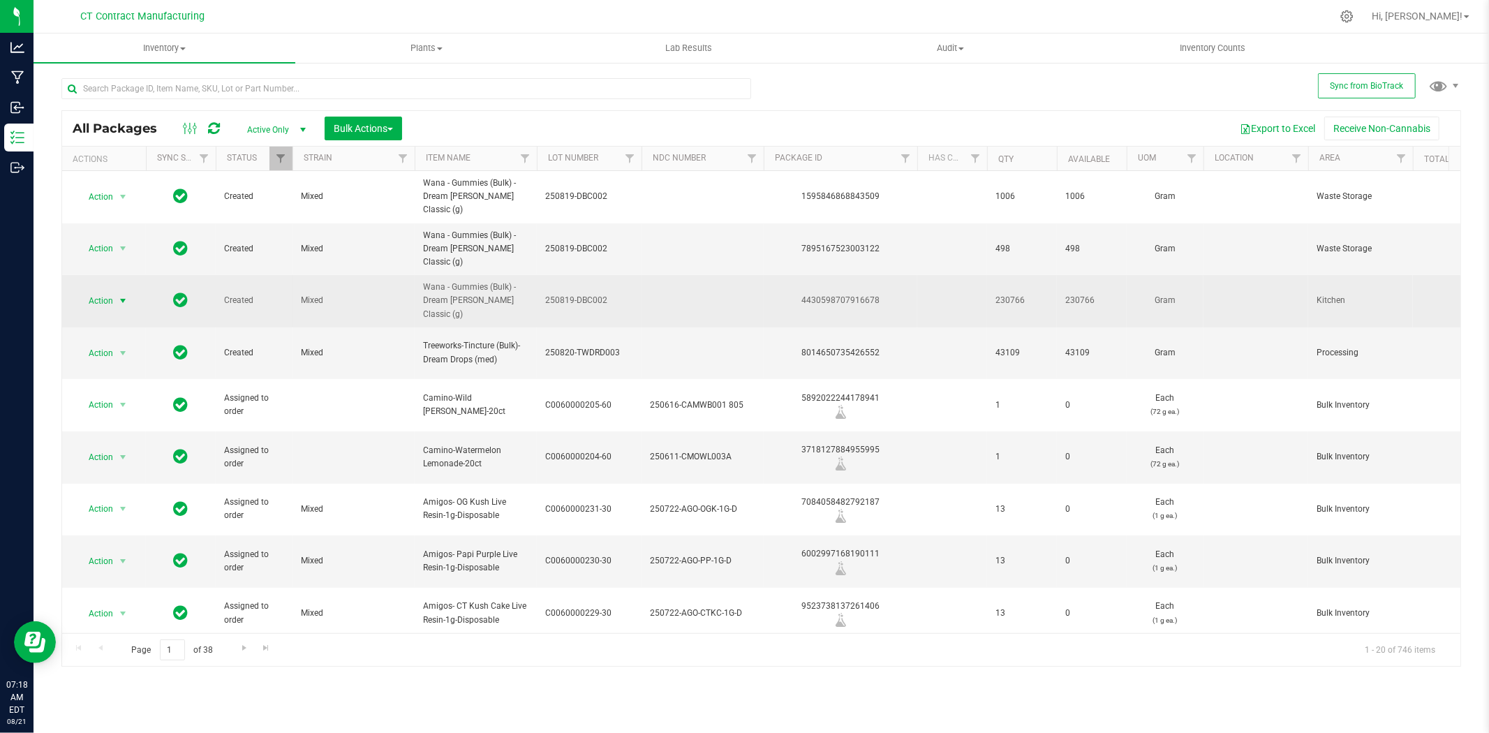
click at [123, 295] on span "select" at bounding box center [122, 300] width 11 height 11
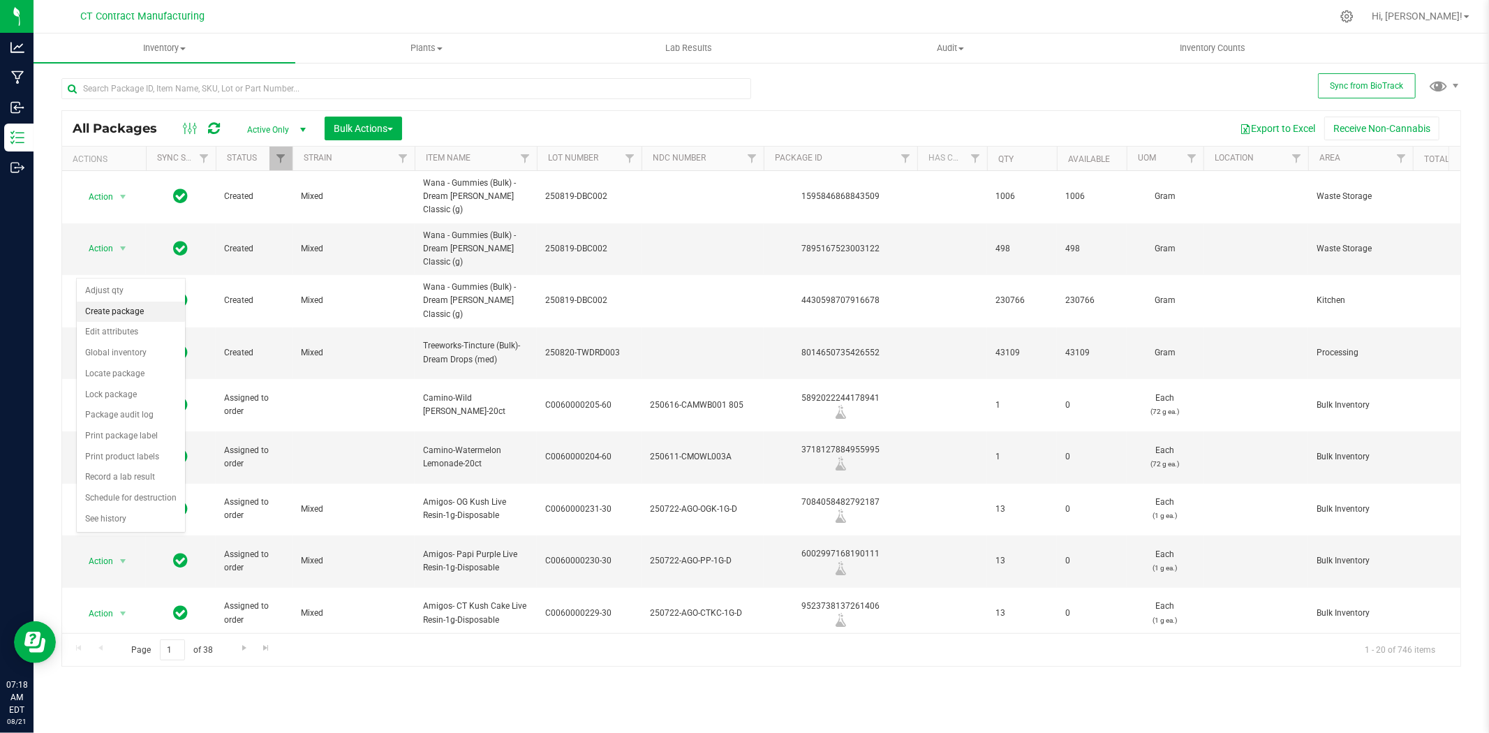
click at [126, 314] on li "Create package" at bounding box center [131, 312] width 108 height 21
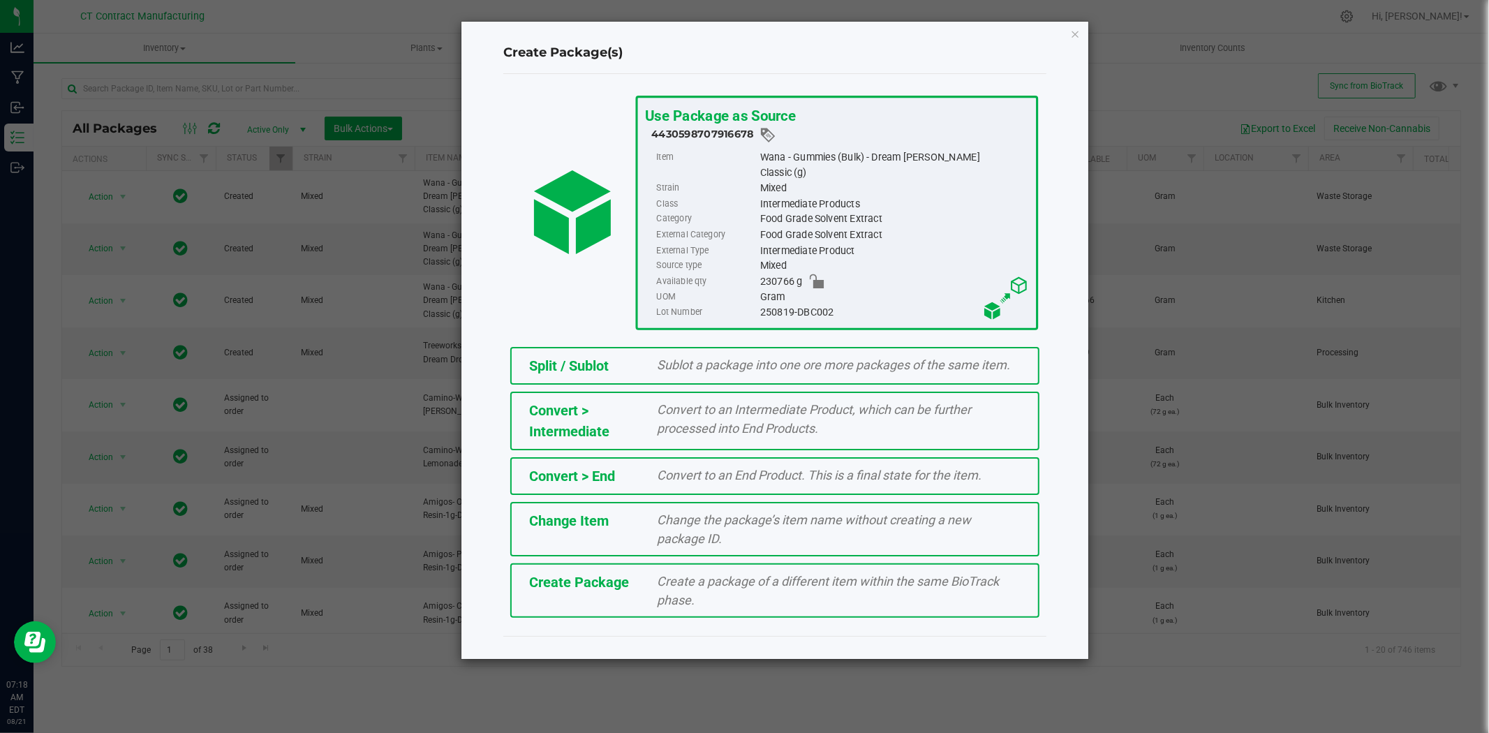
click at [563, 340] on div "Split / Sublot Sublot a package into one ore more packages of the same item. Co…" at bounding box center [775, 482] width 564 height 285
click at [563, 347] on div "Split / Sublot Sublot a package into one ore more packages of the same item." at bounding box center [774, 366] width 529 height 38
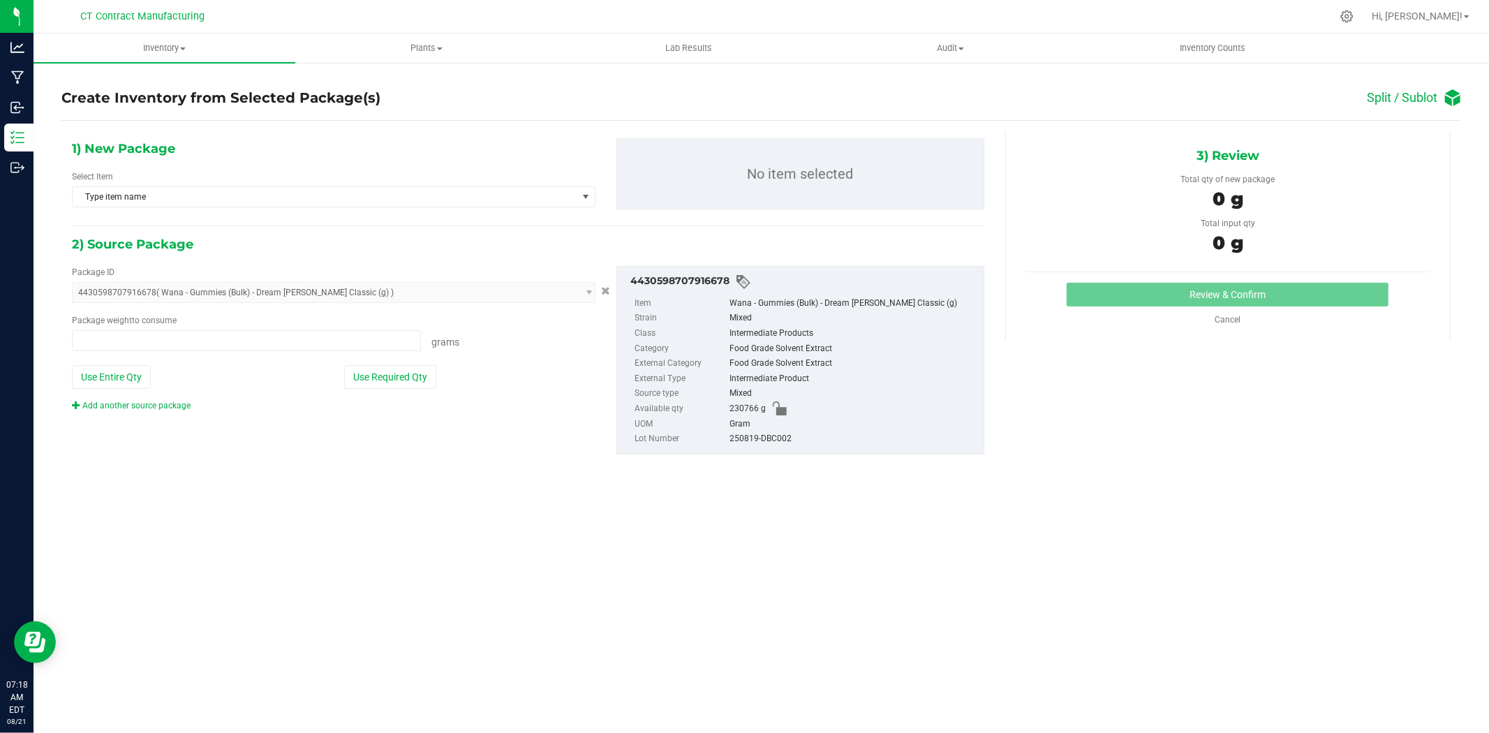
type input "0.0000 g"
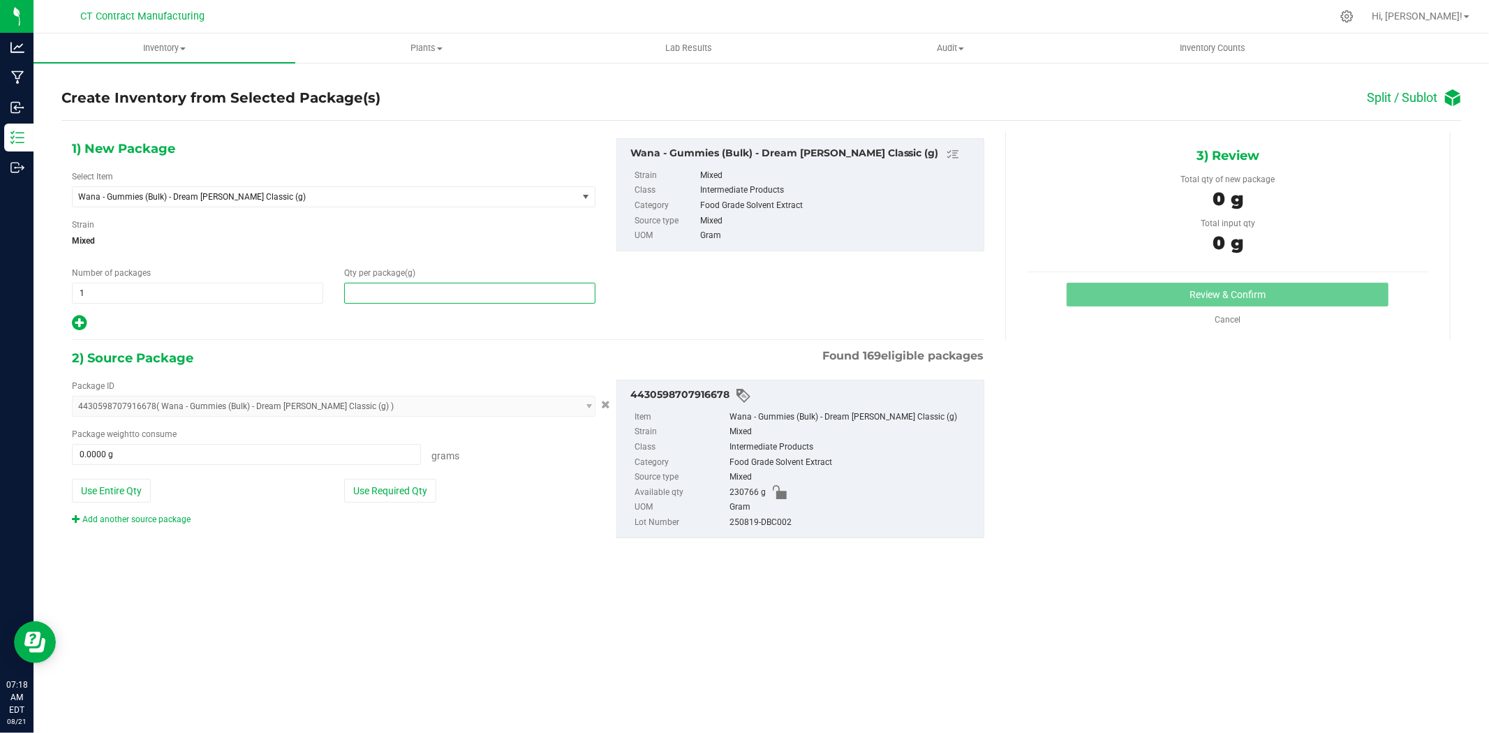
click at [385, 288] on span at bounding box center [469, 293] width 251 height 21
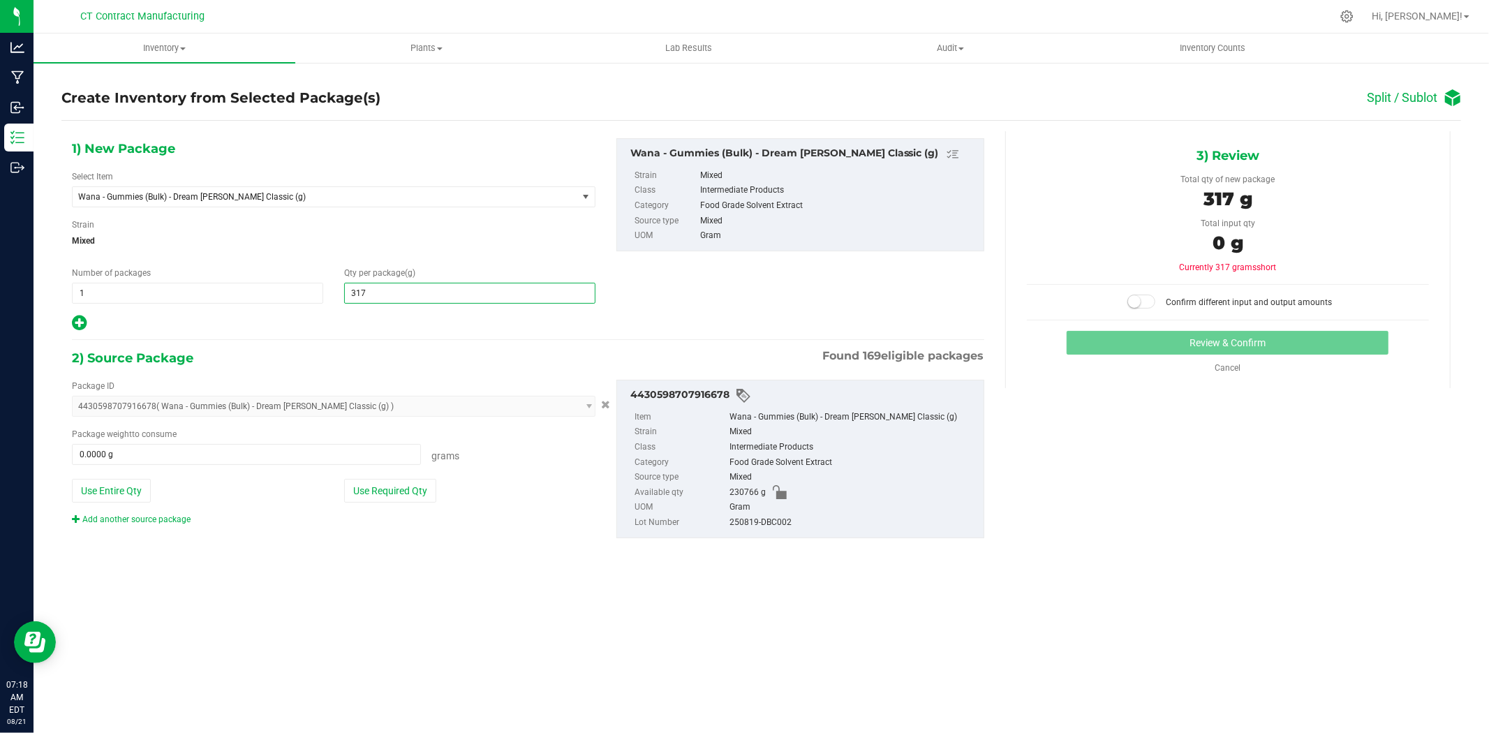
type input "3170"
type input "3,170.0000"
click at [306, 445] on span at bounding box center [246, 454] width 349 height 21
type input "3170"
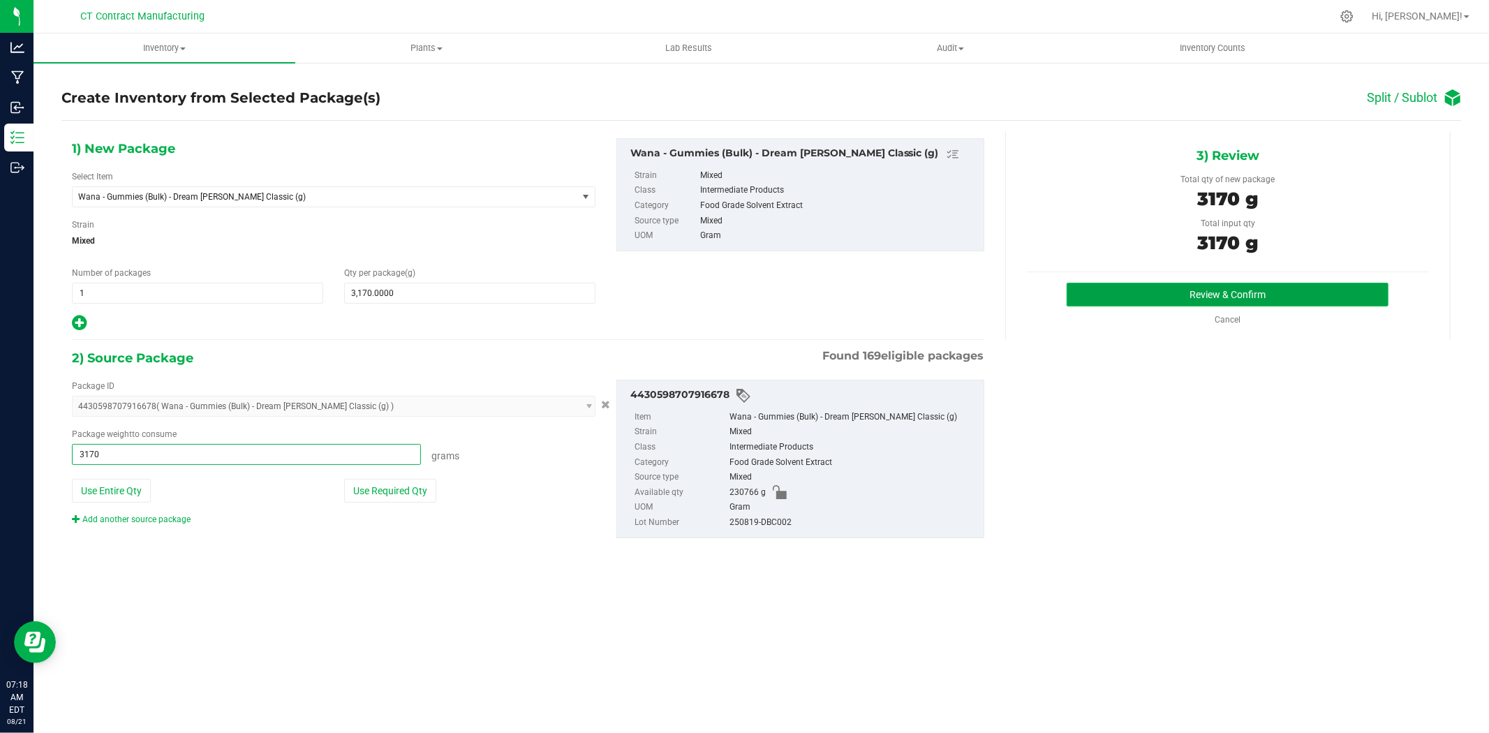
type input "3170.0000 g"
click at [1146, 297] on button "Review & Confirm" at bounding box center [1228, 295] width 322 height 24
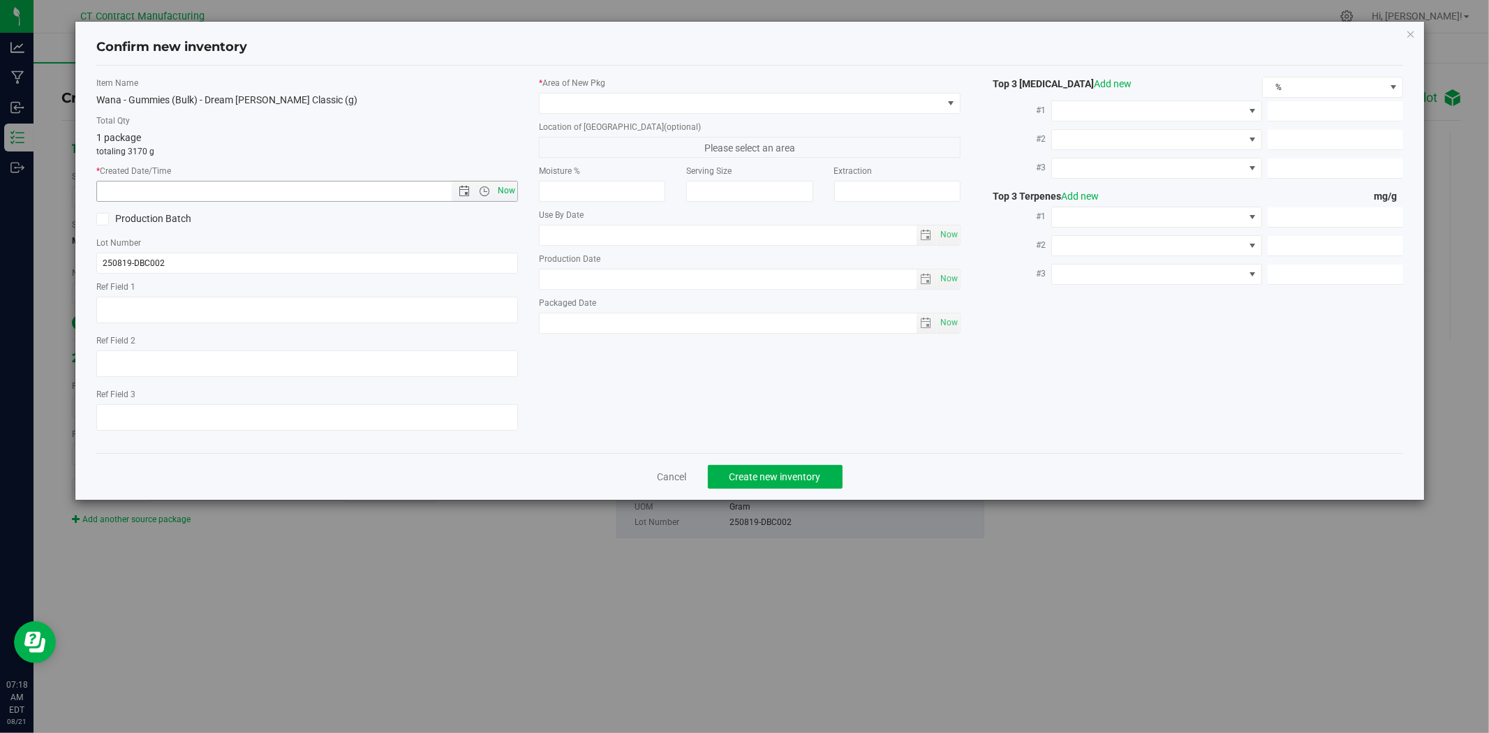
click at [514, 185] on span "Now" at bounding box center [507, 191] width 24 height 20
type input "8/21/2025 7:18 AM"
click at [570, 101] on span at bounding box center [741, 104] width 403 height 20
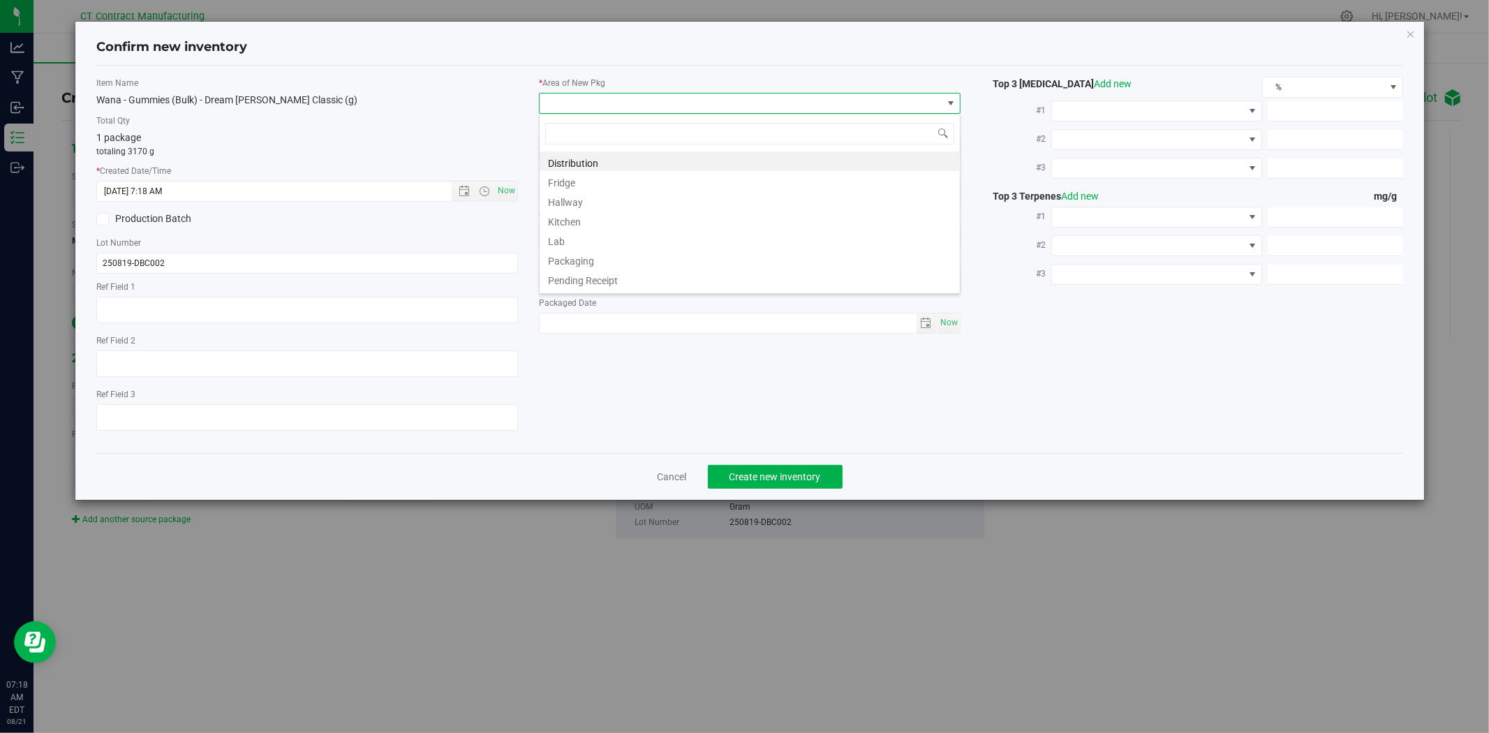
scroll to position [154, 0]
click at [588, 282] on li "Waste Storage" at bounding box center [750, 282] width 420 height 20
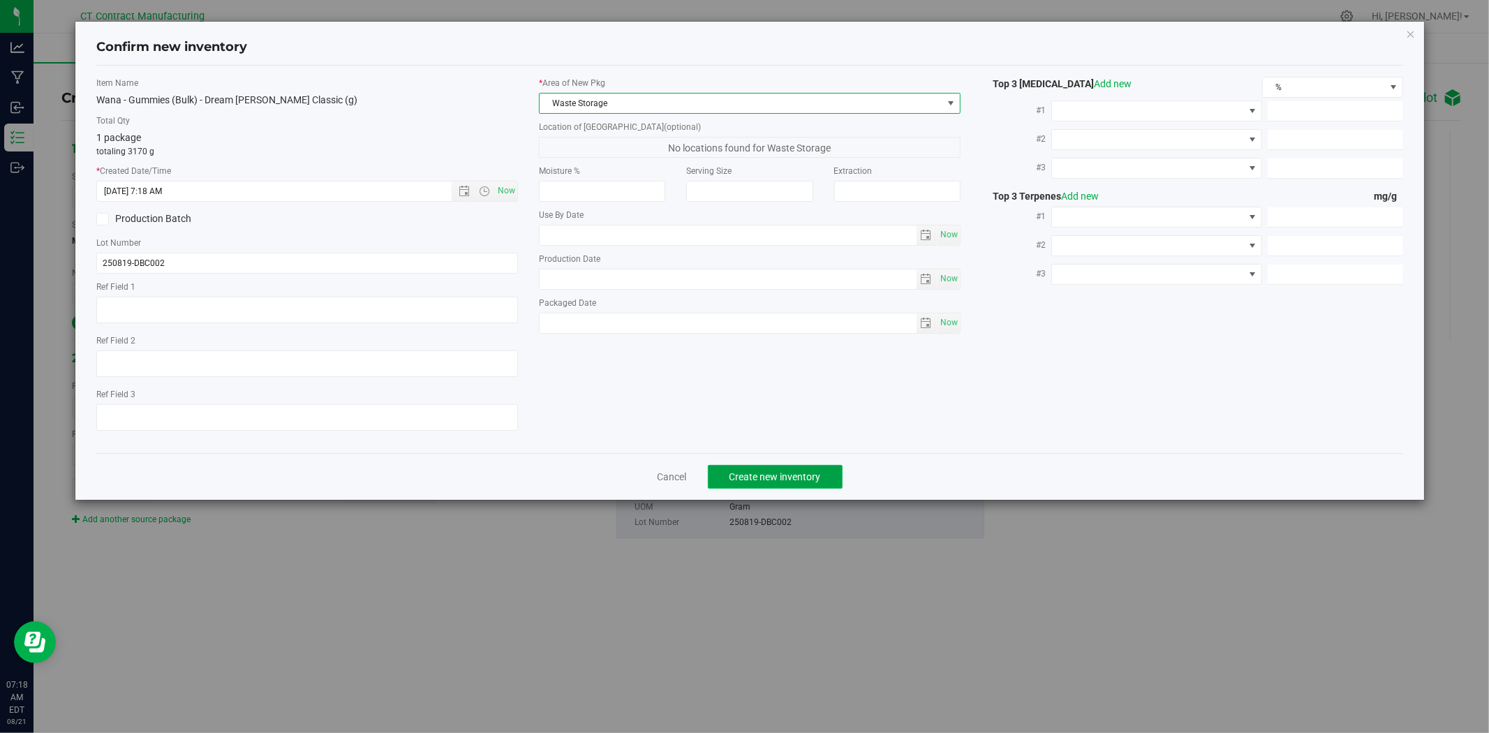
click at [756, 471] on button "Create new inventory" at bounding box center [775, 477] width 135 height 24
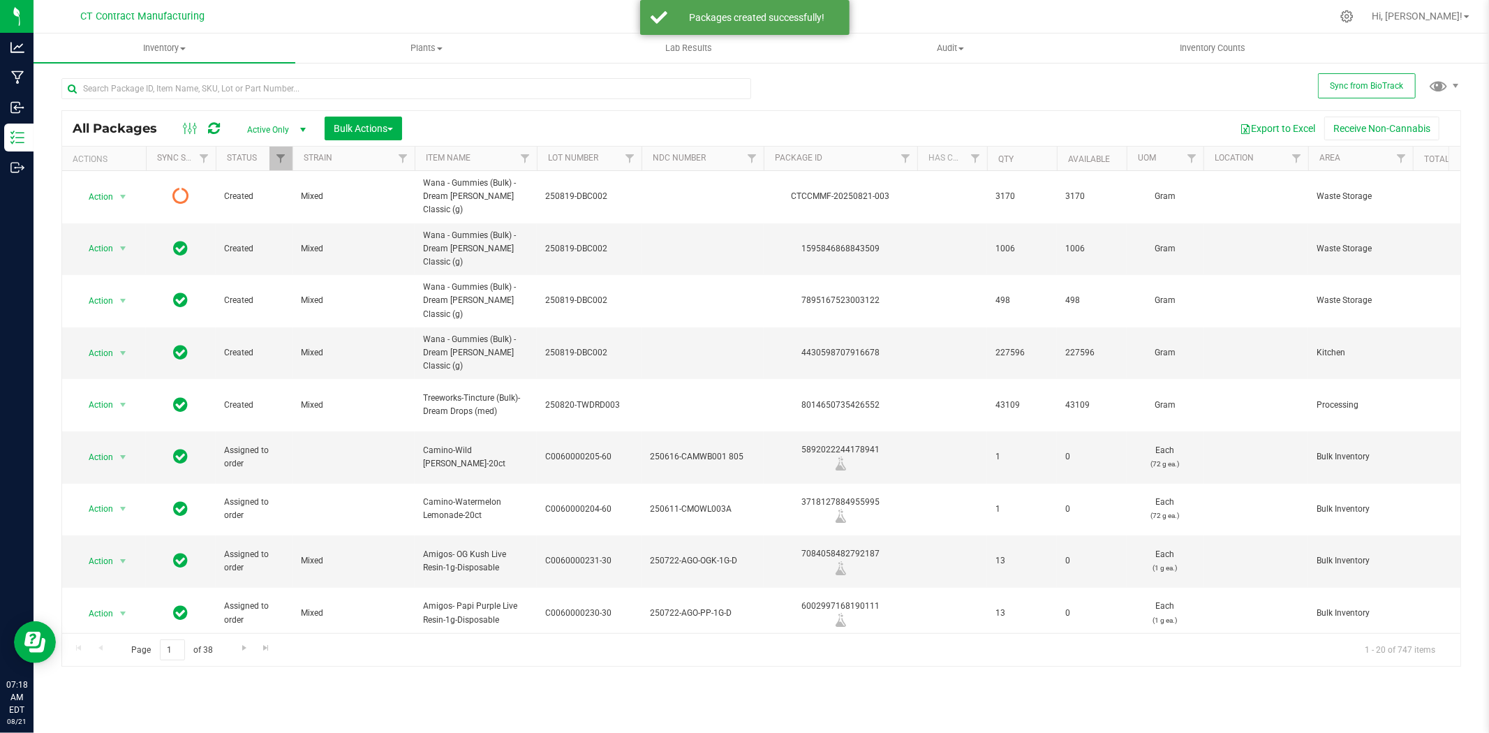
click at [213, 127] on icon at bounding box center [214, 128] width 12 height 14
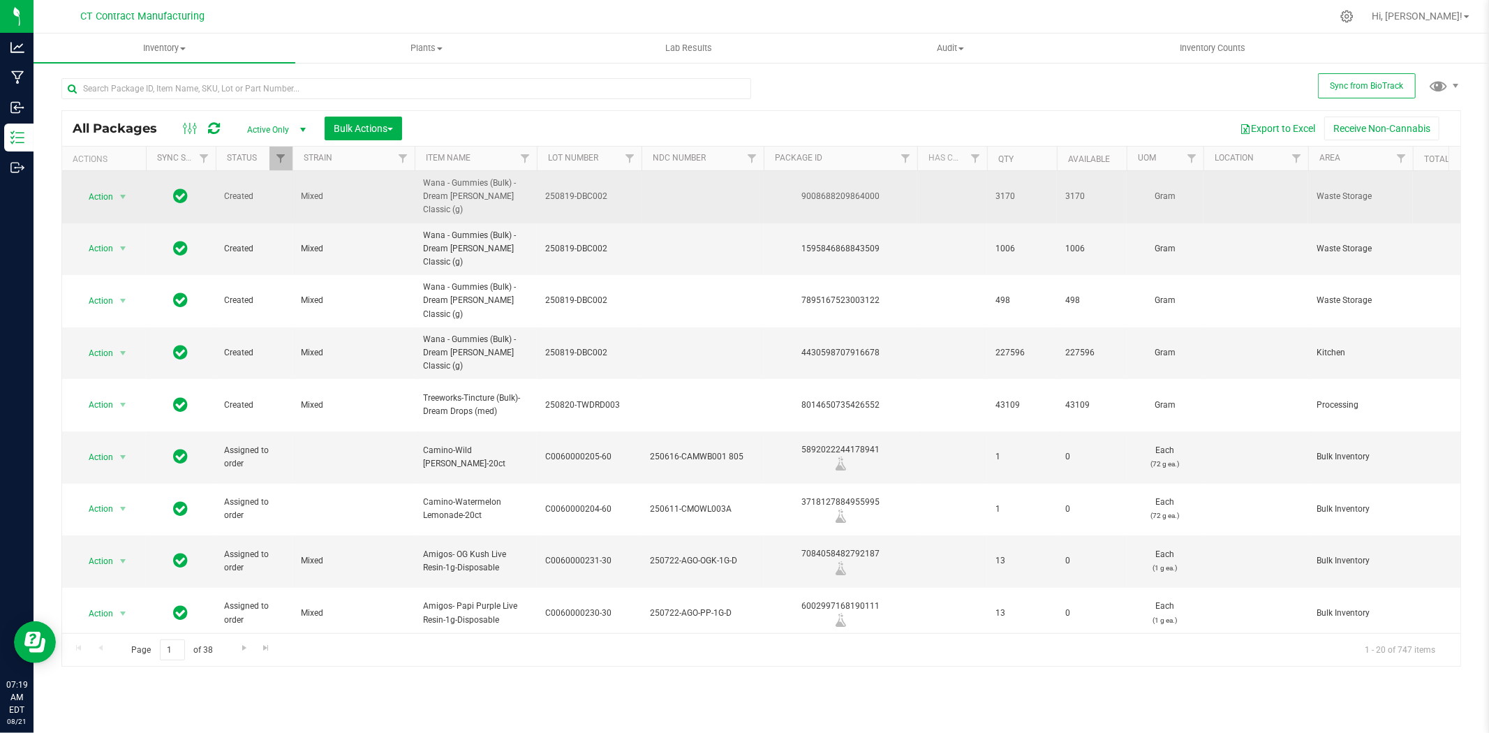
click at [825, 191] on div "9008688209864000" at bounding box center [841, 196] width 158 height 13
copy div "9008688209864000"
click at [595, 190] on span "250819-DBC002" at bounding box center [589, 196] width 88 height 13
click at [595, 190] on input "250819-DBC002" at bounding box center [586, 197] width 100 height 22
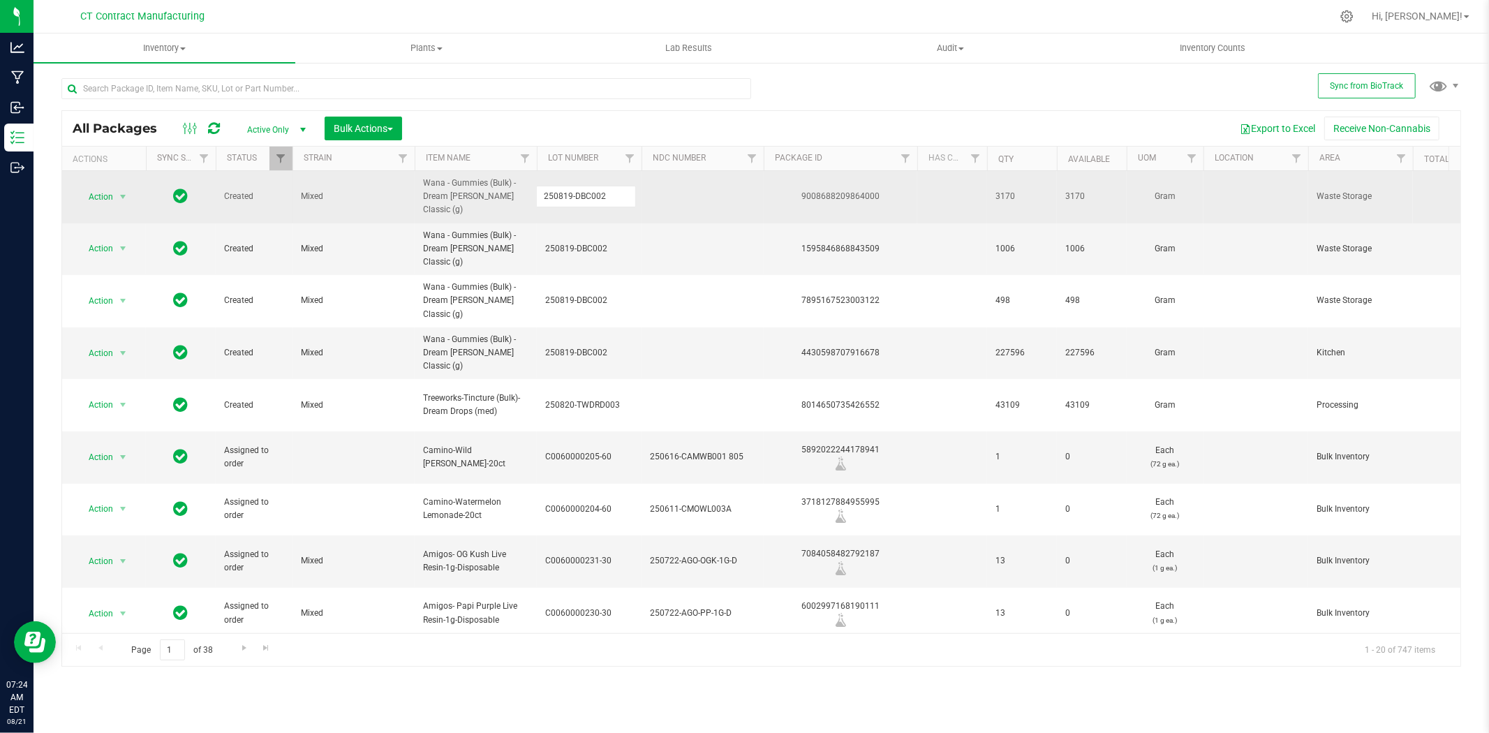
click at [595, 190] on input "250819-DBC002" at bounding box center [586, 197] width 100 height 22
drag, startPoint x: 747, startPoint y: 6, endPoint x: 698, endPoint y: 0, distance: 49.2
click at [747, 6] on div at bounding box center [790, 16] width 1081 height 27
click at [214, 89] on input "text" at bounding box center [406, 88] width 690 height 21
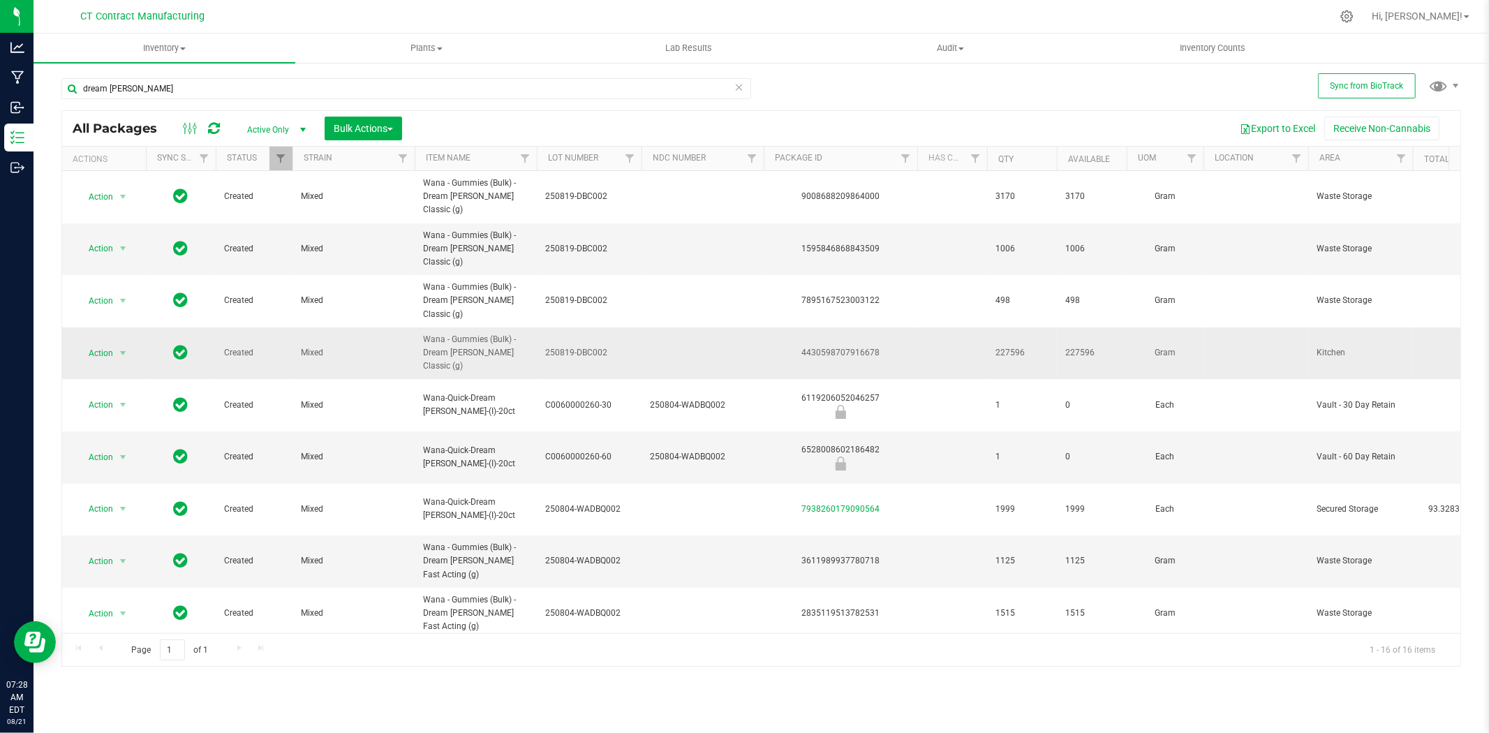
click at [478, 333] on span "Wana - Gummies (Bulk) - Dream Berry Classic (g)" at bounding box center [475, 353] width 105 height 40
copy tr "Wana - Gummies (Bulk) - Dream Berry Classic (g)"
click at [216, 126] on icon at bounding box center [214, 128] width 12 height 14
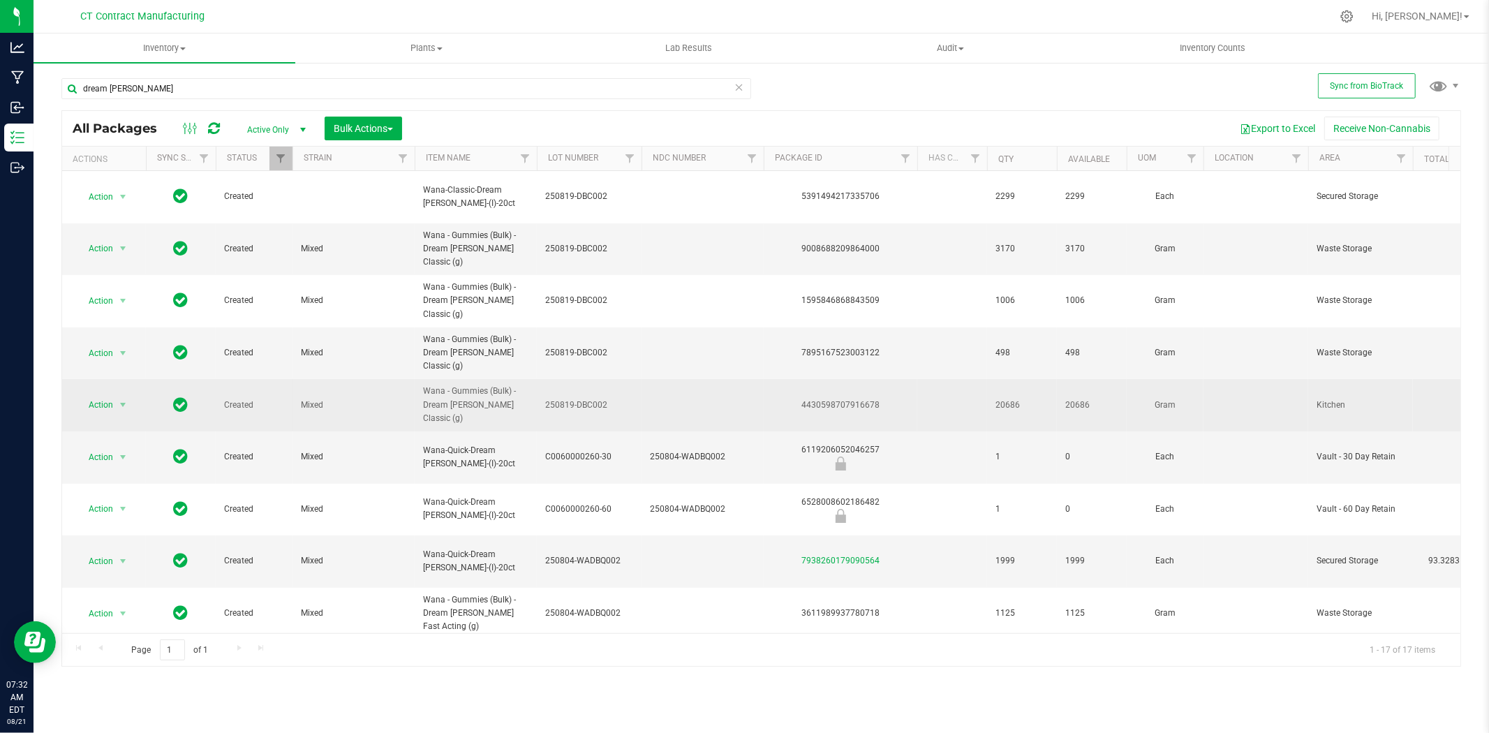
click at [820, 399] on div "4430598707916678" at bounding box center [841, 405] width 158 height 13
copy div "4430598707916678"
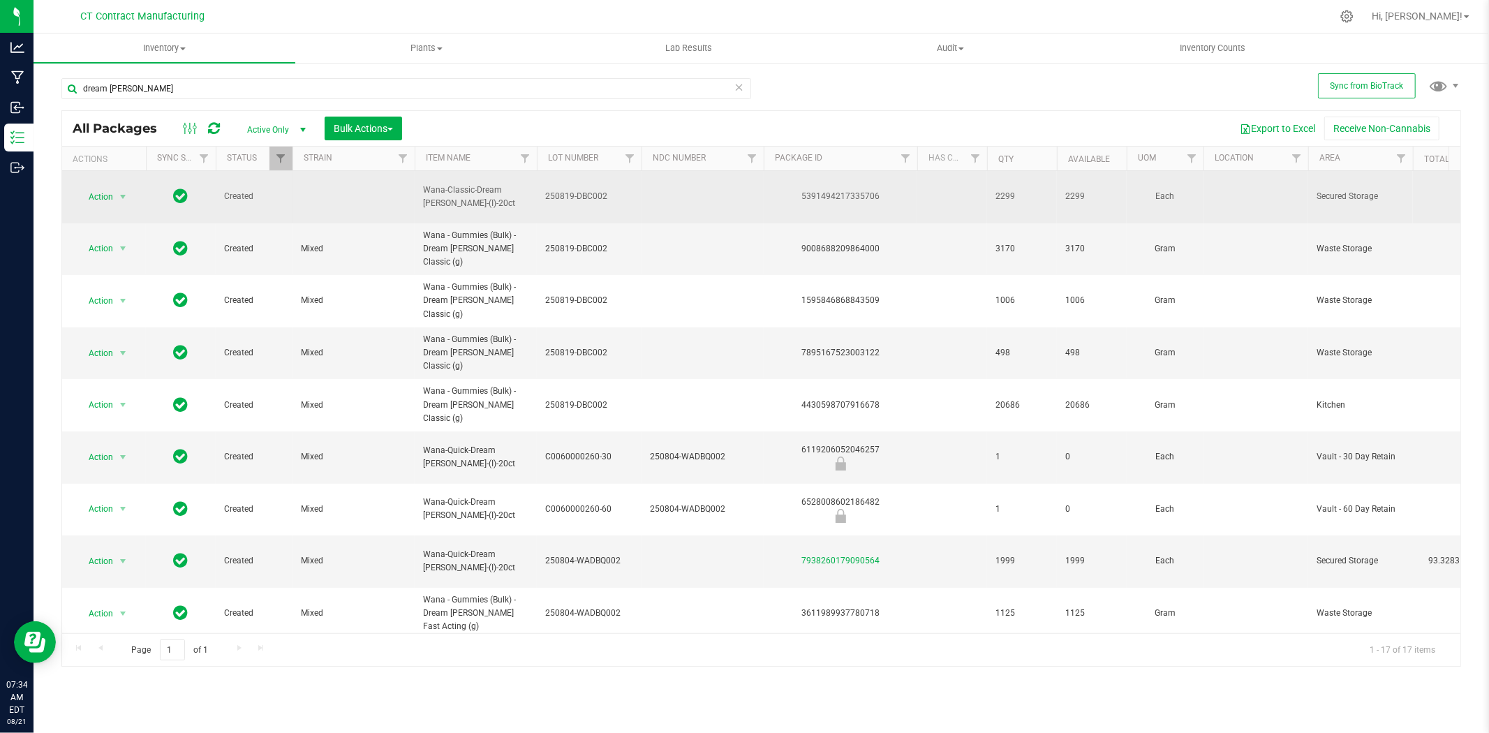
click at [486, 188] on span "Wana-Classic-Dream Berry-(I)-20ct" at bounding box center [475, 197] width 105 height 27
copy tr "Wana-Classic-Dream Berry-(I)-20ct"
click at [831, 190] on div "5391494217335706" at bounding box center [841, 196] width 158 height 13
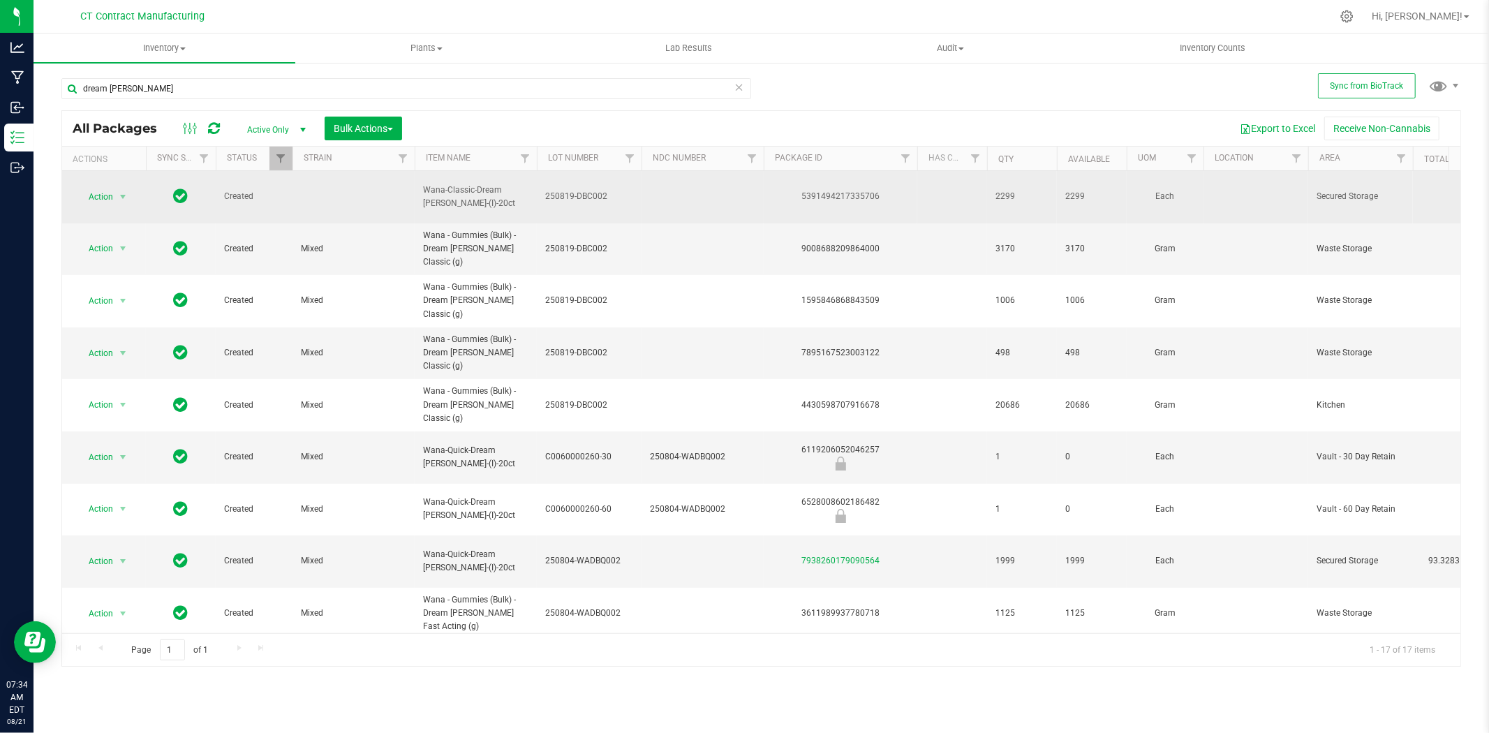
click at [831, 190] on div "5391494217335706" at bounding box center [841, 196] width 158 height 13
copy div "5391494217335706"
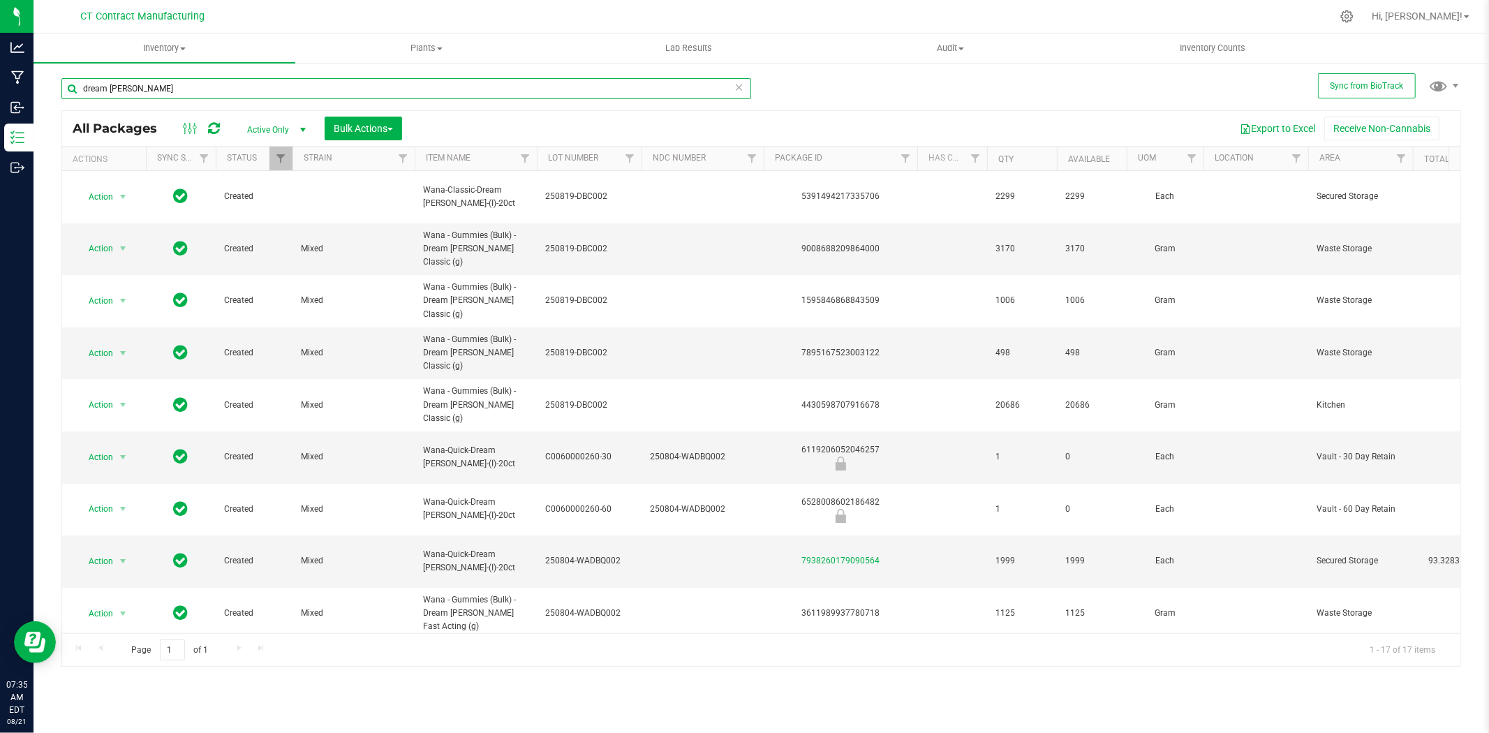
click at [234, 80] on input "dream berry" at bounding box center [406, 88] width 690 height 21
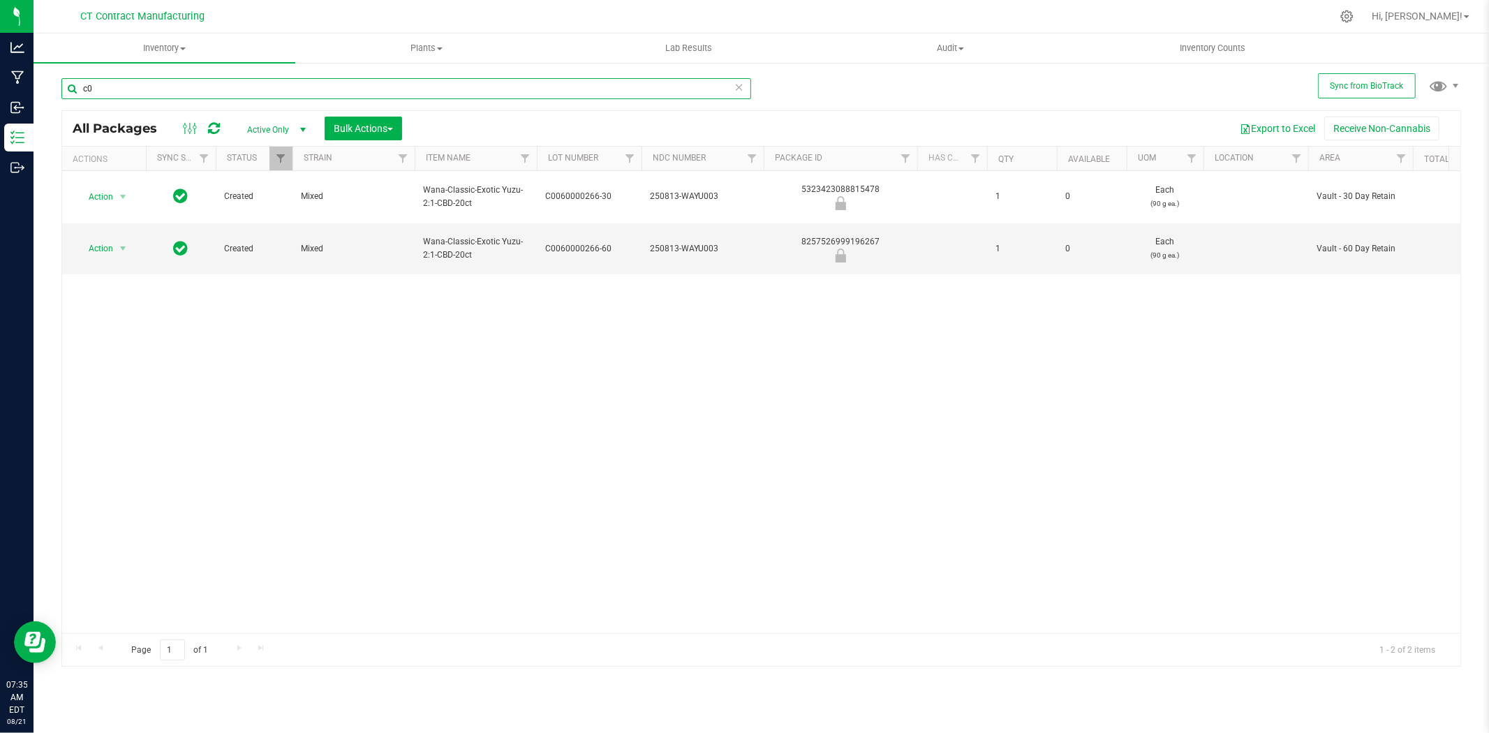
type input "c"
type input "dream berry"
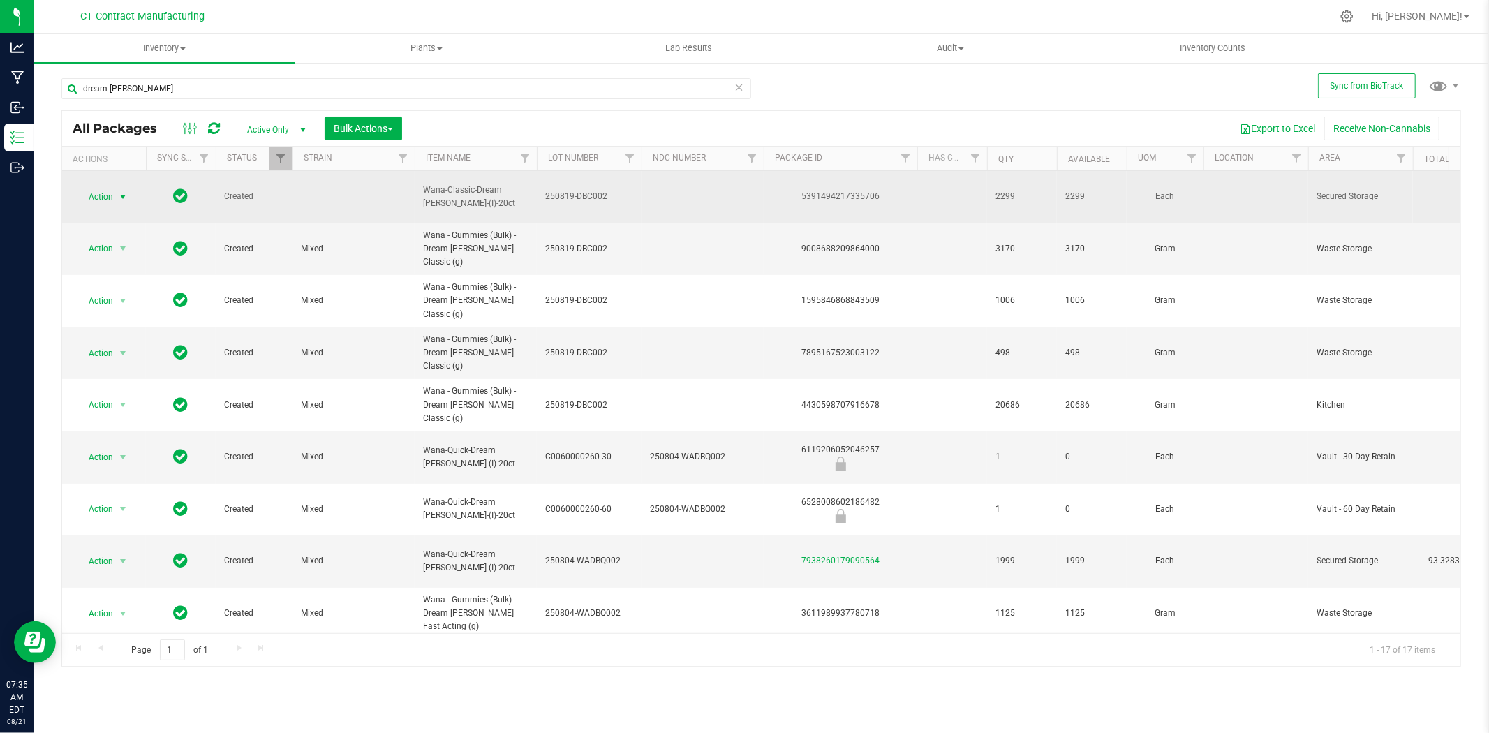
click at [120, 191] on span "select" at bounding box center [122, 196] width 11 height 11
click at [121, 191] on span "select" at bounding box center [122, 196] width 11 height 11
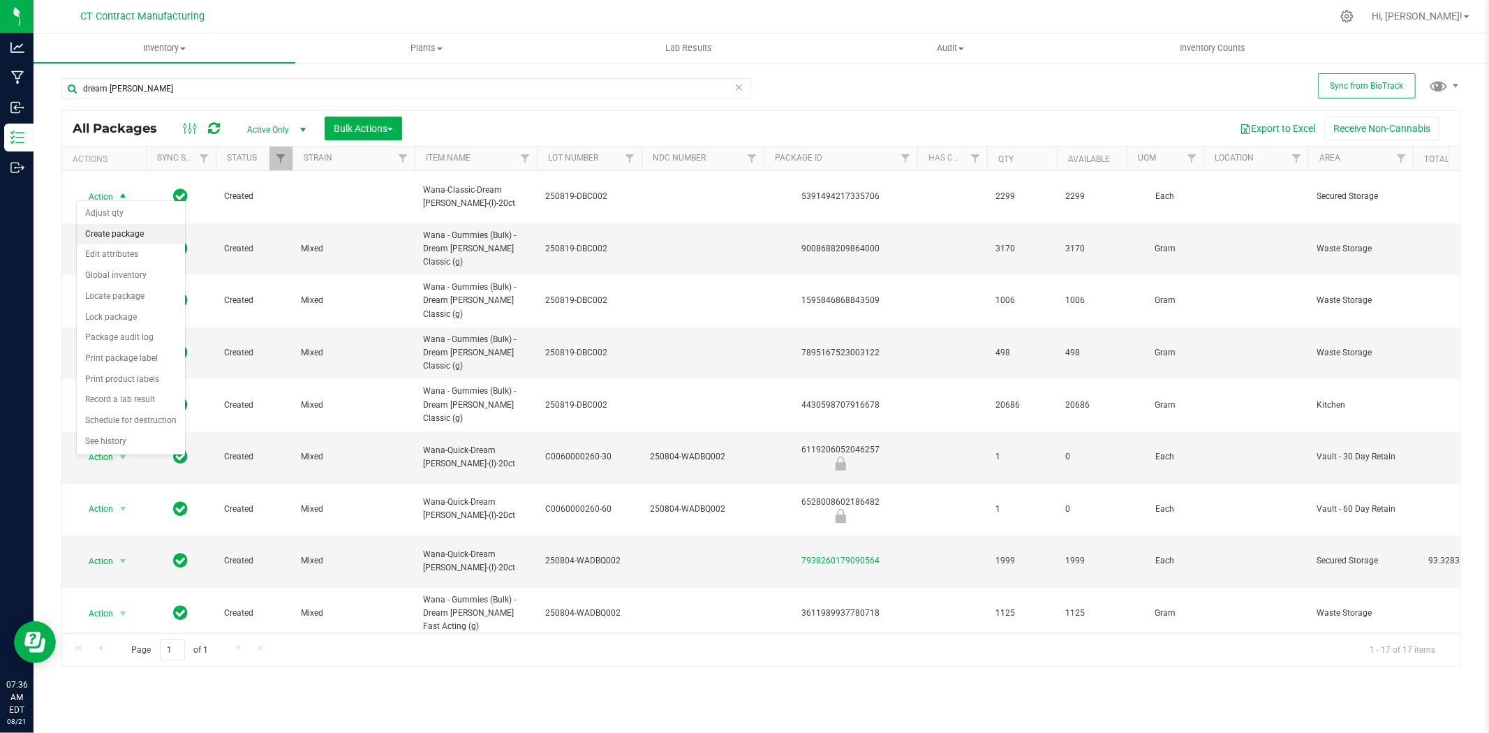
click at [128, 232] on li "Create package" at bounding box center [131, 234] width 108 height 21
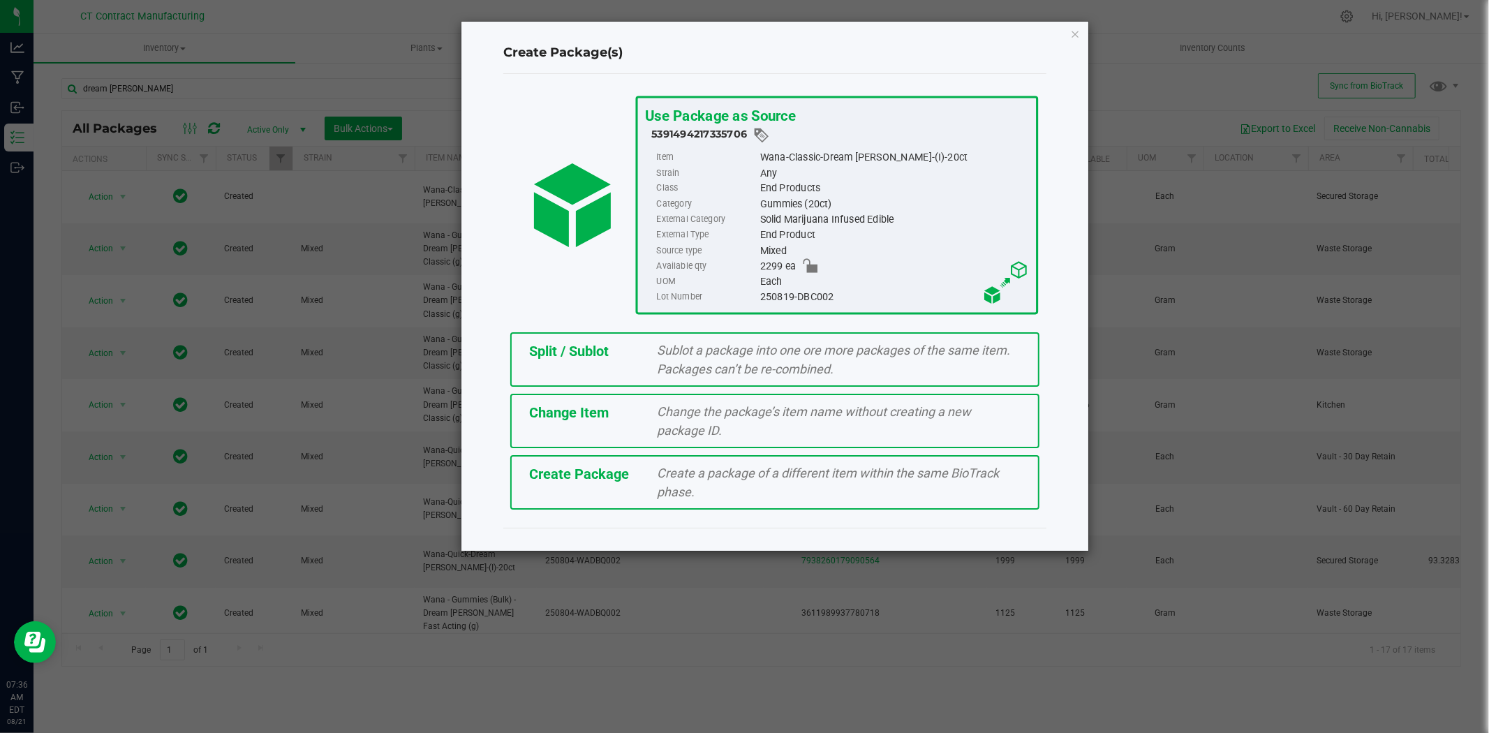
click at [588, 361] on div "Split / Sublot Sublot a package into one ore more packages of the same item. Pa…" at bounding box center [774, 359] width 529 height 54
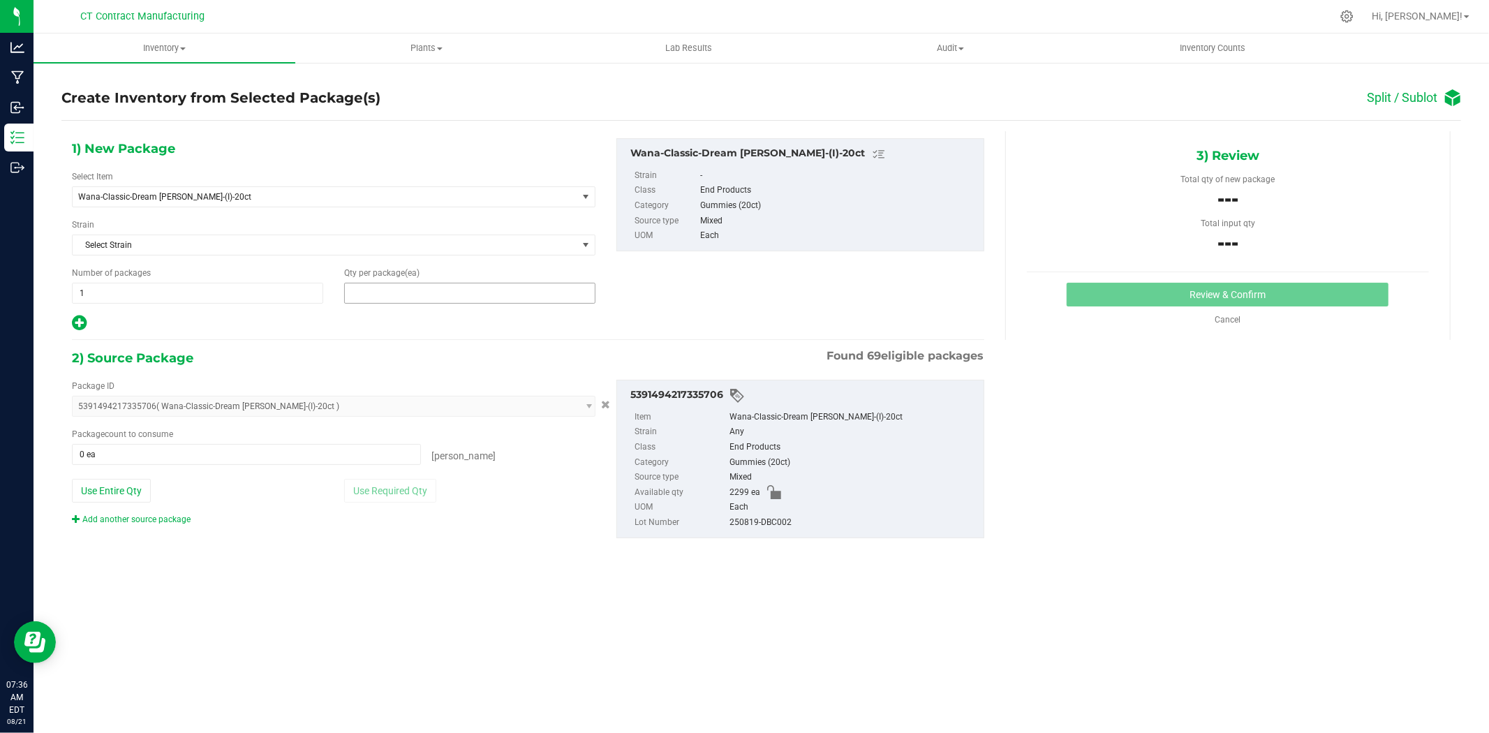
click at [436, 297] on span at bounding box center [469, 293] width 251 height 21
type input "2"
click at [204, 469] on div "Package ID 5391494217335706 ( Wana-Classic-Dream Berry-(I)-20ct ) 0225728746734…" at bounding box center [333, 453] width 544 height 146
click at [202, 463] on span at bounding box center [246, 454] width 349 height 21
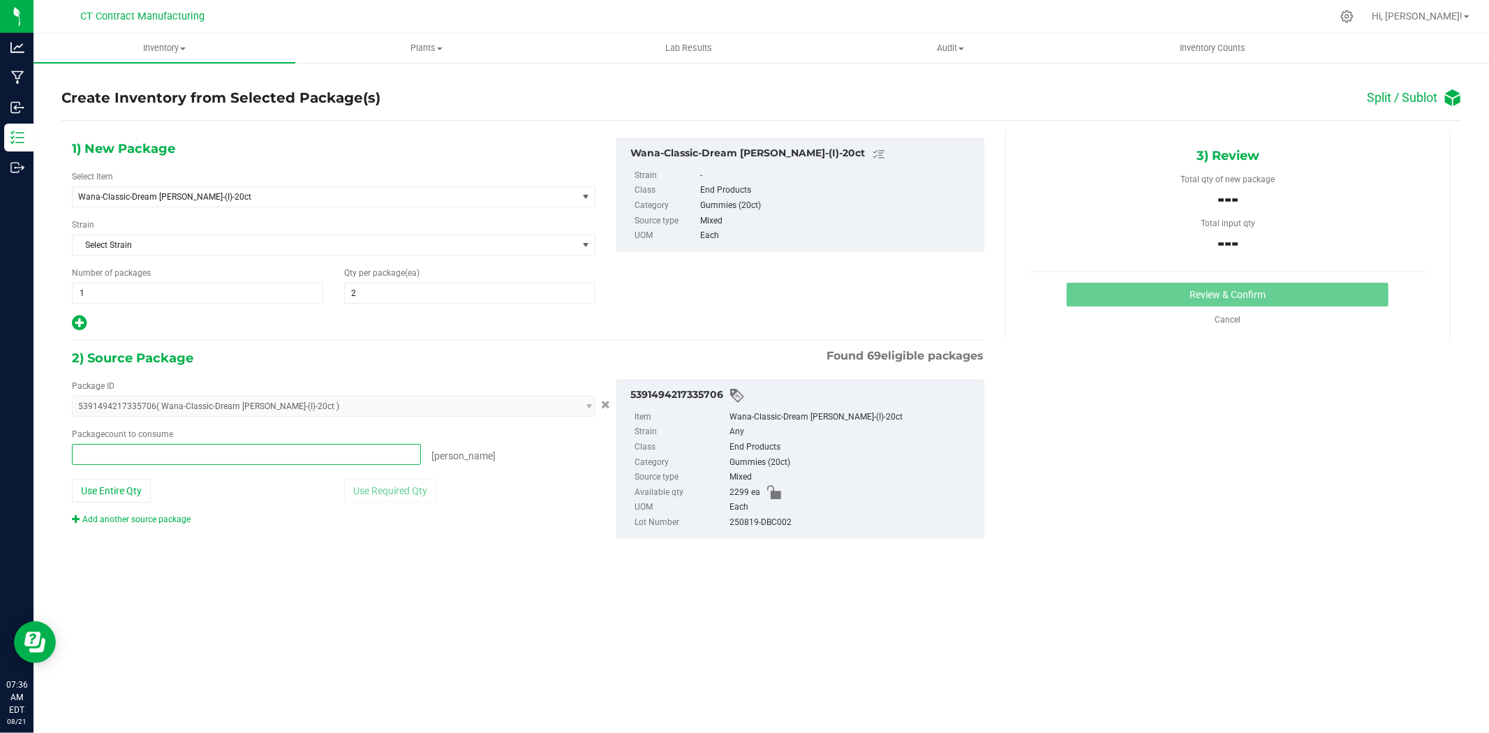
type input "2"
type input "2 ea"
drag, startPoint x: 1152, startPoint y: 415, endPoint x: 1159, endPoint y: 382, distance: 33.5
click at [1152, 415] on div "1) New Package Select Item Wana-Classic-Dream Berry-(I)-20ct Wana-Classic-Dream…" at bounding box center [761, 349] width 1400 height 436
click at [1173, 297] on button "Review & Confirm" at bounding box center [1228, 295] width 322 height 24
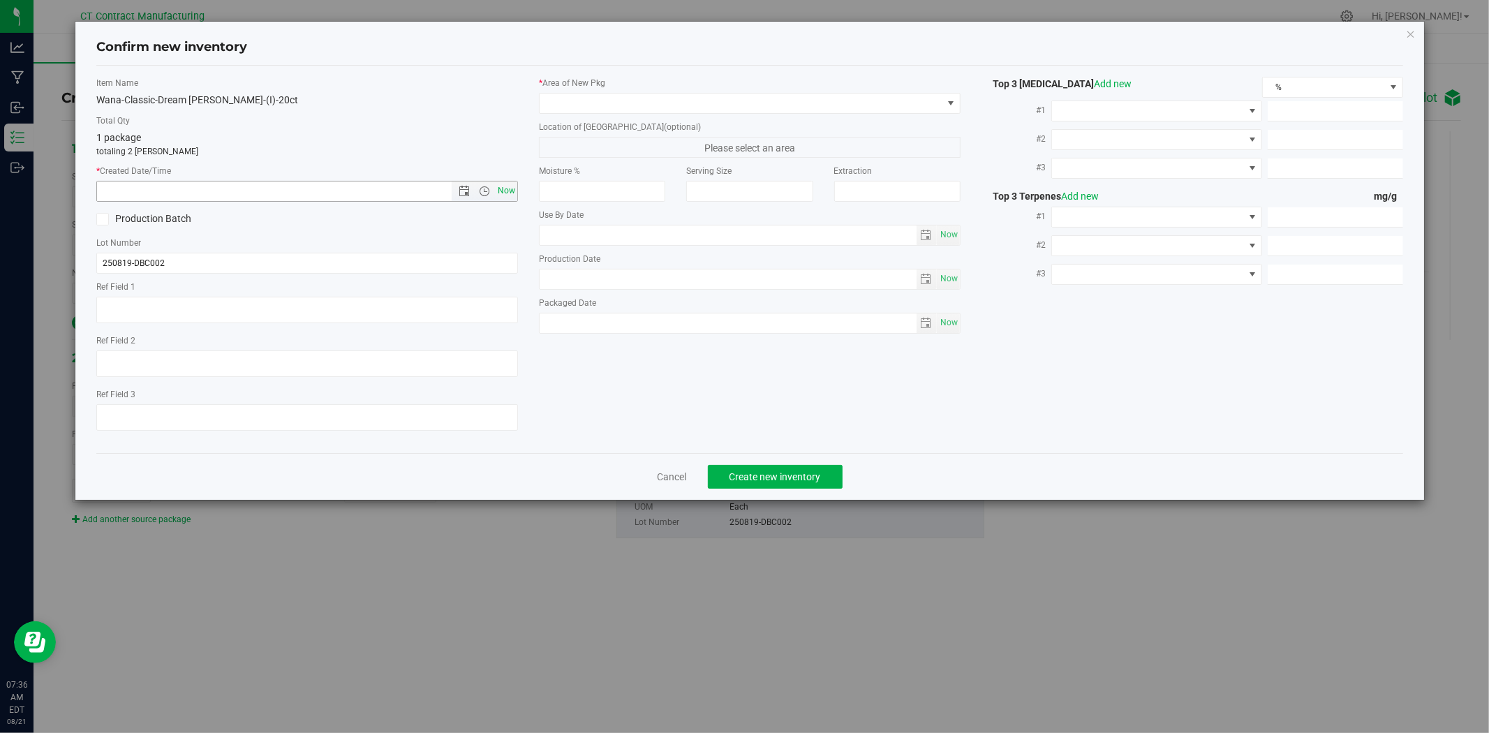
click at [514, 191] on span "Now" at bounding box center [507, 191] width 24 height 20
type input "8/21/2025 7:36 AM"
click at [557, 116] on div "* Area of New Pkg Location of New Pkg (optional) Please select an area Moisture…" at bounding box center [749, 209] width 443 height 264
click at [563, 105] on span at bounding box center [741, 104] width 403 height 20
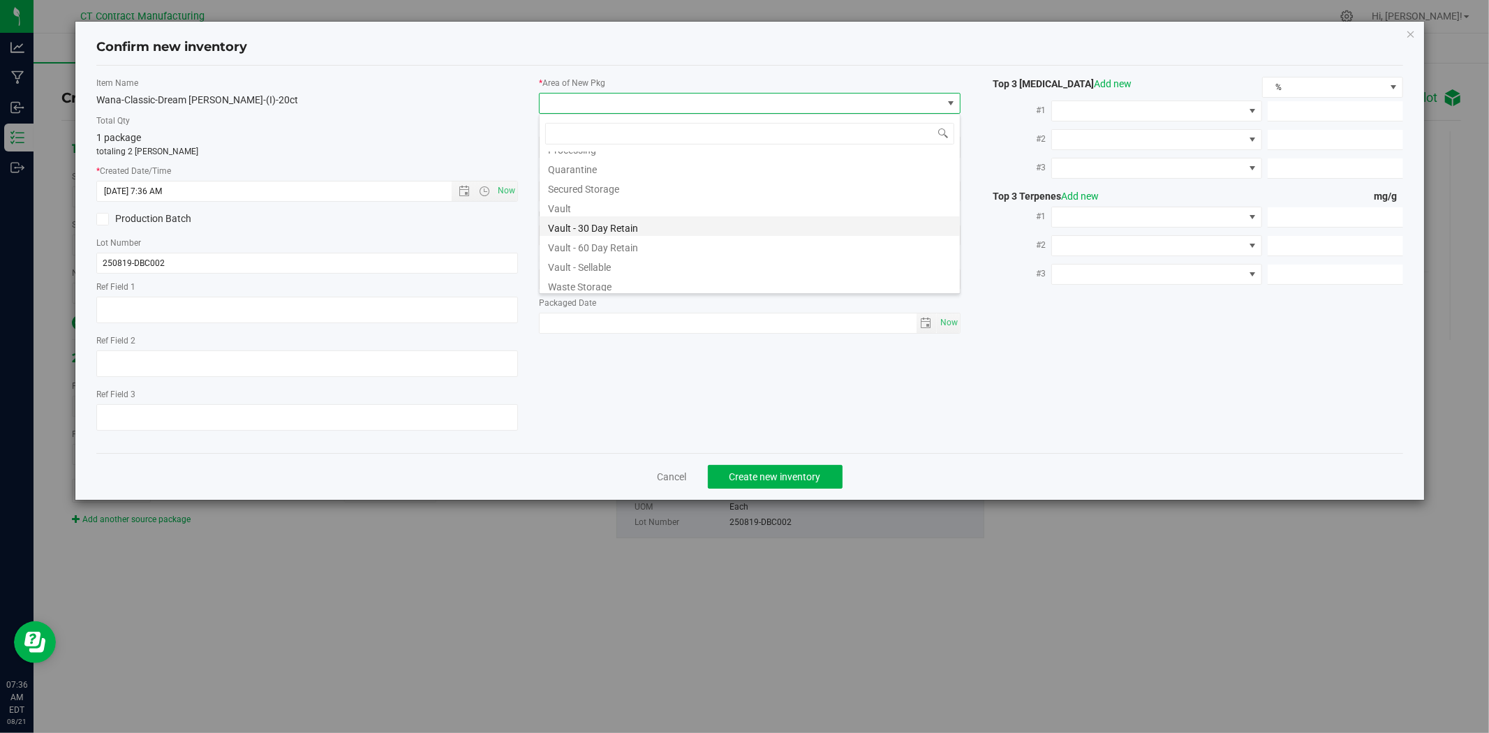
scroll to position [154, 0]
click at [598, 228] on li "Vault - 30 Day Retain" at bounding box center [750, 223] width 420 height 20
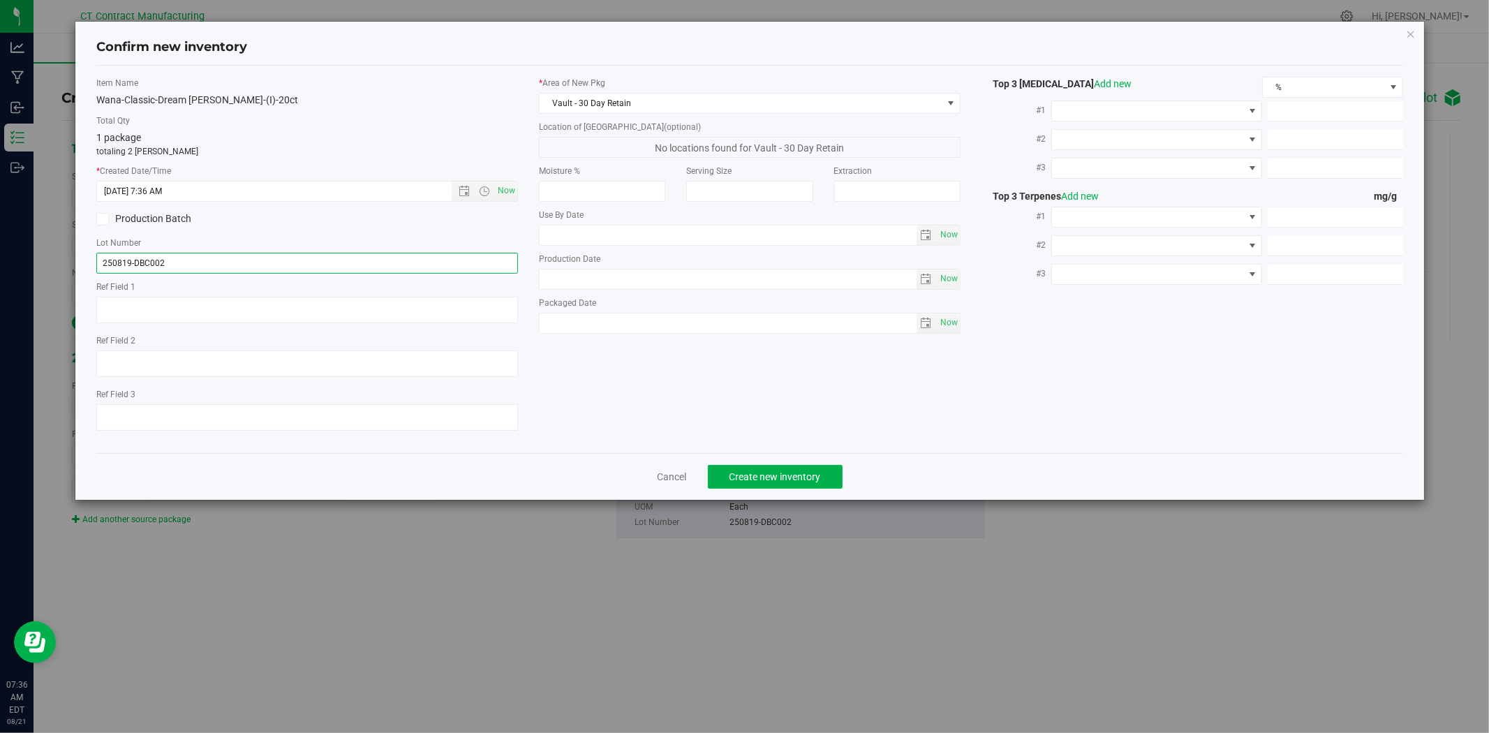
click at [225, 270] on input "250819-DBC002" at bounding box center [307, 263] width 422 height 21
click at [215, 317] on textarea at bounding box center [307, 310] width 422 height 27
paste textarea "250819-DBC002"
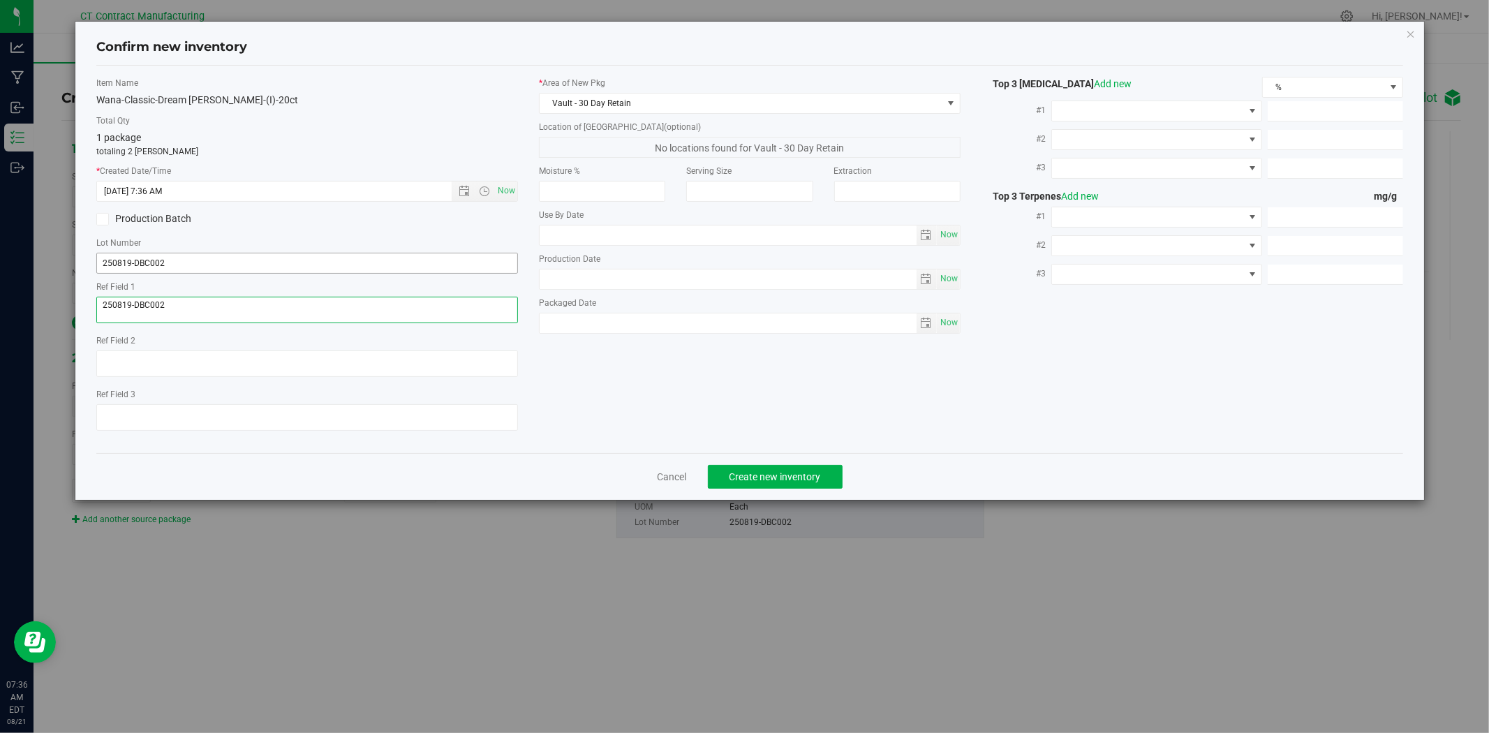
type textarea "250819-DBC002"
click at [207, 257] on input "250819-DBC002" at bounding box center [307, 263] width 422 height 21
click at [208, 257] on input "250819-DBC002" at bounding box center [307, 263] width 422 height 21
type input "C0060000266-30"
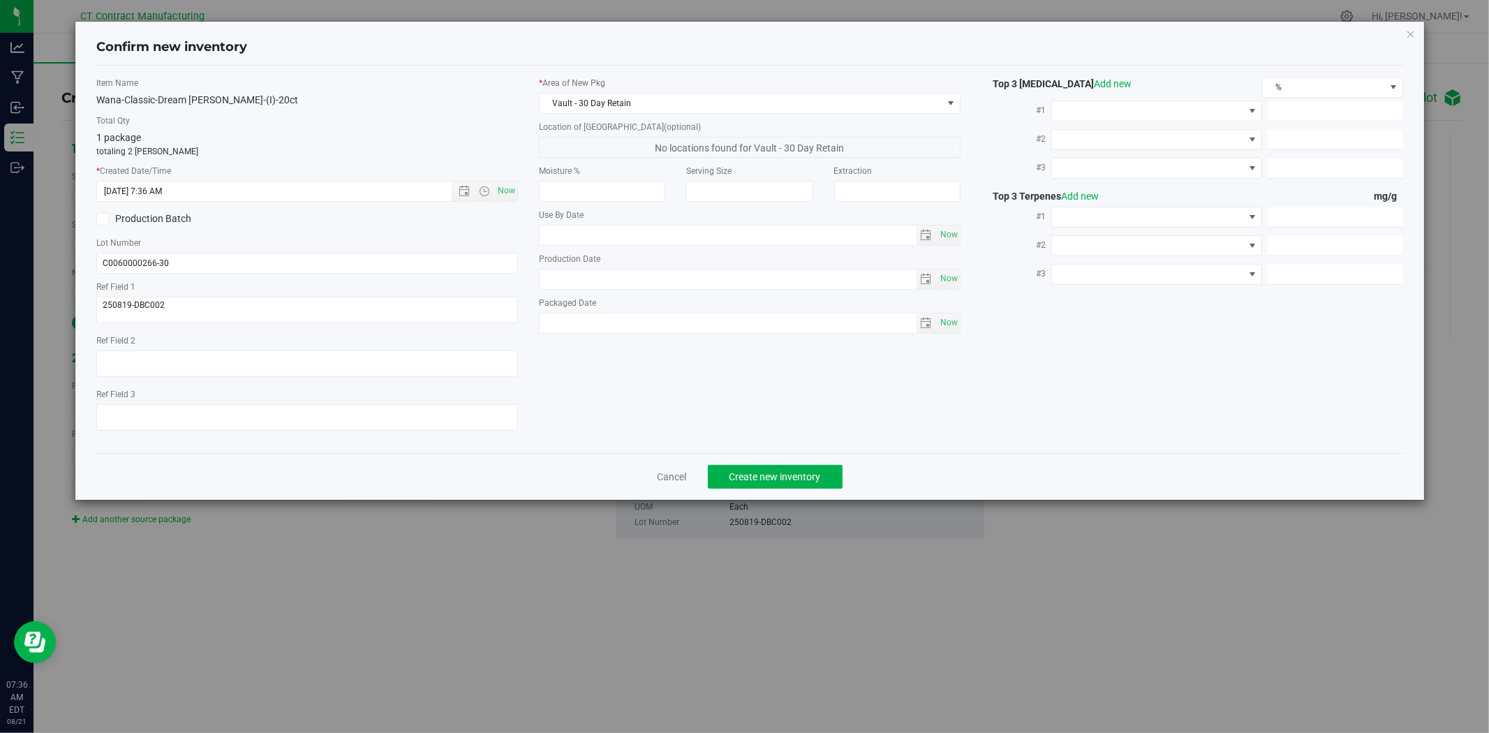
click at [954, 433] on div "Item Name Wana-Classic-Dream Berry-(I)-20ct Total Qty 1 package totaling 2 each…" at bounding box center [749, 259] width 1327 height 365
click at [801, 479] on span "Create new inventory" at bounding box center [774, 476] width 91 height 11
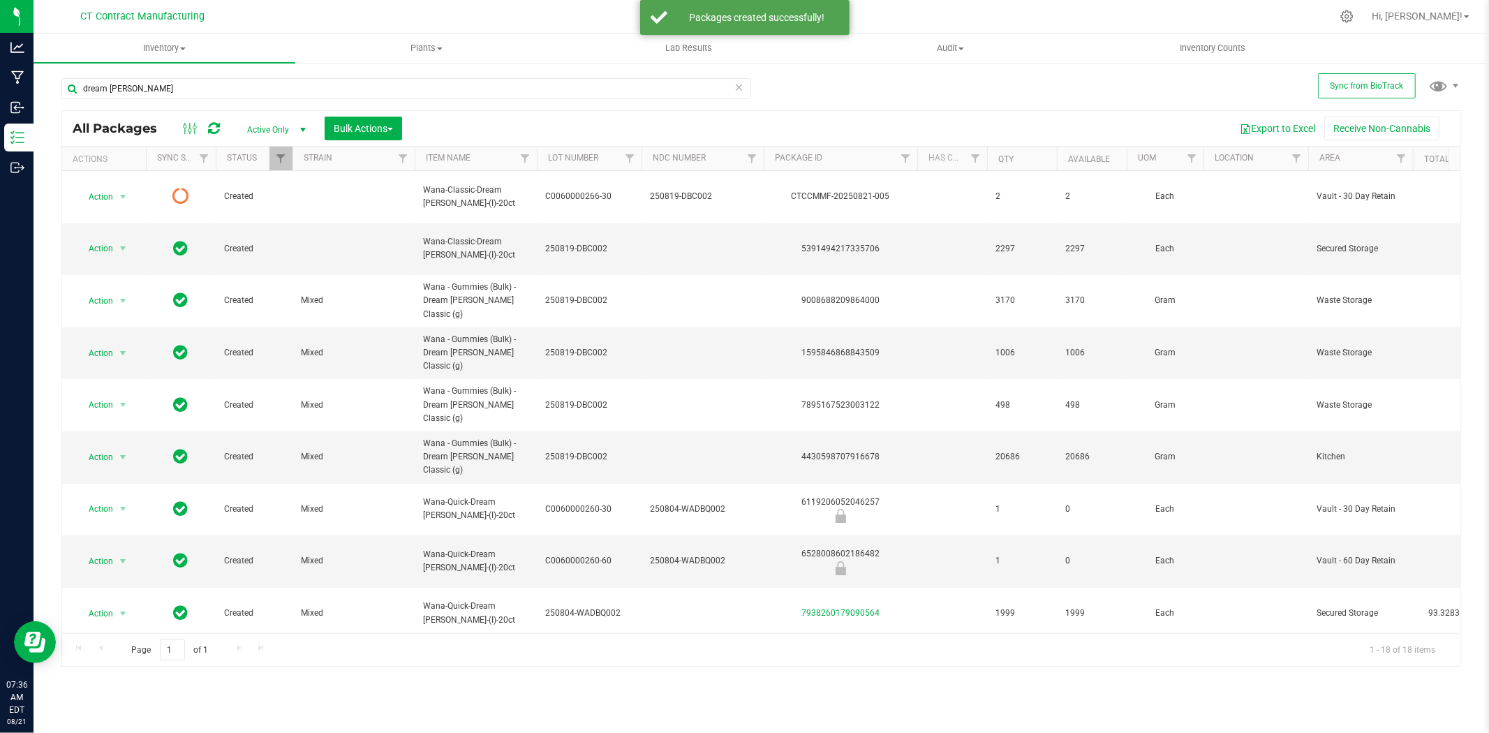
click at [212, 124] on icon at bounding box center [214, 128] width 12 height 14
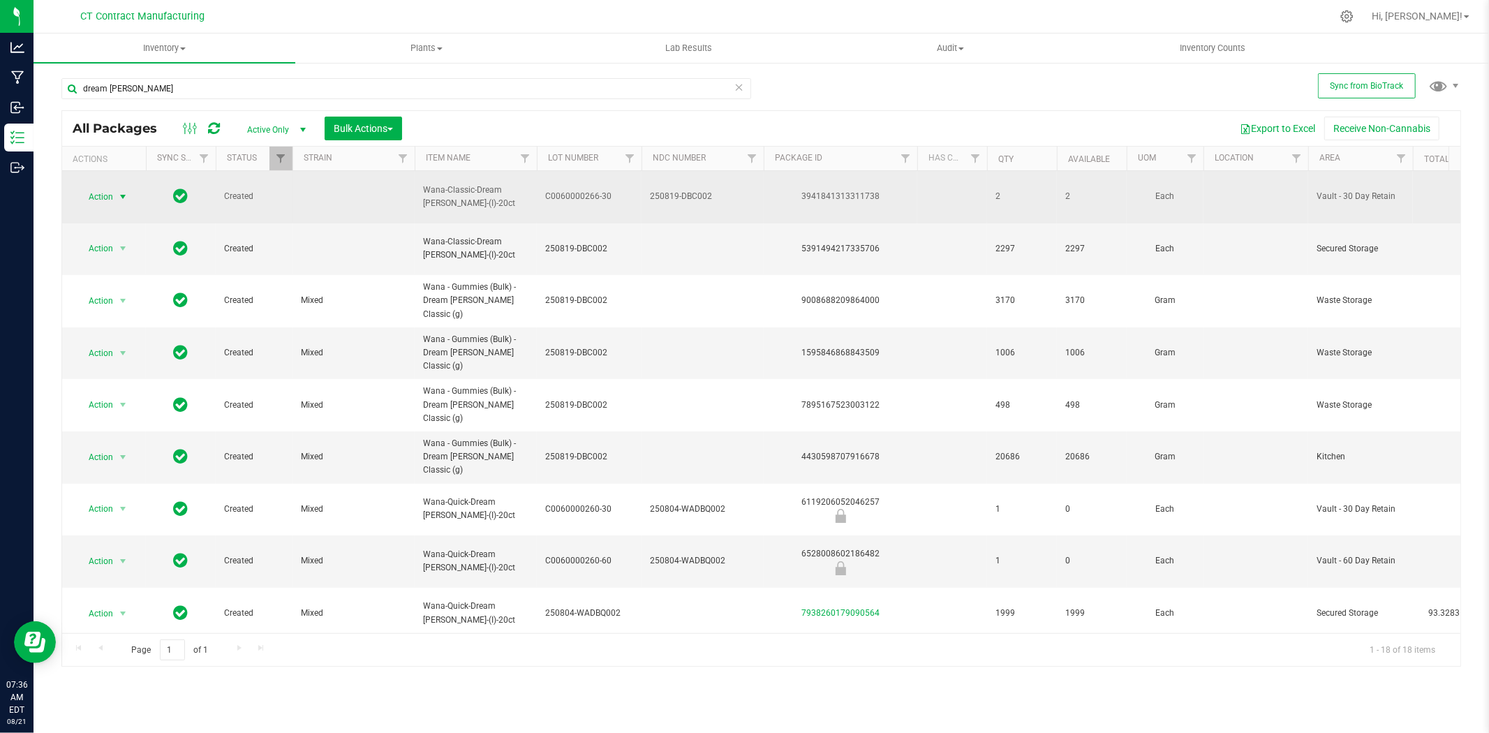
click at [124, 187] on span "select" at bounding box center [122, 197] width 17 height 20
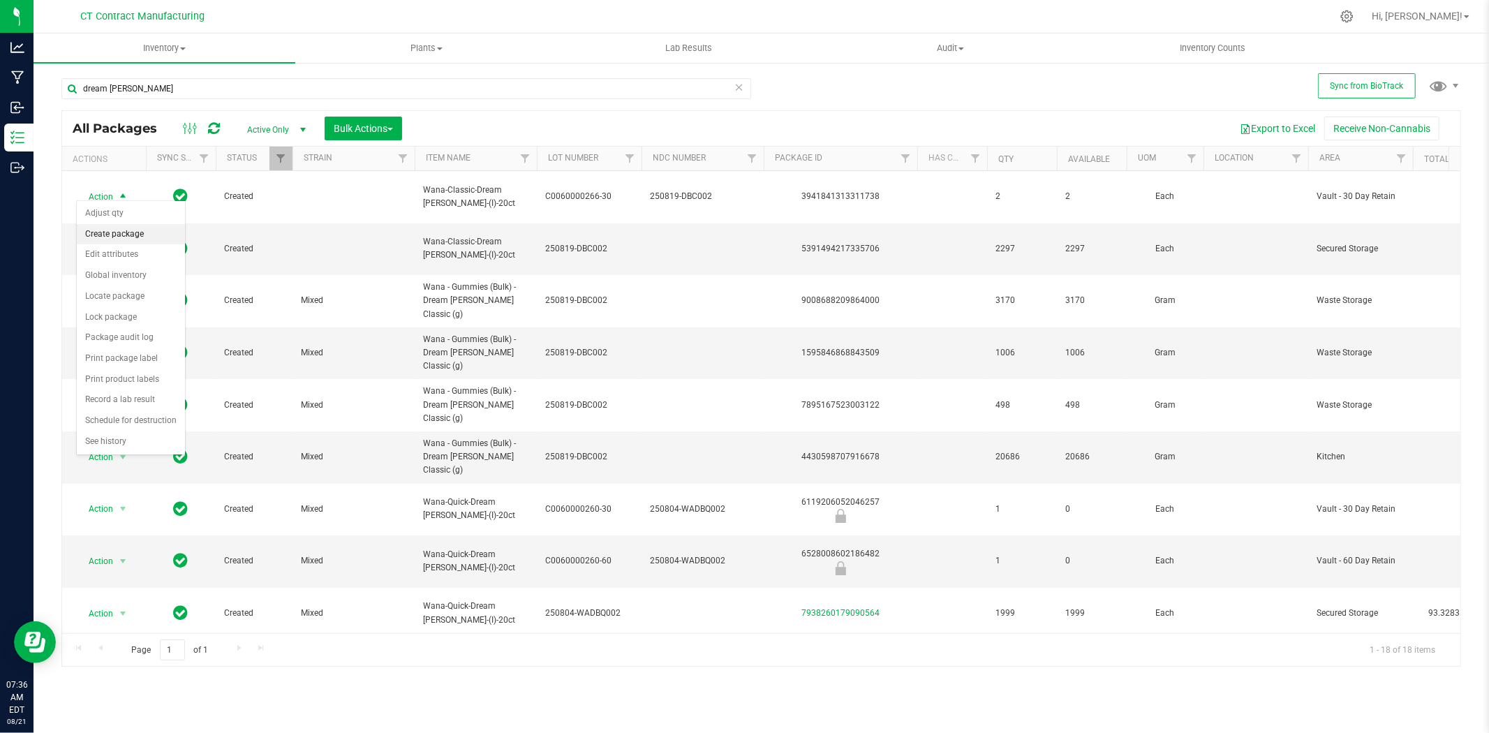
click at [123, 232] on li "Create package" at bounding box center [131, 234] width 108 height 21
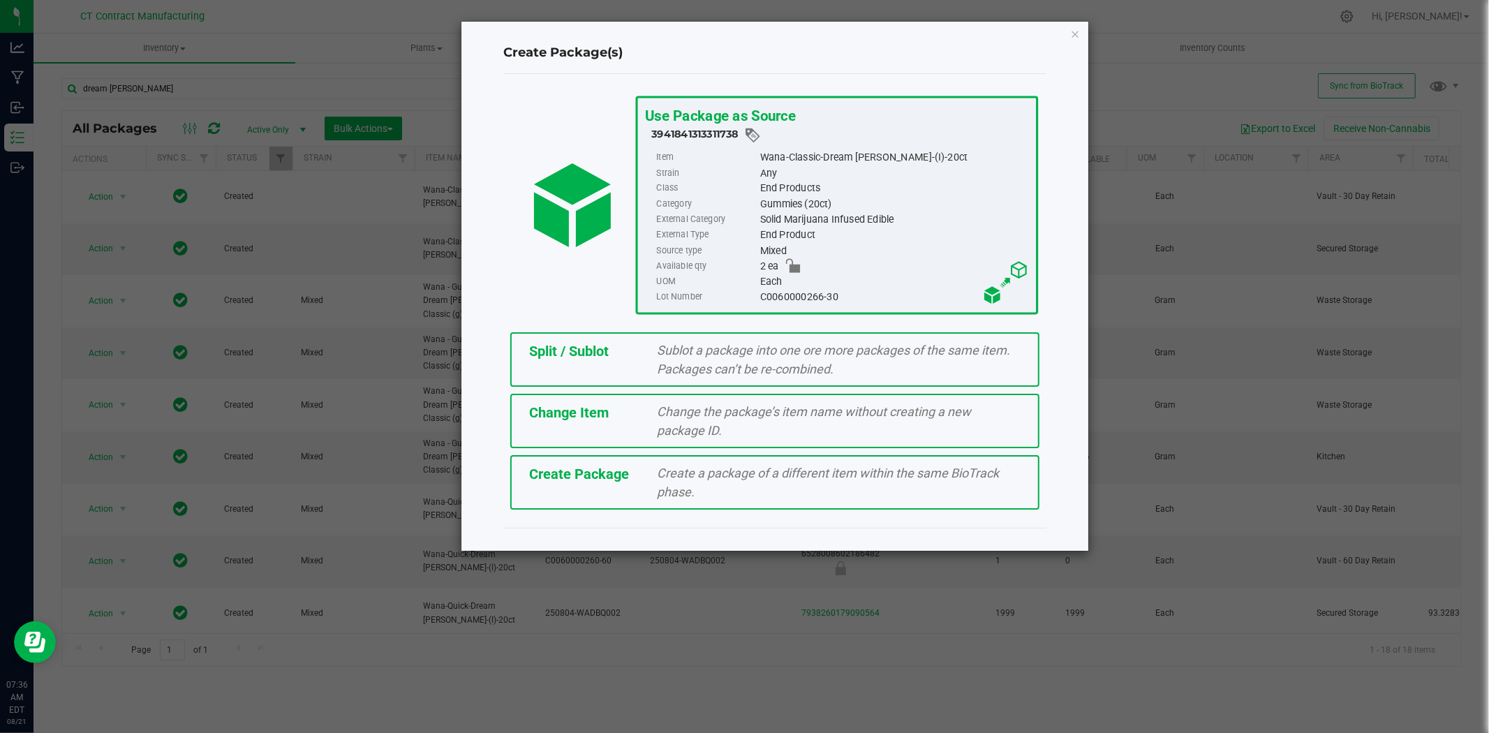
click at [729, 349] on span "Sublot a package into one ore more packages of the same item. Packages can’t be…" at bounding box center [834, 360] width 353 height 34
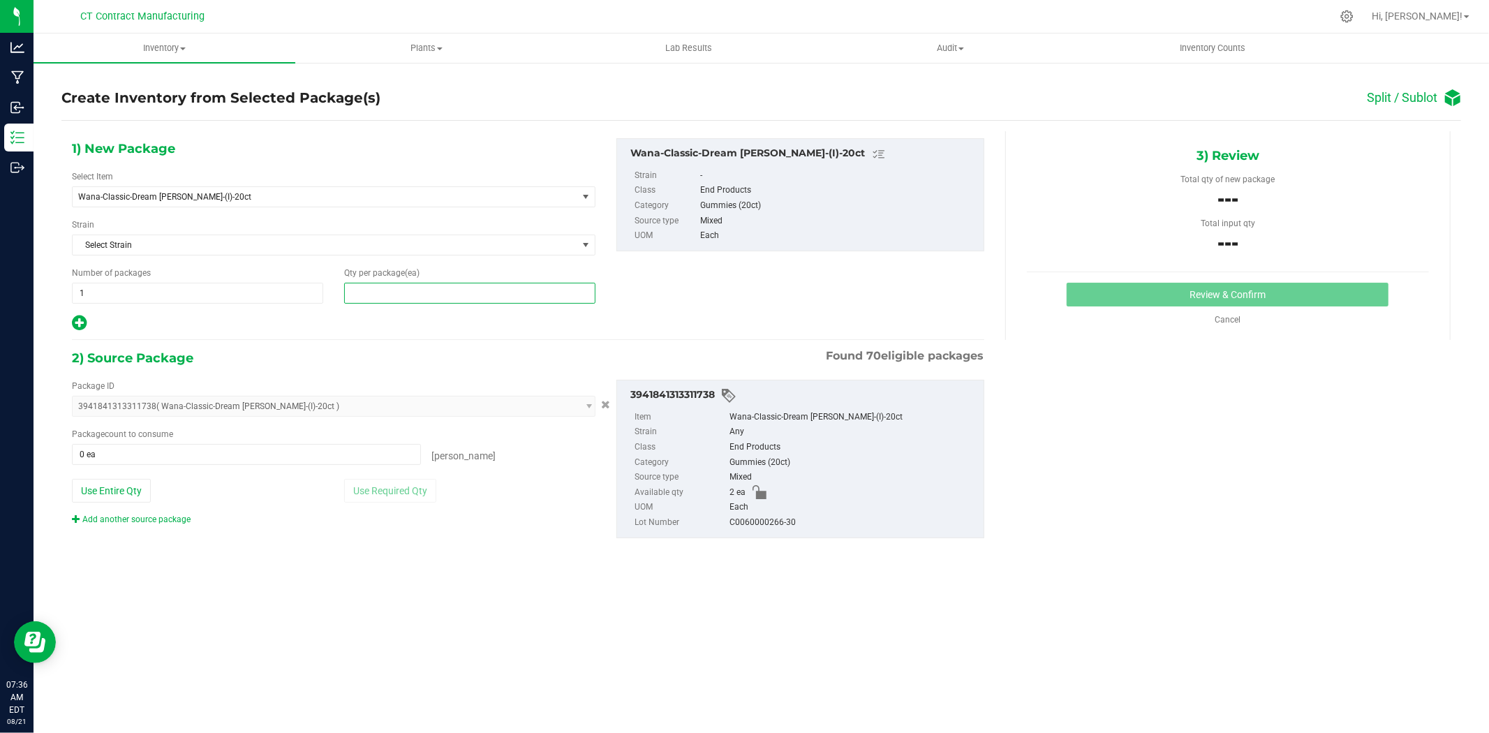
click at [528, 294] on span at bounding box center [469, 293] width 251 height 21
type input "1"
click at [198, 459] on span "0 ea 0" at bounding box center [246, 454] width 349 height 21
type input "1"
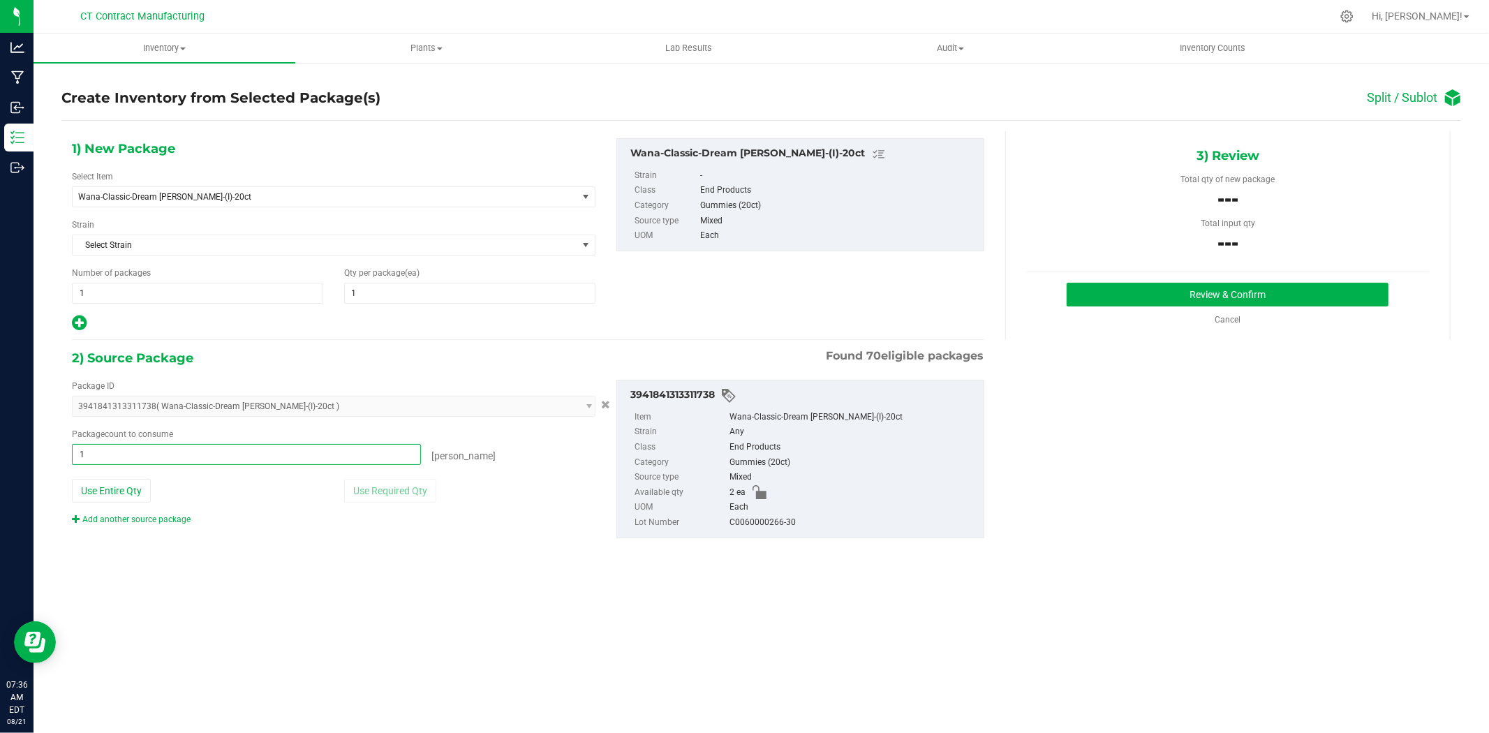
type input "1 ea"
click at [1182, 353] on div "1) New Package Select Item Wana-Classic-Dream Berry-(I)-20ct Wana-Classic-Dream…" at bounding box center [761, 349] width 1400 height 436
click at [1170, 292] on button "Review & Confirm" at bounding box center [1228, 295] width 322 height 24
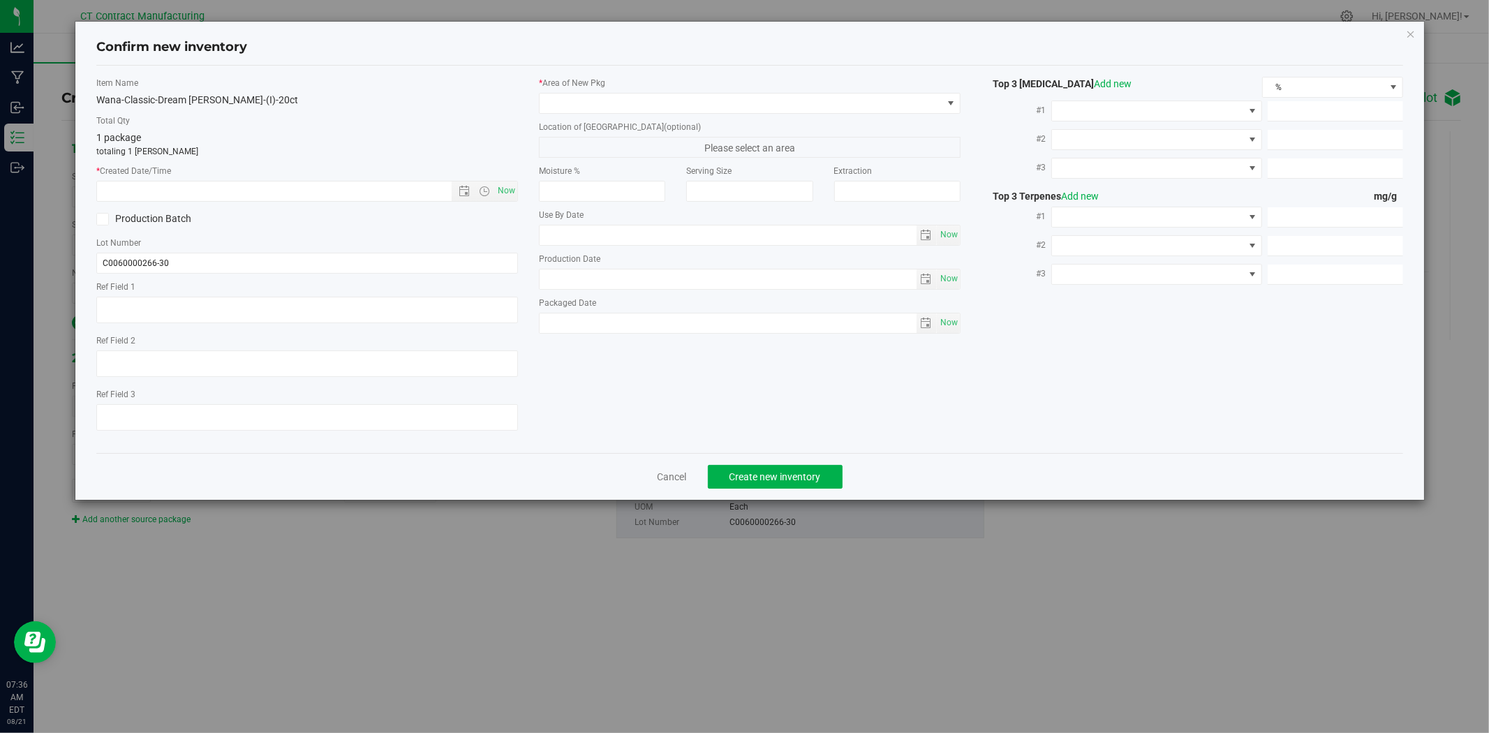
type textarea "250819-DBC002"
click at [512, 193] on span "Now" at bounding box center [507, 191] width 24 height 20
type input "8/21/2025 7:36 AM"
click at [571, 103] on span at bounding box center [741, 104] width 403 height 20
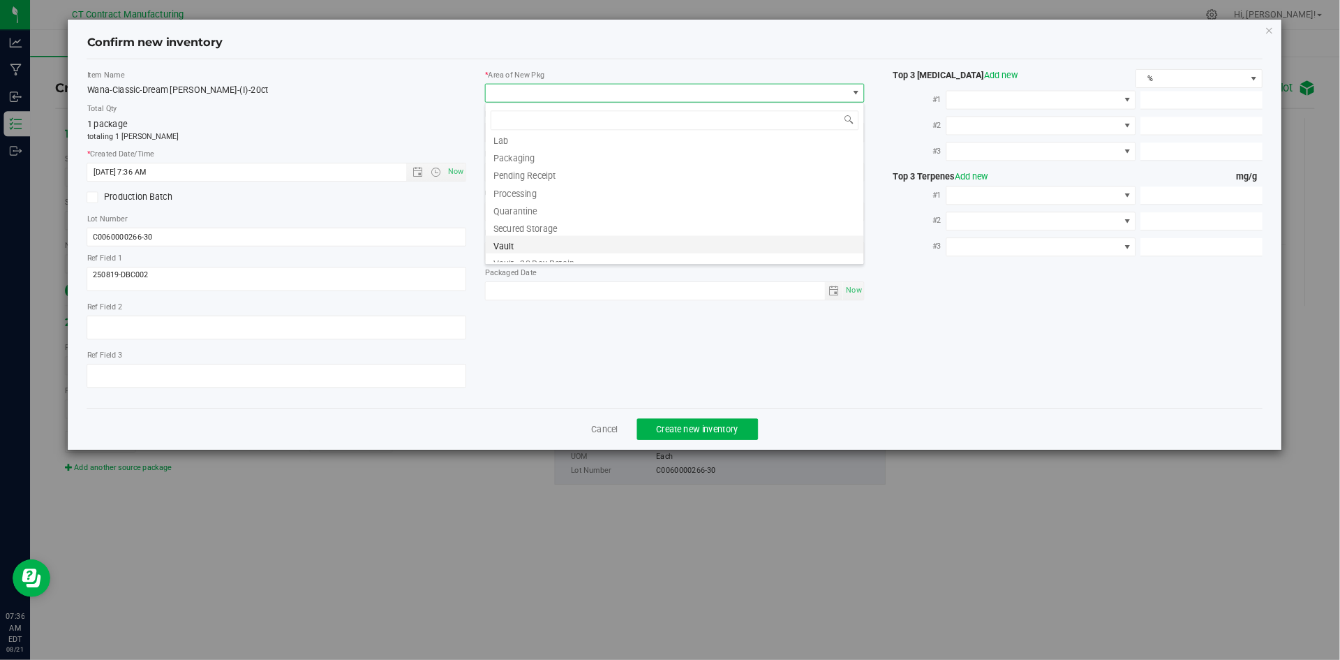
scroll to position [154, 0]
click at [615, 240] on li "Vault - 60 Day Retain" at bounding box center [750, 242] width 420 height 20
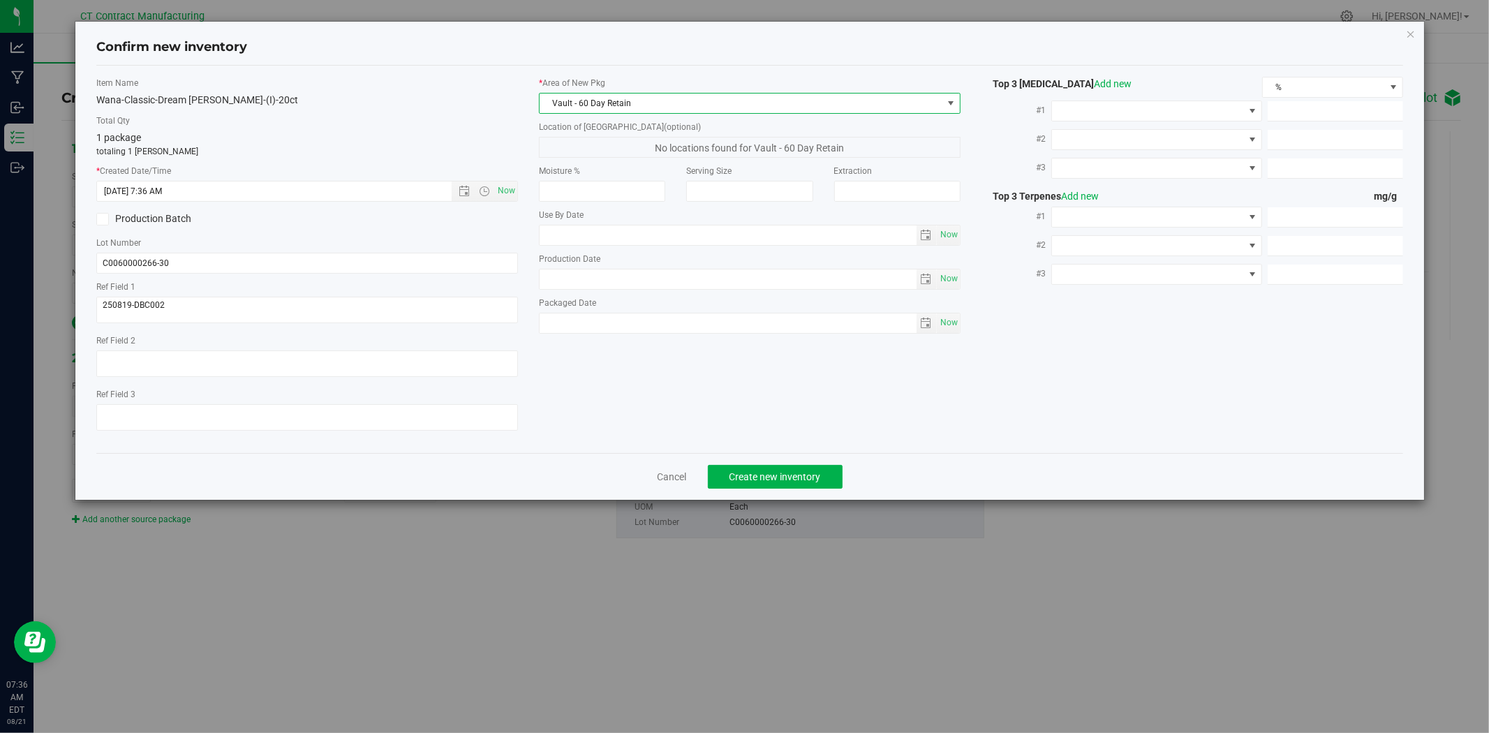
click at [742, 499] on div "Cancel Create new inventory" at bounding box center [749, 476] width 1306 height 47
click at [744, 486] on button "Create new inventory" at bounding box center [775, 477] width 135 height 24
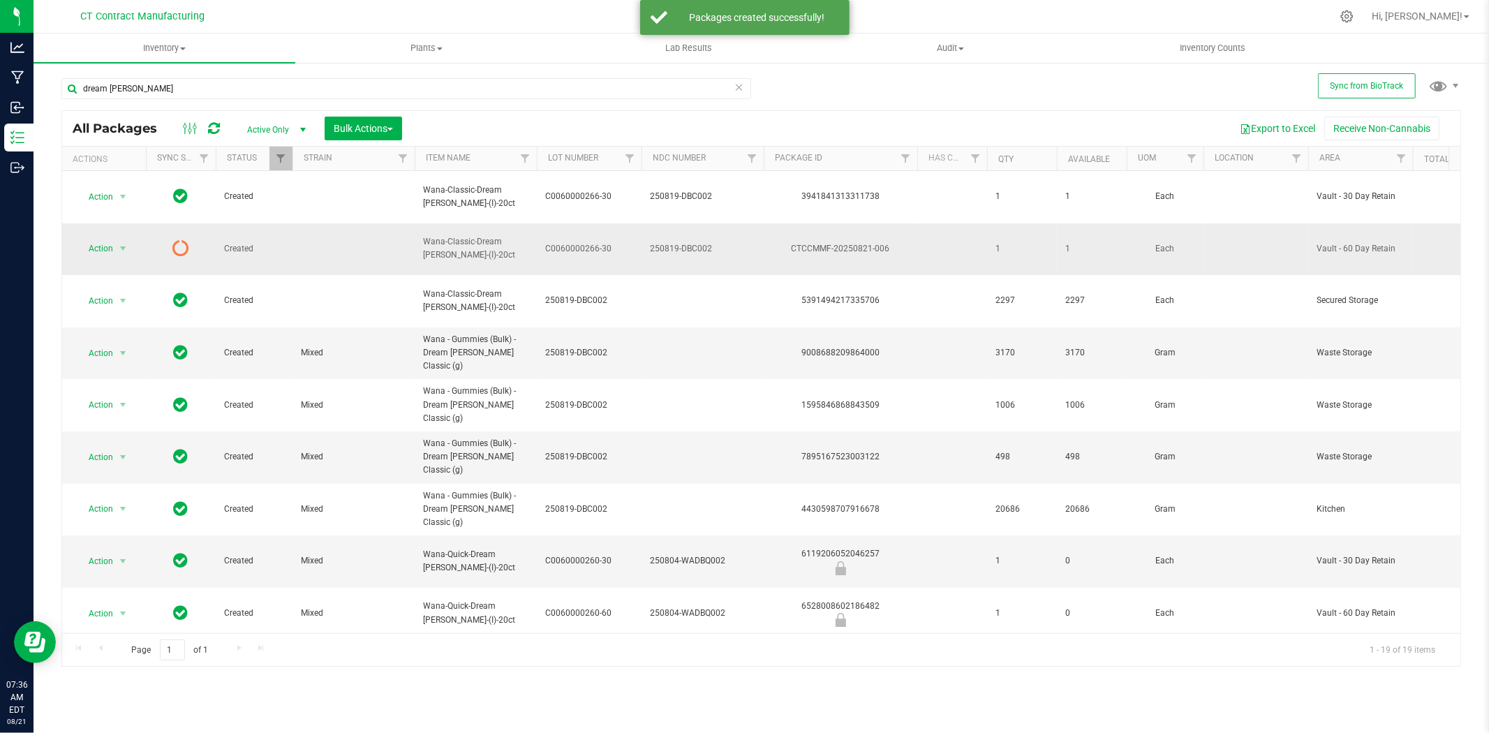
click at [604, 242] on span "C0060000266-30" at bounding box center [589, 248] width 88 height 13
type input "C0060000266-60"
click at [642, 11] on div at bounding box center [790, 16] width 1081 height 27
click at [209, 128] on icon at bounding box center [214, 128] width 12 height 14
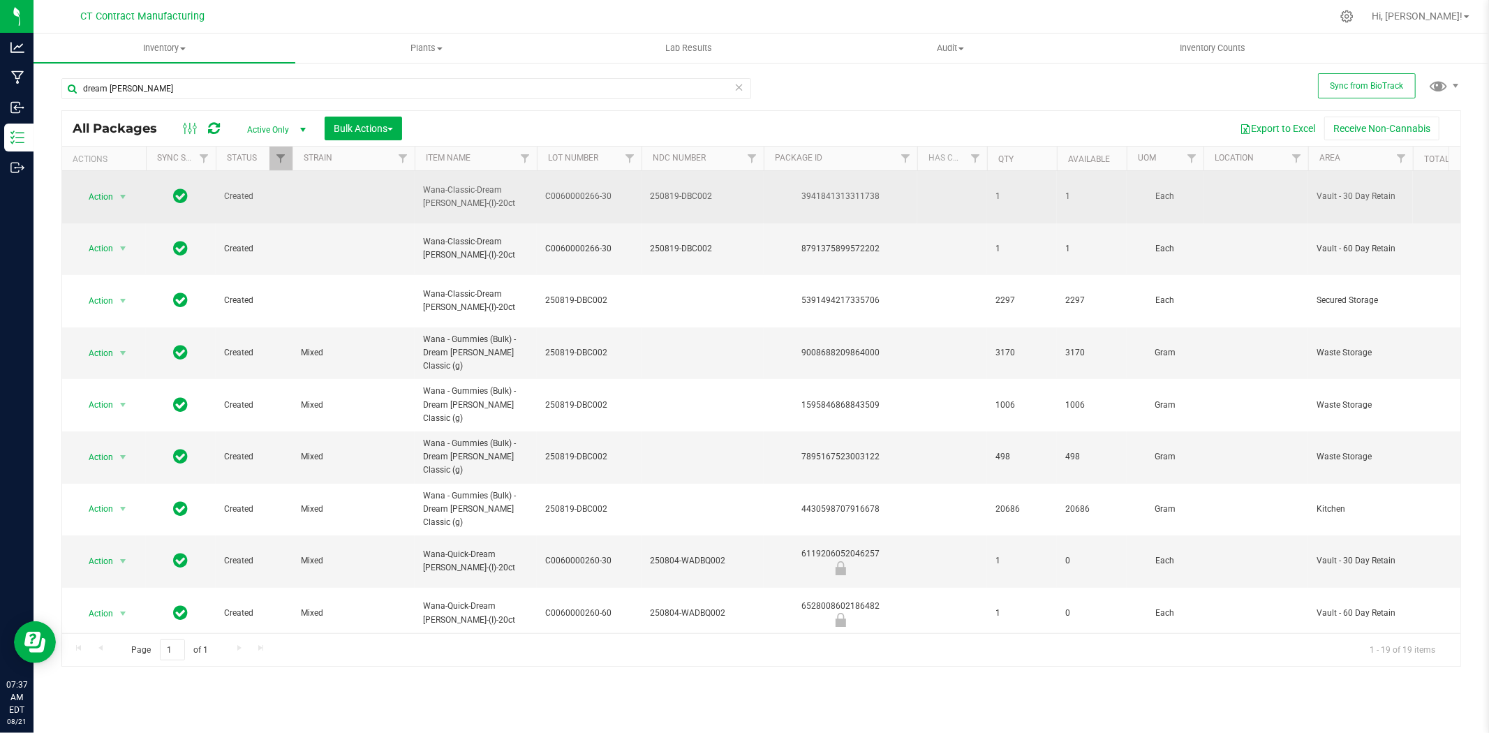
click at [834, 193] on div "3941841313311738" at bounding box center [841, 196] width 158 height 13
copy div "3941841313311738"
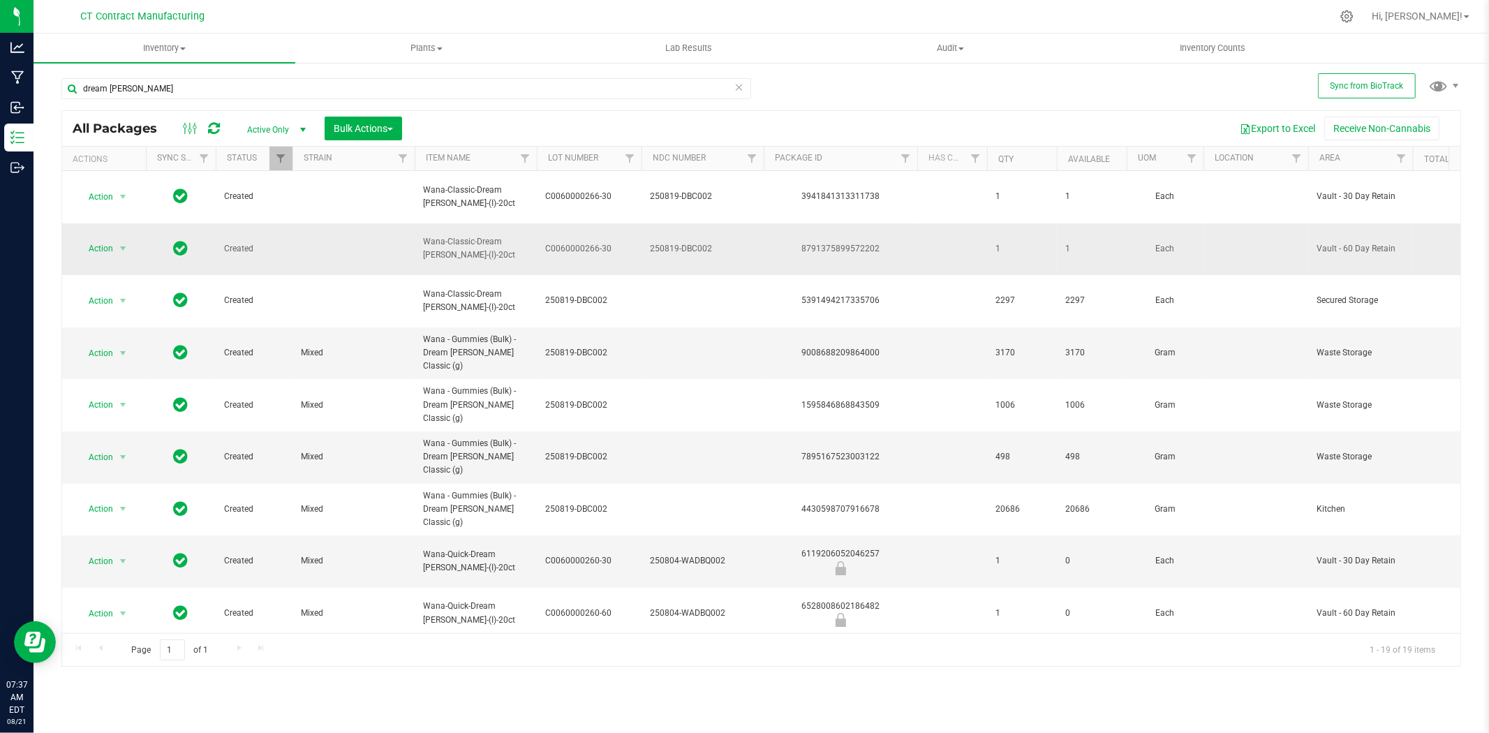
click at [832, 242] on div "8791375899572202" at bounding box center [841, 248] width 158 height 13
copy div "8791375899572202"
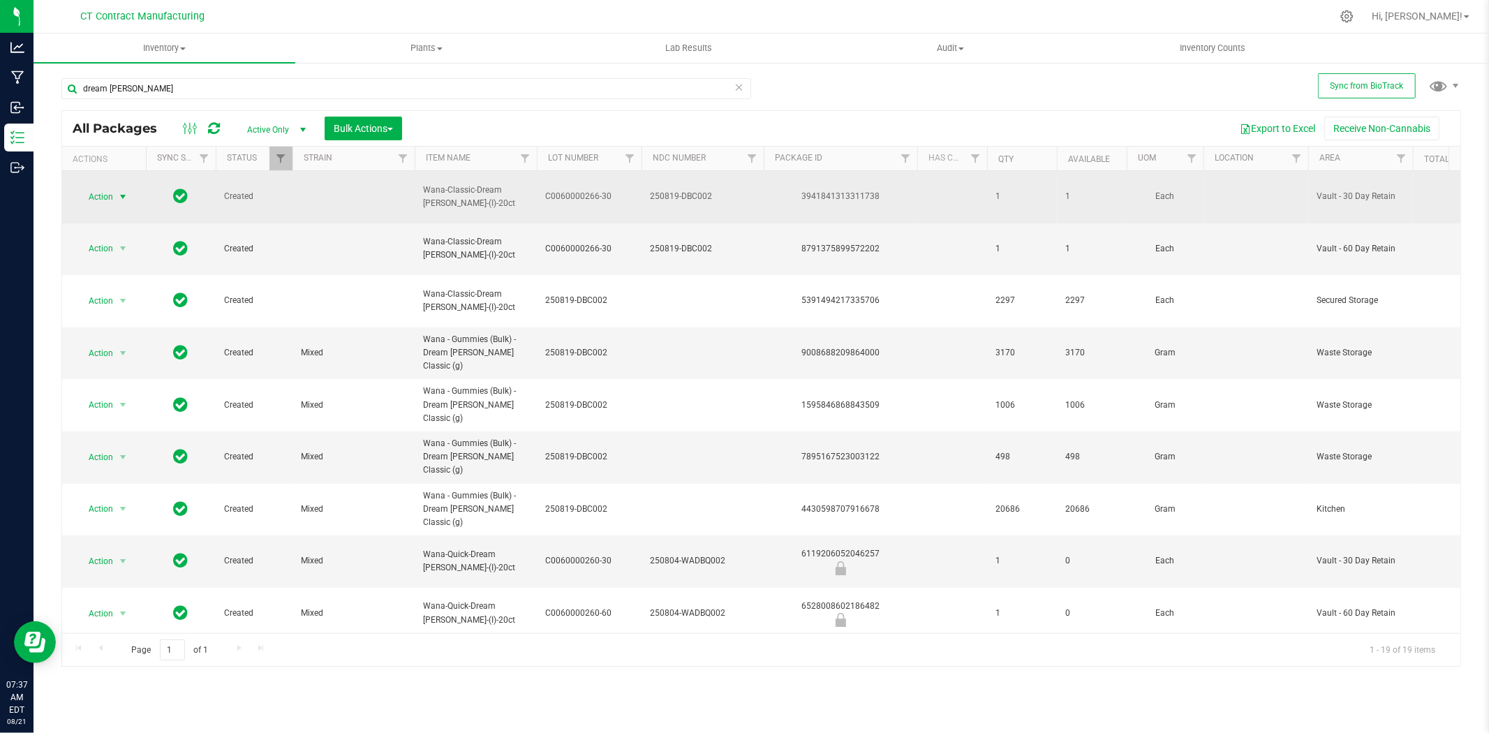
click at [116, 191] on span "select" at bounding box center [122, 197] width 17 height 20
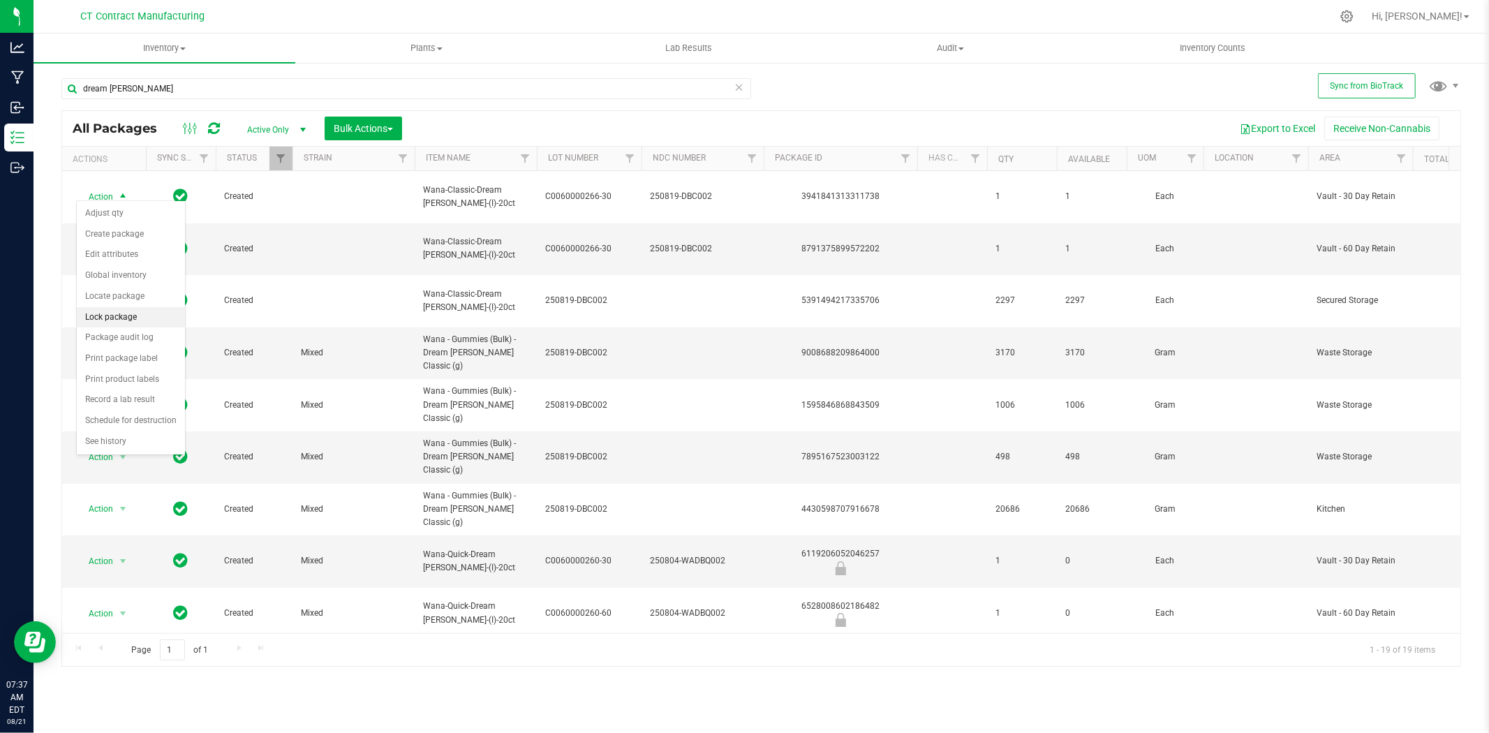
click at [124, 317] on li "Lock package" at bounding box center [131, 317] width 108 height 21
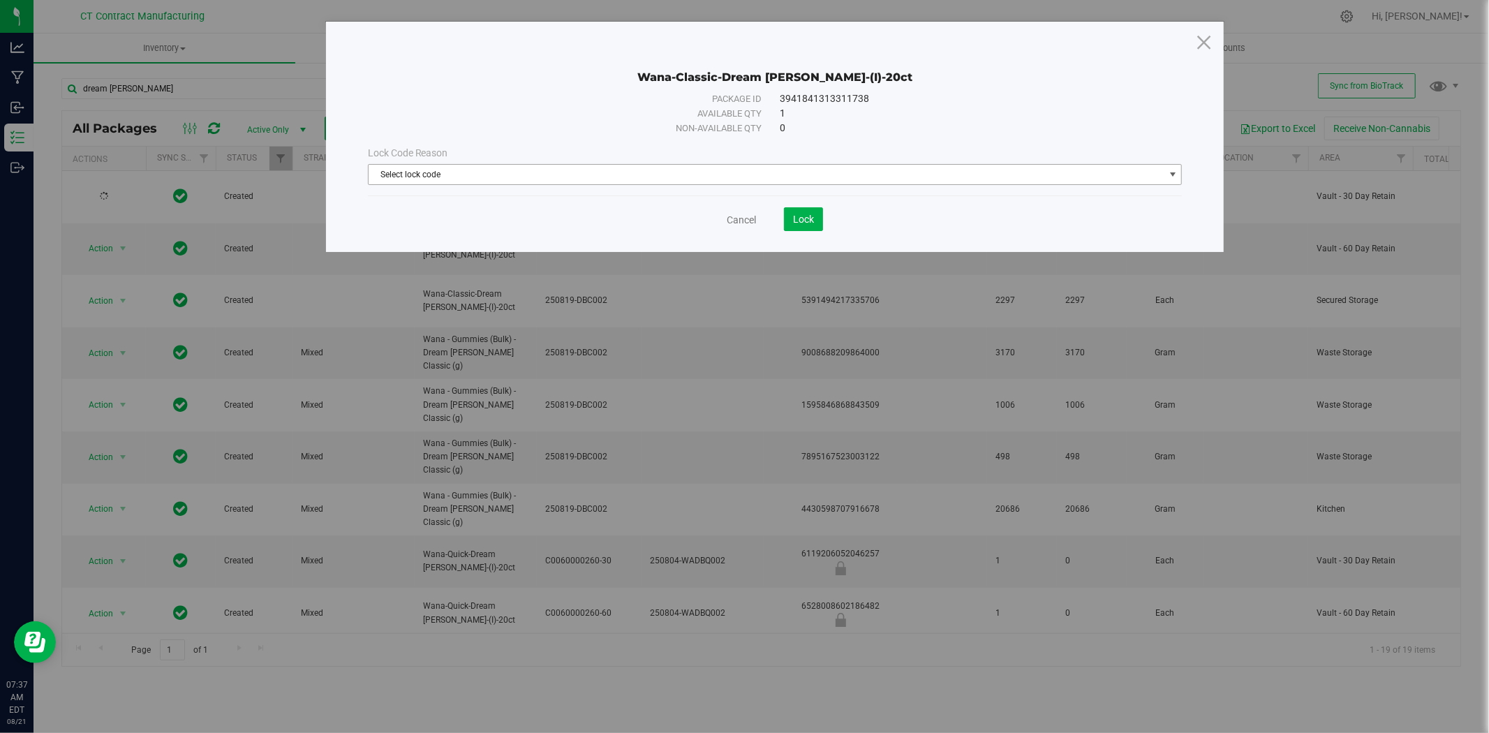
click at [493, 180] on span "Select lock code" at bounding box center [767, 175] width 796 height 20
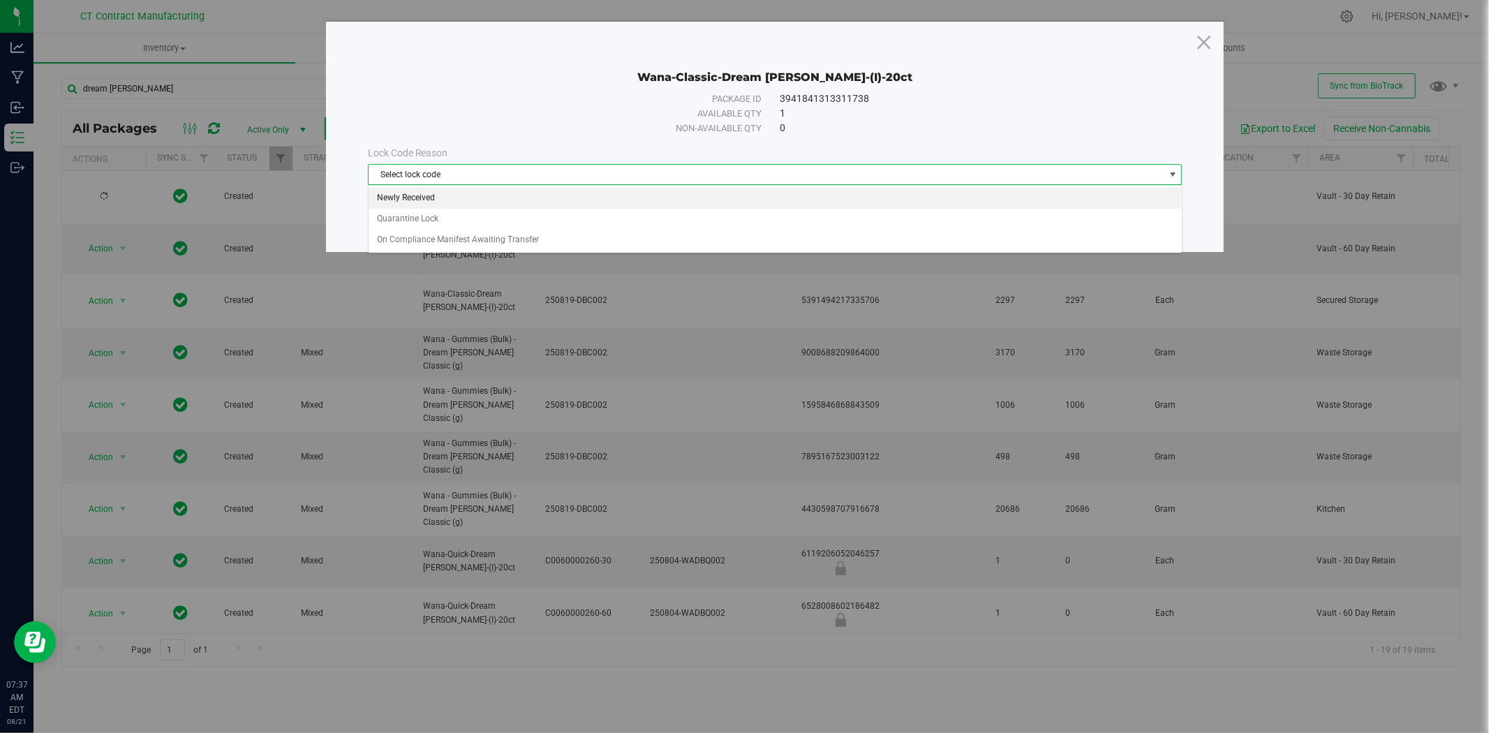
click at [491, 199] on li "Newly Received" at bounding box center [775, 198] width 813 height 21
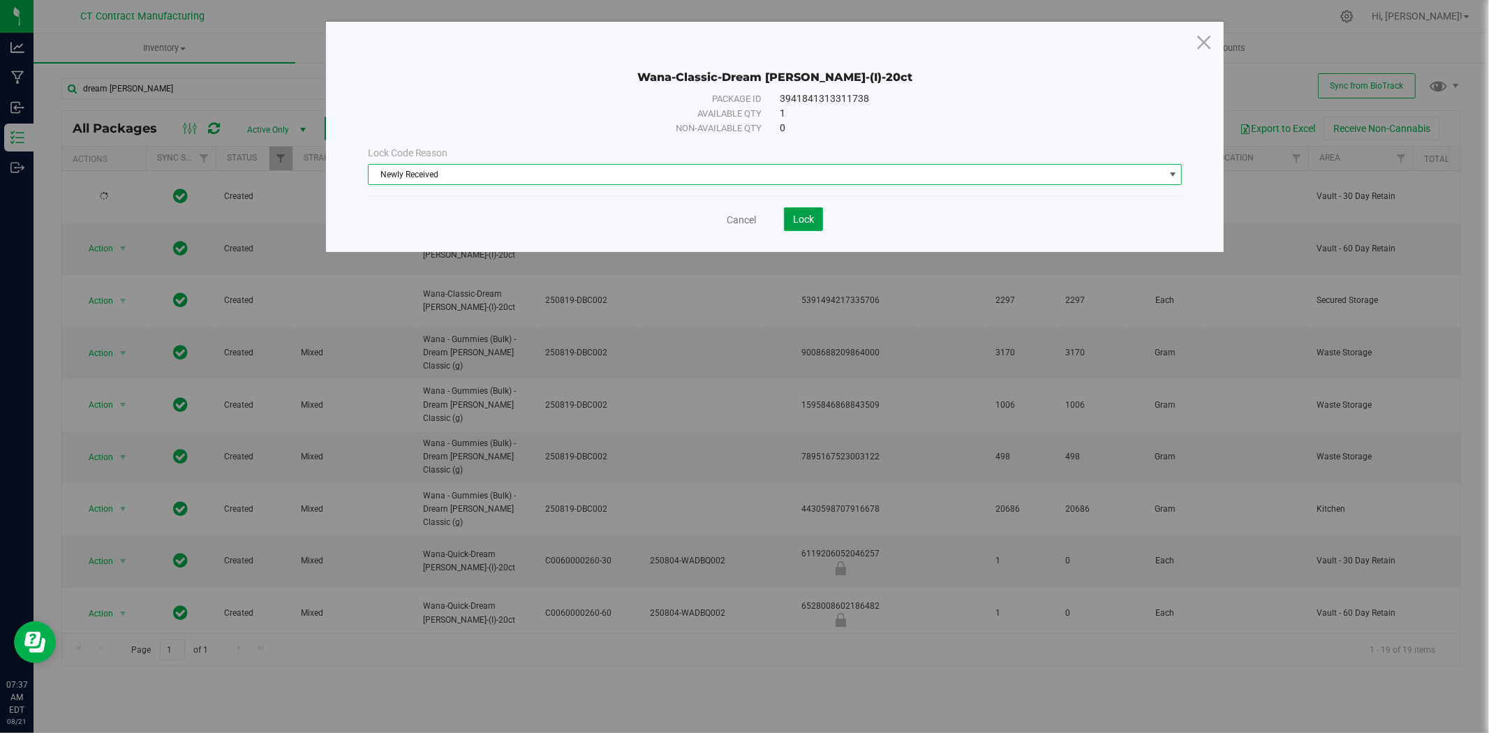
click at [798, 211] on button "Lock" at bounding box center [803, 219] width 39 height 24
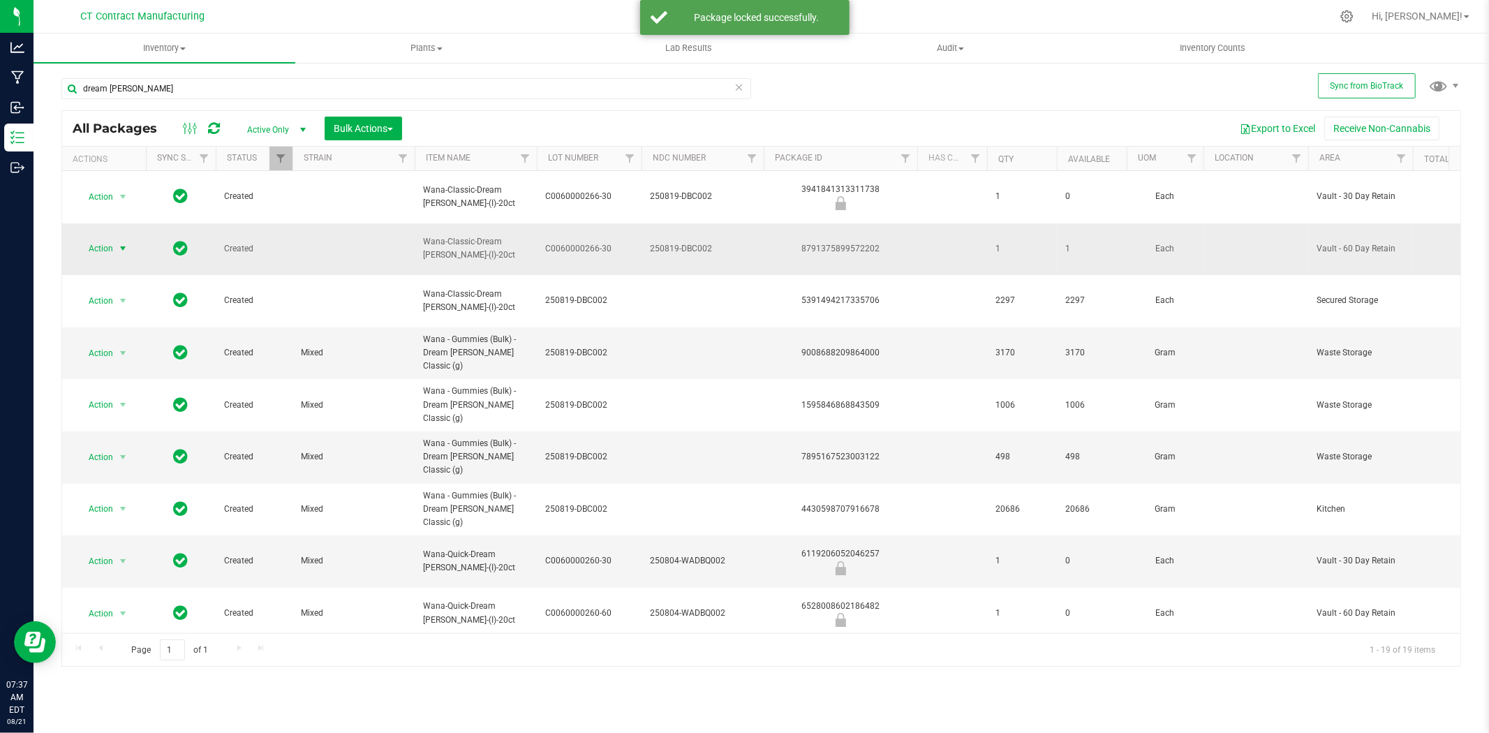
click at [123, 243] on span "select" at bounding box center [122, 248] width 11 height 11
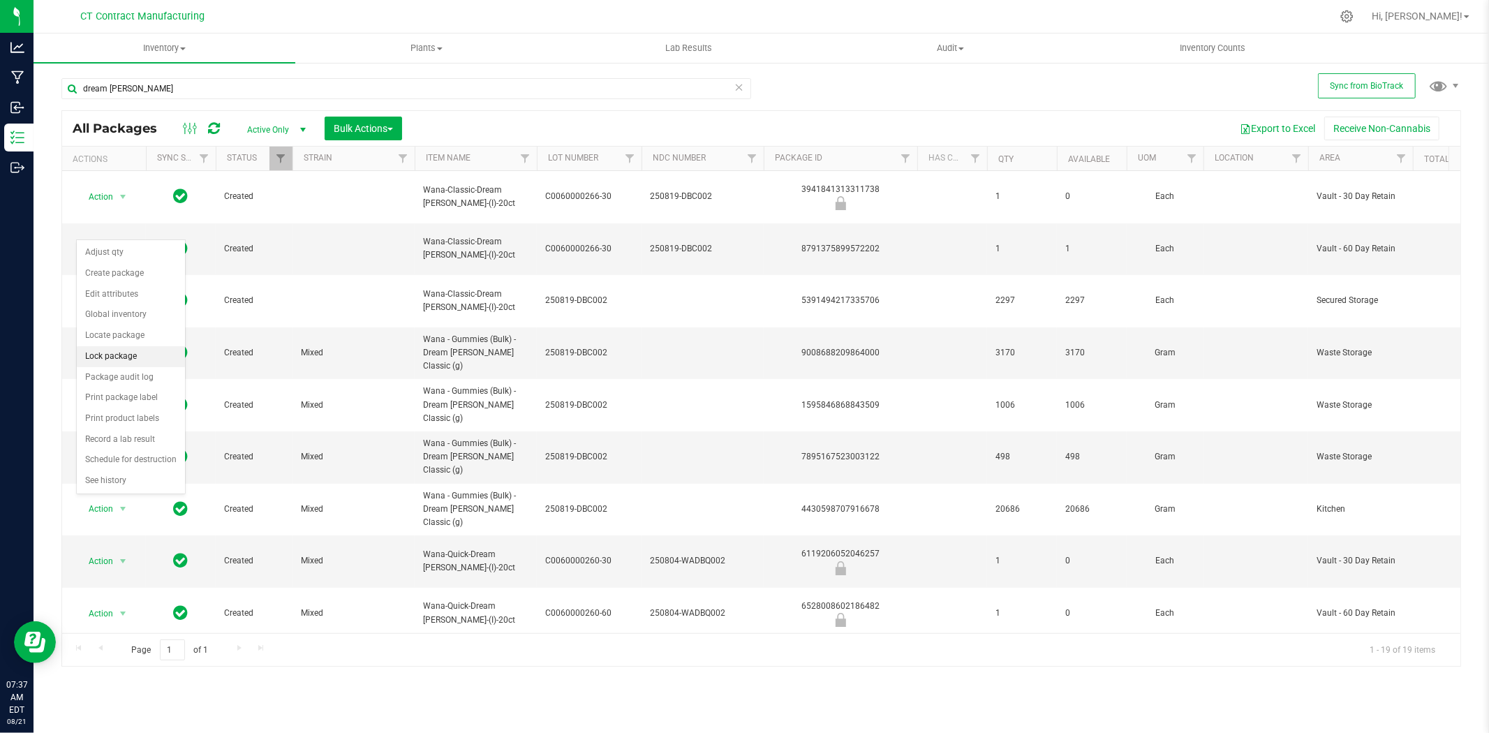
click at [119, 357] on li "Lock package" at bounding box center [131, 356] width 108 height 21
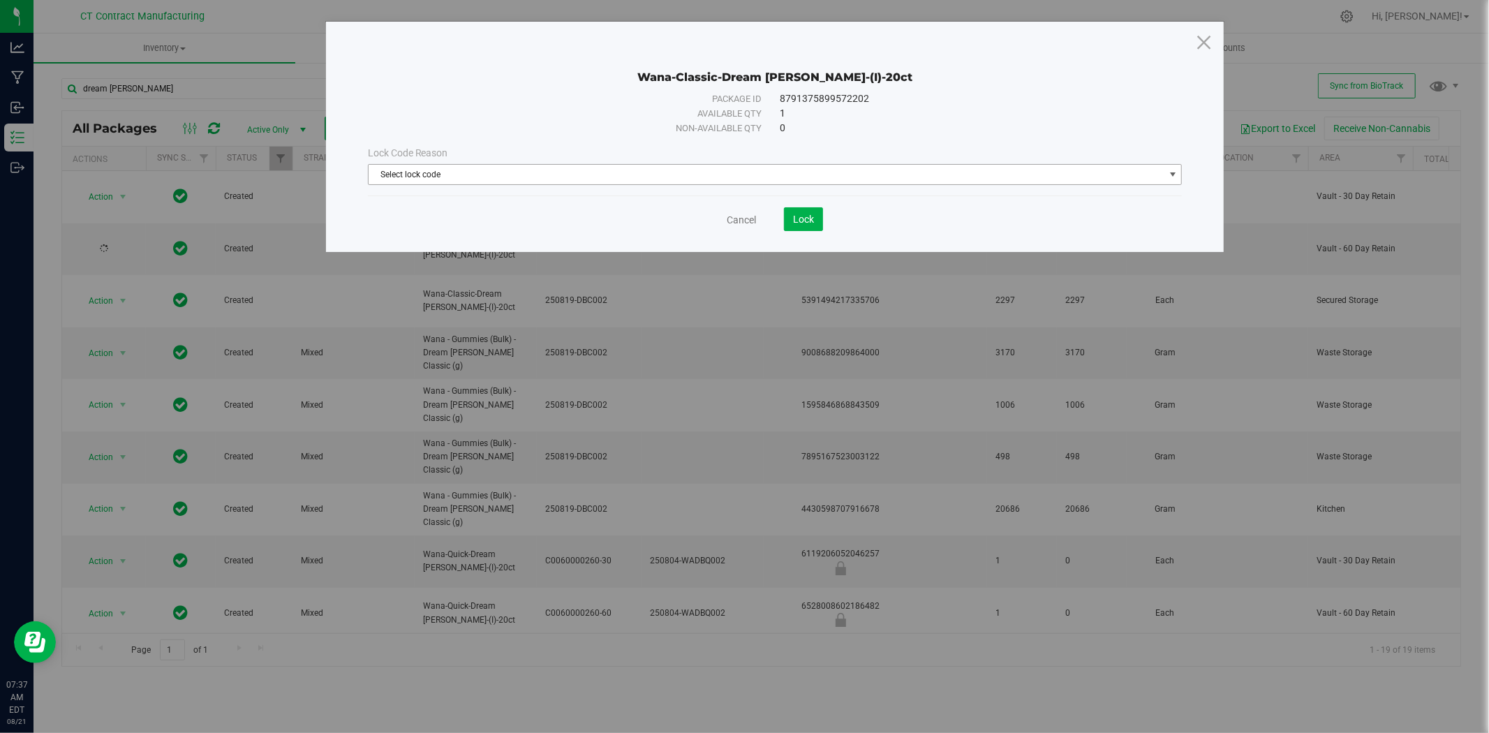
click at [566, 176] on span "Select lock code" at bounding box center [767, 175] width 796 height 20
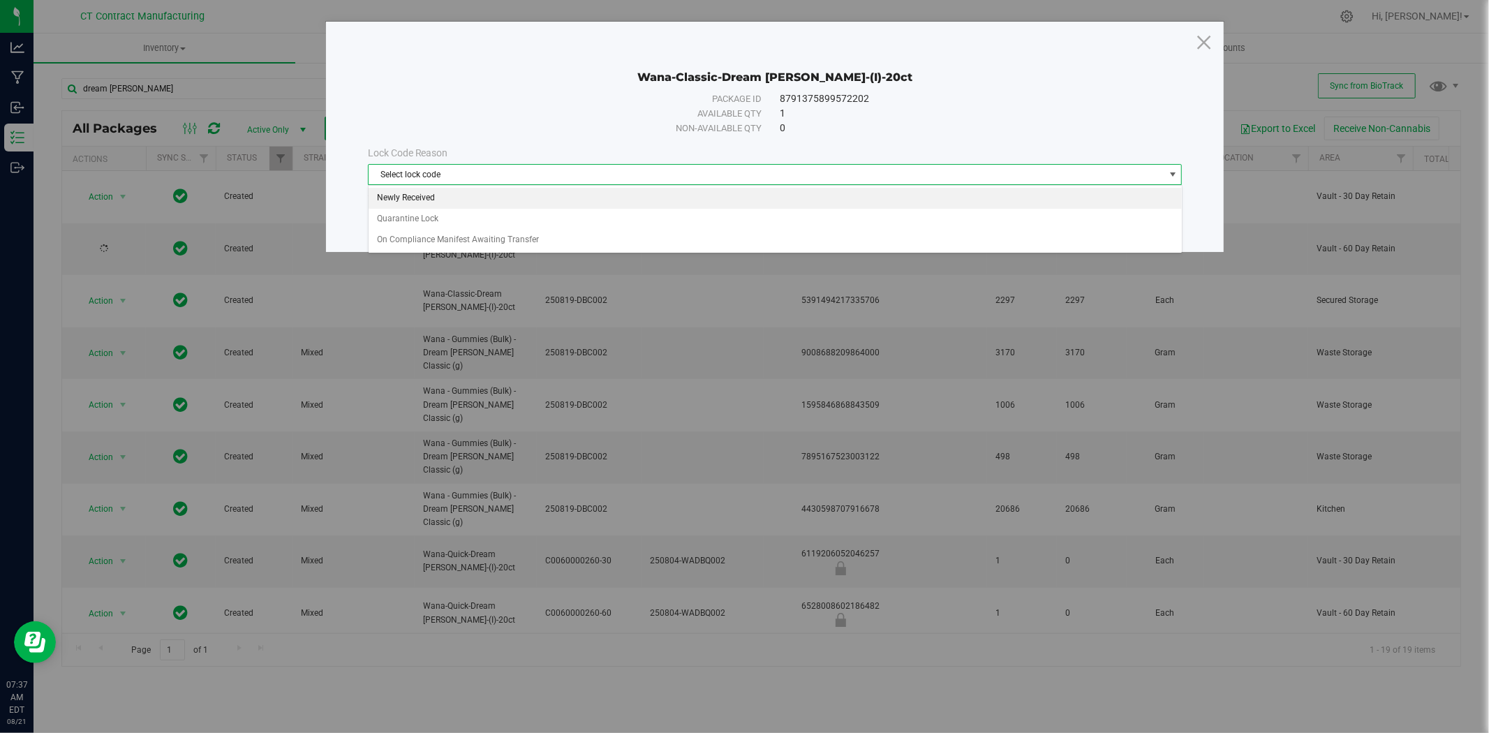
click at [563, 196] on li "Newly Received" at bounding box center [775, 198] width 813 height 21
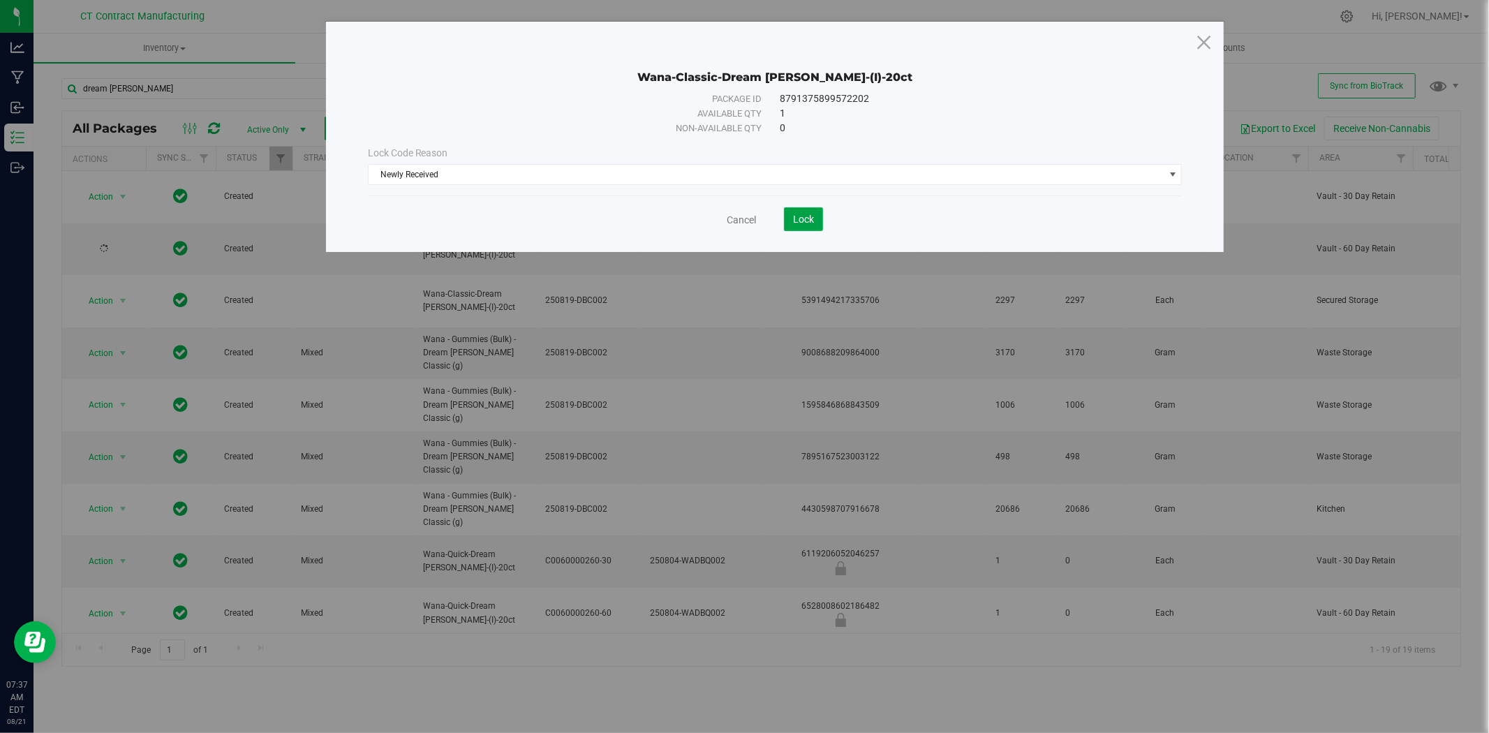
click at [794, 210] on button "Lock" at bounding box center [803, 219] width 39 height 24
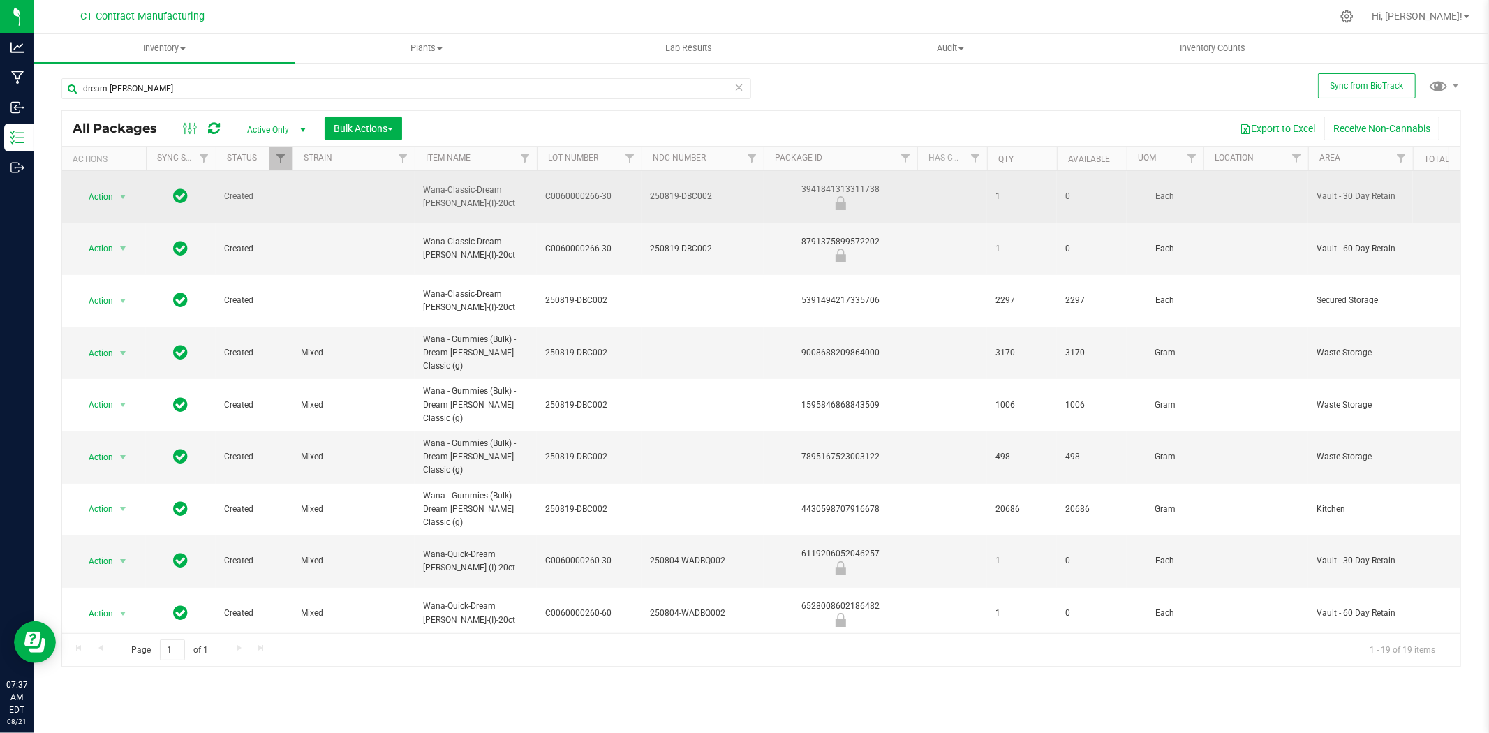
click at [840, 183] on div "3941841313311738" at bounding box center [841, 196] width 158 height 27
copy div "3941841313311738"
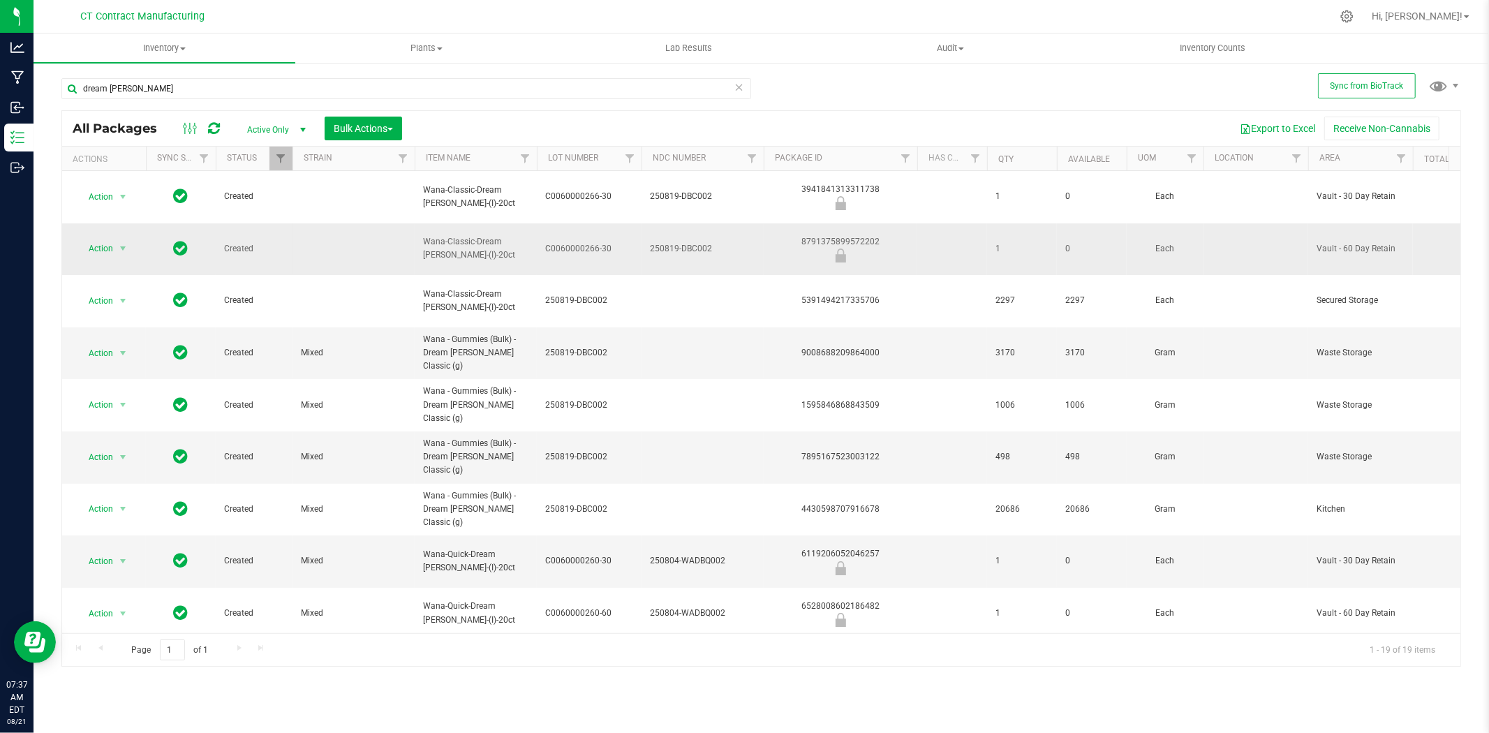
click at [838, 235] on div "8791375899572202" at bounding box center [841, 248] width 158 height 27
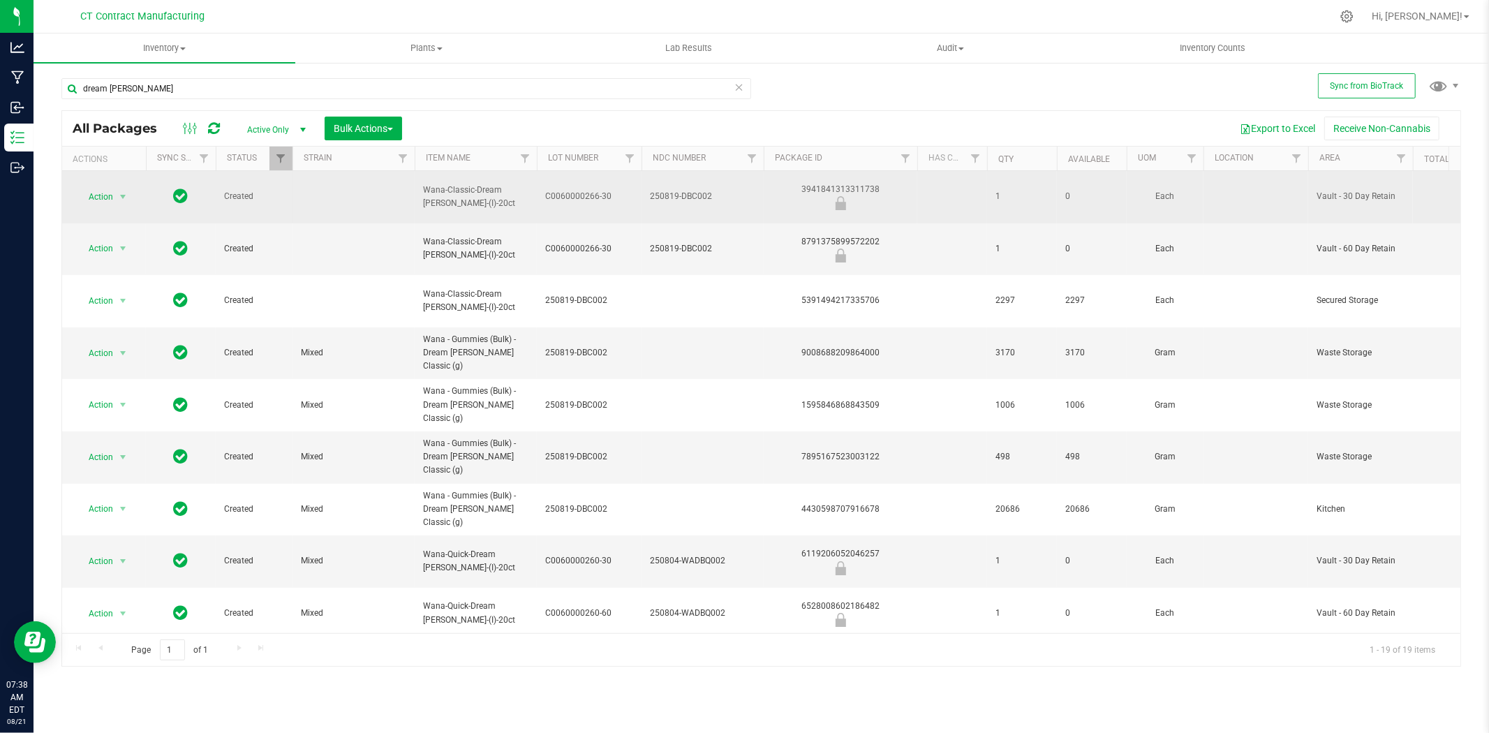
click at [840, 183] on div "3941841313311738" at bounding box center [841, 196] width 158 height 27
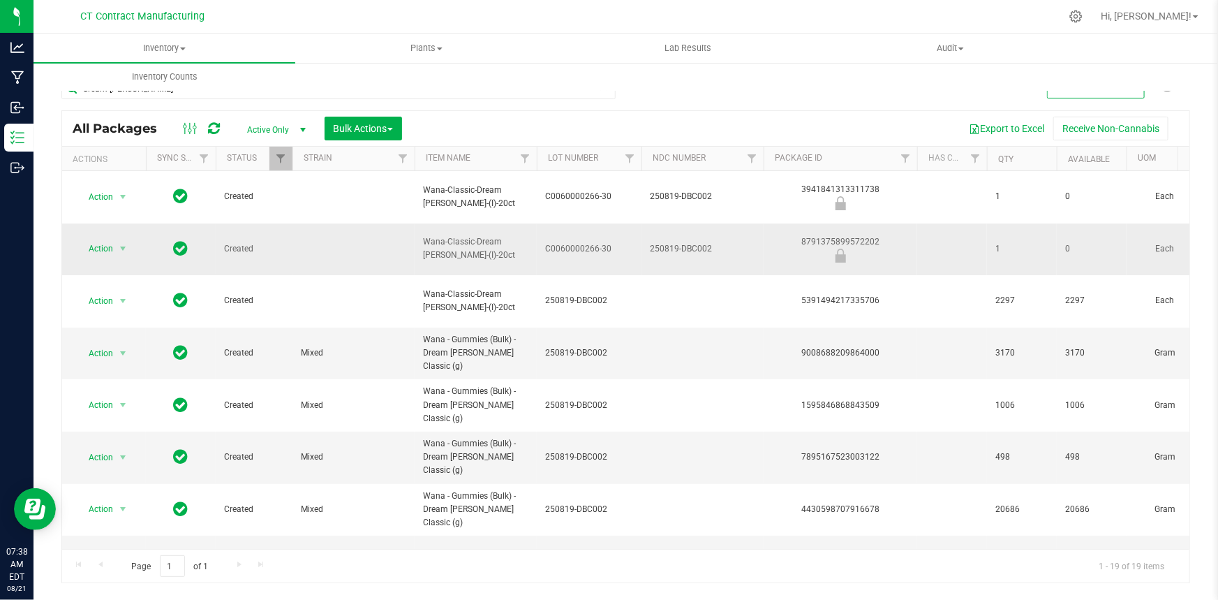
click at [819, 235] on div "8791375899572202" at bounding box center [841, 248] width 158 height 27
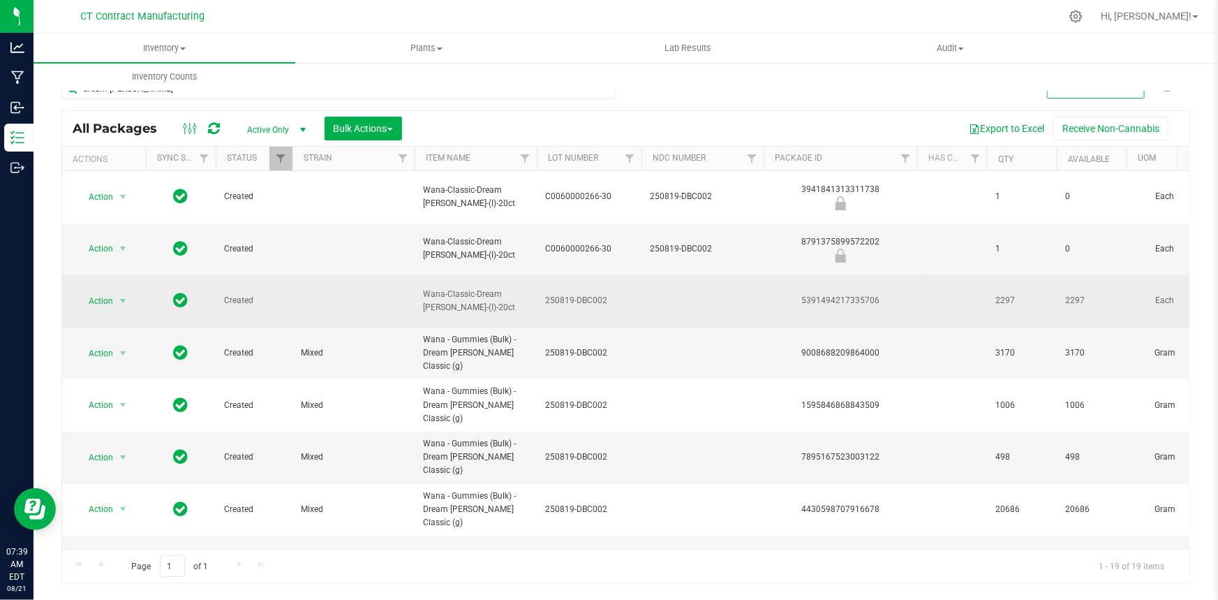
click at [579, 294] on span "250819-DBC002" at bounding box center [589, 300] width 88 height 13
click at [579, 290] on input "250819-DBC002" at bounding box center [586, 301] width 100 height 22
click at [831, 294] on div "5391494217335706" at bounding box center [841, 300] width 158 height 13
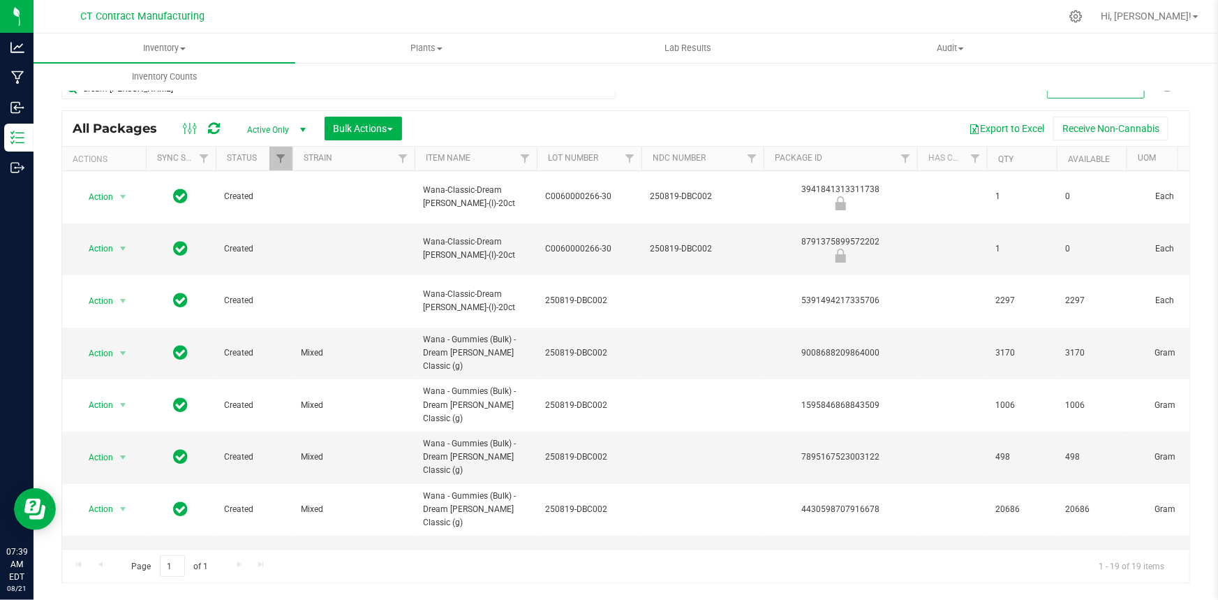
click at [574, 15] on div at bounding box center [655, 16] width 810 height 27
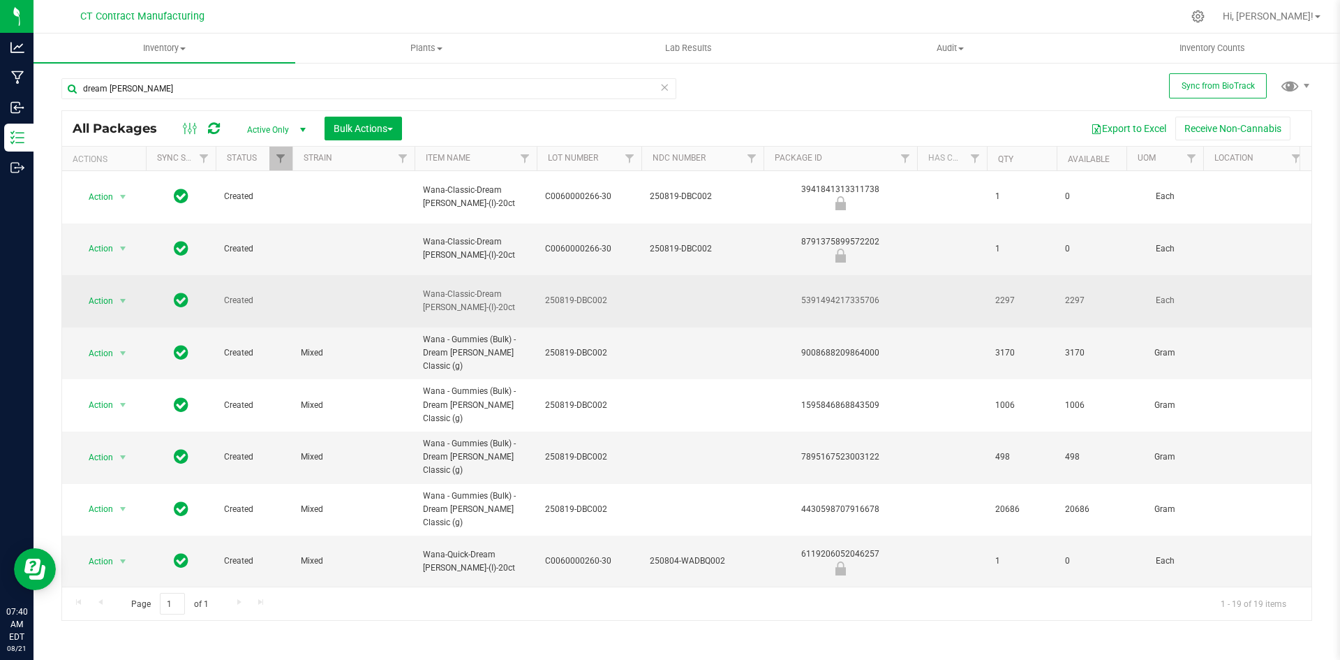
click at [477, 288] on span "Wana-Classic-Dream Berry-(I)-20ct" at bounding box center [475, 301] width 105 height 27
click at [474, 288] on span "Wana-Classic-Dream Berry-(I)-20ct" at bounding box center [475, 301] width 105 height 27
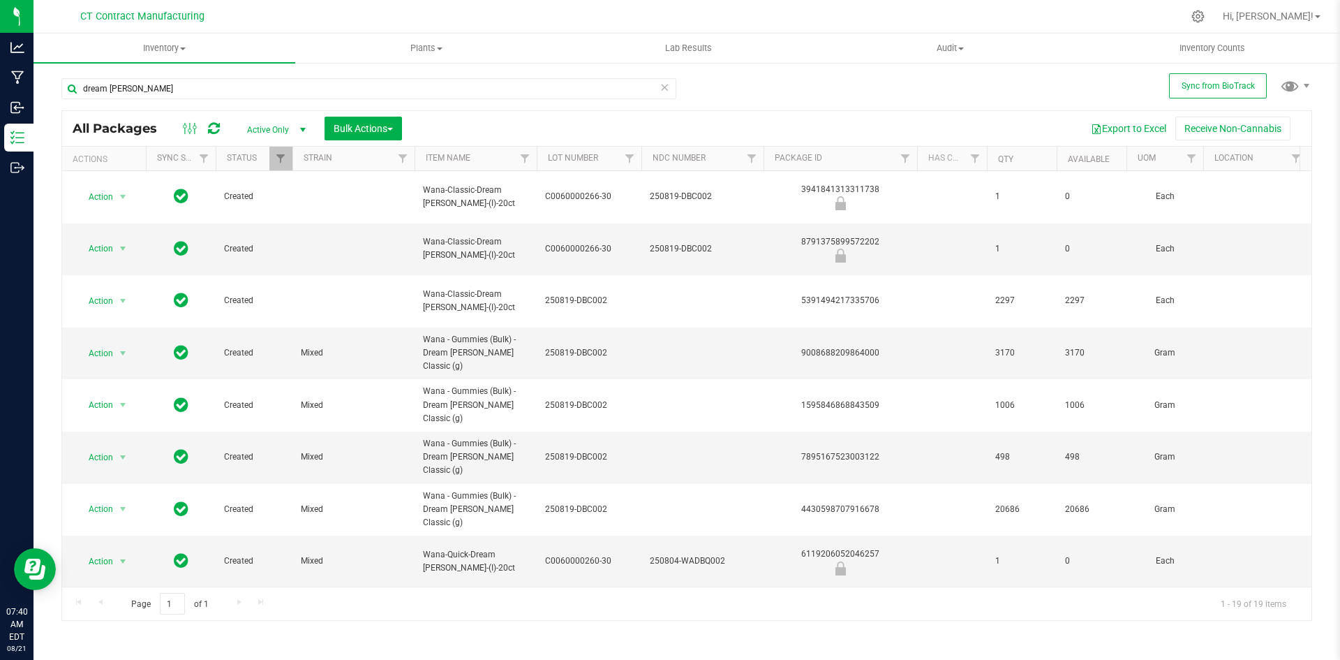
click at [602, 294] on span "250819-DBC002" at bounding box center [589, 300] width 88 height 13
click at [602, 290] on input "250819-DBC002" at bounding box center [586, 301] width 100 height 22
click at [625, 327] on td "250819-DBC002" at bounding box center [589, 353] width 105 height 52
click at [570, 294] on span "250819-DBC002" at bounding box center [589, 300] width 88 height 13
click at [570, 290] on input "250819-DBC002" at bounding box center [586, 301] width 100 height 22
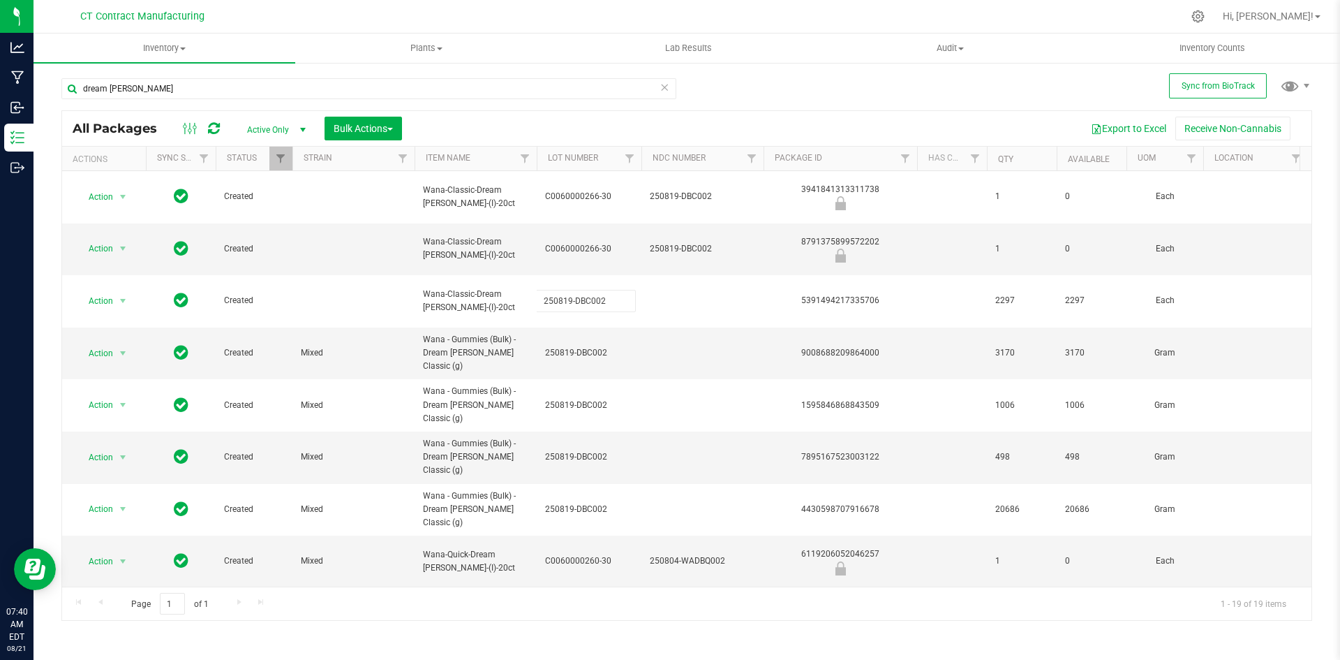
click at [570, 290] on input "250819-DBC002" at bounding box center [586, 301] width 100 height 22
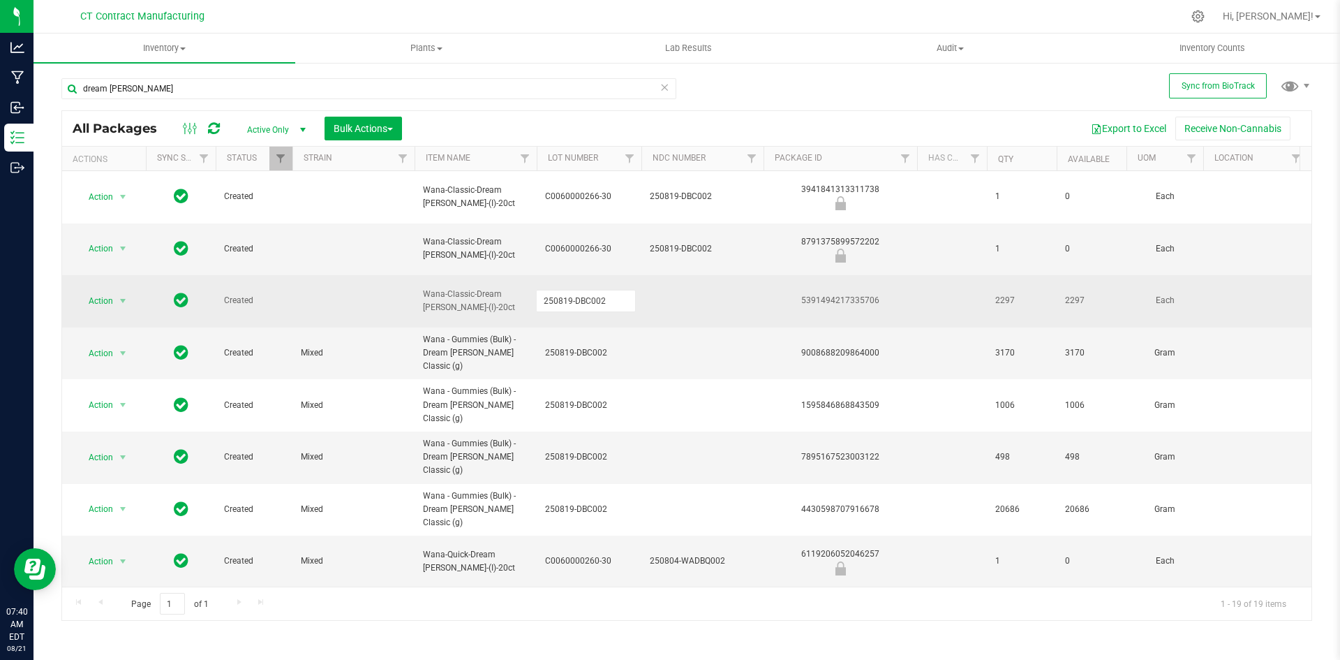
click at [834, 294] on div "5391494217335706" at bounding box center [841, 300] width 158 height 13
click at [469, 288] on span "Wana-Classic-Dream Berry-(I)-20ct" at bounding box center [475, 301] width 105 height 27
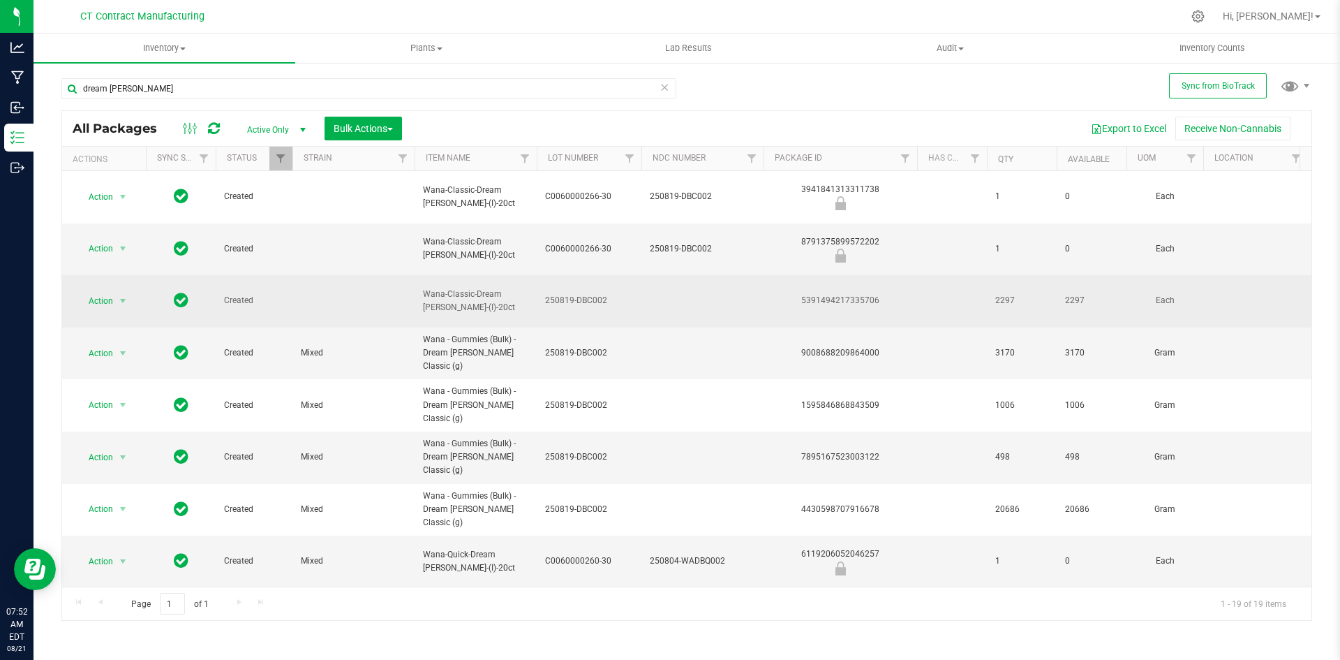
click at [826, 294] on div "5391494217335706" at bounding box center [841, 300] width 158 height 13
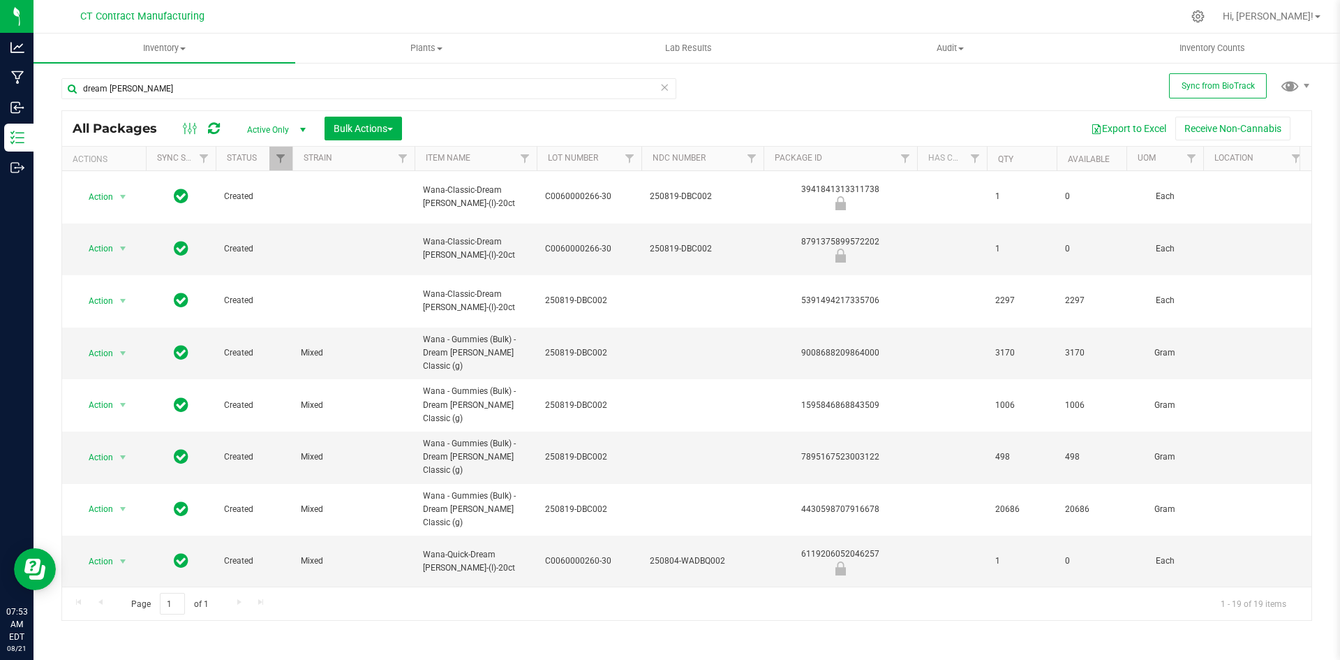
click at [618, 5] on div at bounding box center [716, 16] width 933 height 27
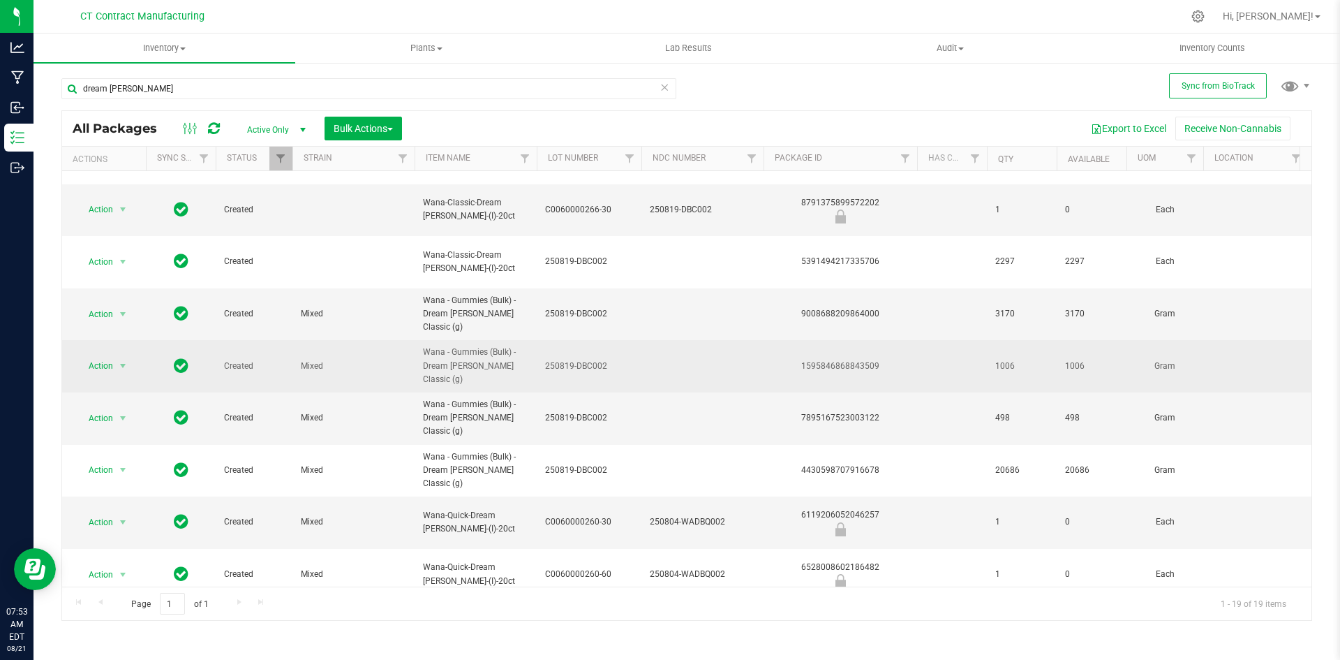
scroll to position [70, 0]
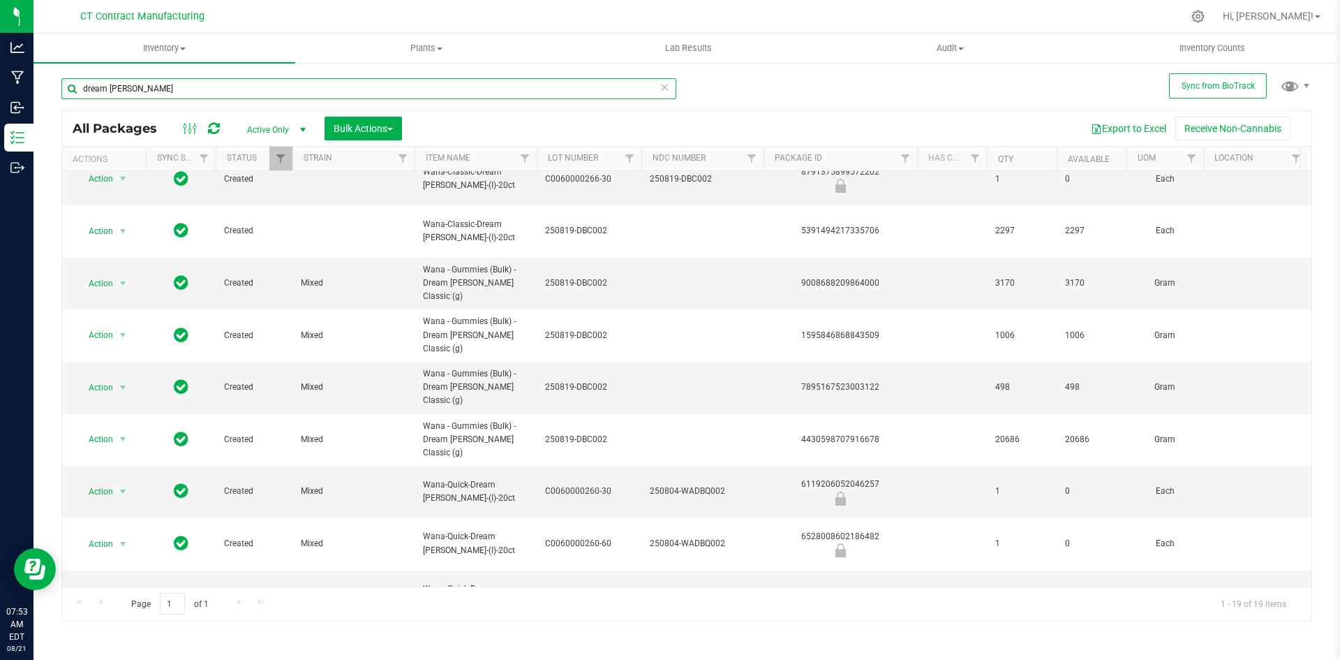
click at [156, 94] on input "dream berry" at bounding box center [368, 88] width 615 height 21
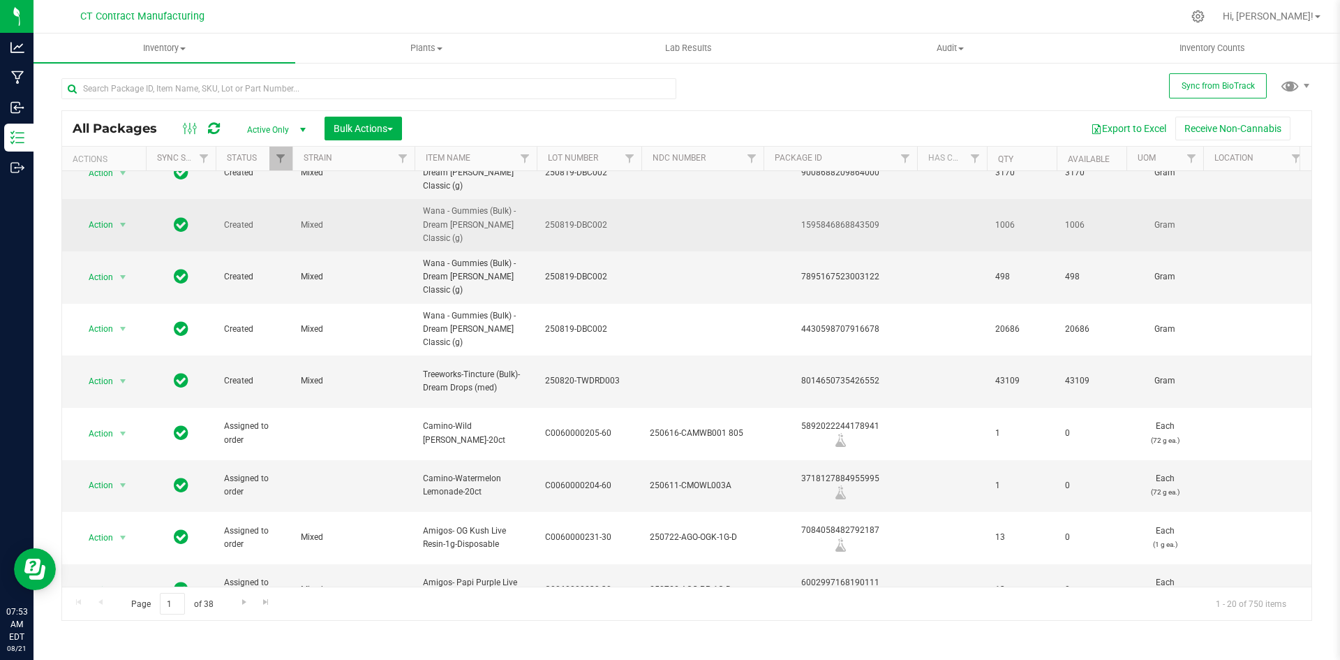
scroll to position [209, 0]
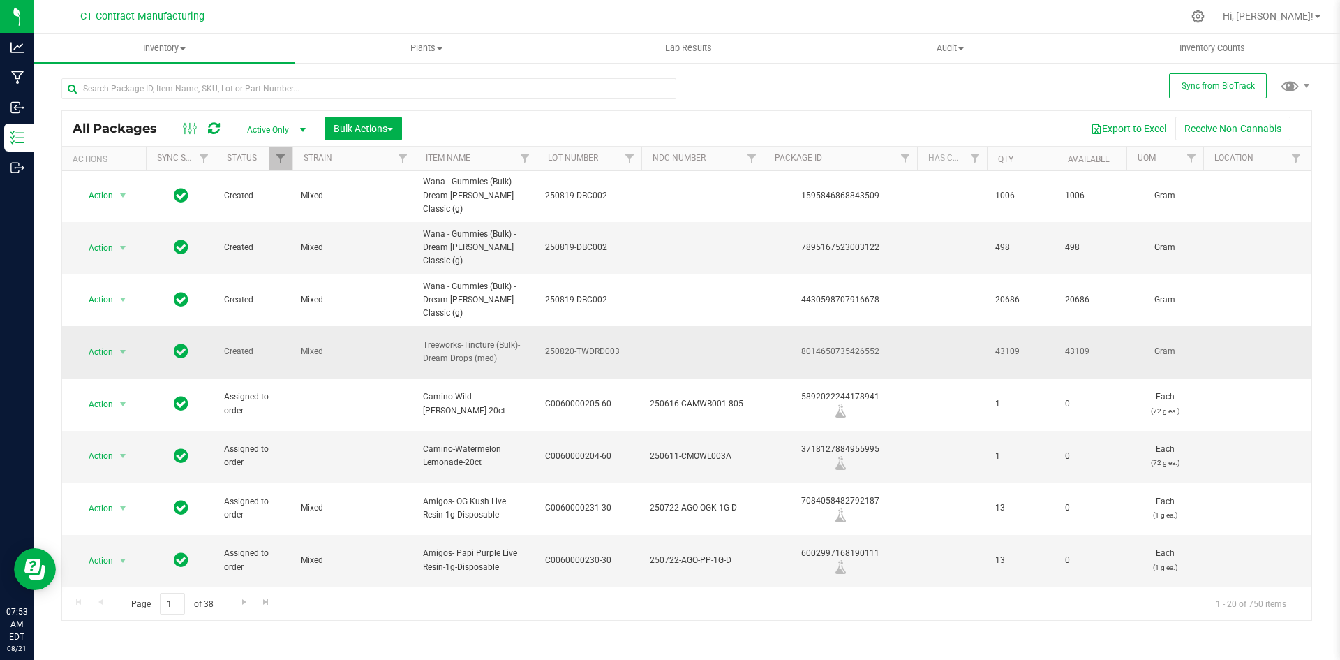
click at [596, 345] on span "250820-TWDRD003" at bounding box center [589, 351] width 88 height 13
click at [596, 341] on input "250820-TWDRD003" at bounding box center [586, 352] width 100 height 22
click at [484, 339] on span "Treeworks-Tincture (Bulk)- Dream Drops (med)" at bounding box center [475, 352] width 105 height 27
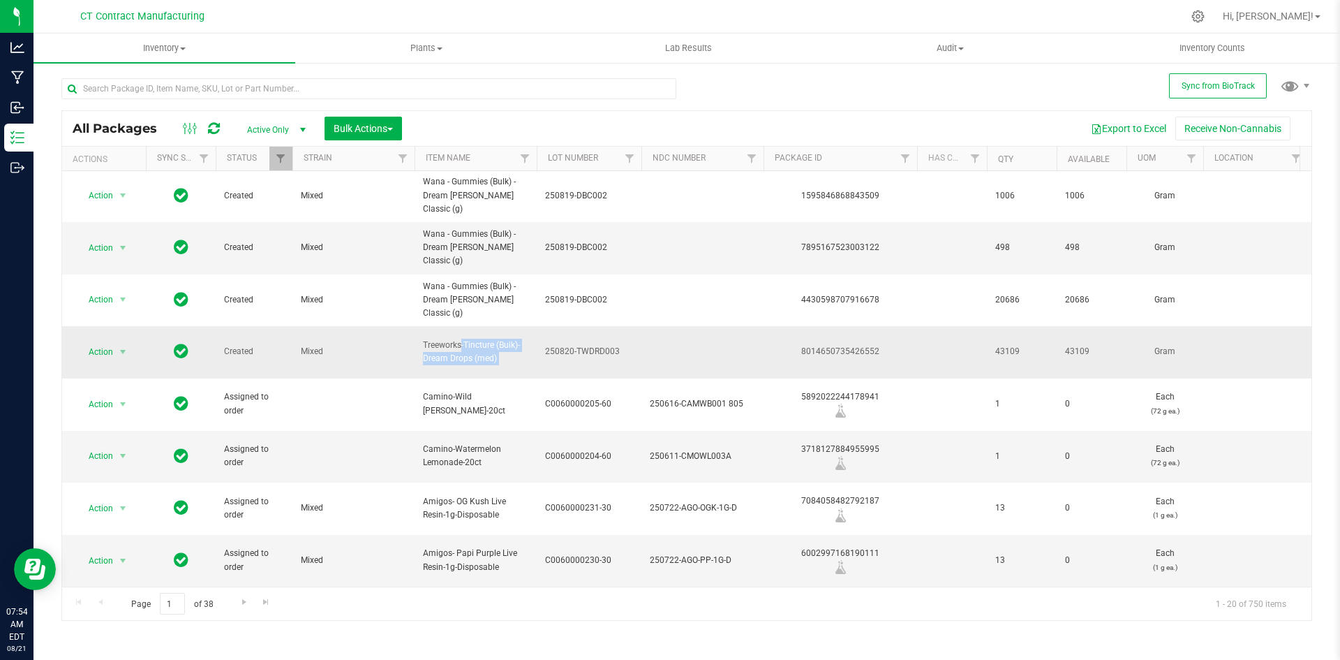
click at [484, 339] on span "Treeworks-Tincture (Bulk)- Dream Drops (med)" at bounding box center [475, 352] width 105 height 27
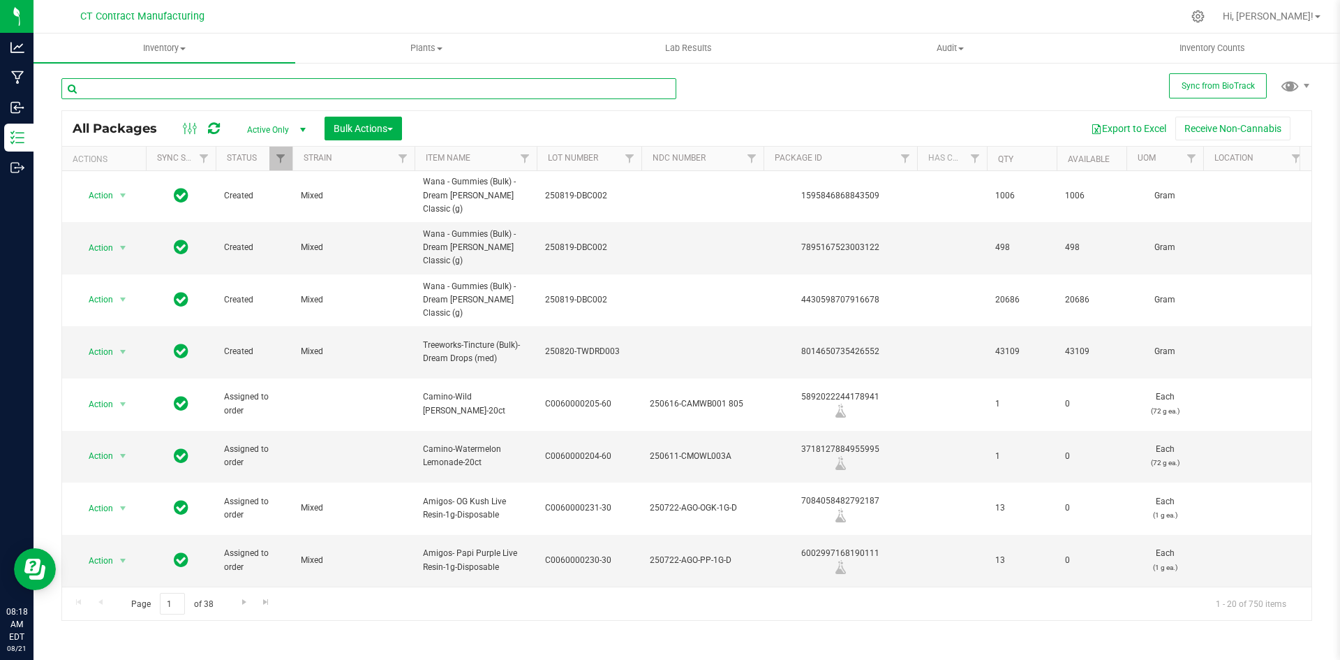
click at [223, 94] on input "text" at bounding box center [368, 88] width 615 height 21
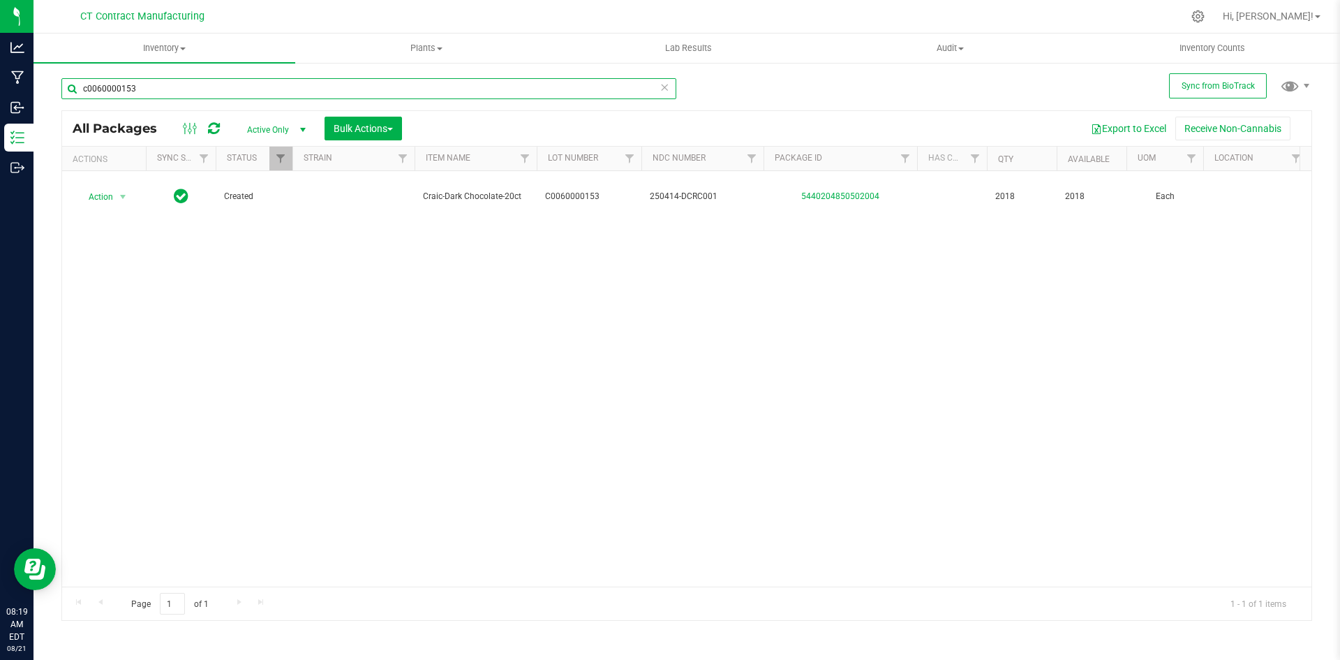
click at [286, 87] on input "c0060000153" at bounding box center [368, 88] width 615 height 21
click at [129, 90] on input "29549" at bounding box center [368, 88] width 615 height 21
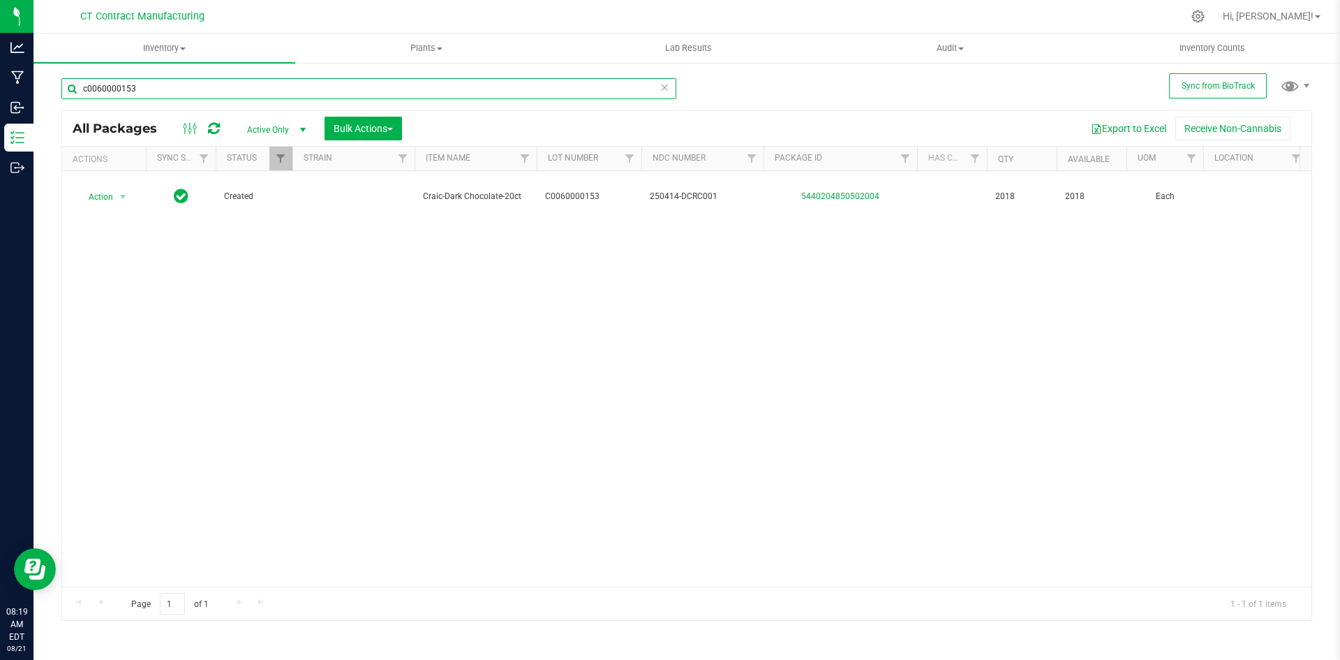
type input "c0060000153"
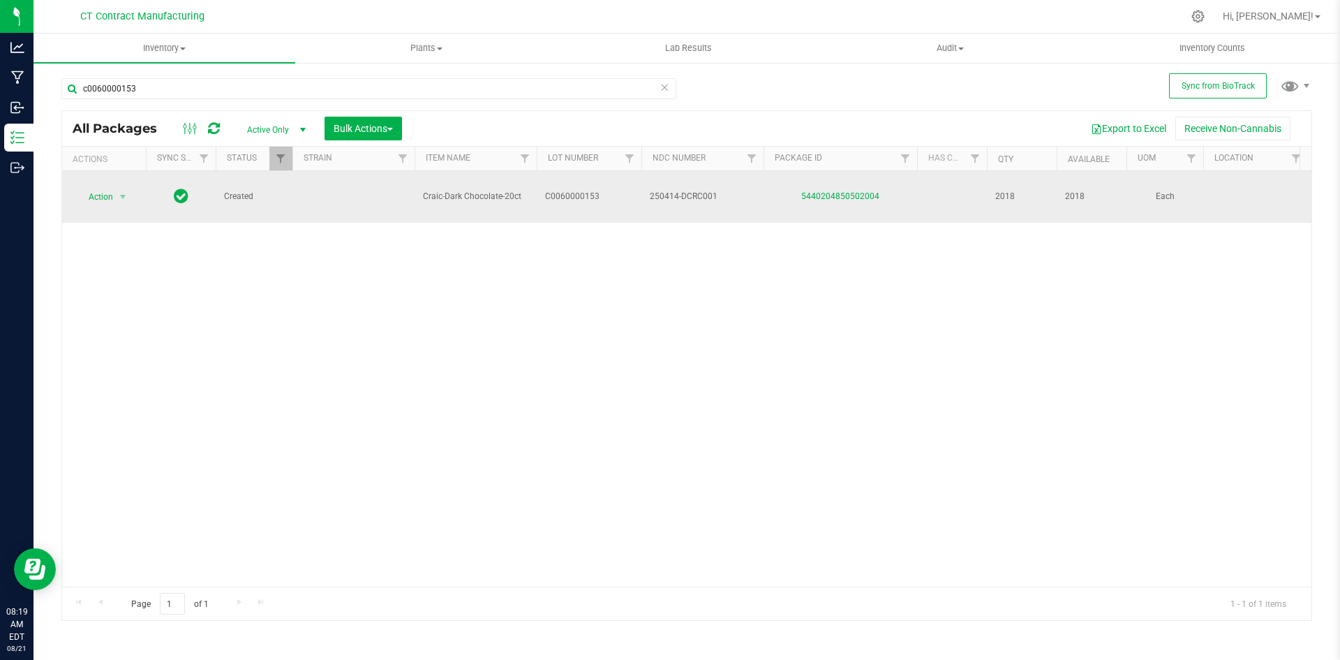
click at [681, 191] on span "250414-DCRC001" at bounding box center [702, 196] width 105 height 13
click at [681, 191] on input "250414-DCRC001" at bounding box center [699, 197] width 117 height 22
click at [126, 191] on span "select" at bounding box center [122, 196] width 11 height 11
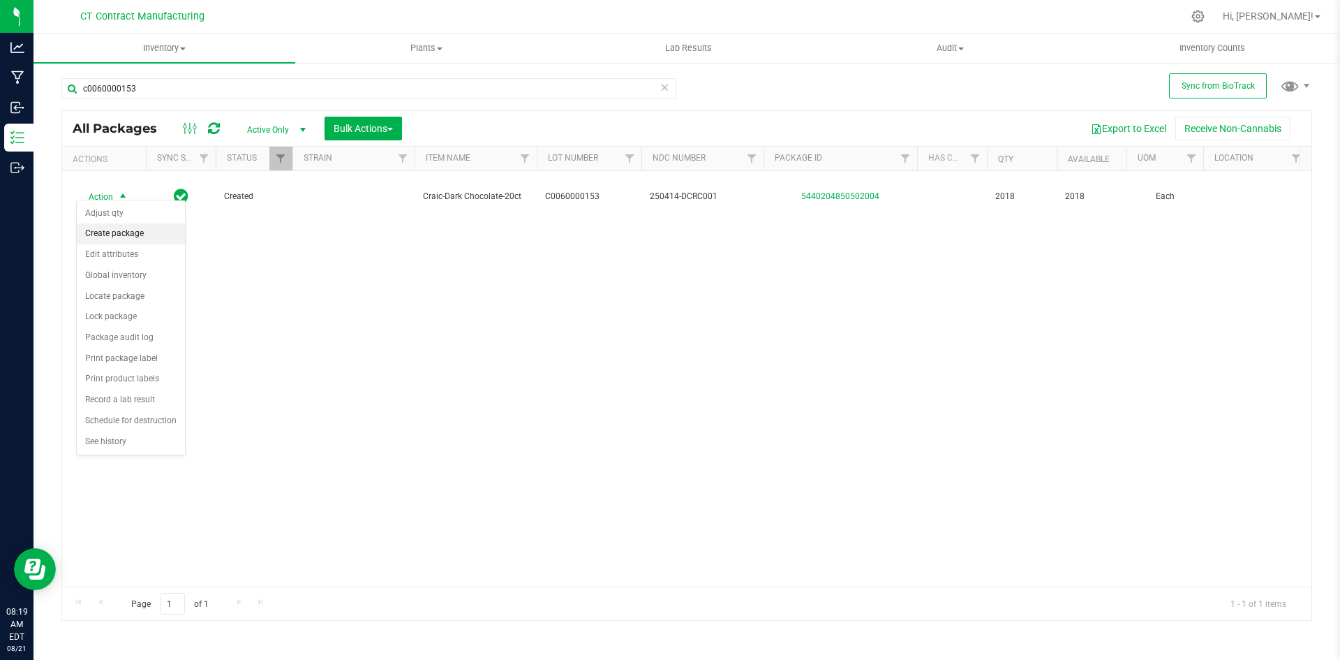
click at [124, 234] on li "Create package" at bounding box center [131, 233] width 108 height 21
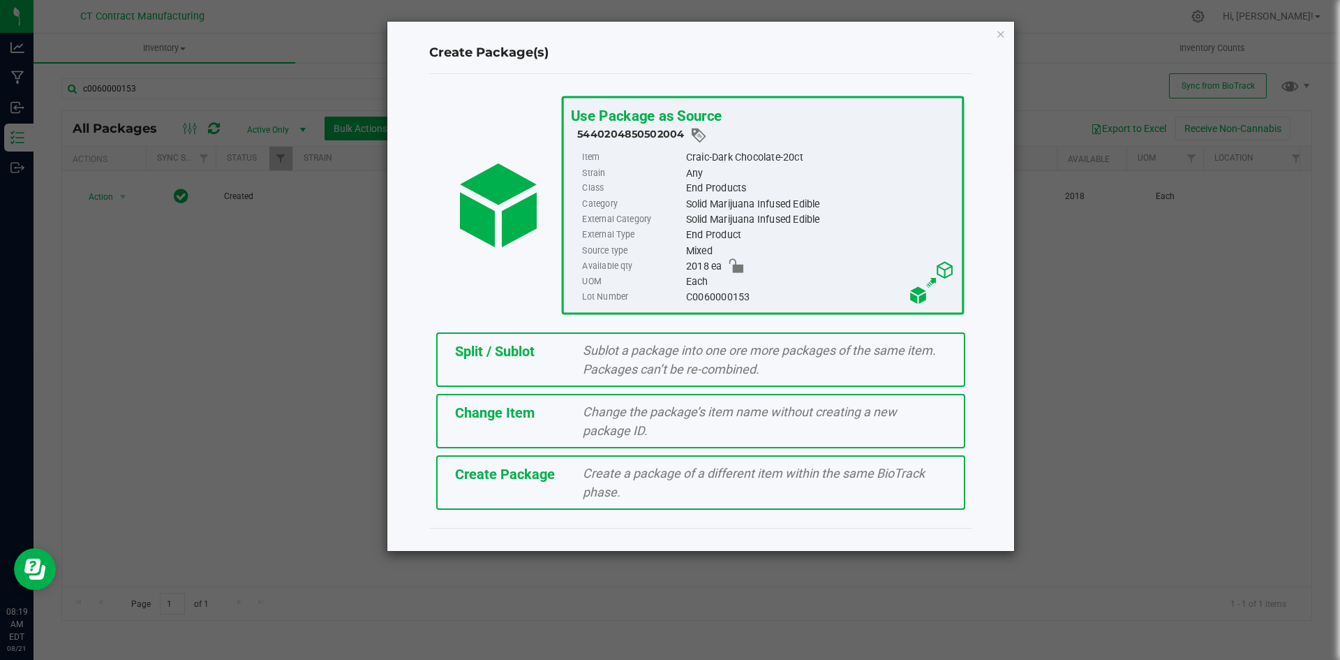
click at [530, 367] on div "Split / Sublot Sublot a package into one ore more packages of the same item. Pa…" at bounding box center [700, 359] width 529 height 54
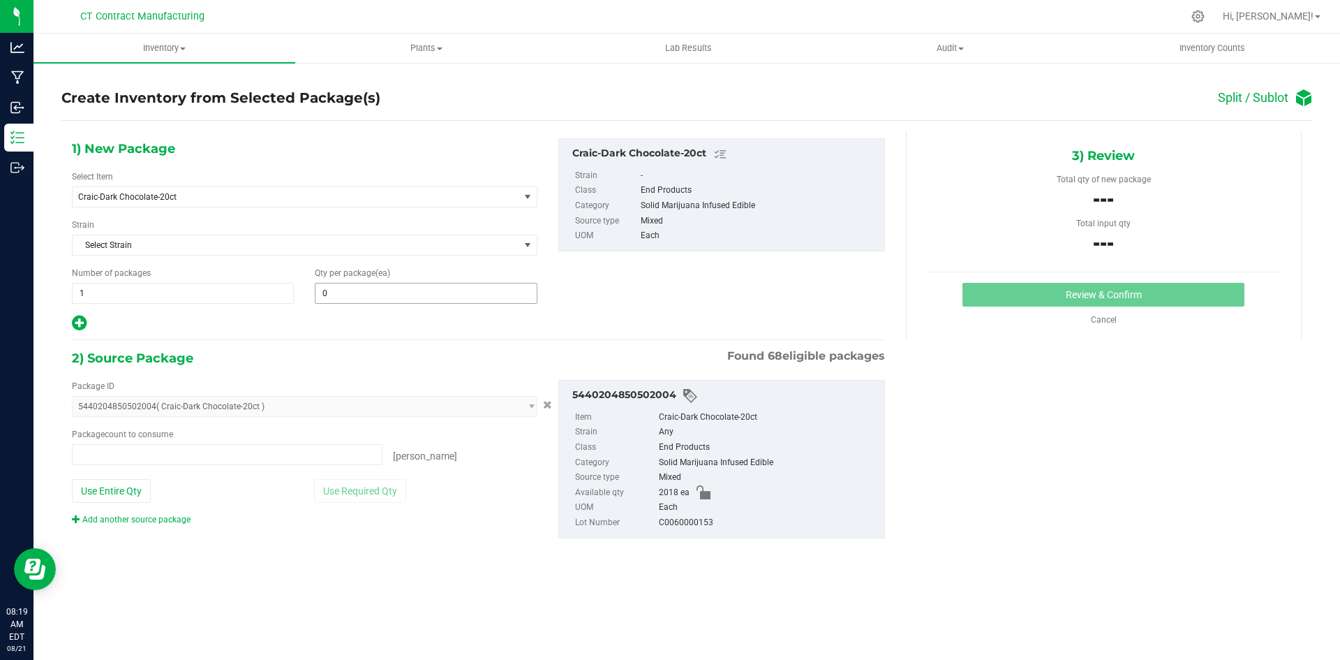
type input "0 ea"
click at [434, 288] on span at bounding box center [426, 293] width 222 height 21
type input "18"
click at [252, 452] on span at bounding box center [227, 454] width 311 height 21
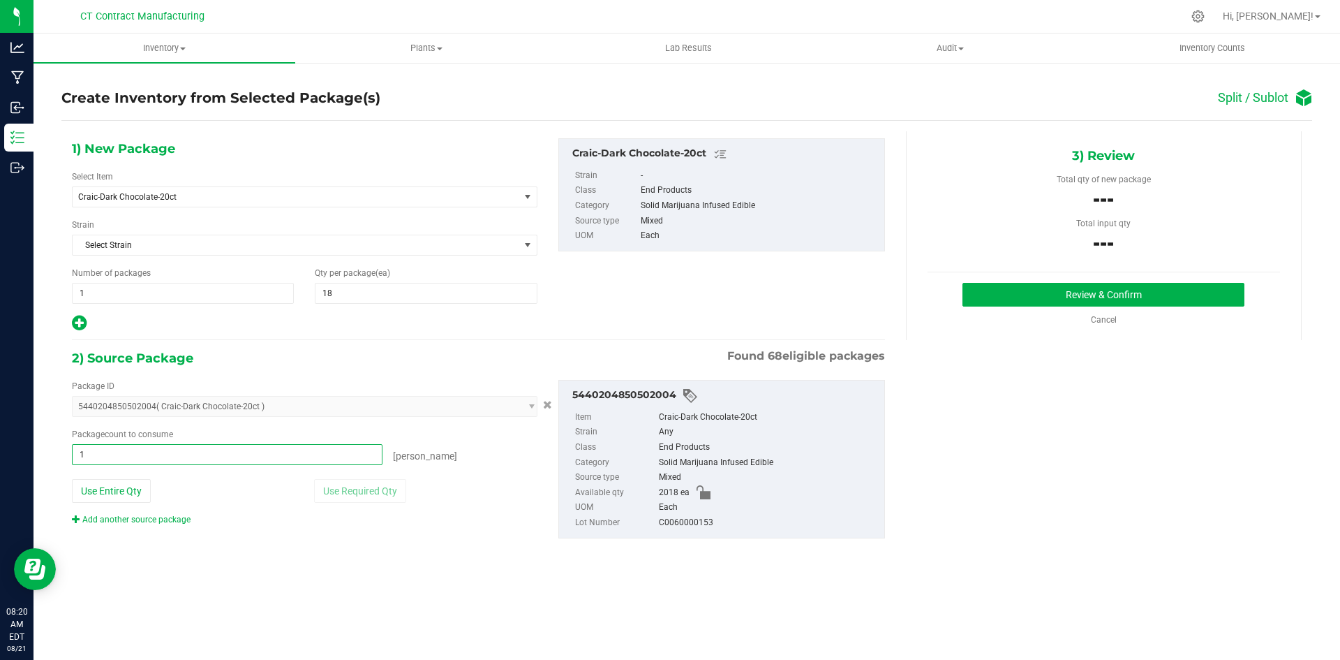
type input "18"
type input "18 ea"
drag, startPoint x: 1030, startPoint y: 446, endPoint x: 1033, endPoint y: 292, distance: 153.6
click at [1030, 446] on div "1) New Package Select Item Craic-Dark Chocolate-20ct Craic-Dark Chocolate-20ct …" at bounding box center [686, 349] width 1251 height 436
click at [1034, 288] on button "Review & Confirm" at bounding box center [1104, 295] width 282 height 24
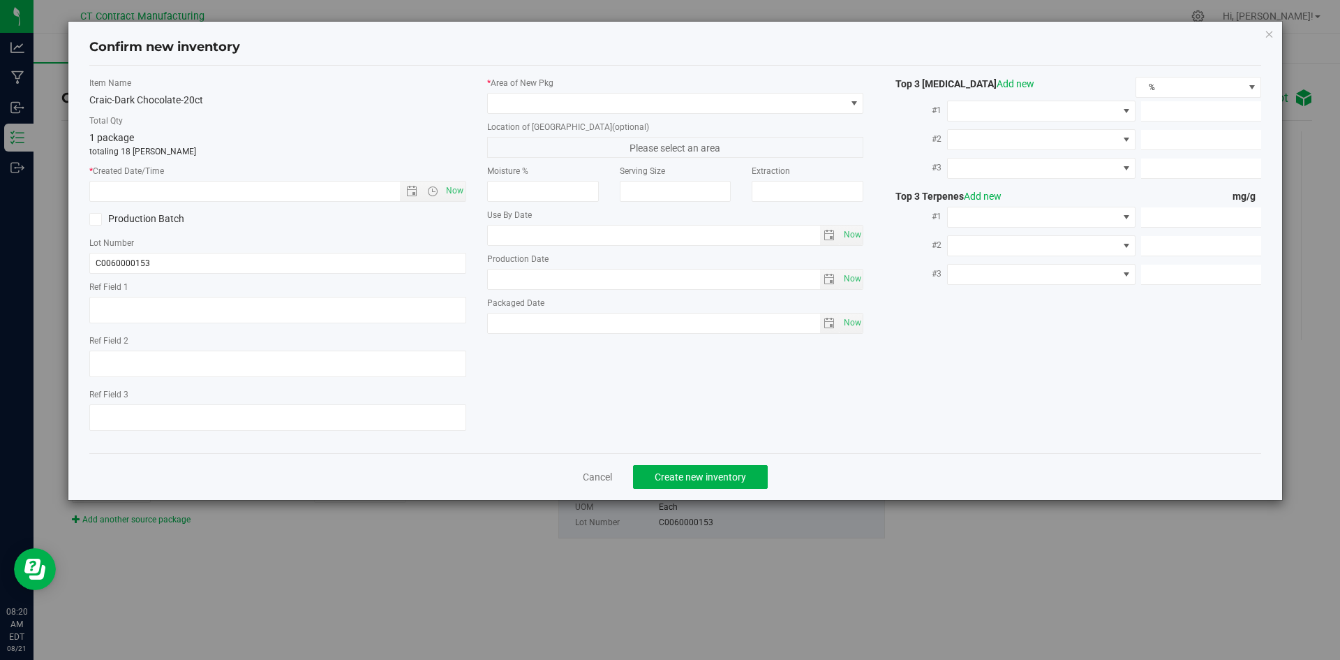
type textarea "250414-DCRC001"
click at [459, 187] on span "Now" at bounding box center [455, 191] width 24 height 20
type input "8/21/2025 8:20 AM"
click at [510, 100] on span at bounding box center [667, 104] width 358 height 20
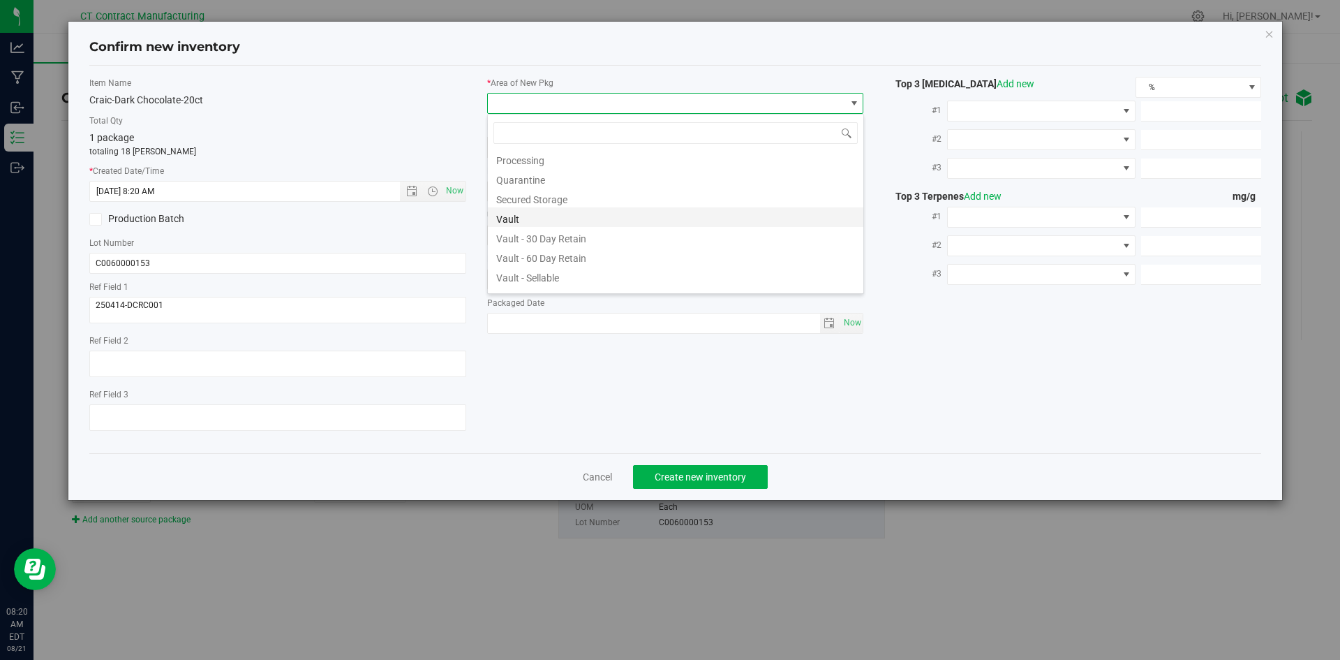
scroll to position [154, 0]
click at [558, 266] on li "Vault - Sellable" at bounding box center [676, 261] width 376 height 20
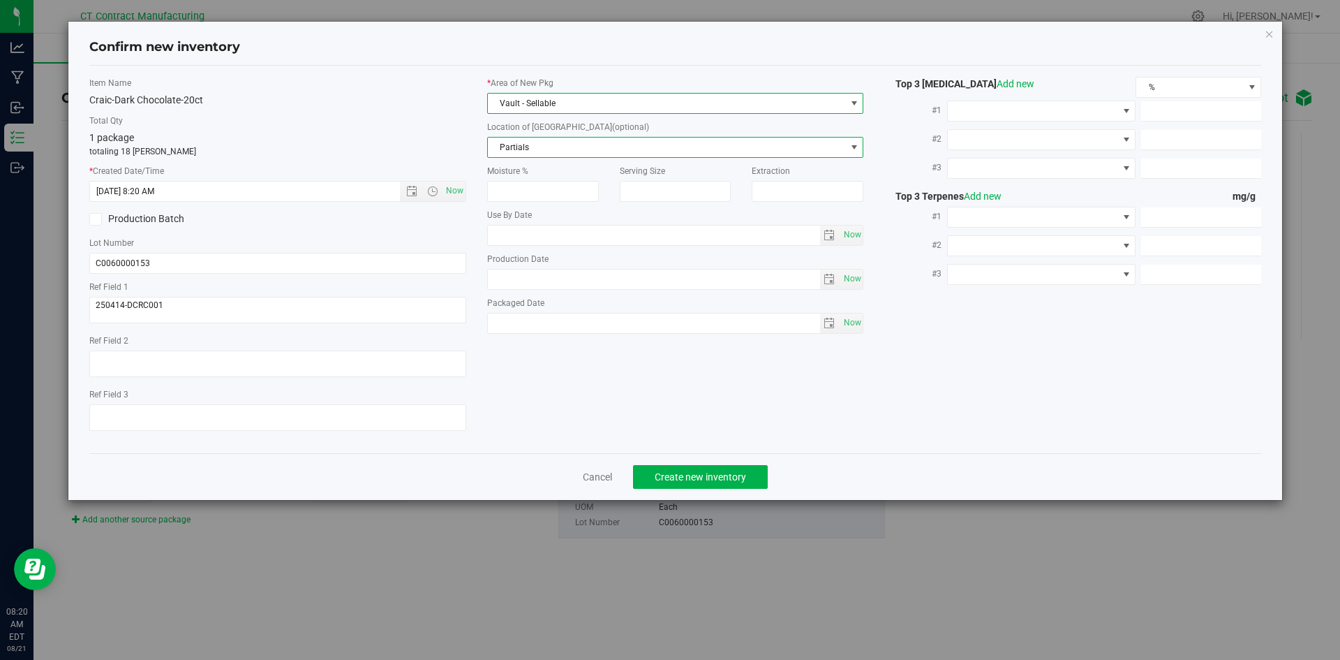
click at [575, 151] on span "Partials" at bounding box center [667, 148] width 358 height 20
click at [567, 168] on li "Partials" at bounding box center [676, 171] width 376 height 21
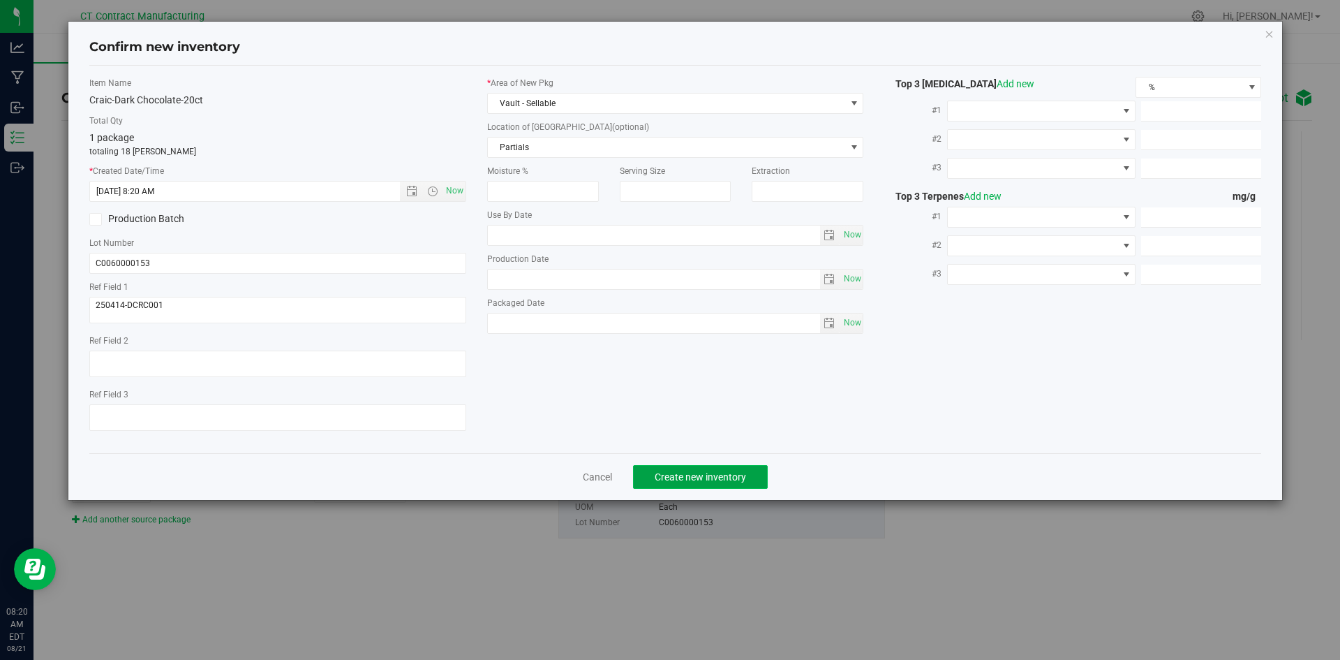
click at [688, 465] on button "Create new inventory" at bounding box center [700, 477] width 135 height 24
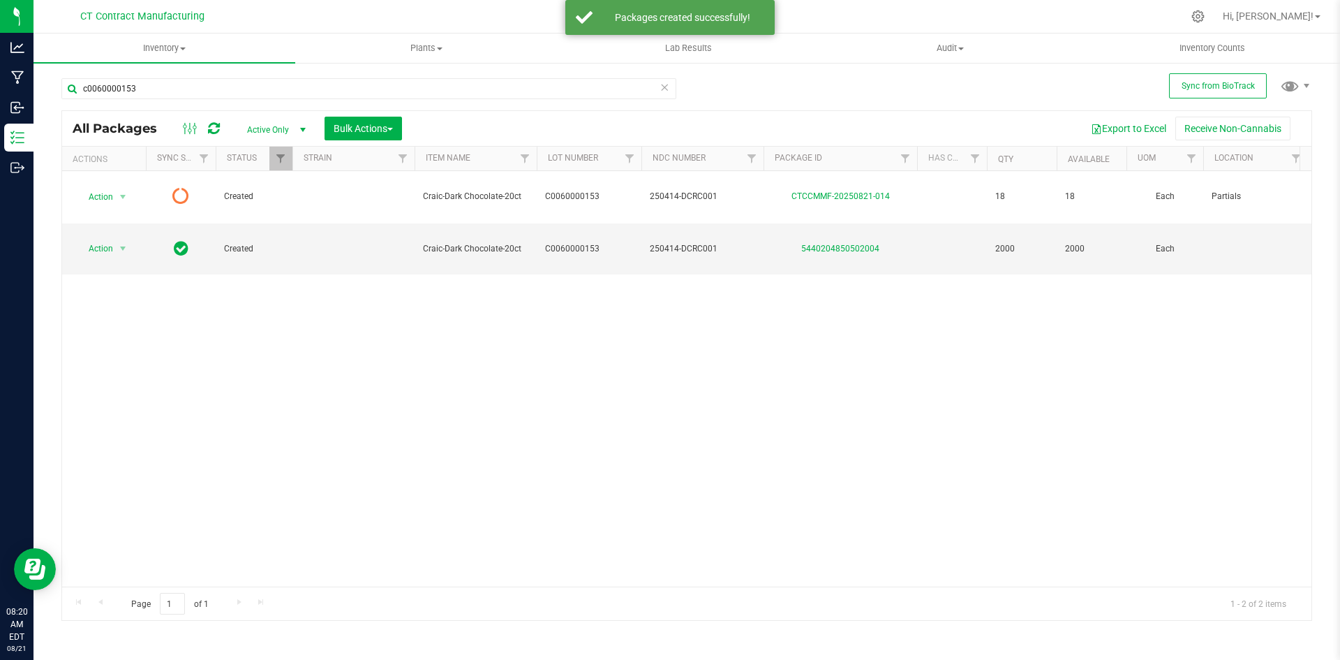
click at [214, 131] on icon at bounding box center [214, 128] width 12 height 14
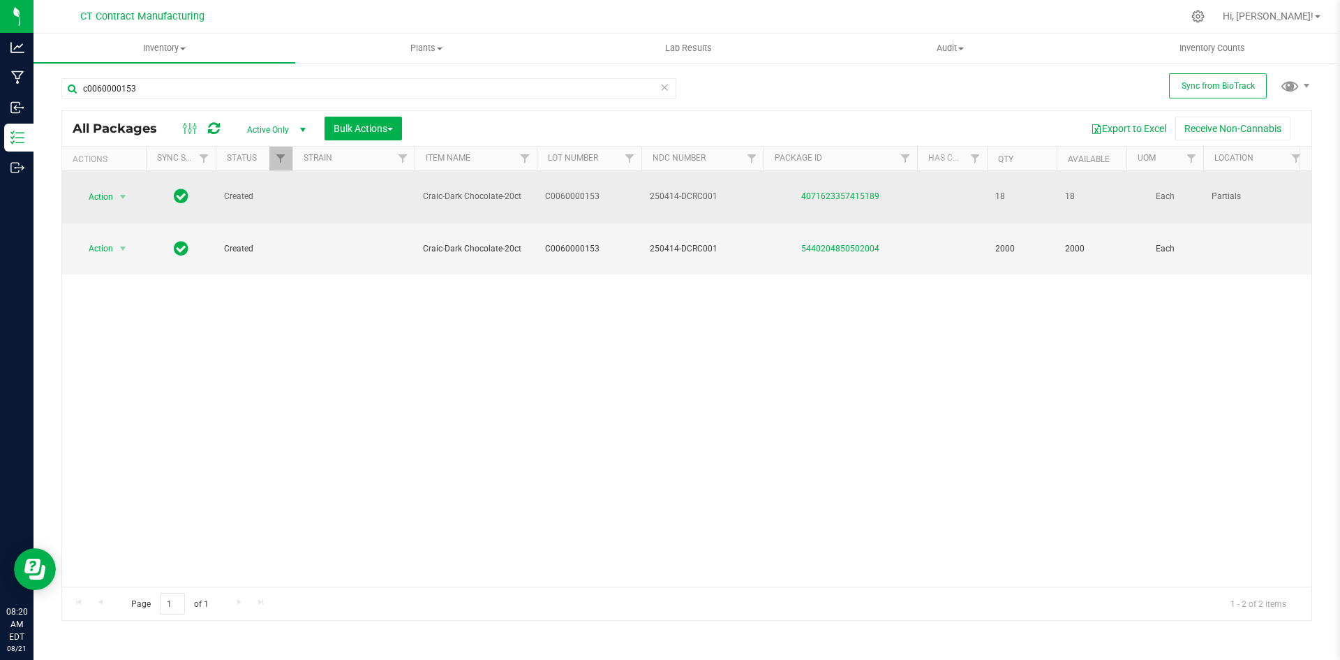
drag, startPoint x: 910, startPoint y: 189, endPoint x: 776, endPoint y: 192, distance: 134.0
click at [776, 192] on div "4071623357415189" at bounding box center [841, 196] width 158 height 13
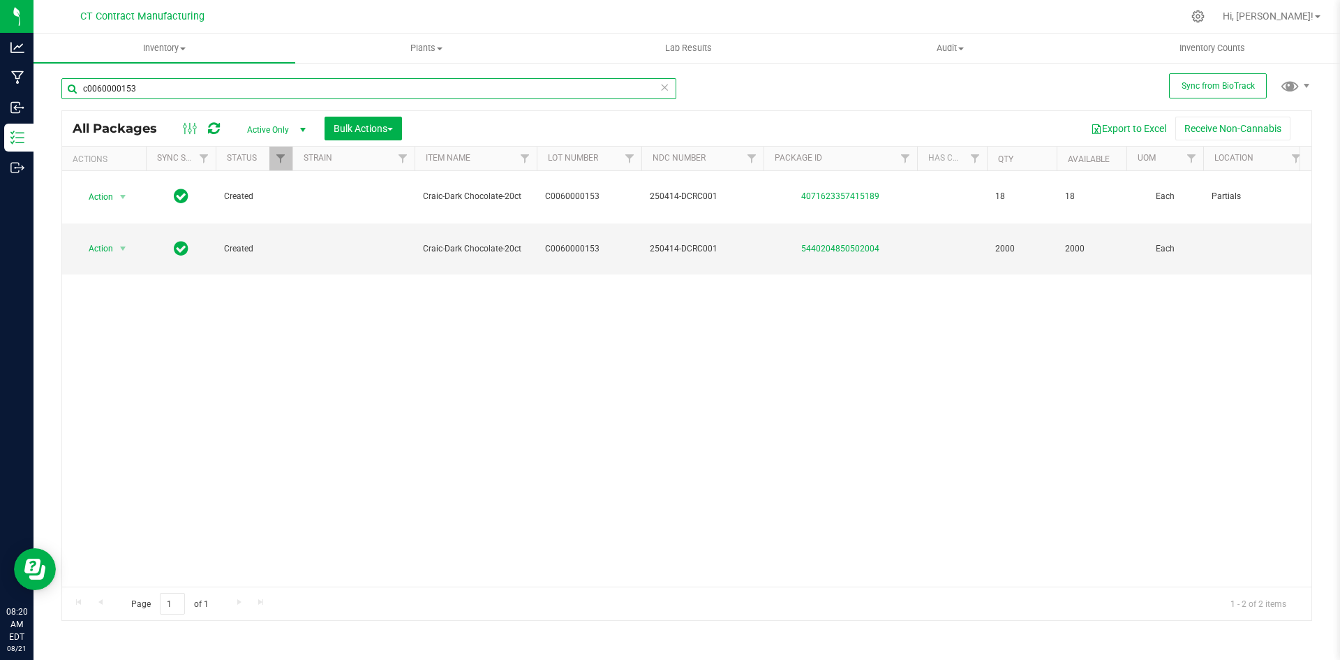
click at [281, 91] on input "c0060000153" at bounding box center [368, 88] width 615 height 21
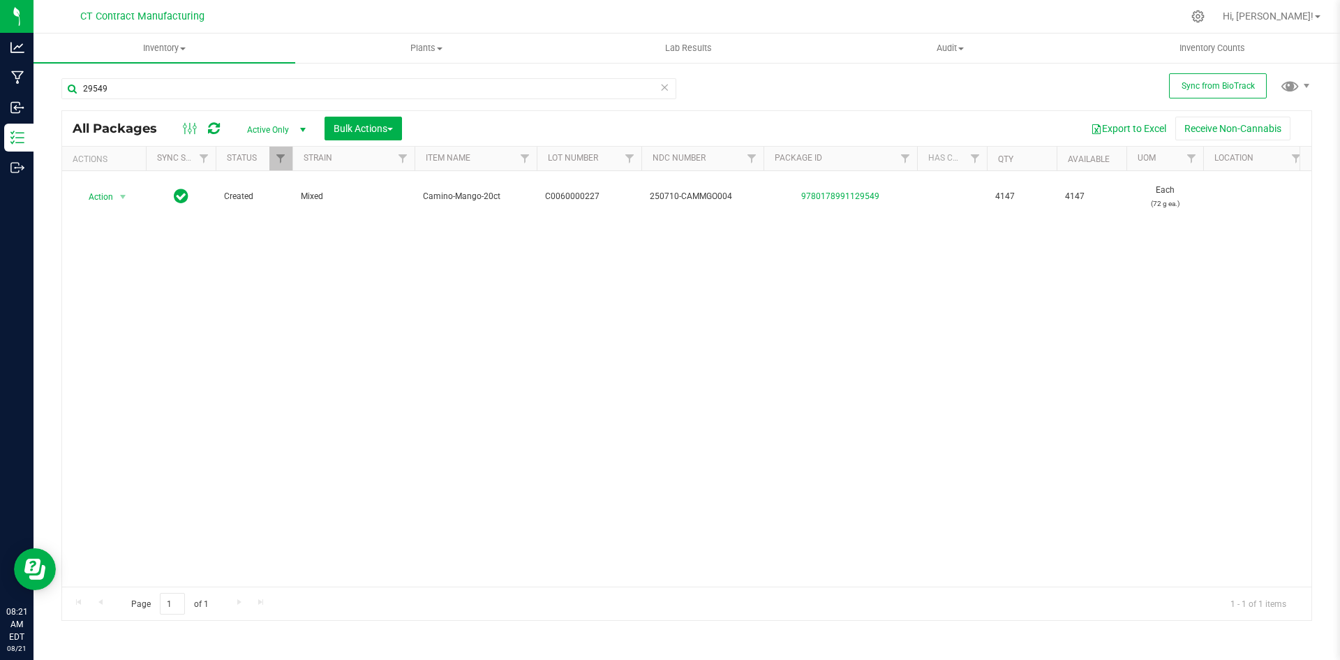
click at [845, 382] on div "Action Action Adjust qty Create package Edit attributes Global inventory Locate…" at bounding box center [686, 378] width 1249 height 415
drag, startPoint x: 628, startPoint y: 13, endPoint x: 540, endPoint y: 28, distance: 88.6
click at [628, 13] on div at bounding box center [716, 16] width 933 height 27
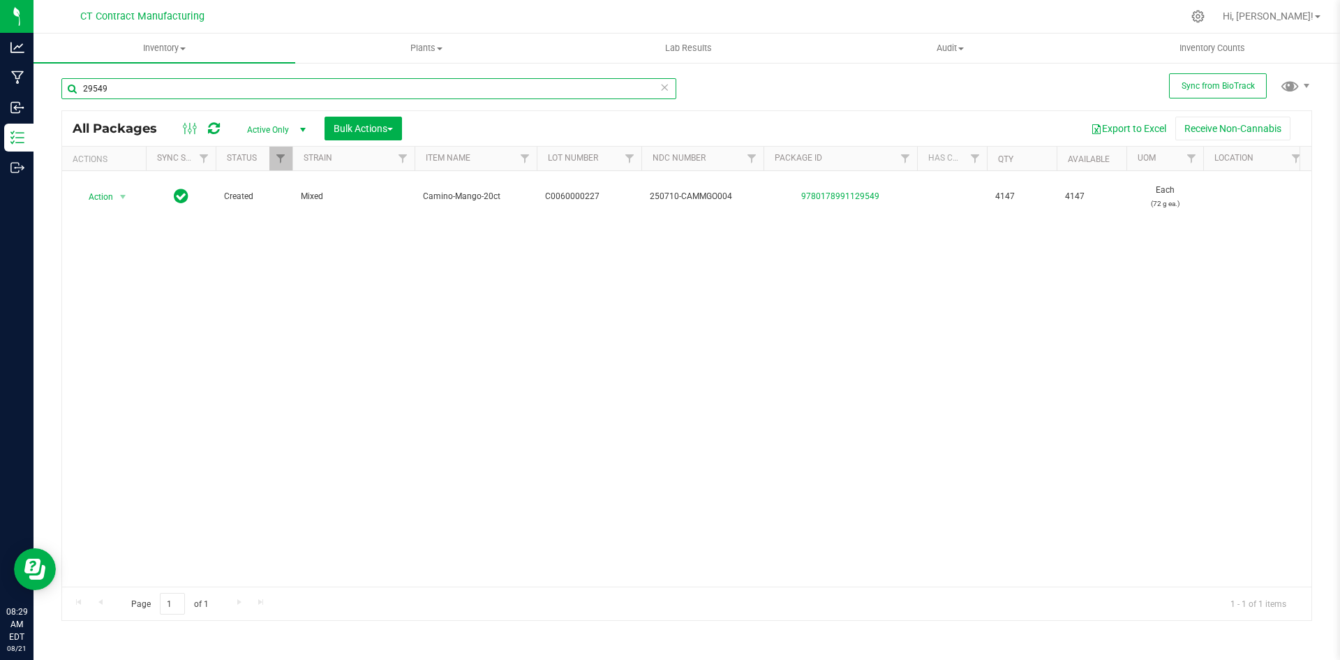
click at [121, 86] on input "29549" at bounding box center [368, 88] width 615 height 21
type input "amigo"
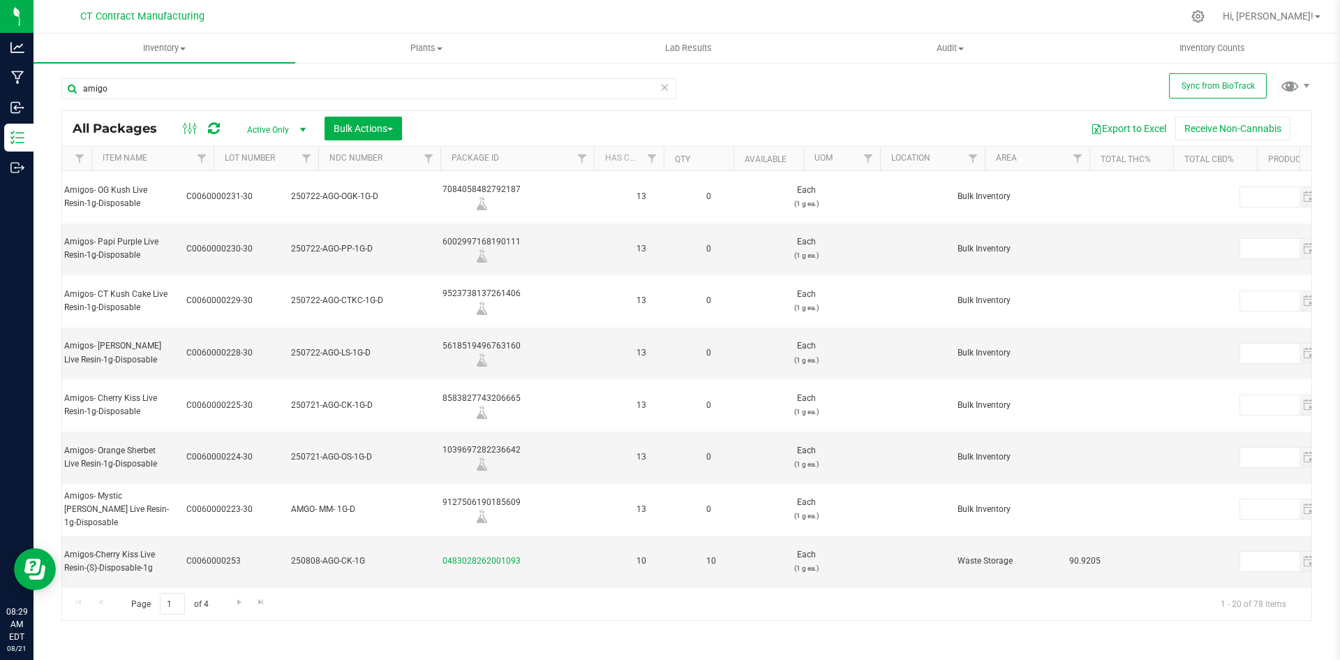
scroll to position [0, 387]
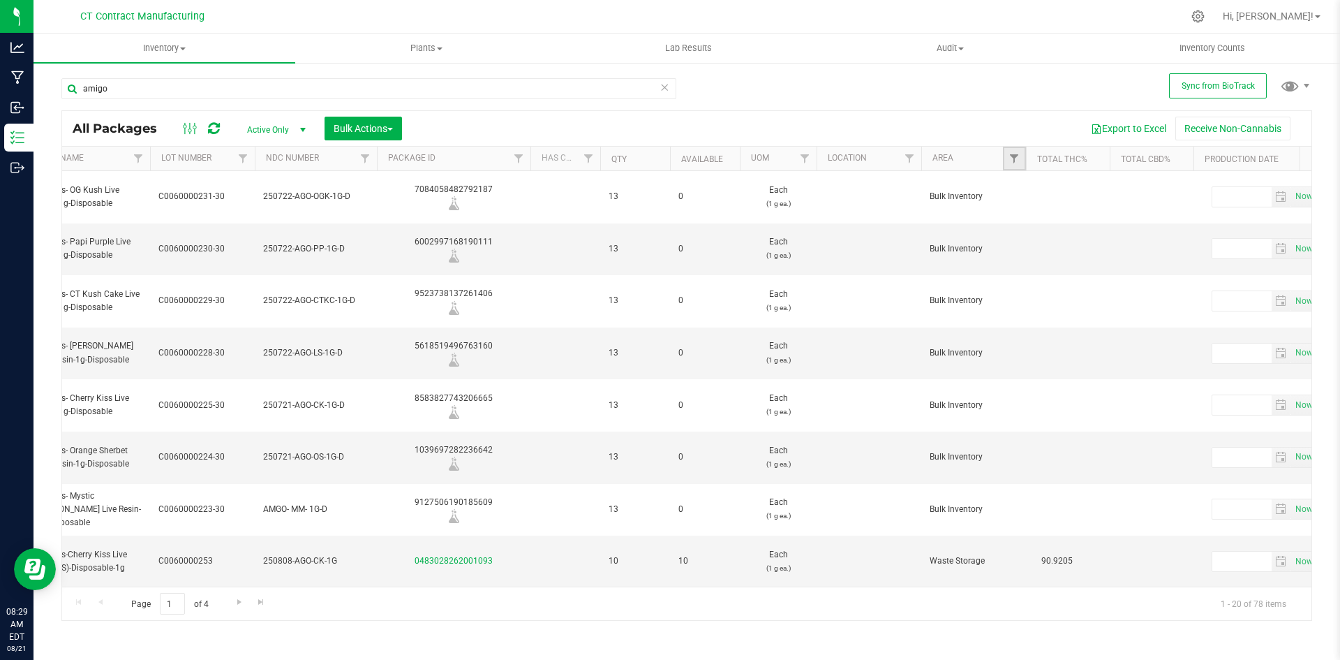
click at [1008, 158] on link "Filter" at bounding box center [1014, 159] width 23 height 24
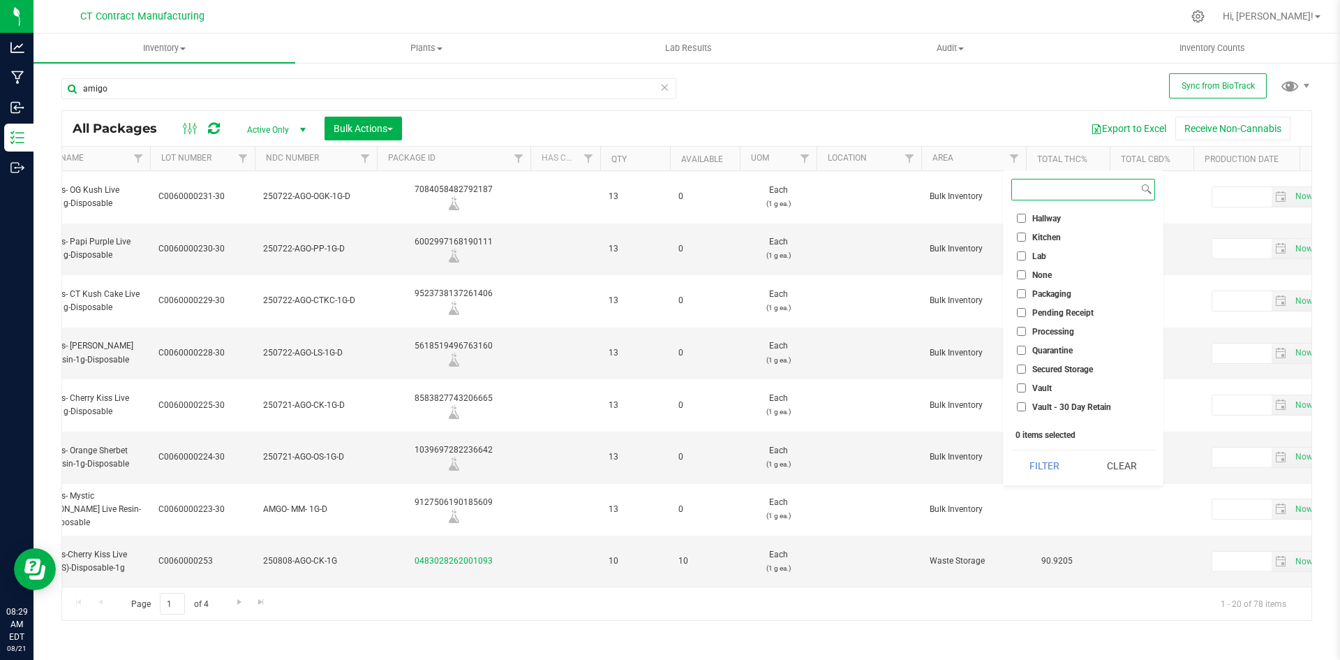
scroll to position [107, 0]
click at [1059, 391] on span "Vault - Sellable" at bounding box center [1060, 394] width 56 height 8
click at [1026, 391] on input "Vault - Sellable" at bounding box center [1021, 393] width 9 height 9
checkbox input "true"
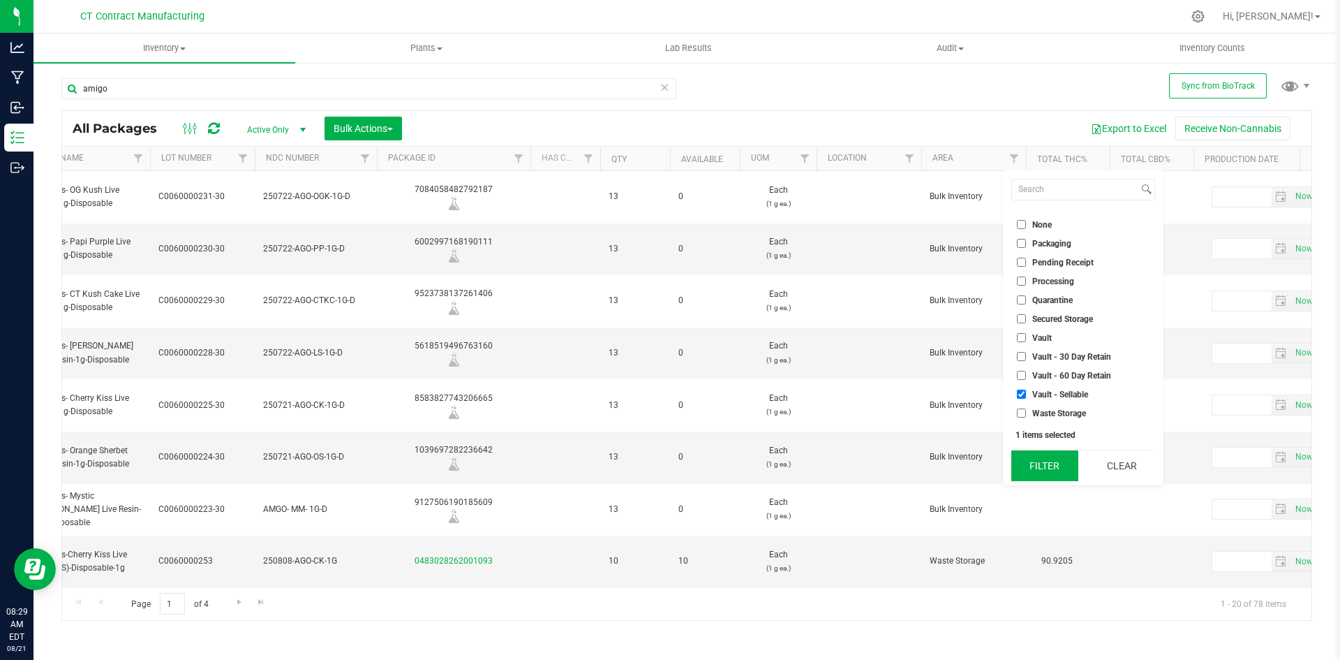
click at [1052, 466] on button "Filter" at bounding box center [1044, 465] width 67 height 31
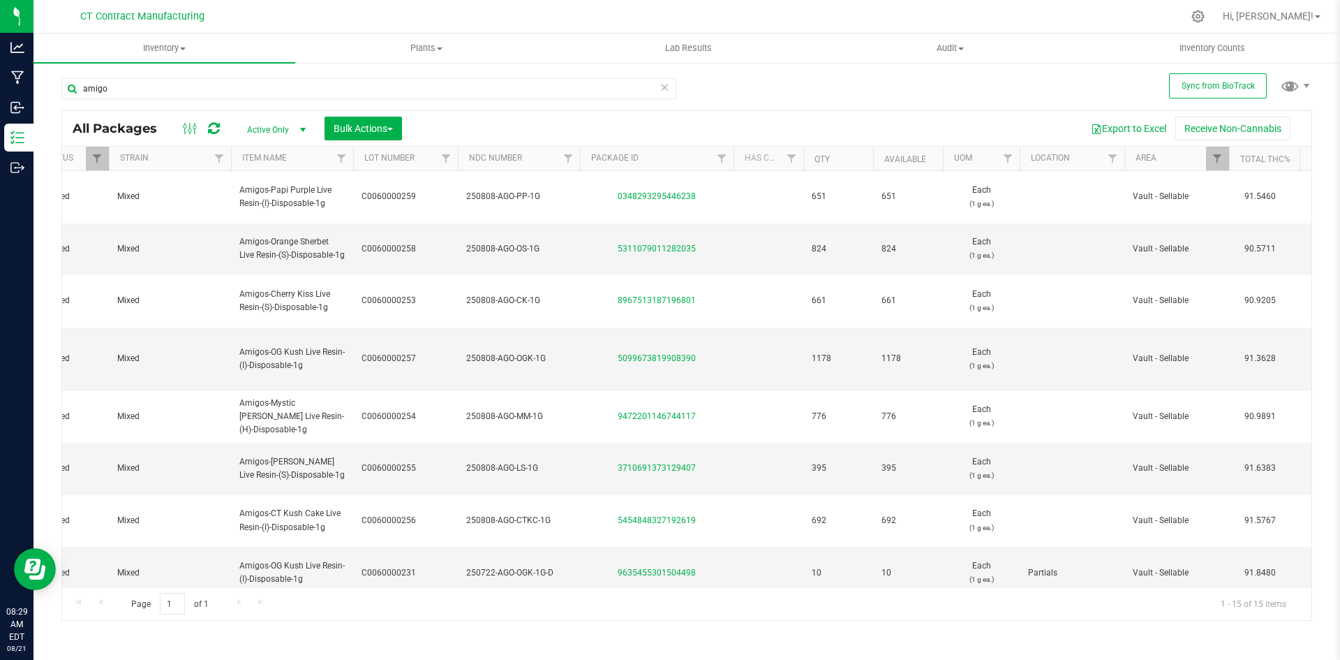
scroll to position [0, 172]
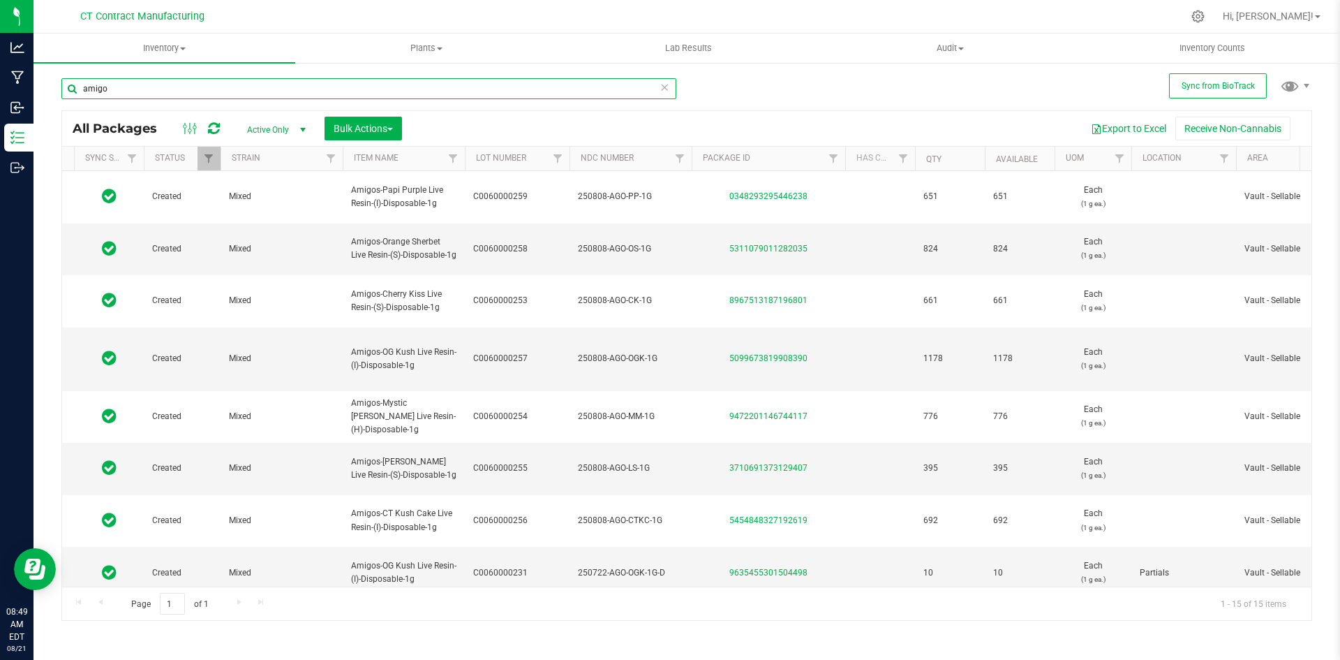
click at [203, 96] on input "amigo" at bounding box center [368, 88] width 615 height 21
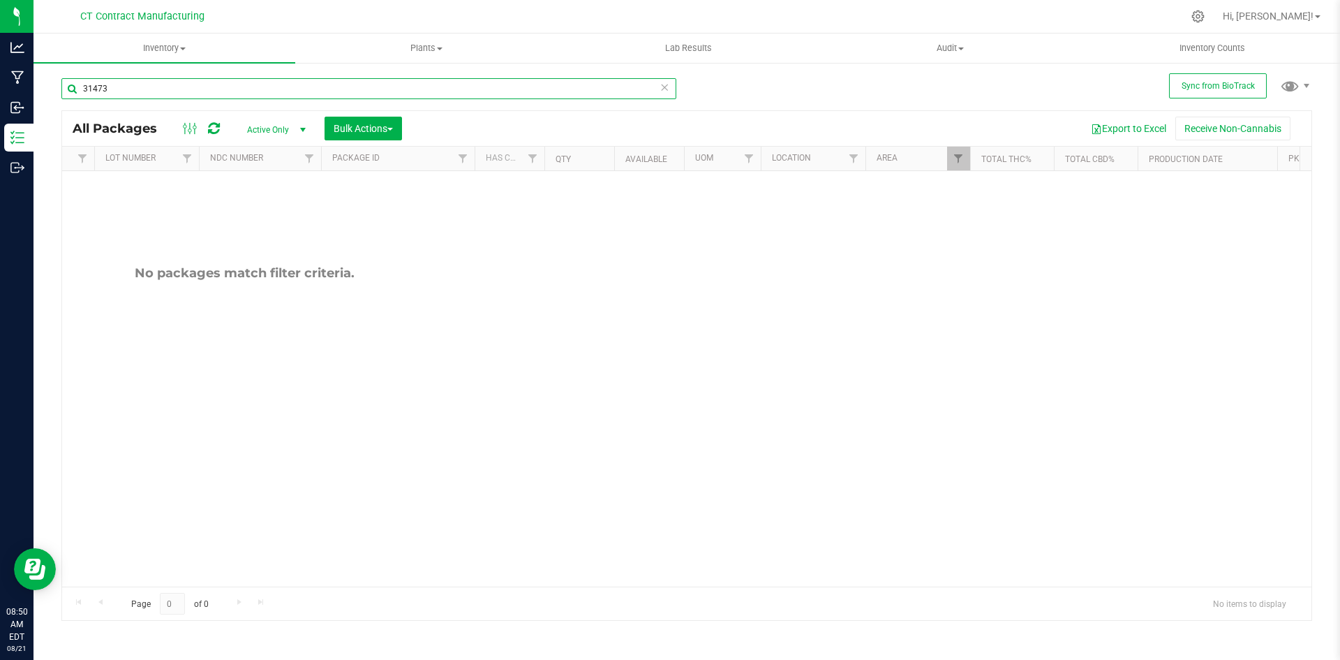
scroll to position [0, 466]
type input "31473"
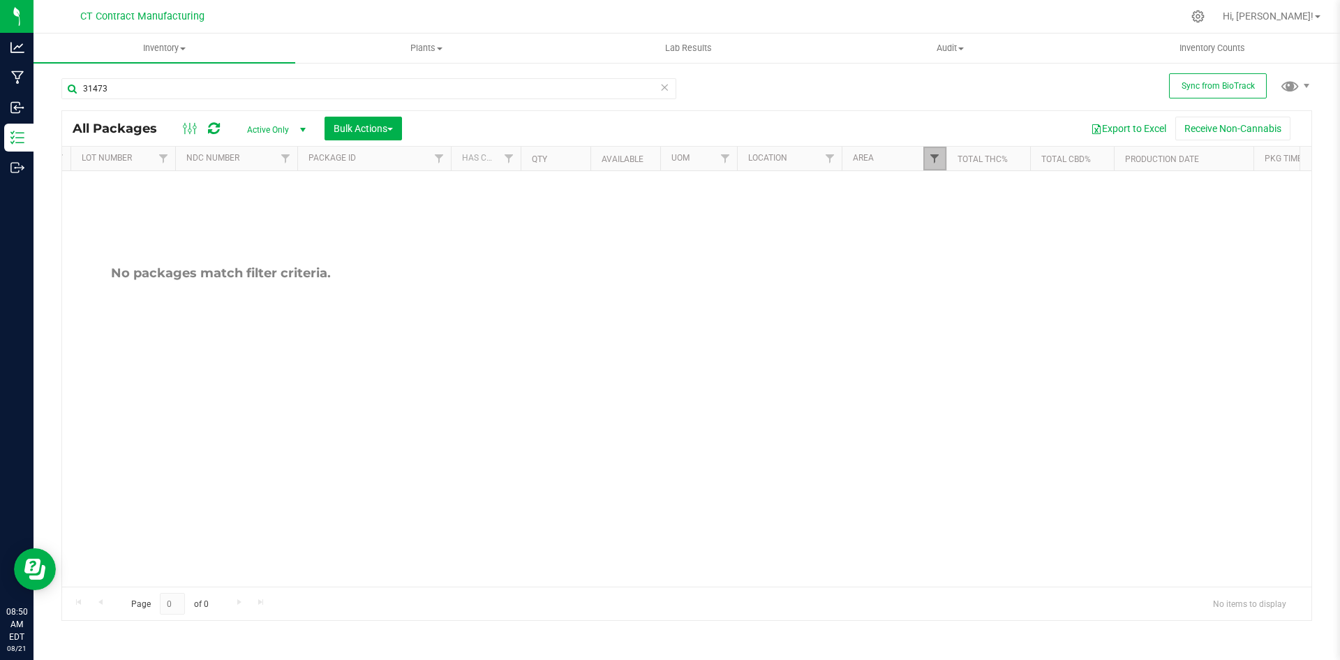
click at [937, 158] on span "Filter" at bounding box center [934, 158] width 11 height 11
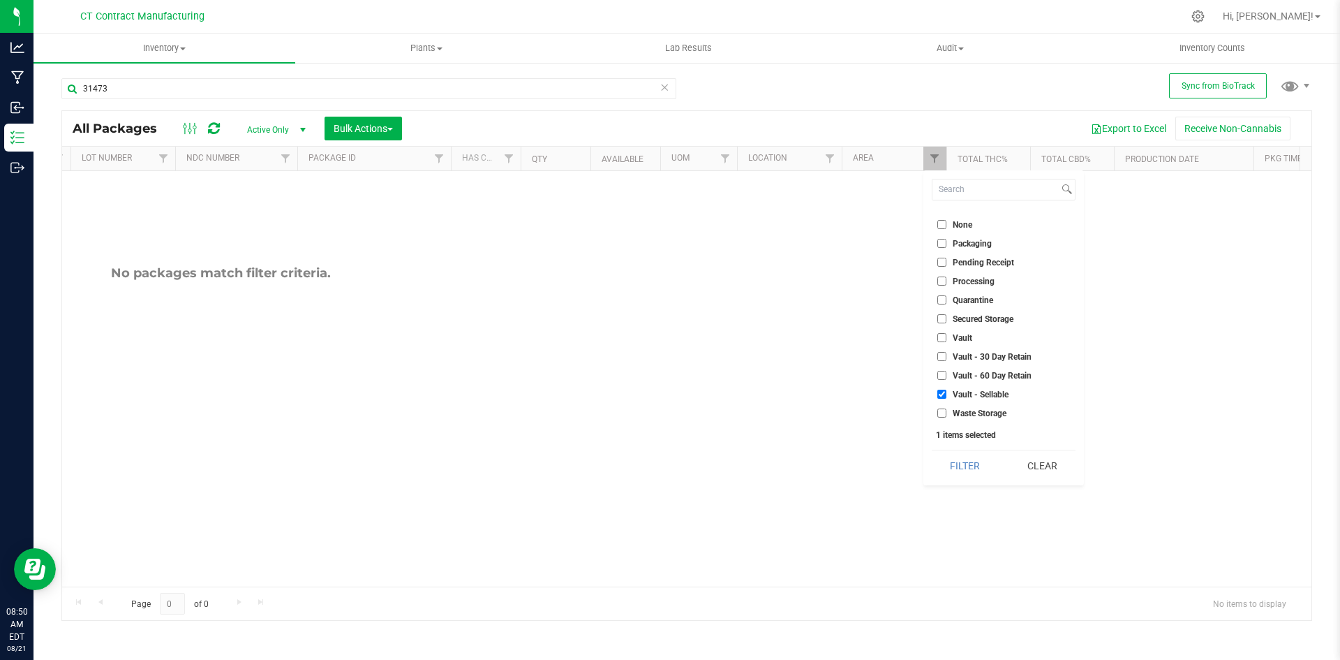
click at [975, 394] on span "Vault - Sellable" at bounding box center [981, 394] width 56 height 8
click at [947, 394] on input "Vault - Sellable" at bounding box center [941, 393] width 9 height 9
checkbox input "false"
click at [963, 473] on button "Filter" at bounding box center [965, 465] width 67 height 31
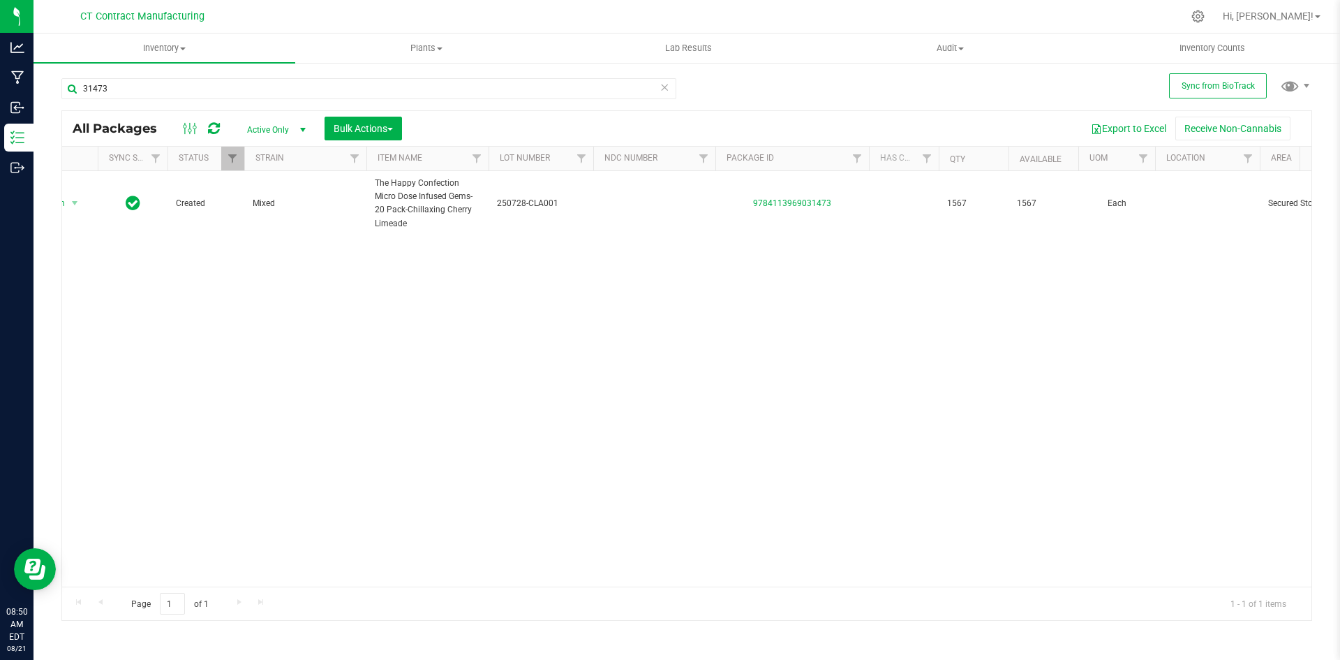
scroll to position [0, 28]
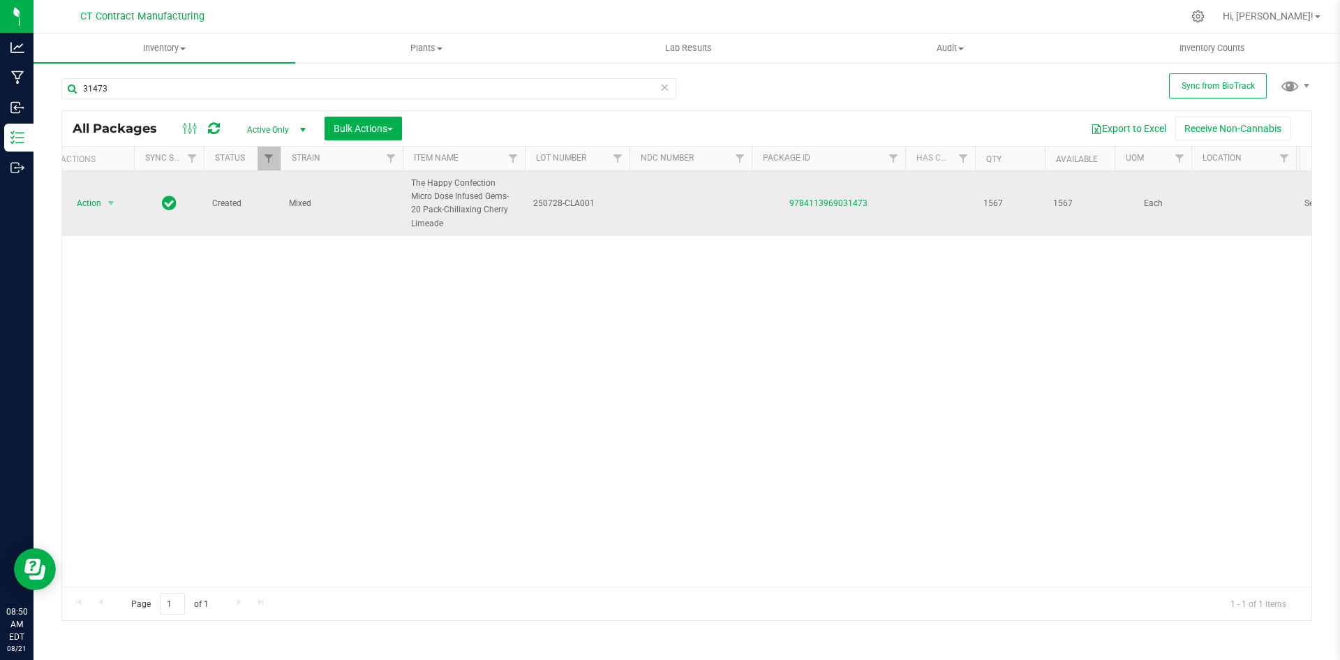
click at [577, 205] on span "250728-CLA001" at bounding box center [577, 203] width 88 height 13
click at [577, 205] on input "250728-CLA001" at bounding box center [574, 204] width 100 height 22
click at [704, 201] on td at bounding box center [691, 203] width 122 height 65
type input "250728-CLA001"
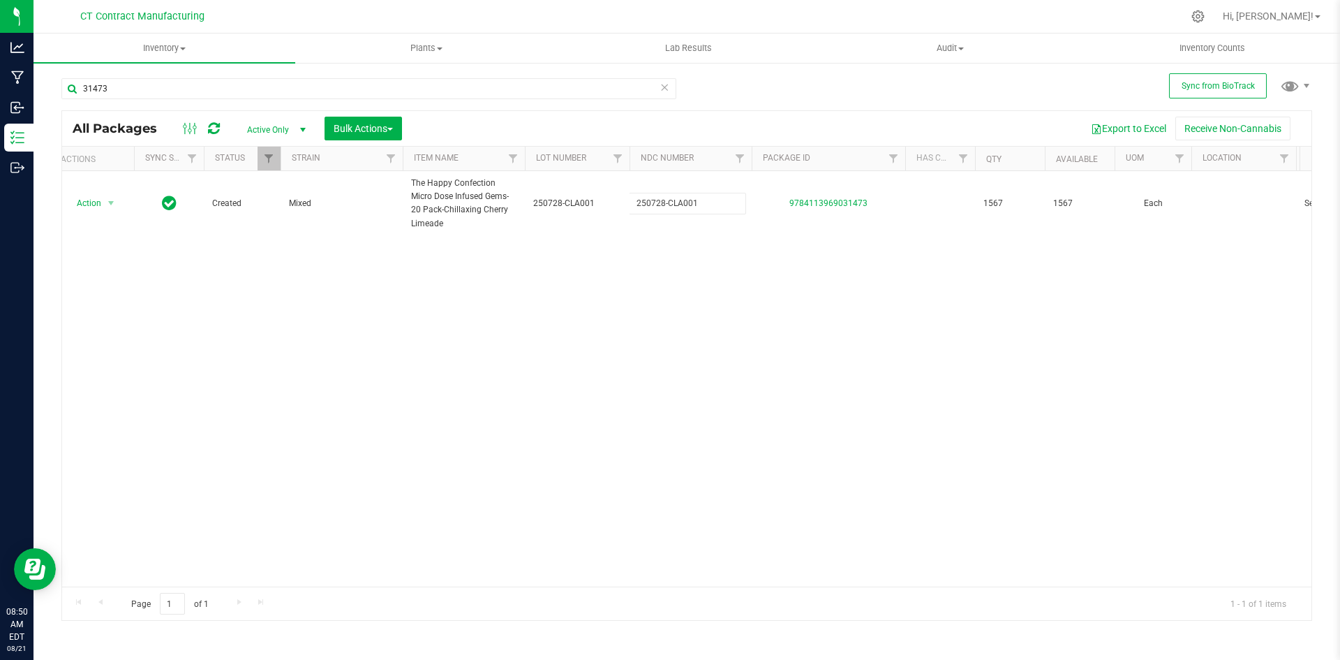
click at [655, 336] on div "All Packages Active Only Active Only Lab Samples Locked All External Internal B…" at bounding box center [686, 365] width 1251 height 510
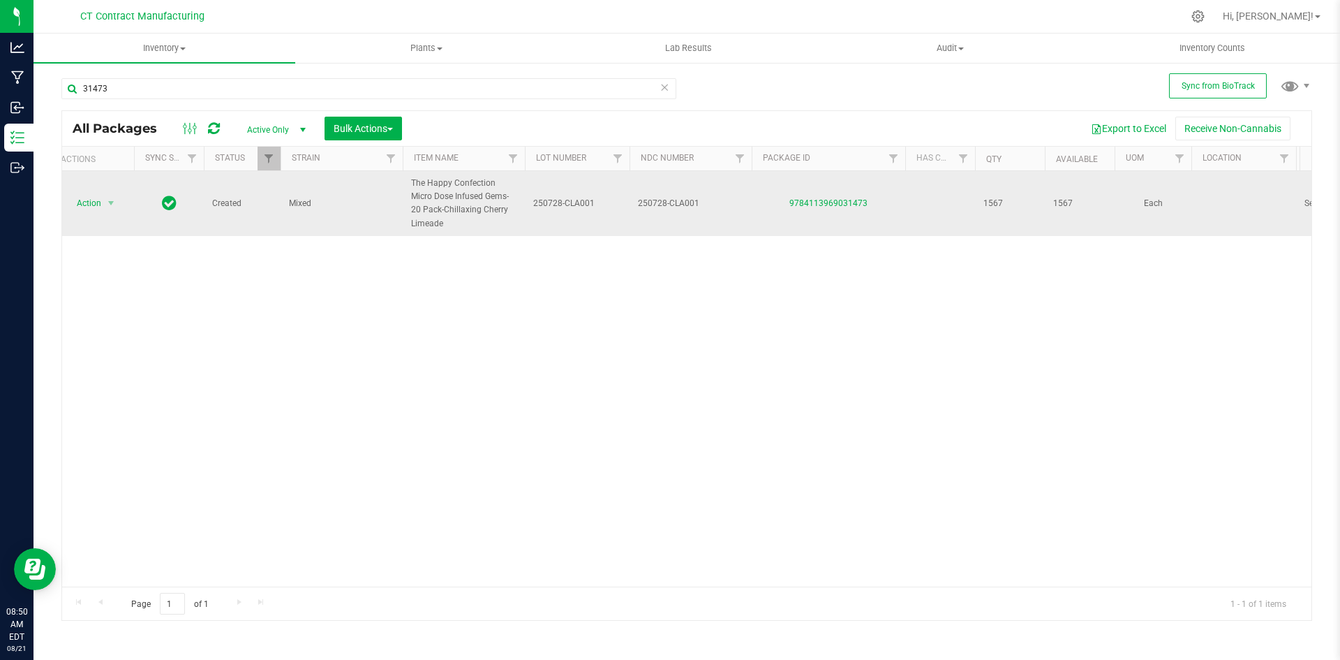
click at [570, 205] on span "250728-CLA001" at bounding box center [577, 203] width 88 height 13
click at [570, 205] on input "250728-CLA001" at bounding box center [574, 204] width 100 height 22
type input "C0060000246"
click at [544, 325] on div "All Packages Active Only Active Only Lab Samples Locked All External Internal B…" at bounding box center [686, 365] width 1251 height 510
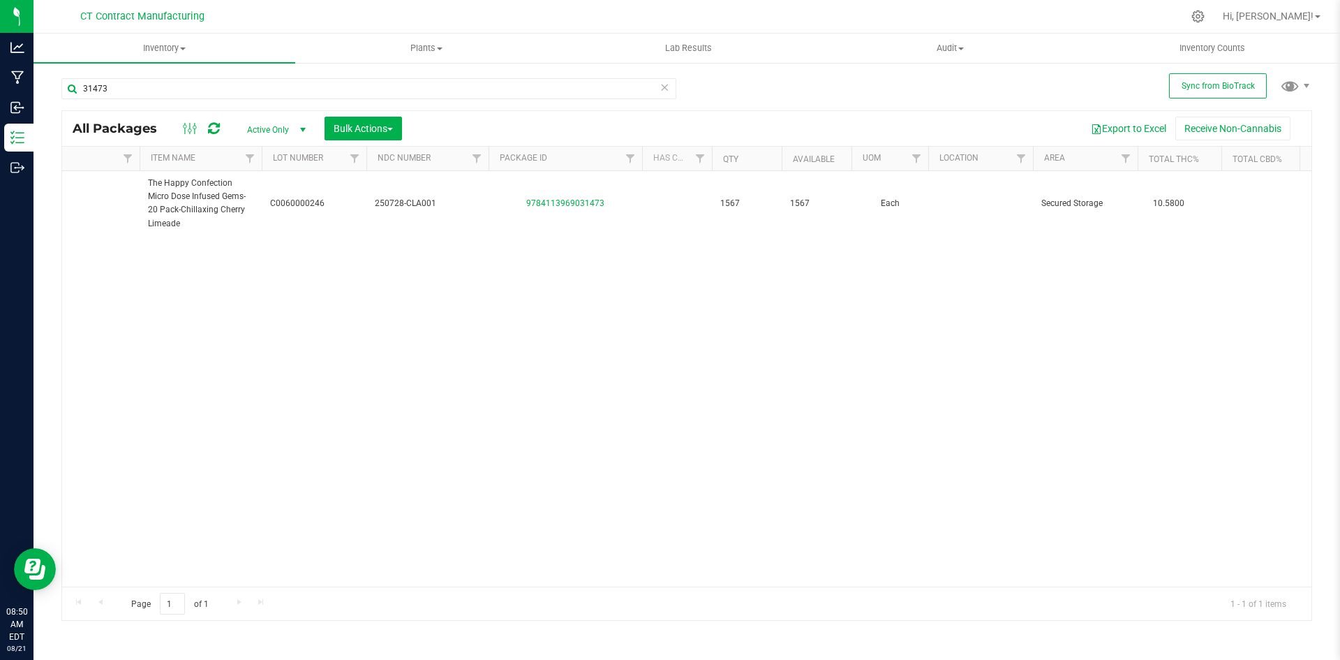
scroll to position [0, 80]
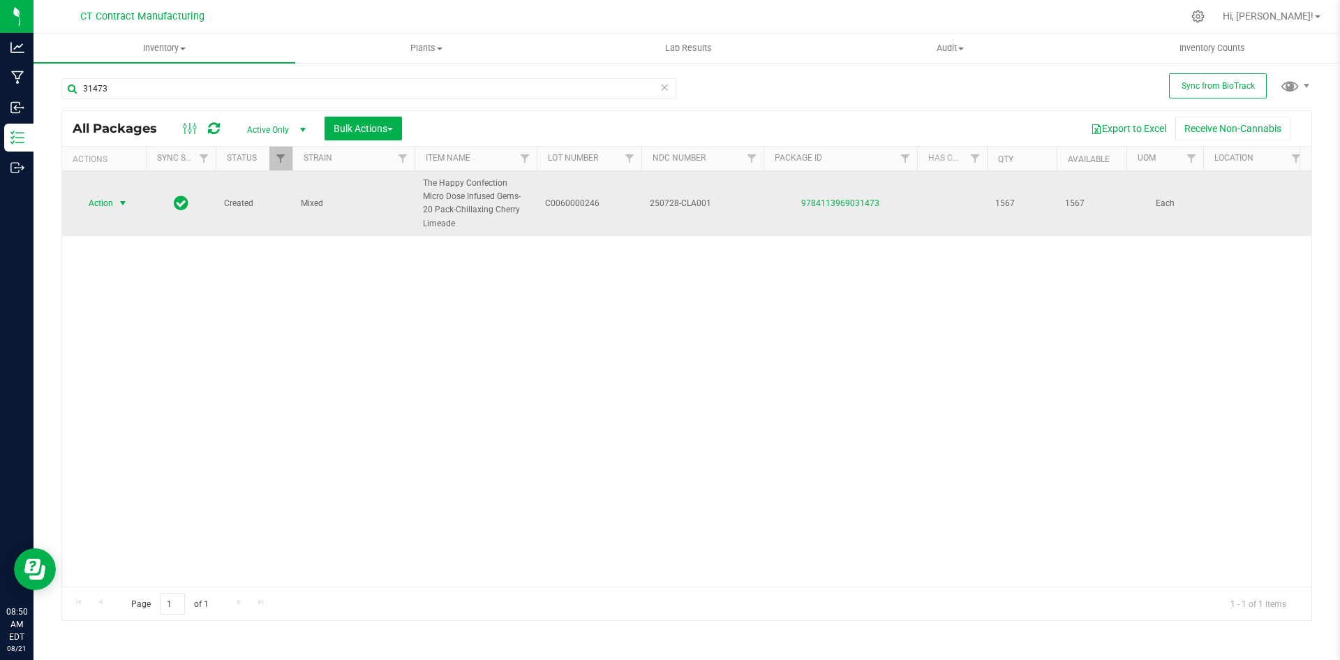
click at [121, 199] on span "select" at bounding box center [122, 203] width 11 height 11
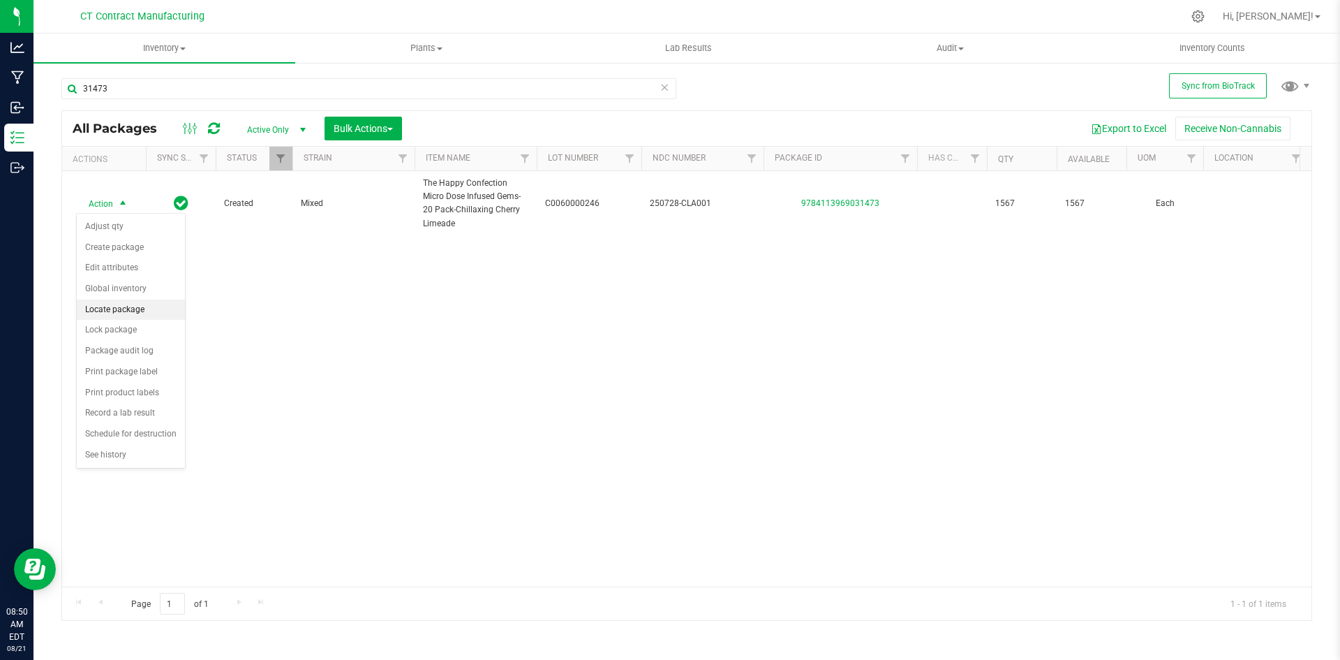
click at [119, 305] on li "Locate package" at bounding box center [131, 309] width 108 height 21
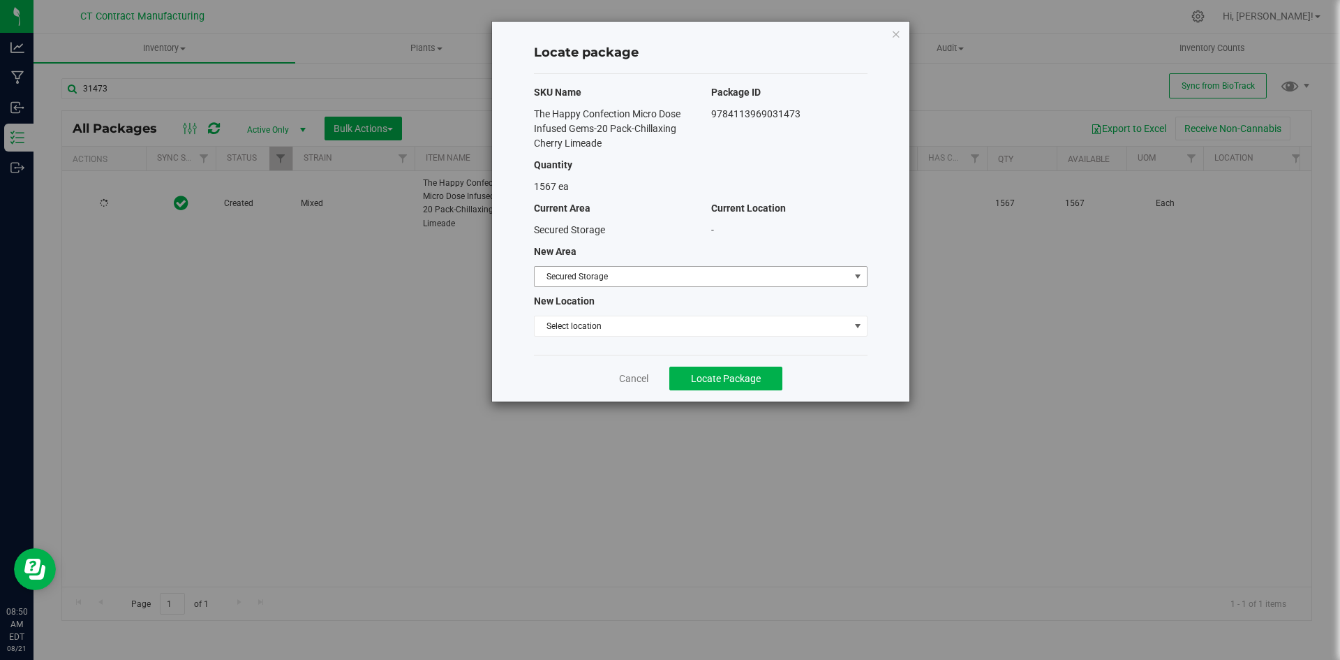
click at [648, 285] on span "Secured Storage" at bounding box center [692, 277] width 315 height 20
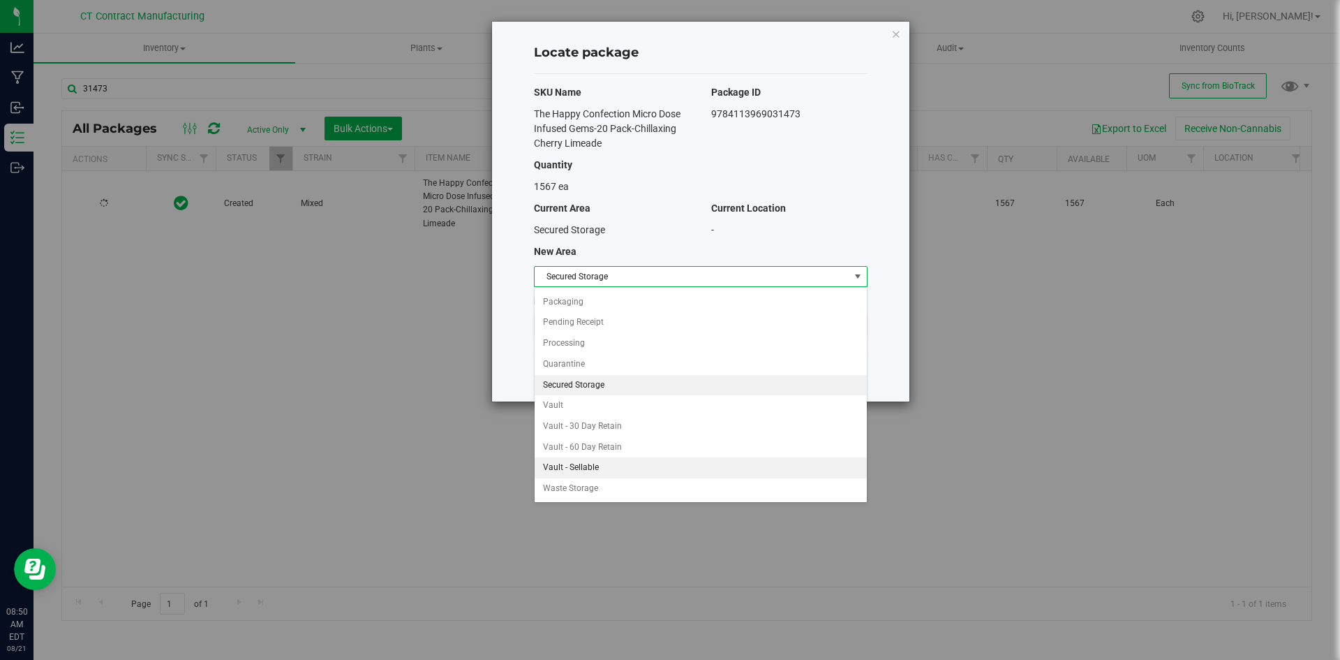
click at [596, 465] on li "Vault - Sellable" at bounding box center [701, 467] width 332 height 21
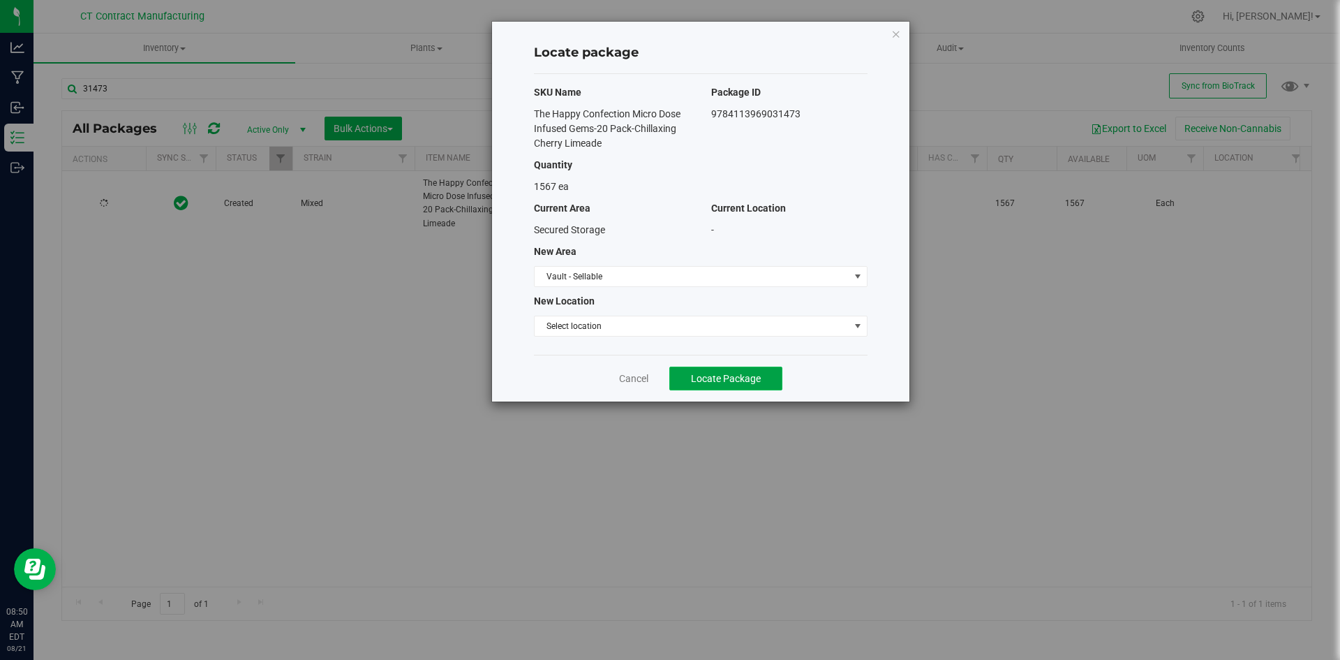
click at [714, 378] on span "Locate Package" at bounding box center [726, 378] width 70 height 11
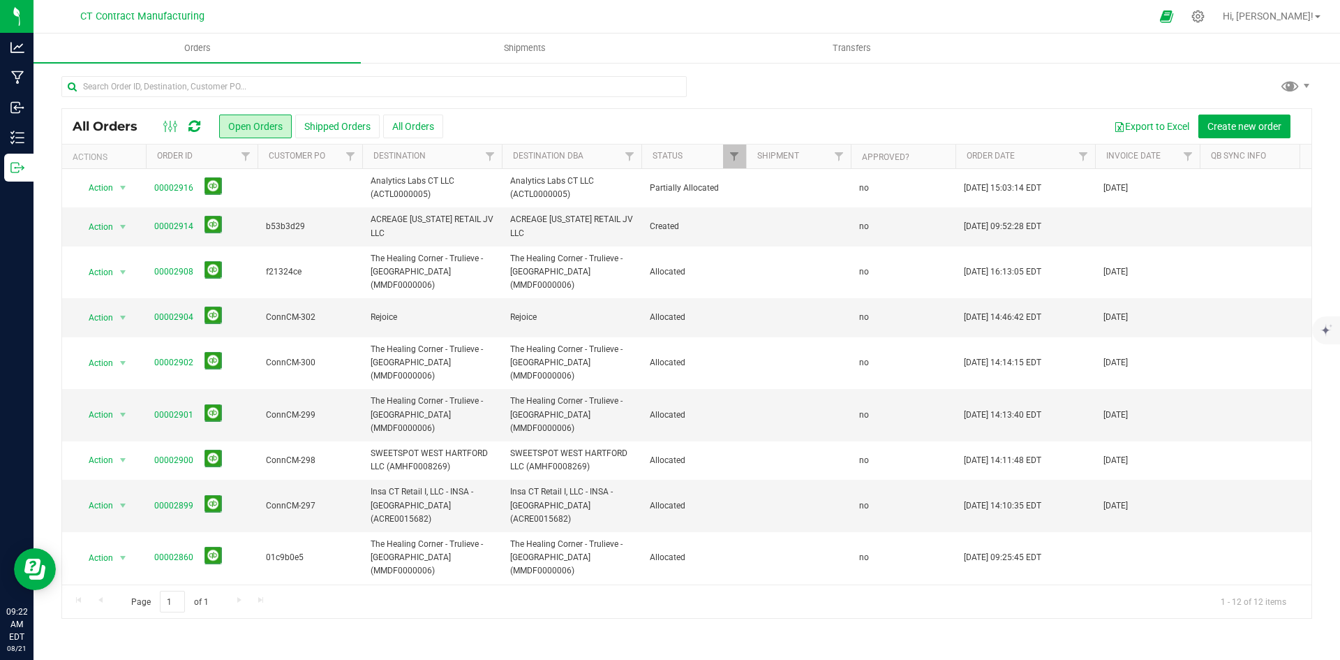
click at [196, 129] on icon at bounding box center [194, 126] width 12 height 14
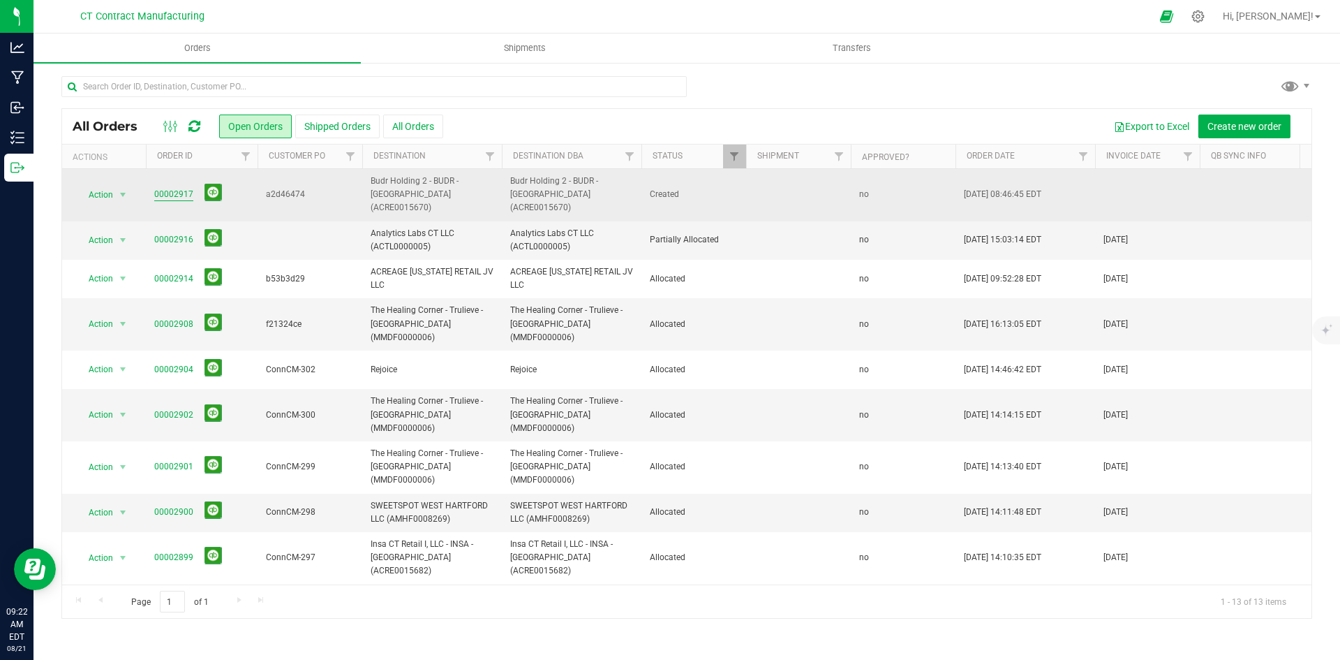
click at [161, 188] on link "00002917" at bounding box center [173, 194] width 39 height 13
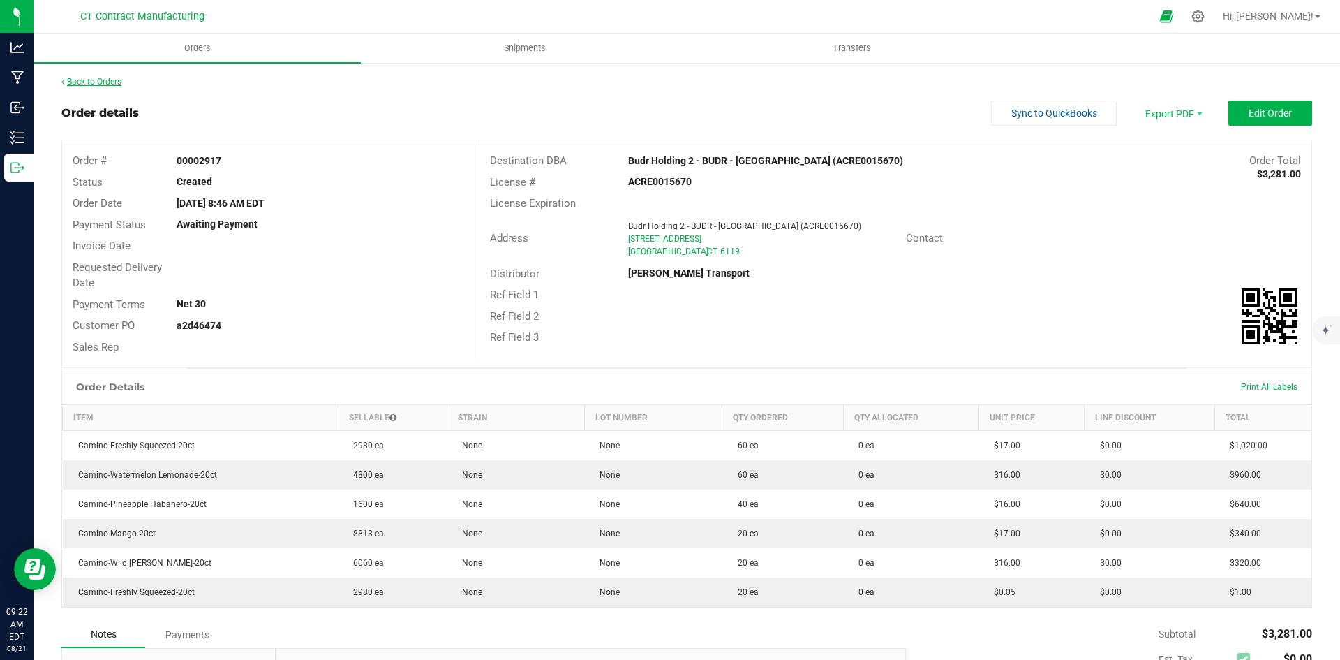
click at [114, 81] on link "Back to Orders" at bounding box center [91, 82] width 60 height 10
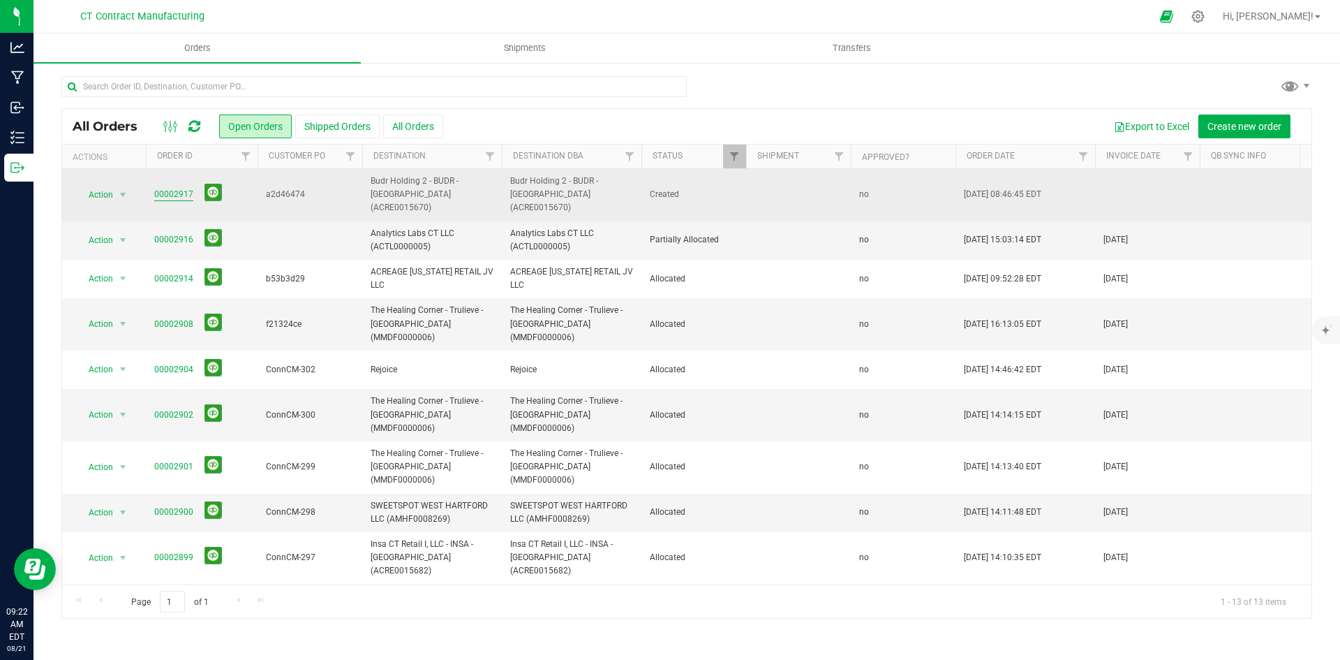
click at [164, 188] on link "00002917" at bounding box center [173, 194] width 39 height 13
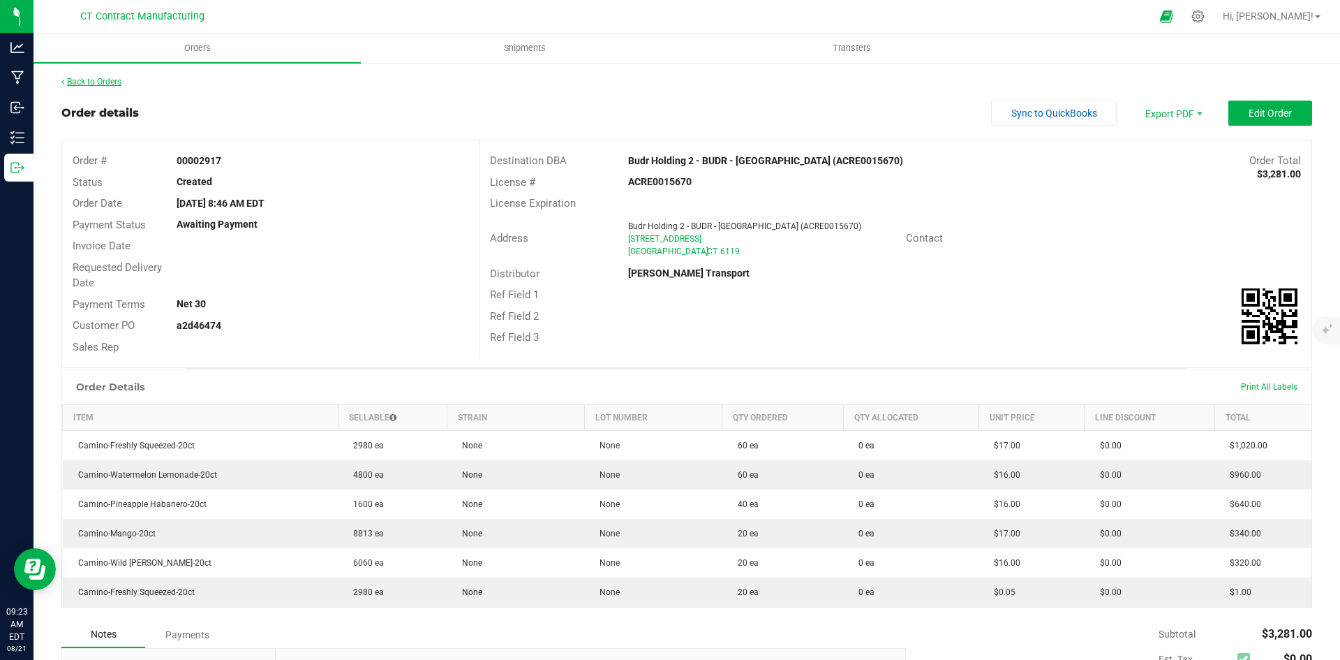
click at [115, 78] on link "Back to Orders" at bounding box center [91, 82] width 60 height 10
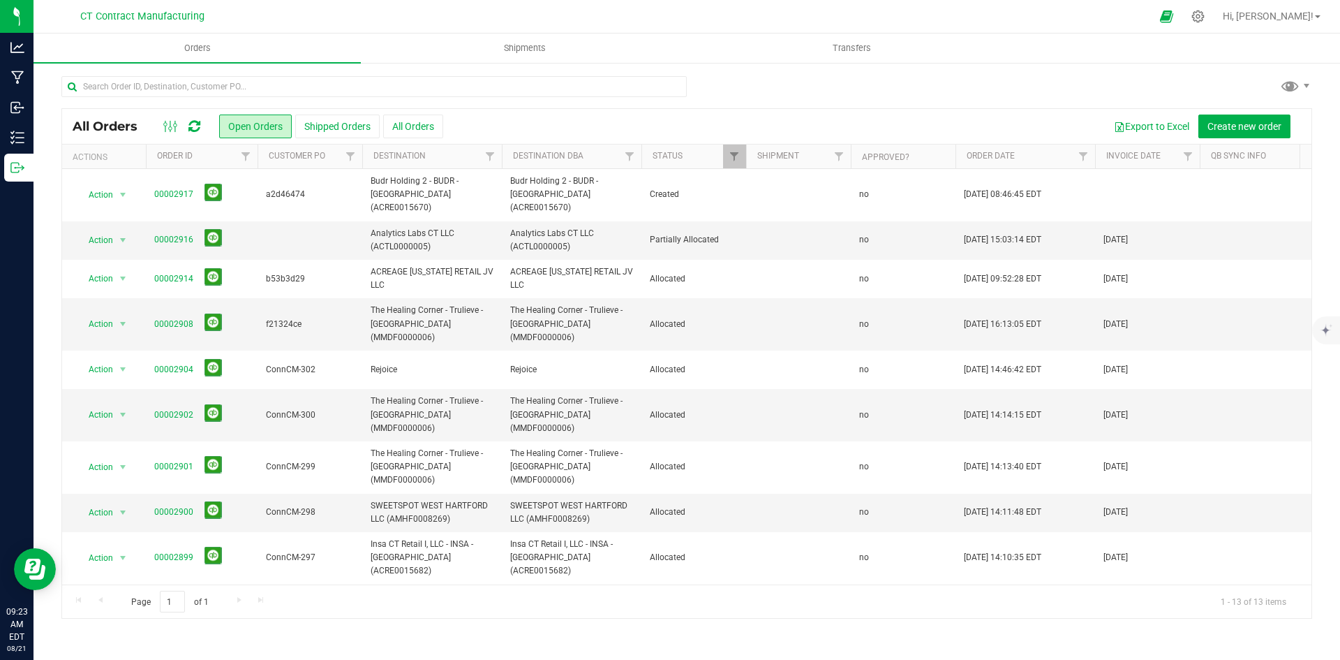
click at [404, 1] on nav "CT Contract Manufacturing Hi, [PERSON_NAME]!" at bounding box center [687, 17] width 1307 height 34
